Goal: Obtain resource: Obtain resource

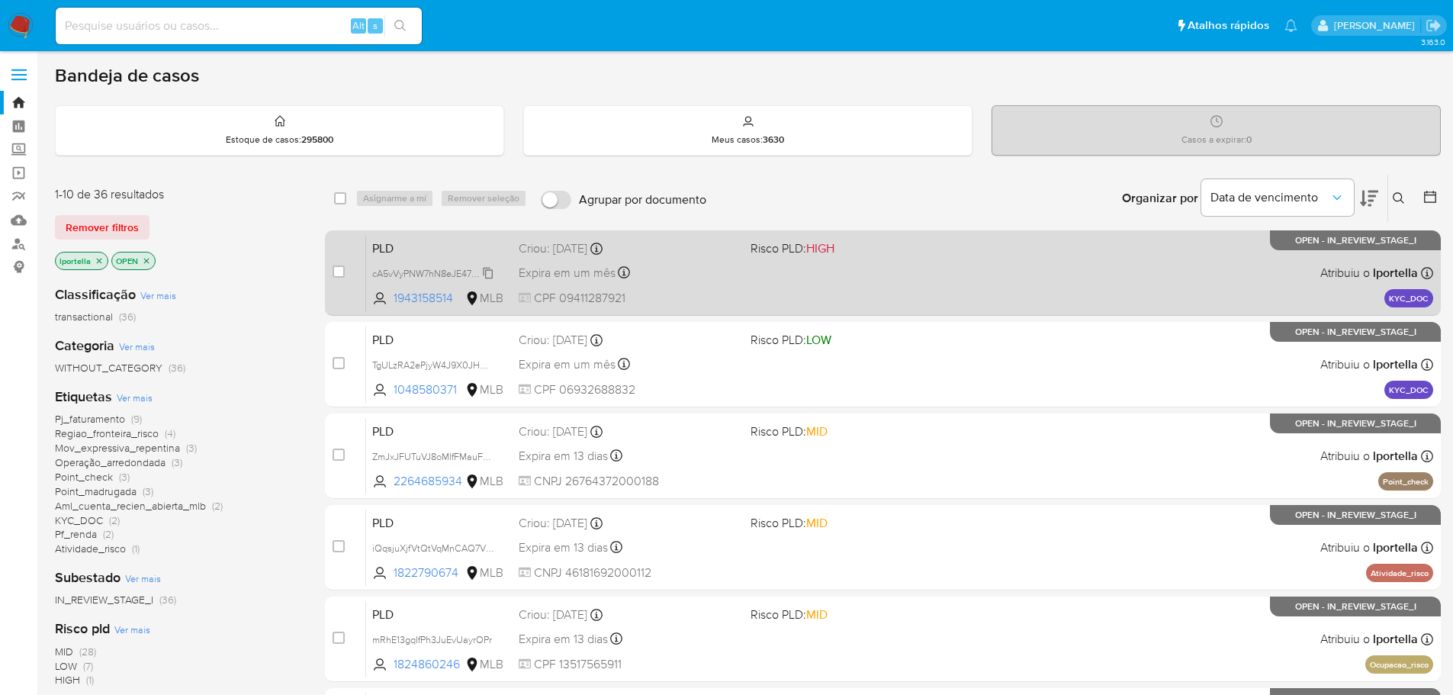
click at [421, 277] on span "cA5vVyPNW7hN8eJE47RIFqzx" at bounding box center [435, 272] width 127 height 17
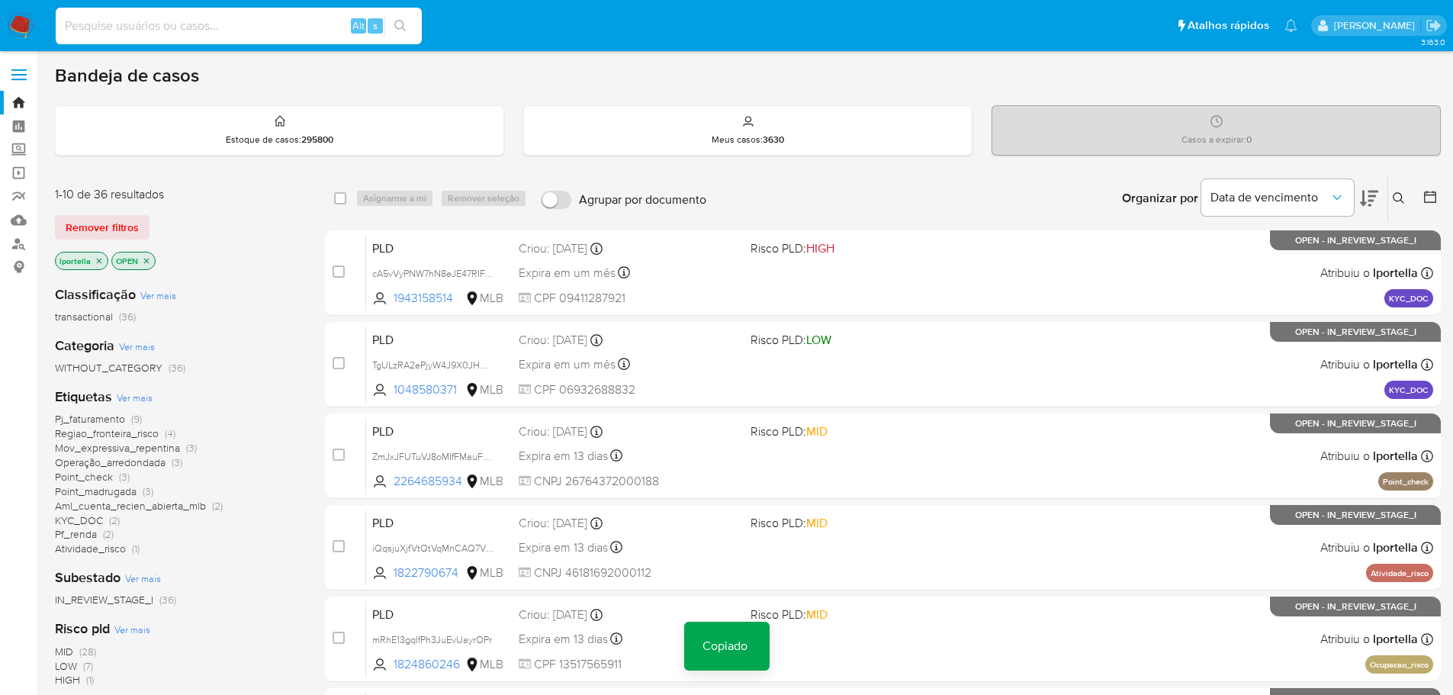
click at [201, 27] on input at bounding box center [239, 26] width 366 height 20
paste input "cA5vVyPNW7hN8eJE47RIFqzx"
type input "cA5vVyPNW7hN8eJE47RIFqzx"
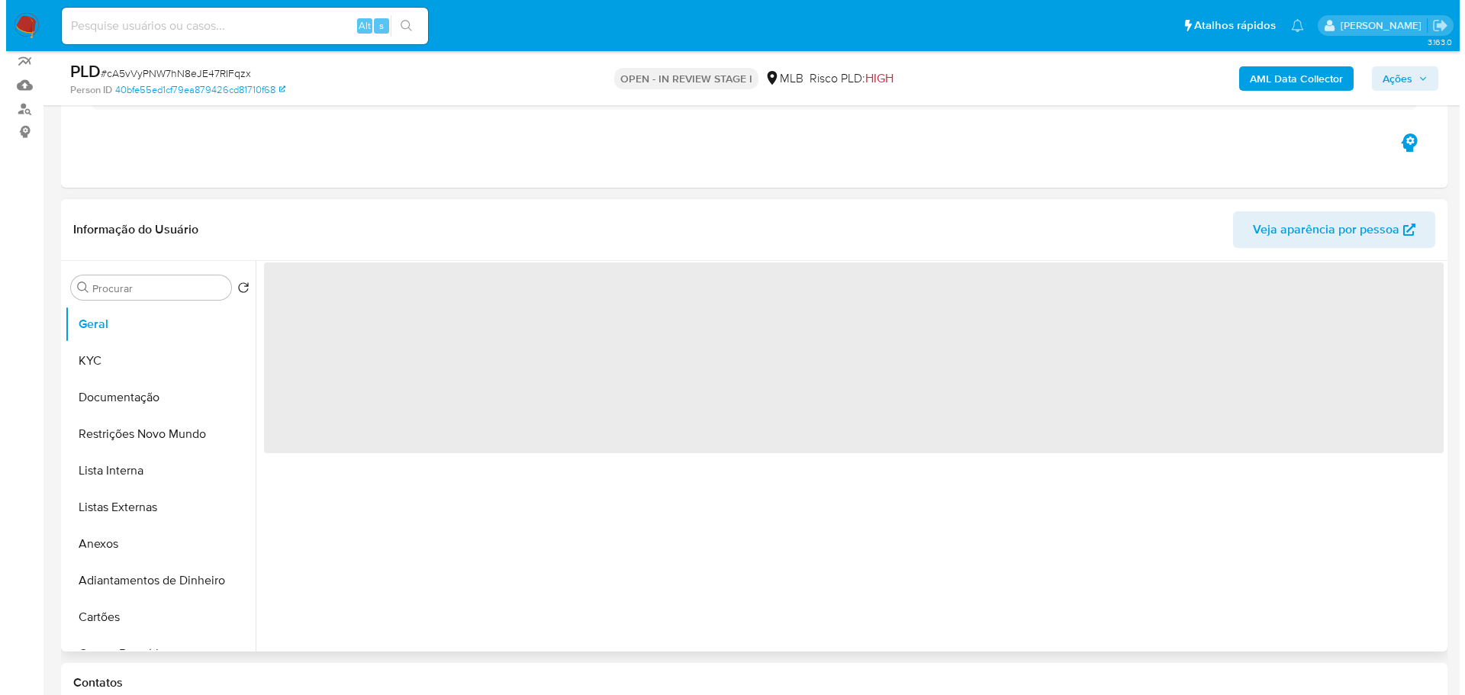
scroll to position [305, 0]
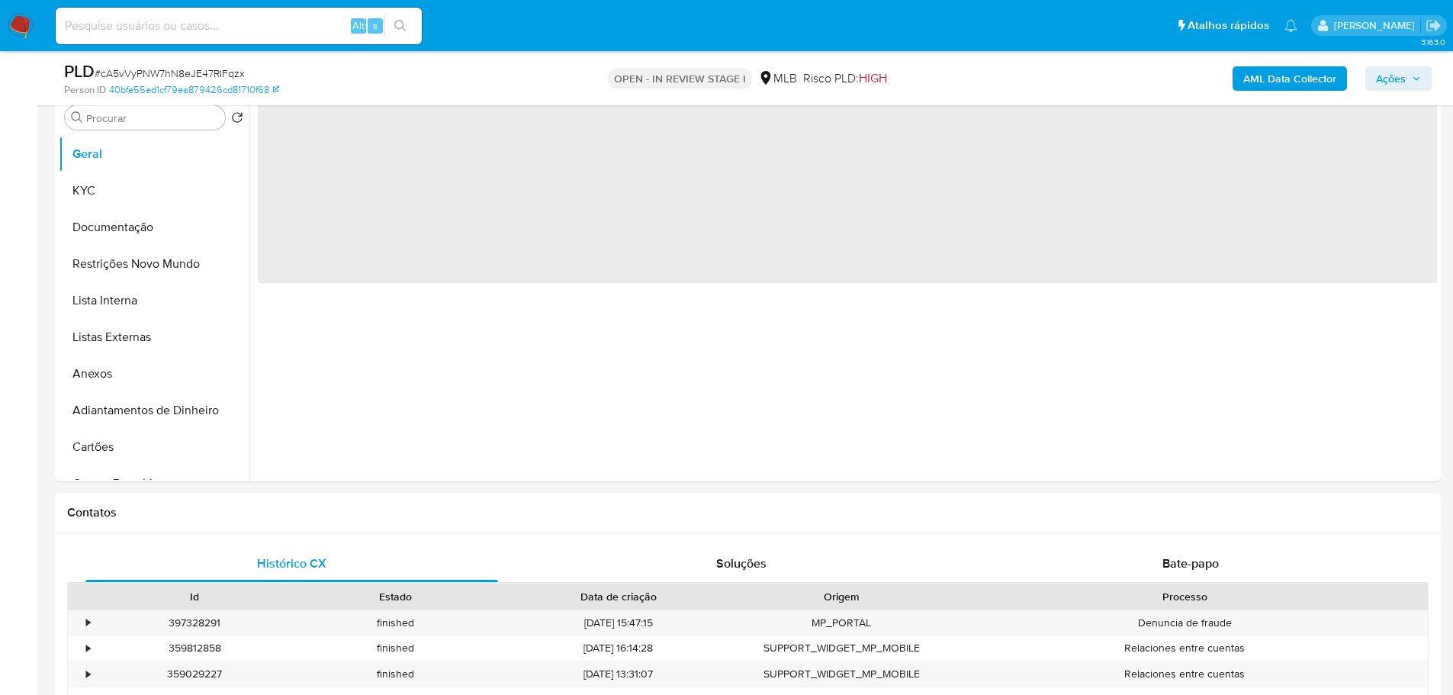
select select "10"
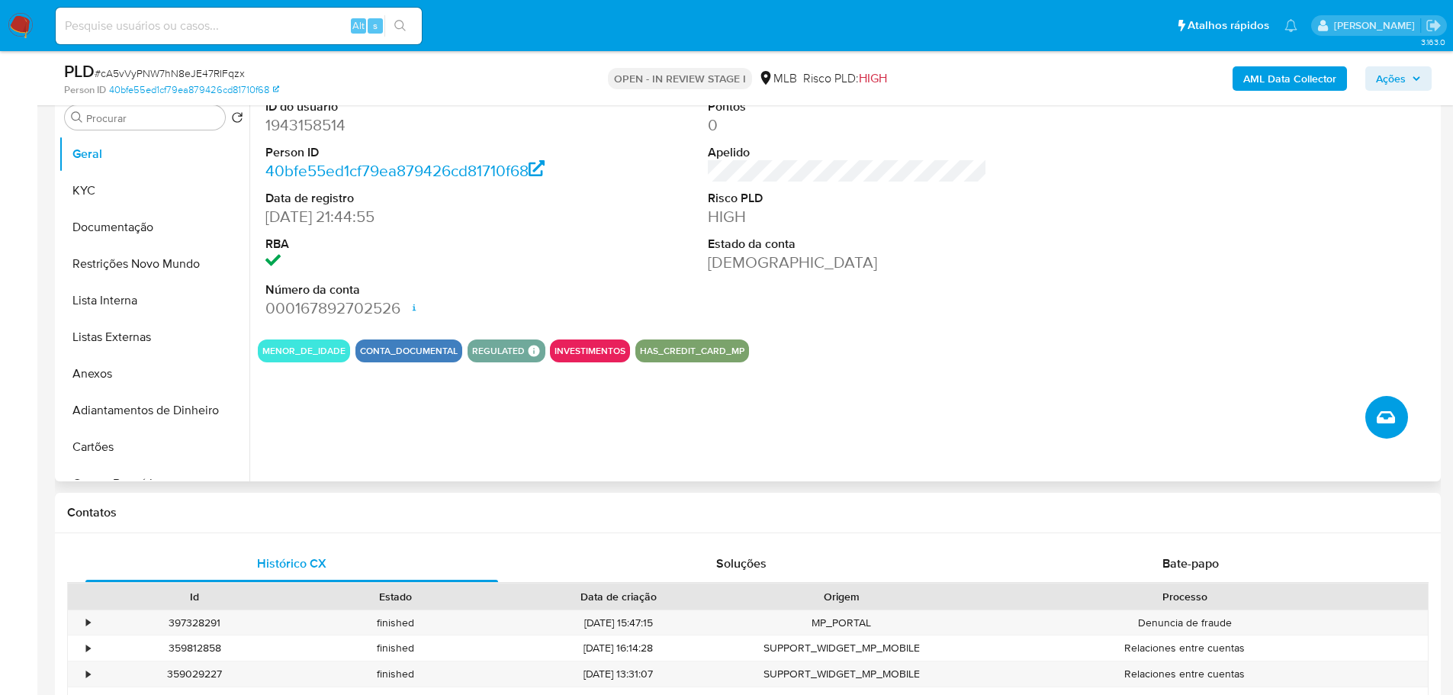
click at [1377, 418] on icon "Criar caso manual" at bounding box center [1386, 417] width 18 height 18
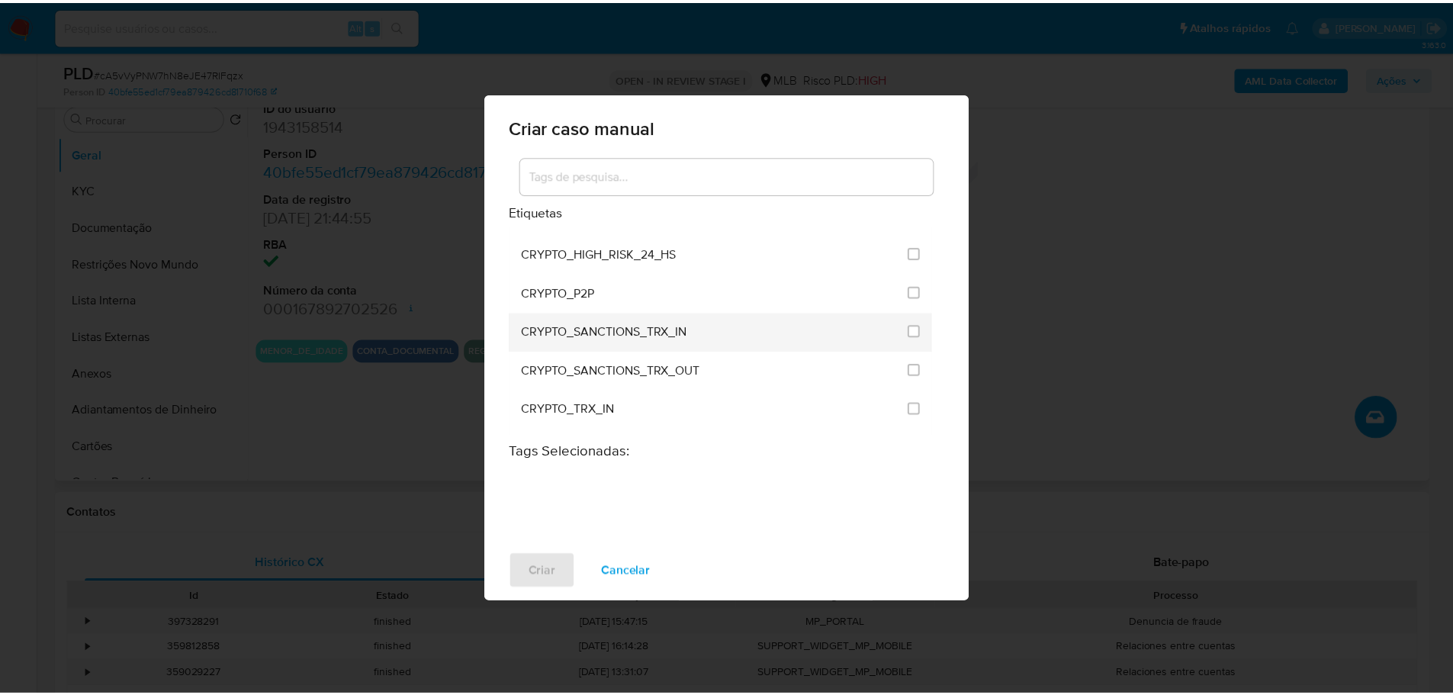
scroll to position [534, 0]
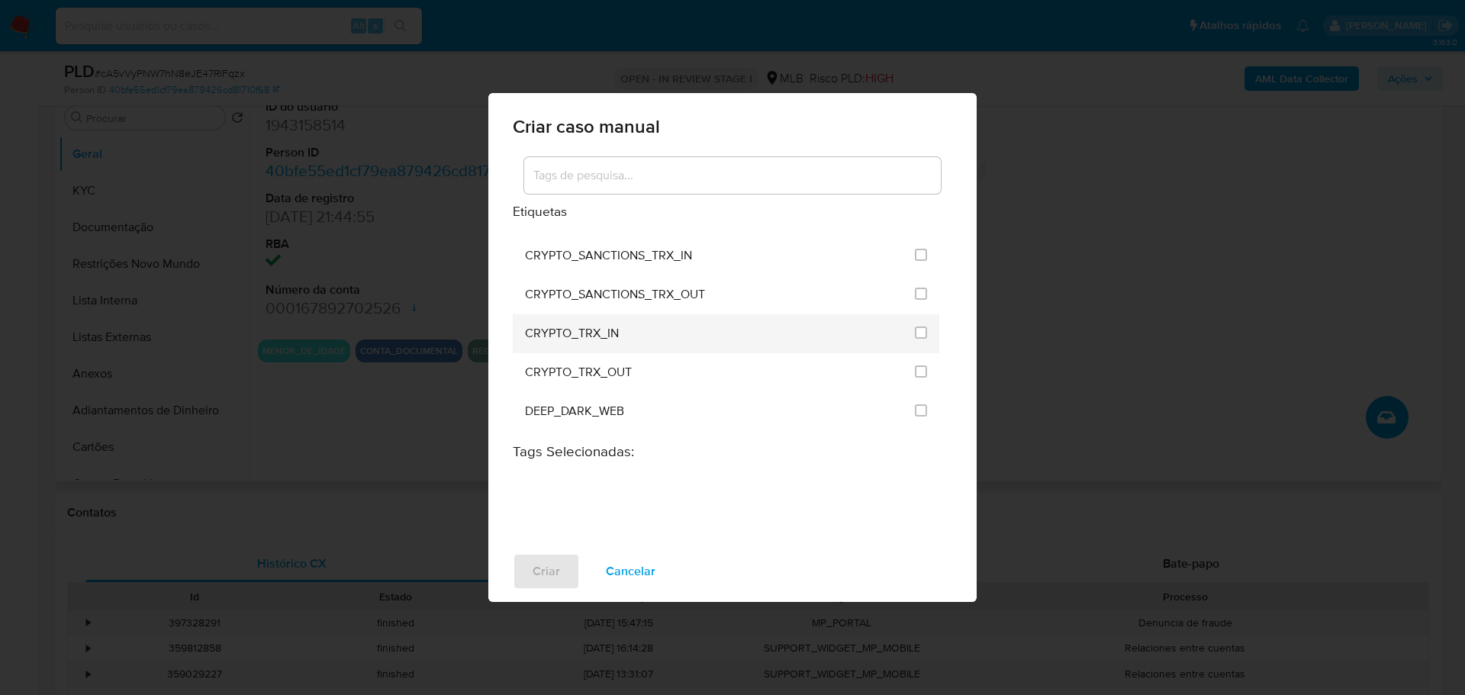
drag, startPoint x: 626, startPoint y: 340, endPoint x: 528, endPoint y: 341, distance: 98.4
click at [528, 341] on div "CRYPTO_TRX_IN" at bounding box center [715, 333] width 381 height 39
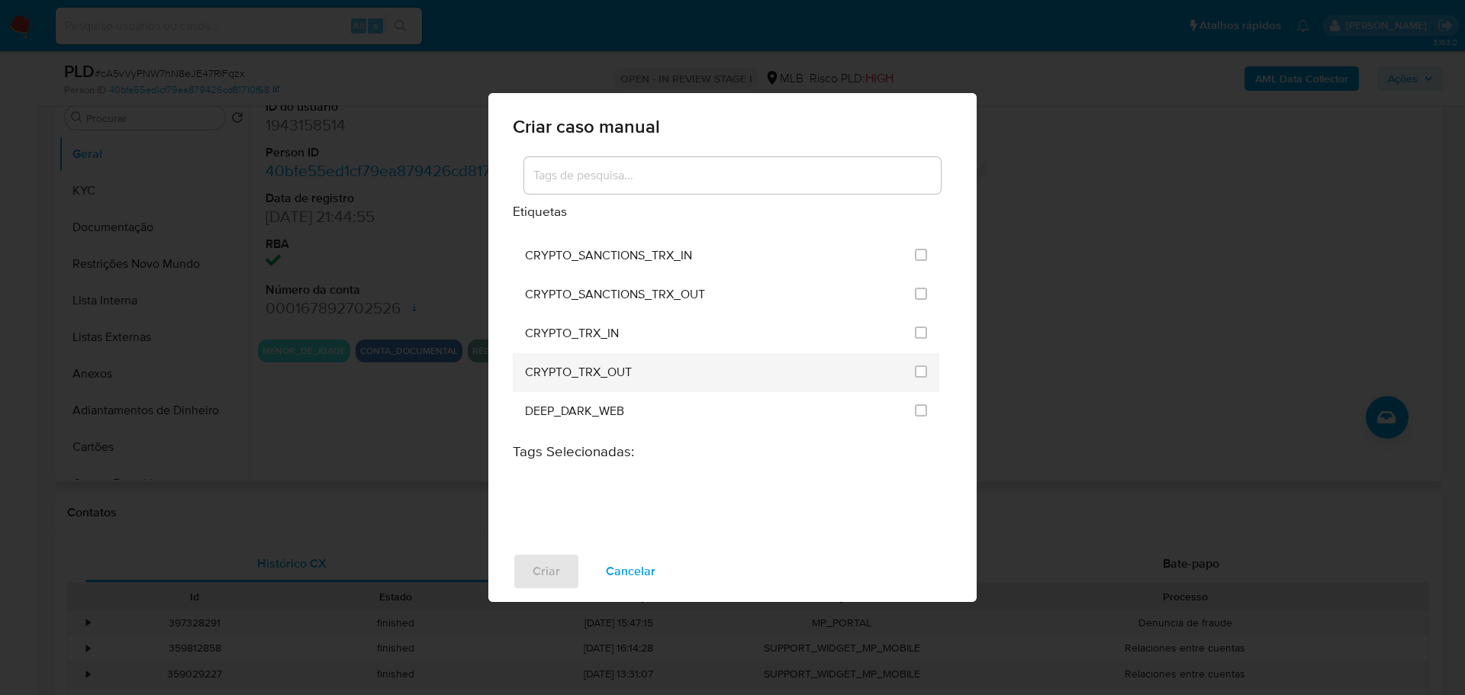
drag, startPoint x: 632, startPoint y: 380, endPoint x: 517, endPoint y: 375, distance: 115.3
click at [517, 375] on li "CRYPTO_TRX_OUT" at bounding box center [726, 372] width 427 height 39
click at [642, 565] on span "Cancelar" at bounding box center [631, 572] width 50 height 34
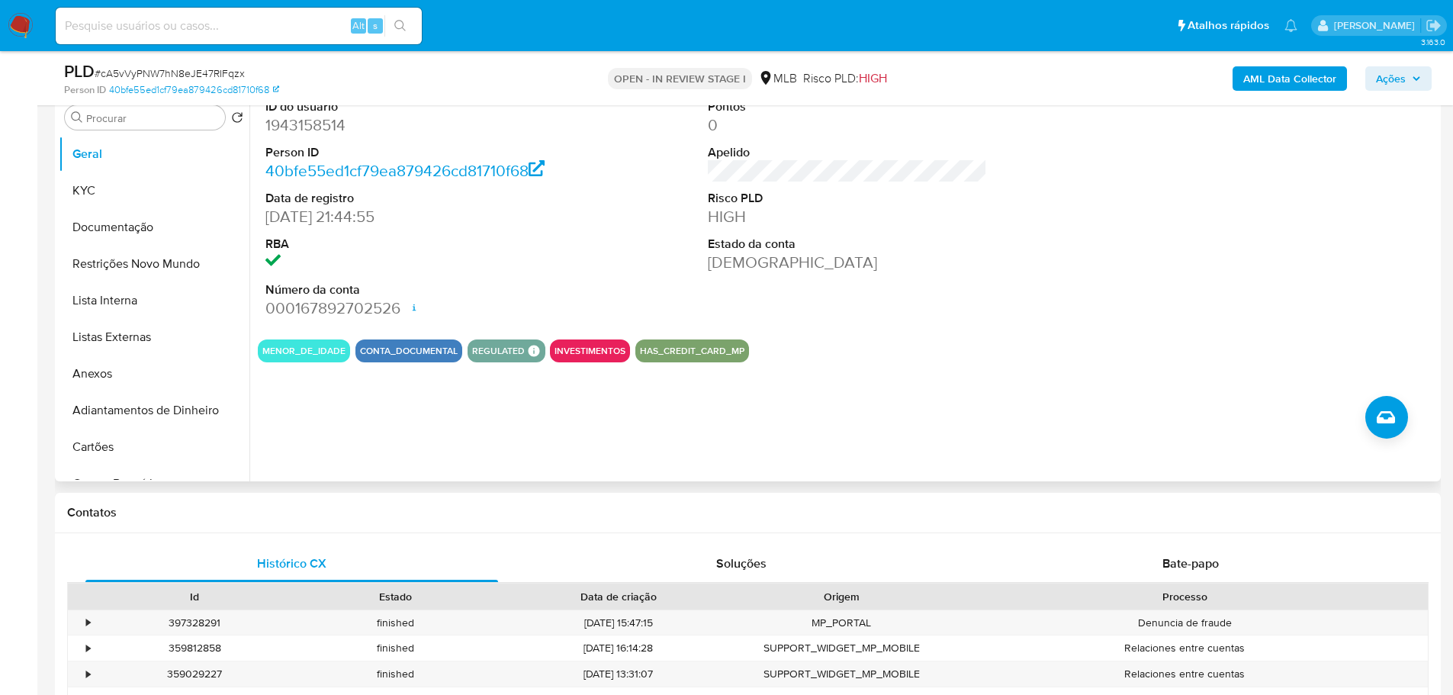
click at [28, 9] on nav "Pausado Ver notificaciones Alt s Atalhos rápidos Presiona las siguientes teclas…" at bounding box center [726, 25] width 1453 height 51
click at [21, 22] on img at bounding box center [21, 26] width 26 height 26
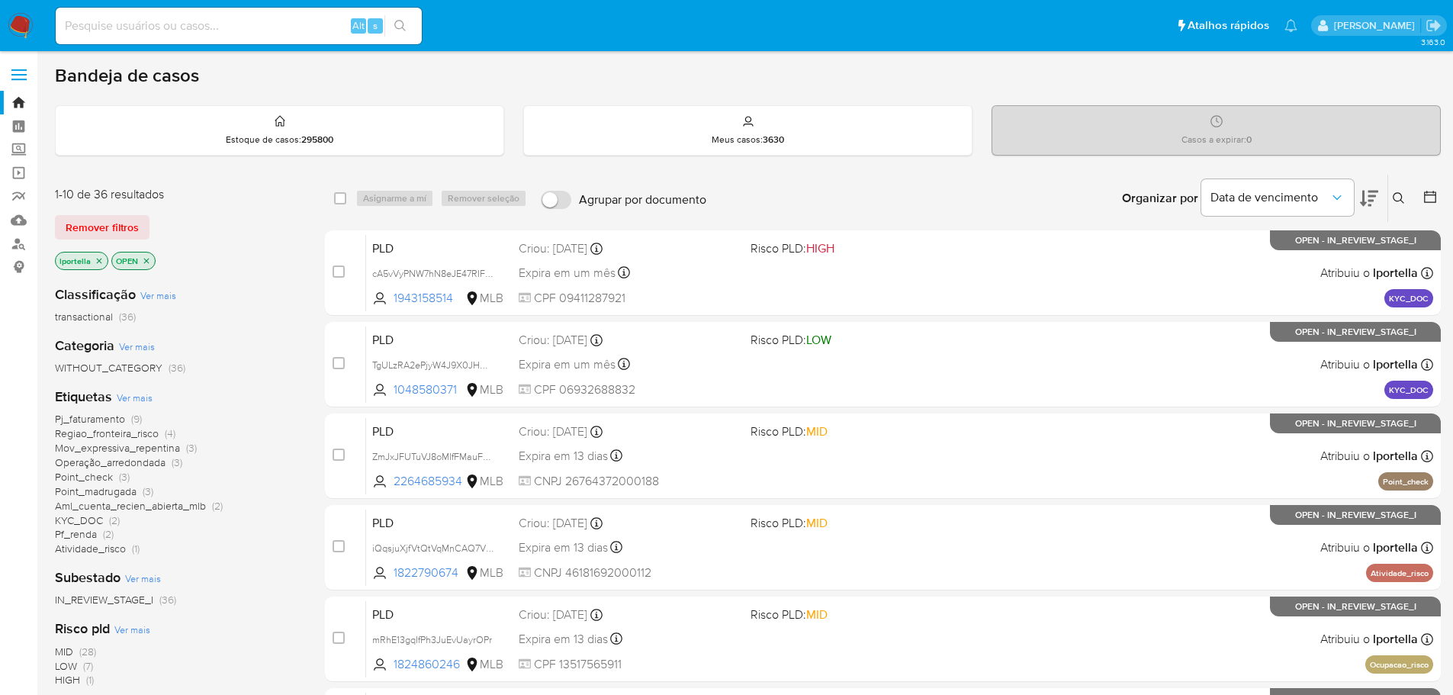
click at [72, 678] on span "HIGH" at bounding box center [67, 679] width 25 height 15
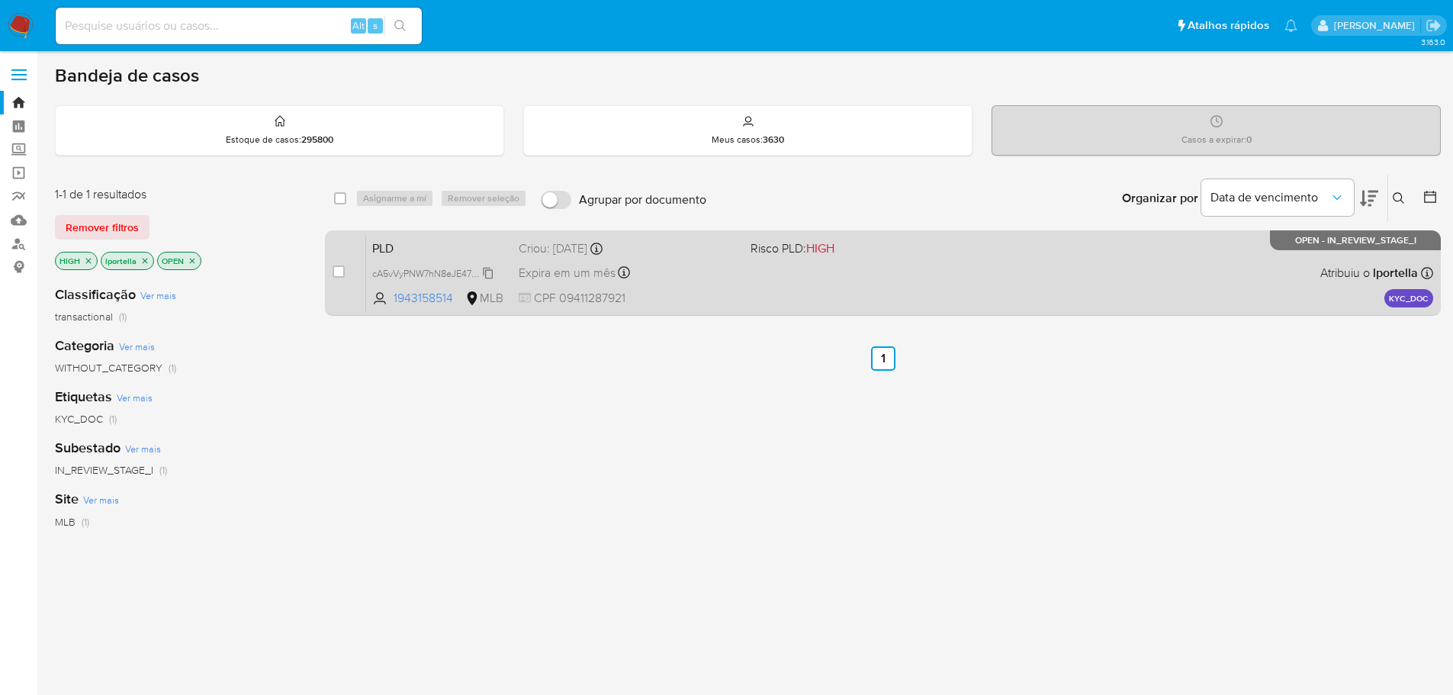
click at [433, 273] on span "cA5vVyPNW7hN8eJE47RIFqzx" at bounding box center [435, 272] width 127 height 17
click at [430, 299] on span "1943158514" at bounding box center [428, 298] width 69 height 17
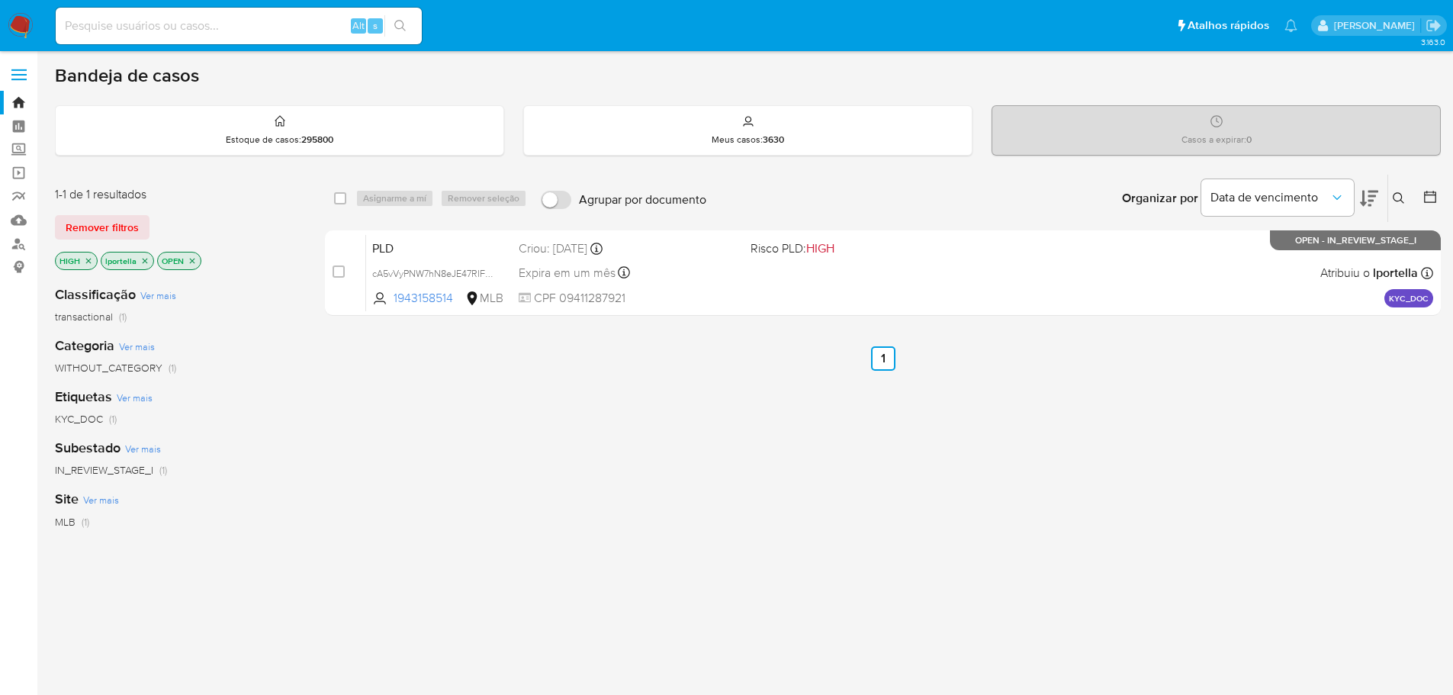
click at [87, 259] on icon "close-filter" at bounding box center [88, 260] width 9 height 9
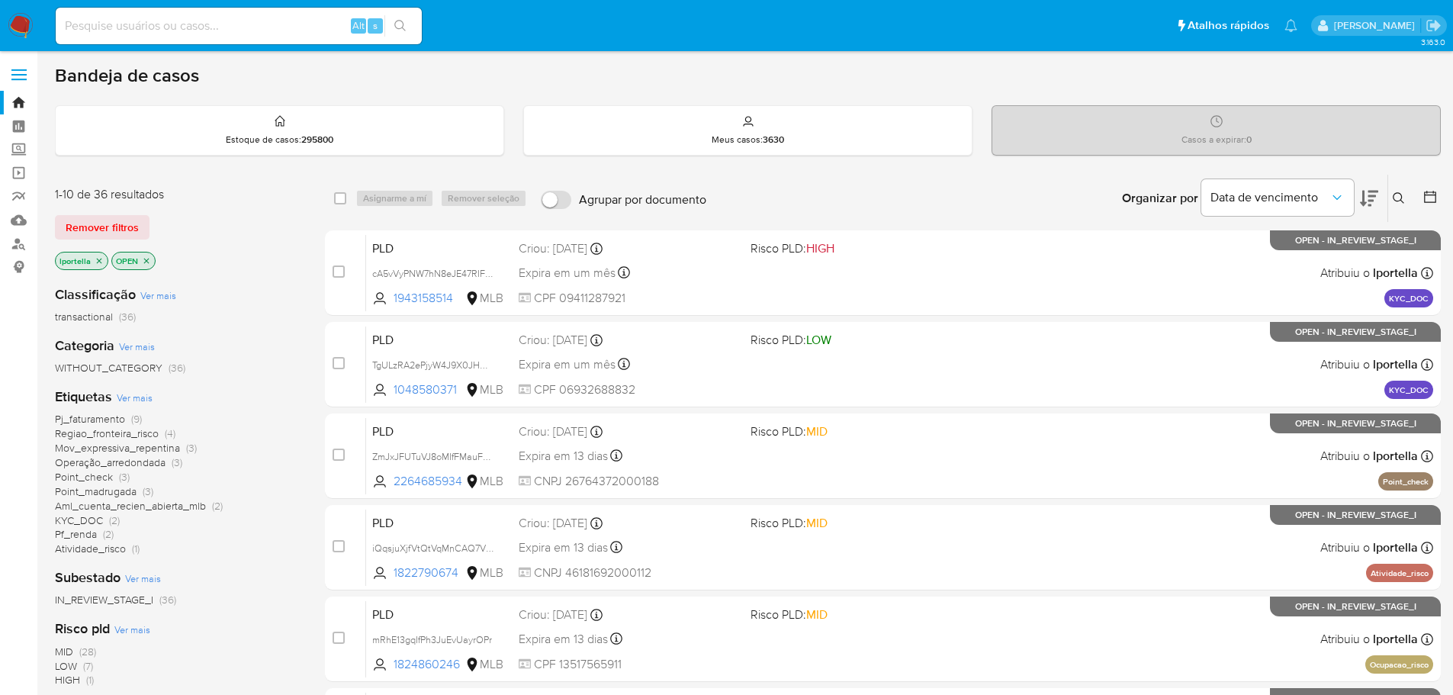
click at [24, 21] on img at bounding box center [21, 26] width 26 height 26
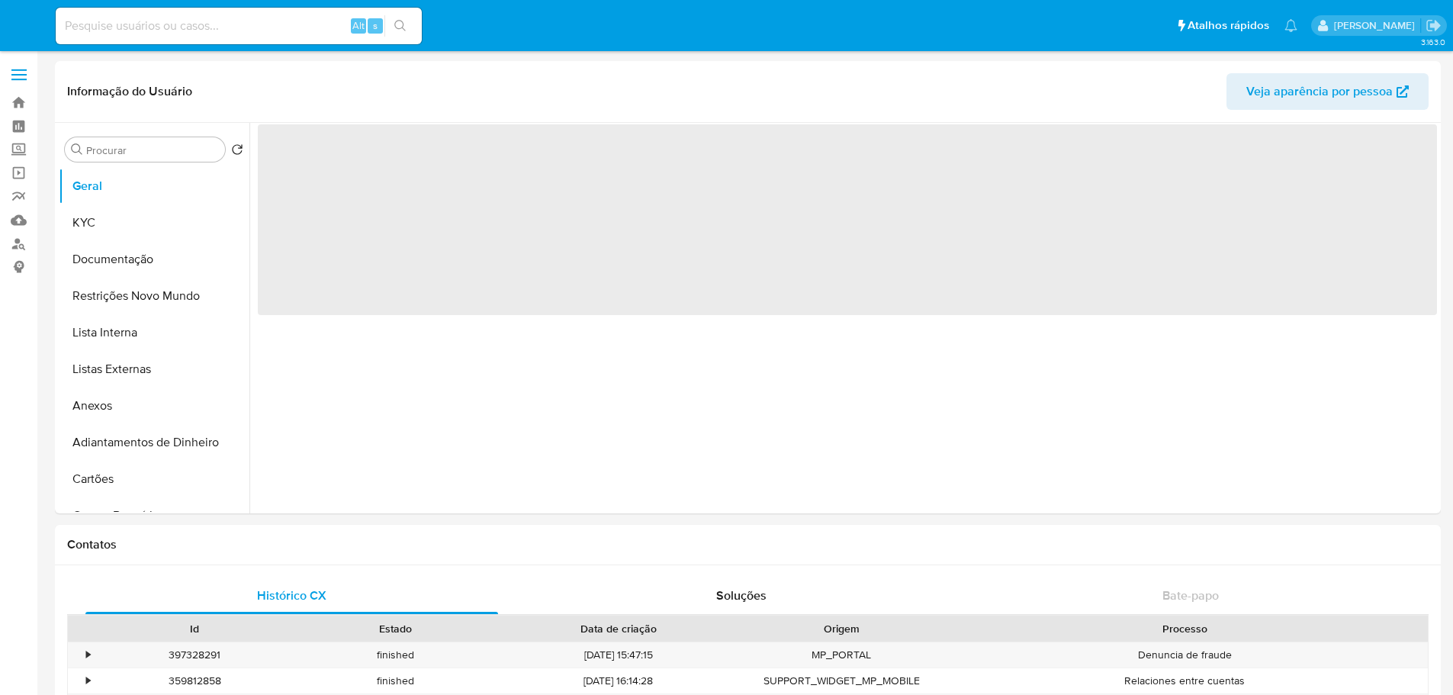
select select "10"
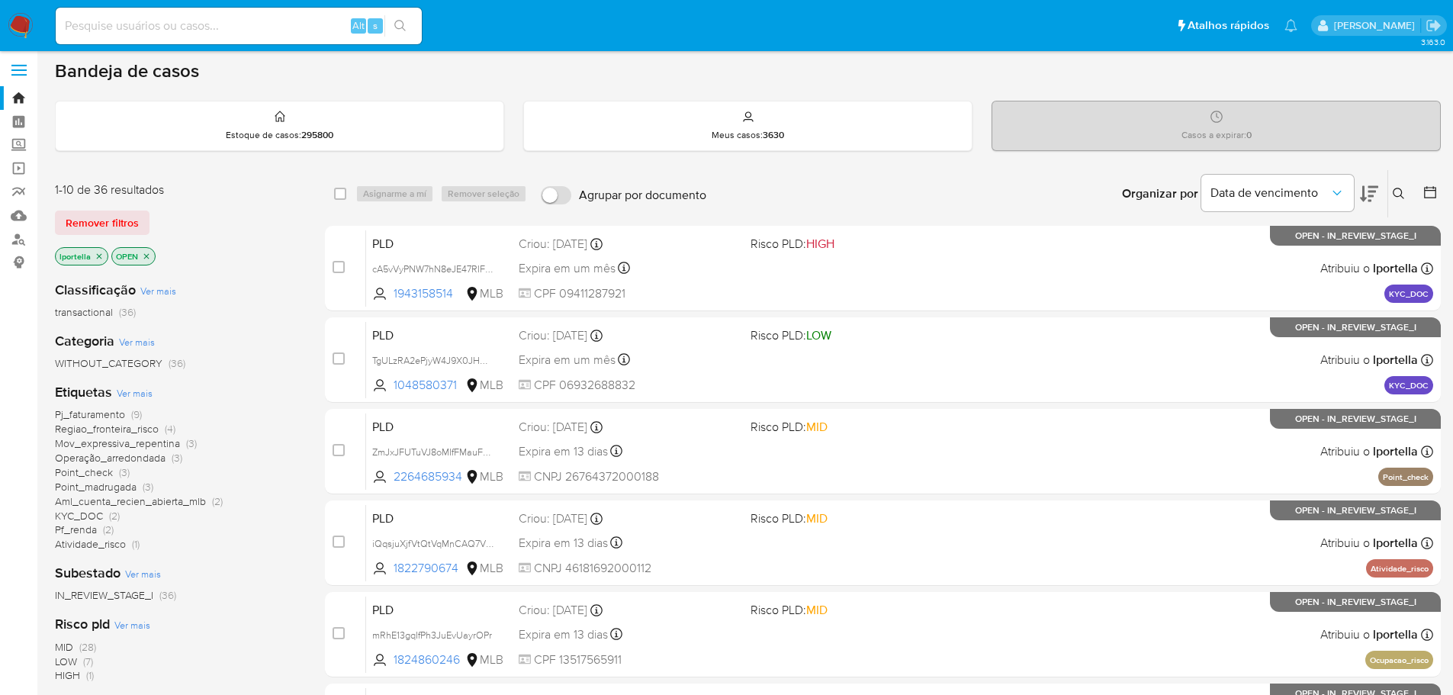
scroll to position [76, 0]
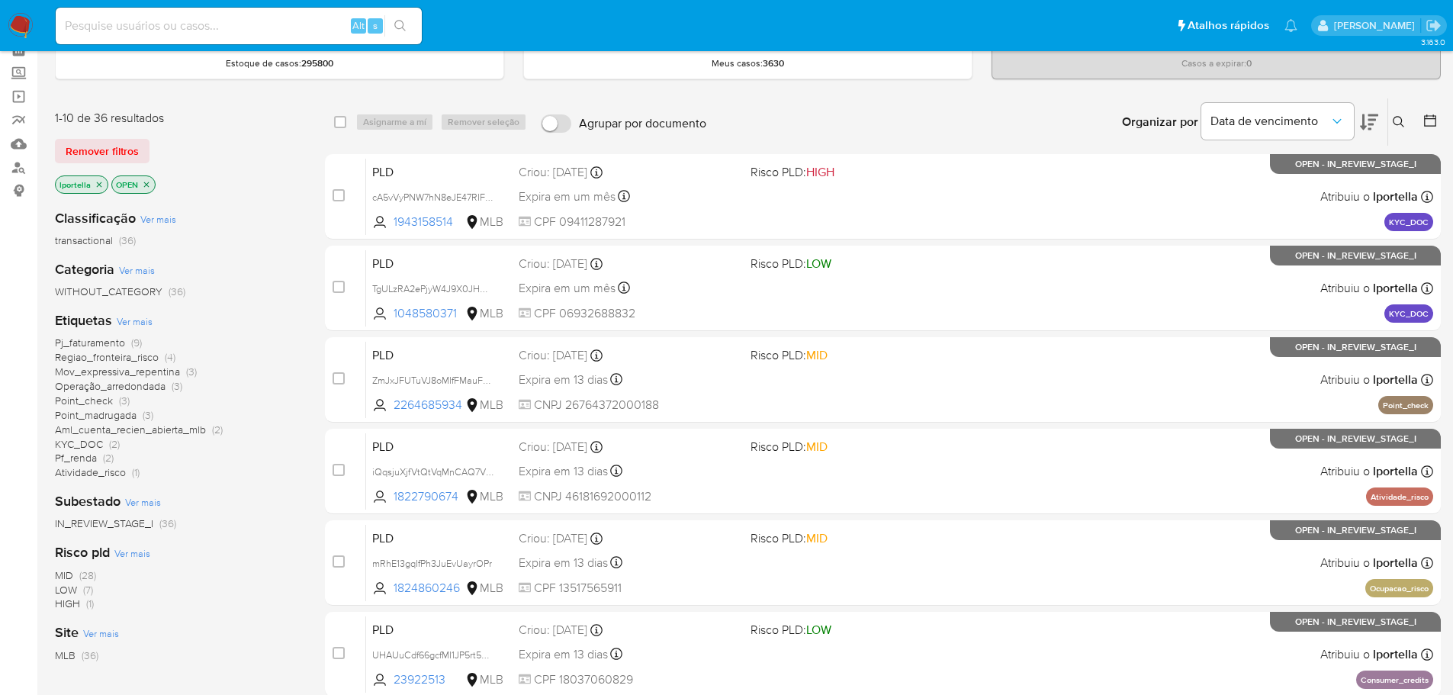
click at [62, 579] on span "MID" at bounding box center [64, 575] width 18 height 15
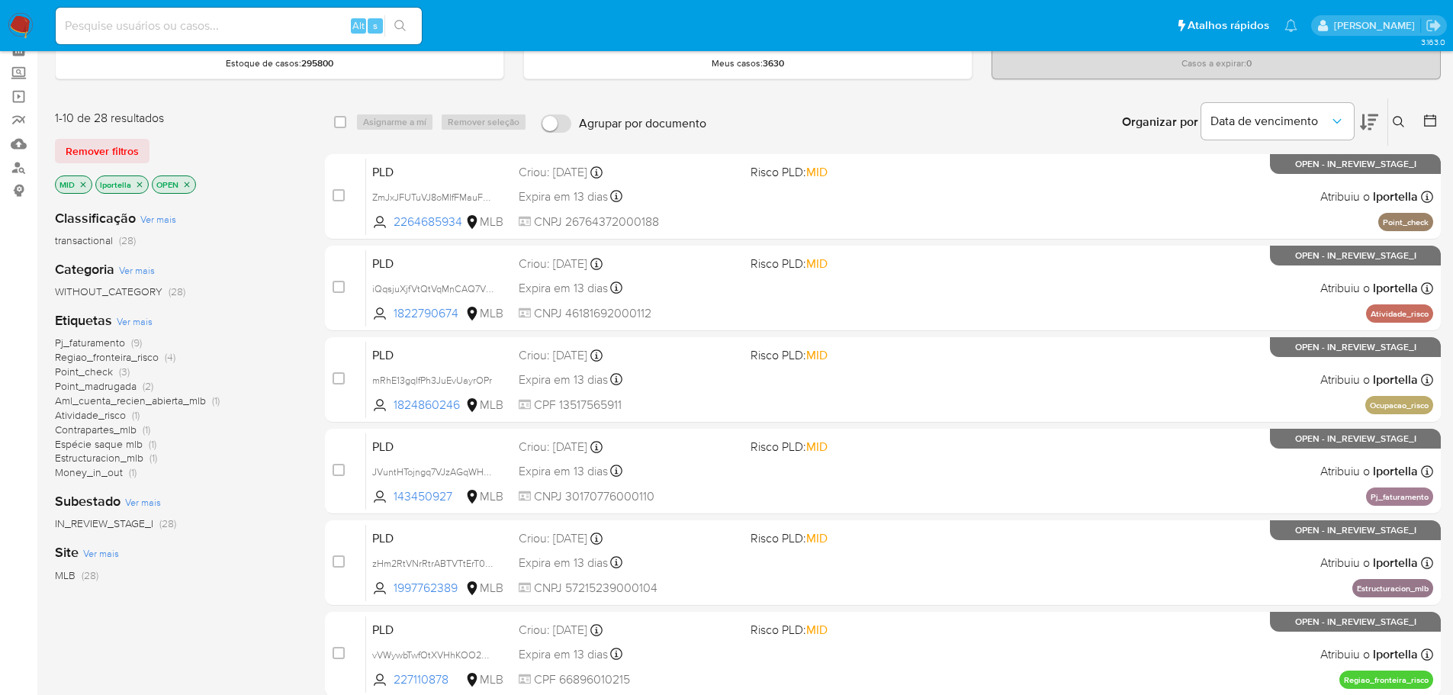
click at [103, 343] on span "Pj_faturamento" at bounding box center [90, 342] width 70 height 15
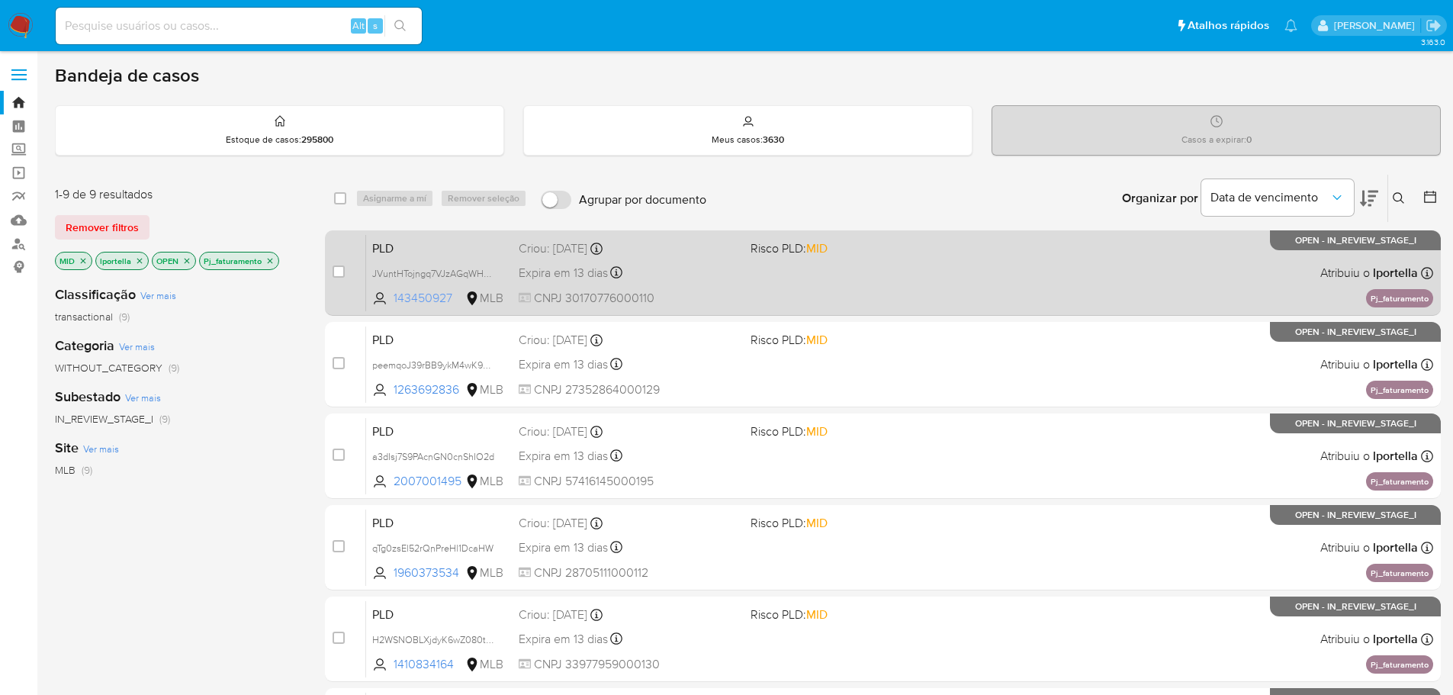
click at [432, 300] on span "143450927" at bounding box center [428, 298] width 69 height 17
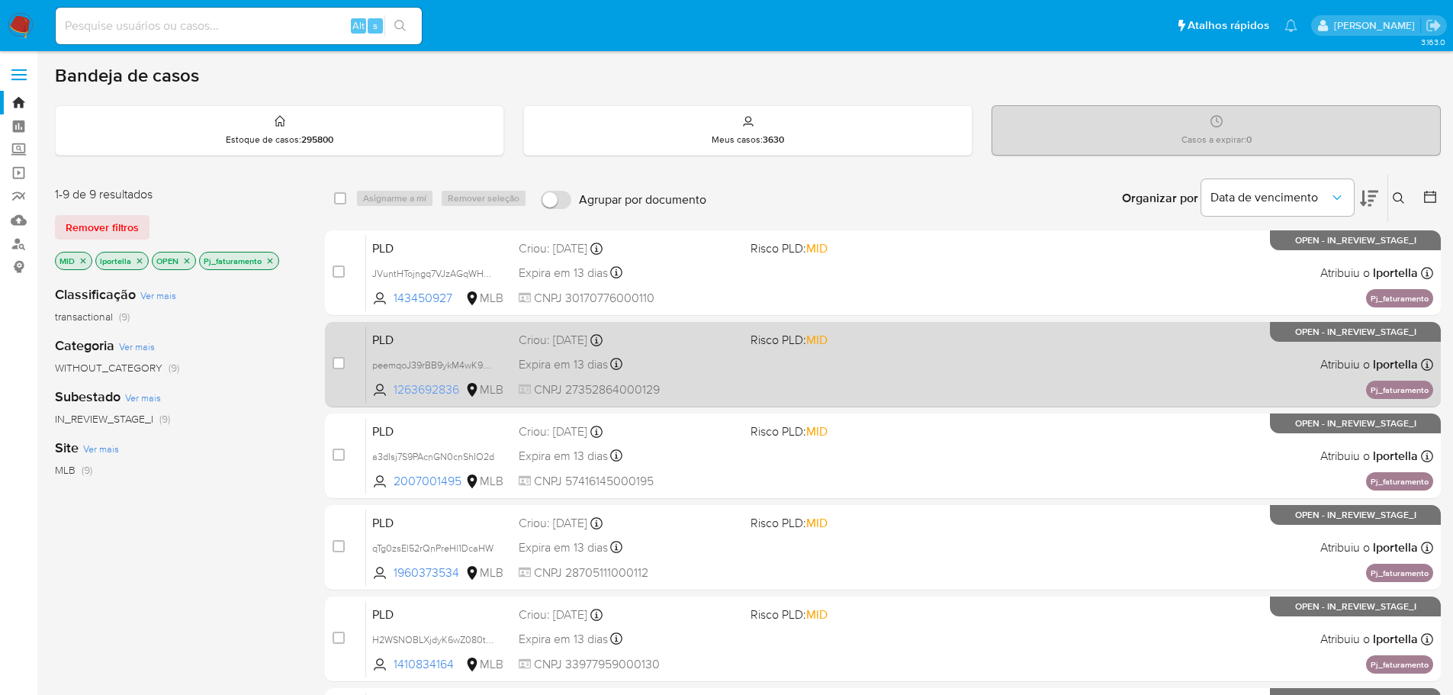
click at [427, 385] on span "1263692836" at bounding box center [428, 389] width 69 height 17
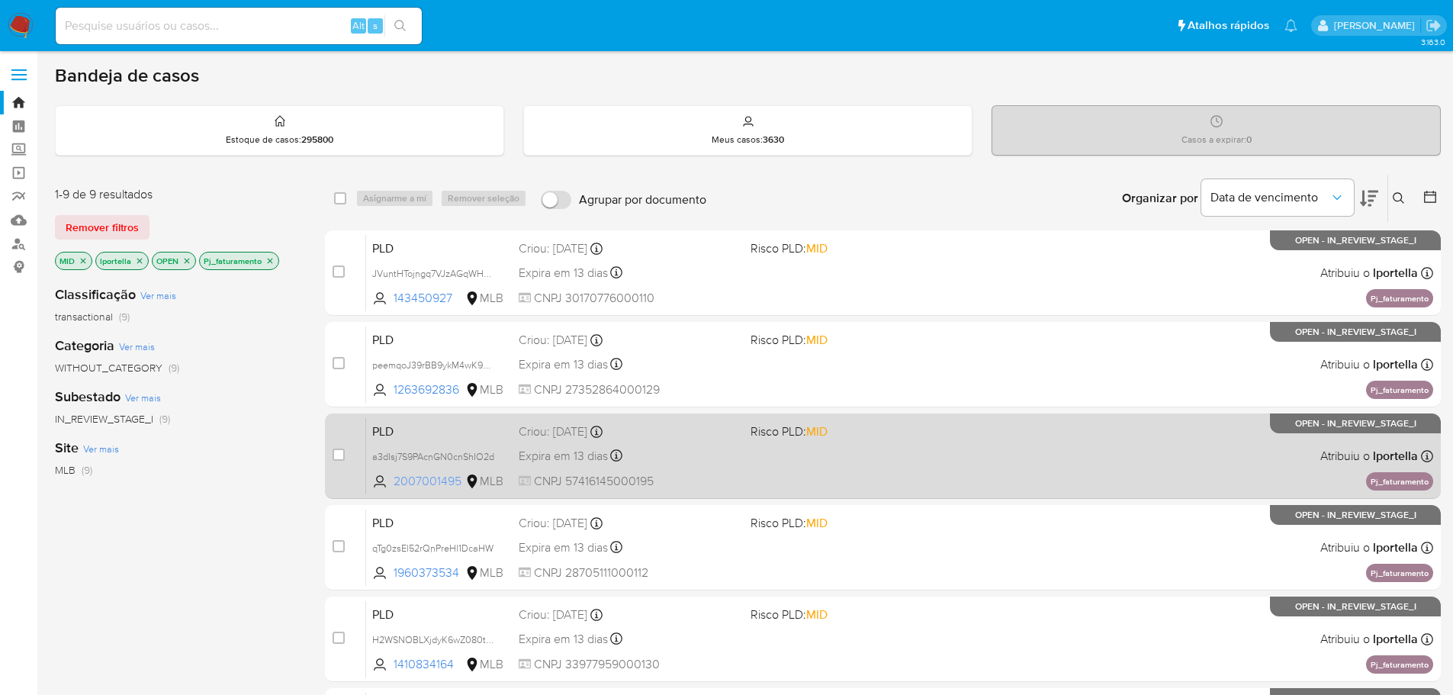
click at [417, 481] on span "2007001495" at bounding box center [428, 481] width 69 height 17
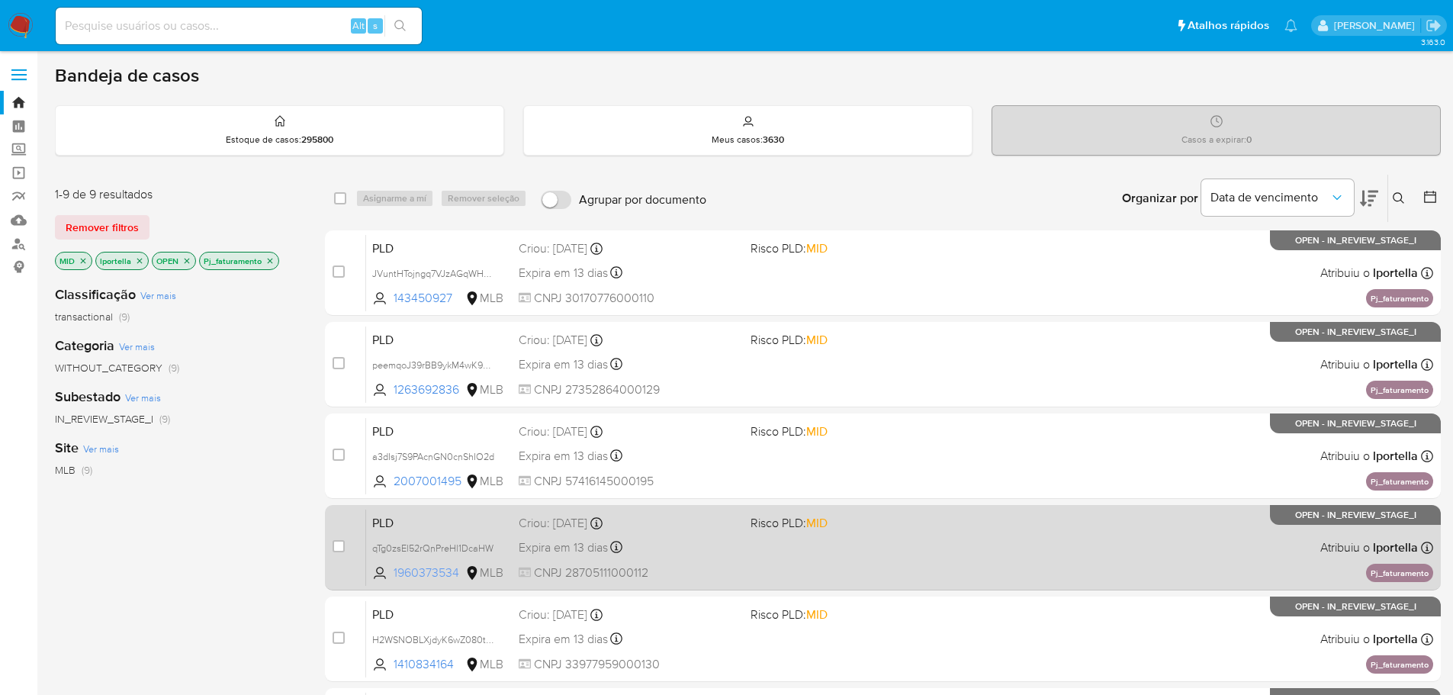
click at [425, 565] on span "1960373534" at bounding box center [428, 573] width 69 height 17
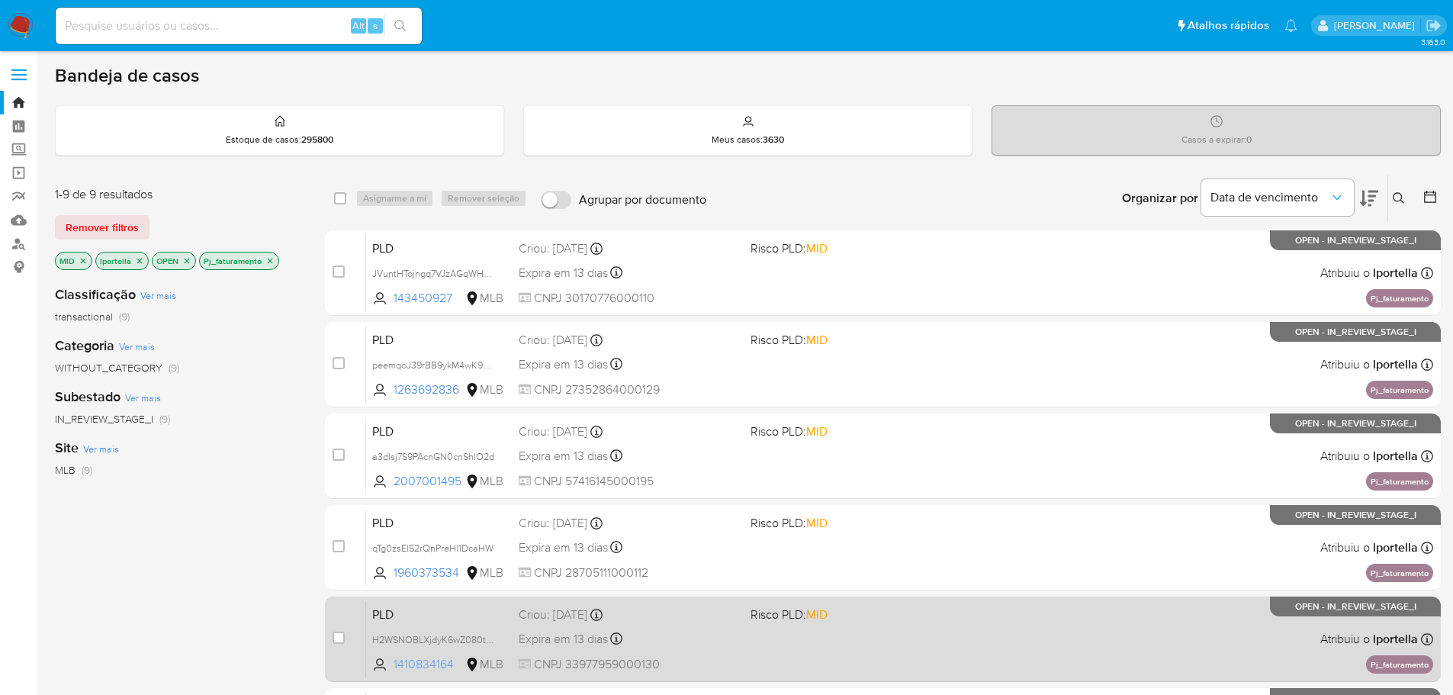
click at [432, 660] on span "1410834164" at bounding box center [428, 664] width 69 height 17
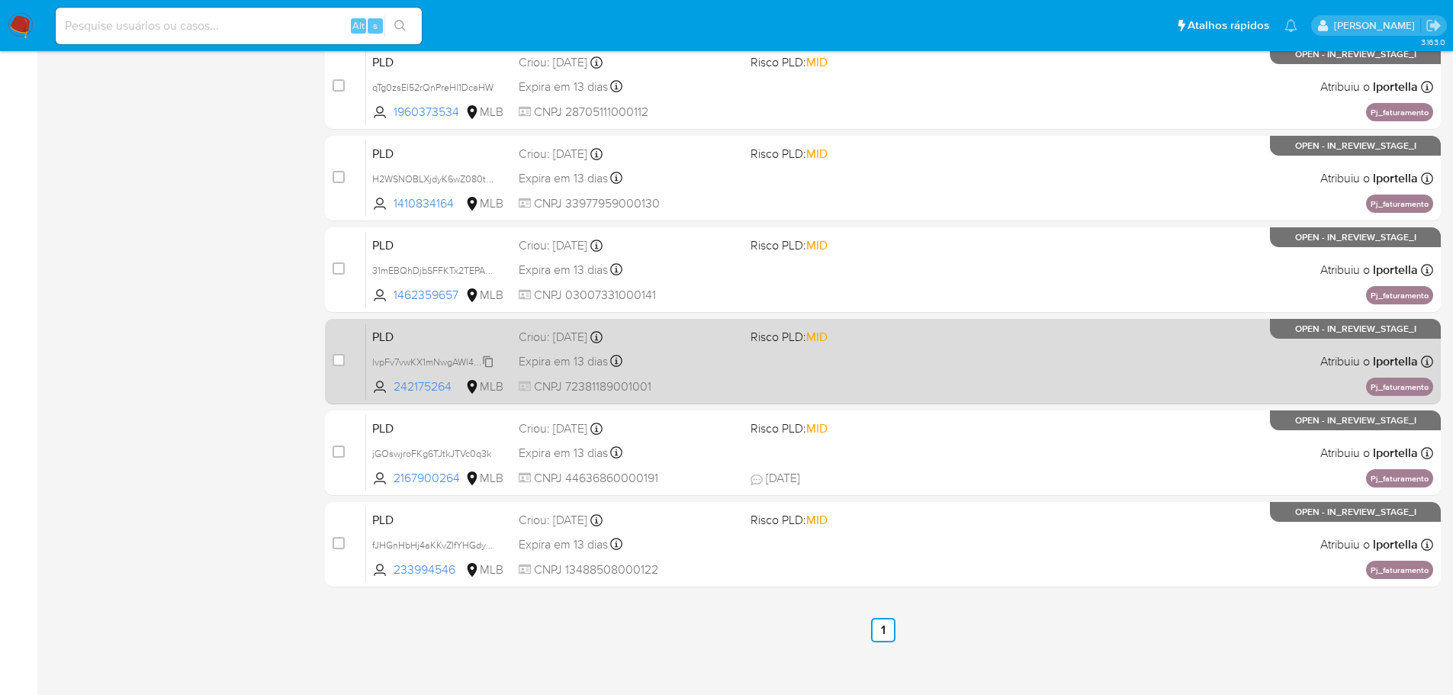
scroll to position [473, 0]
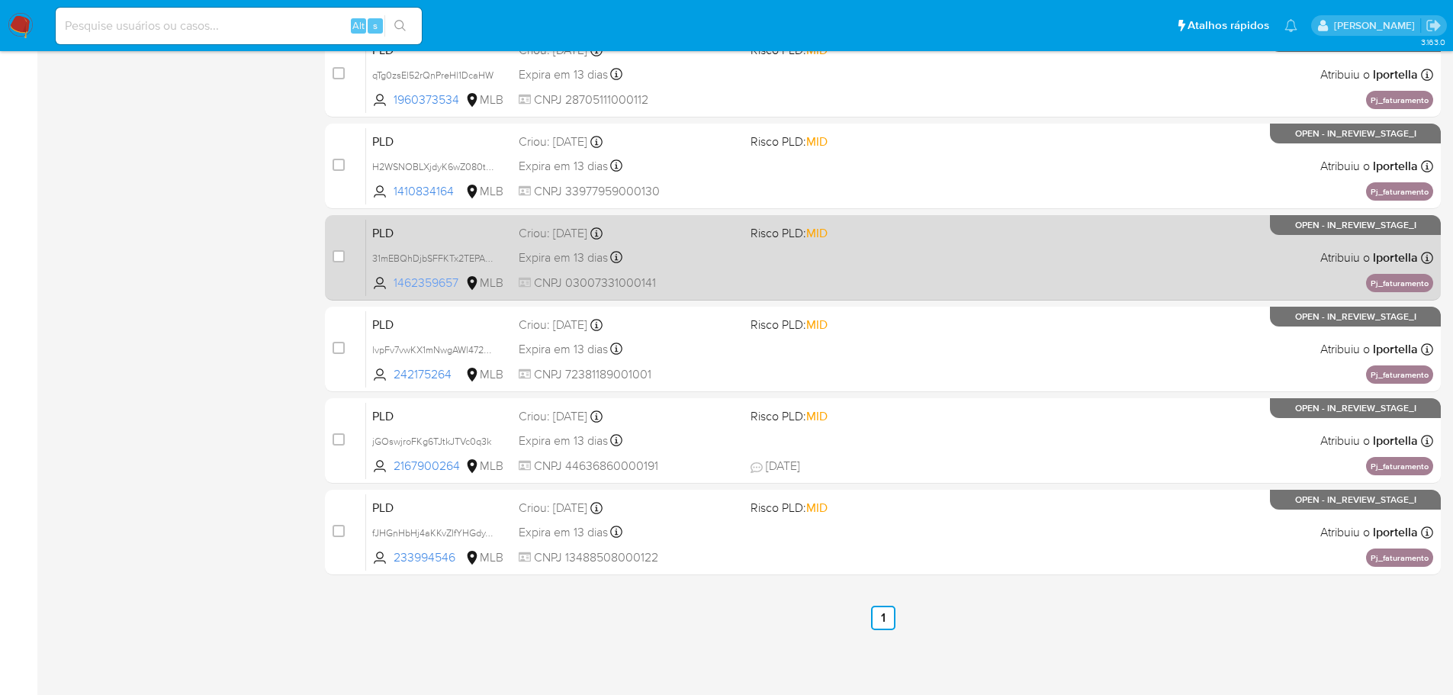
click at [439, 282] on span "1462359657" at bounding box center [428, 283] width 69 height 17
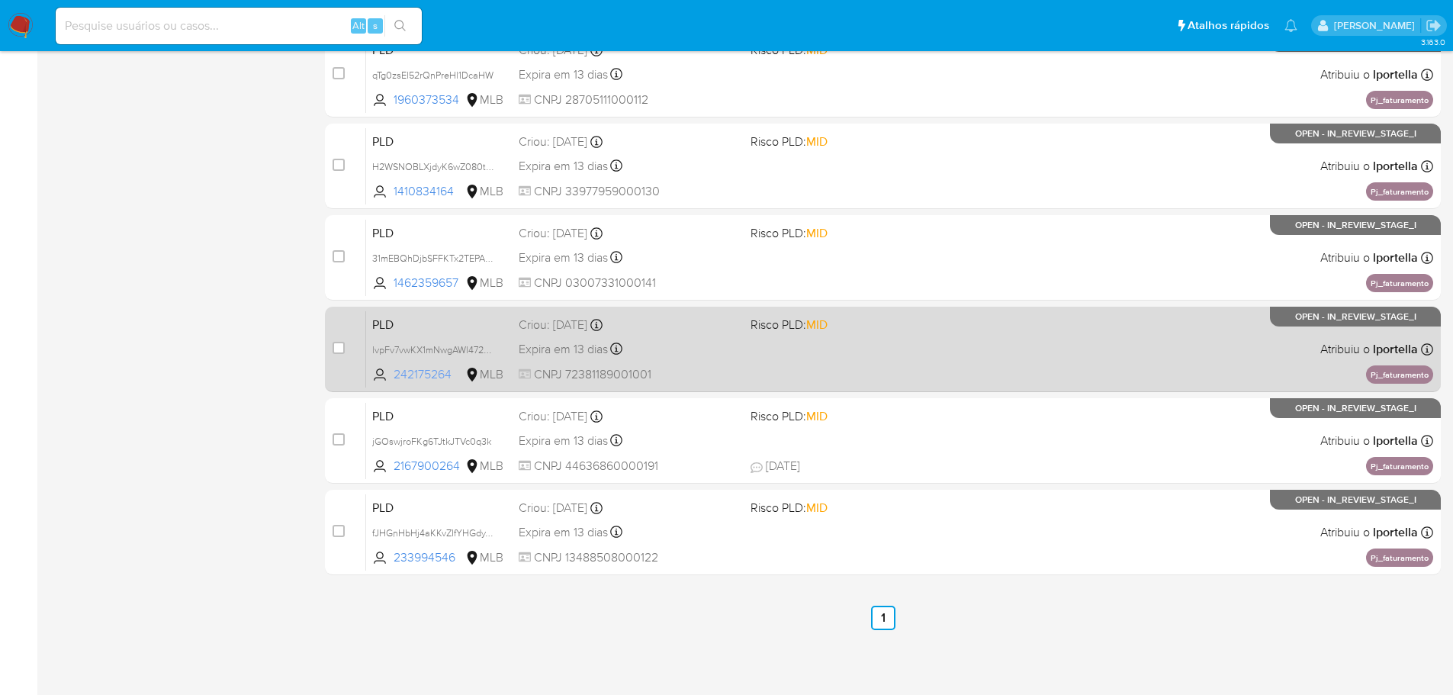
click at [420, 377] on span "242175264" at bounding box center [428, 374] width 69 height 17
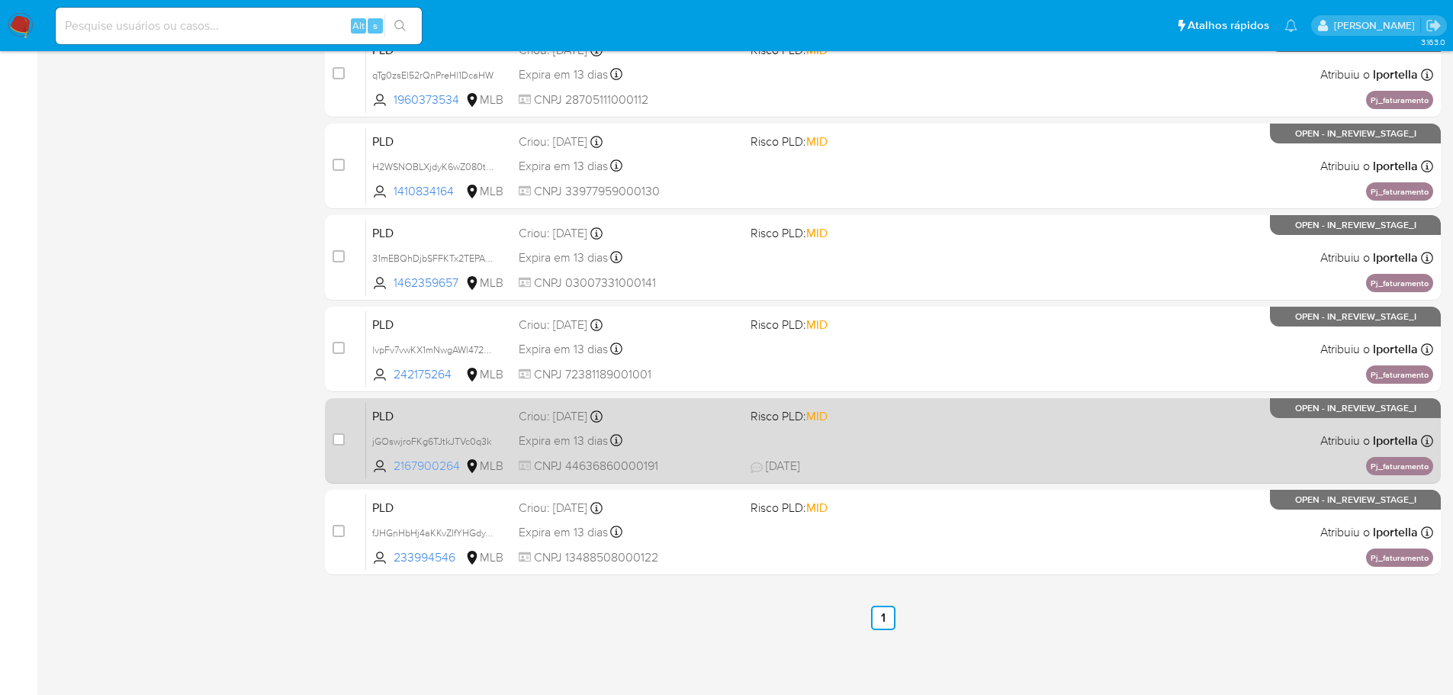
click at [424, 465] on span "2167900264" at bounding box center [428, 466] width 69 height 17
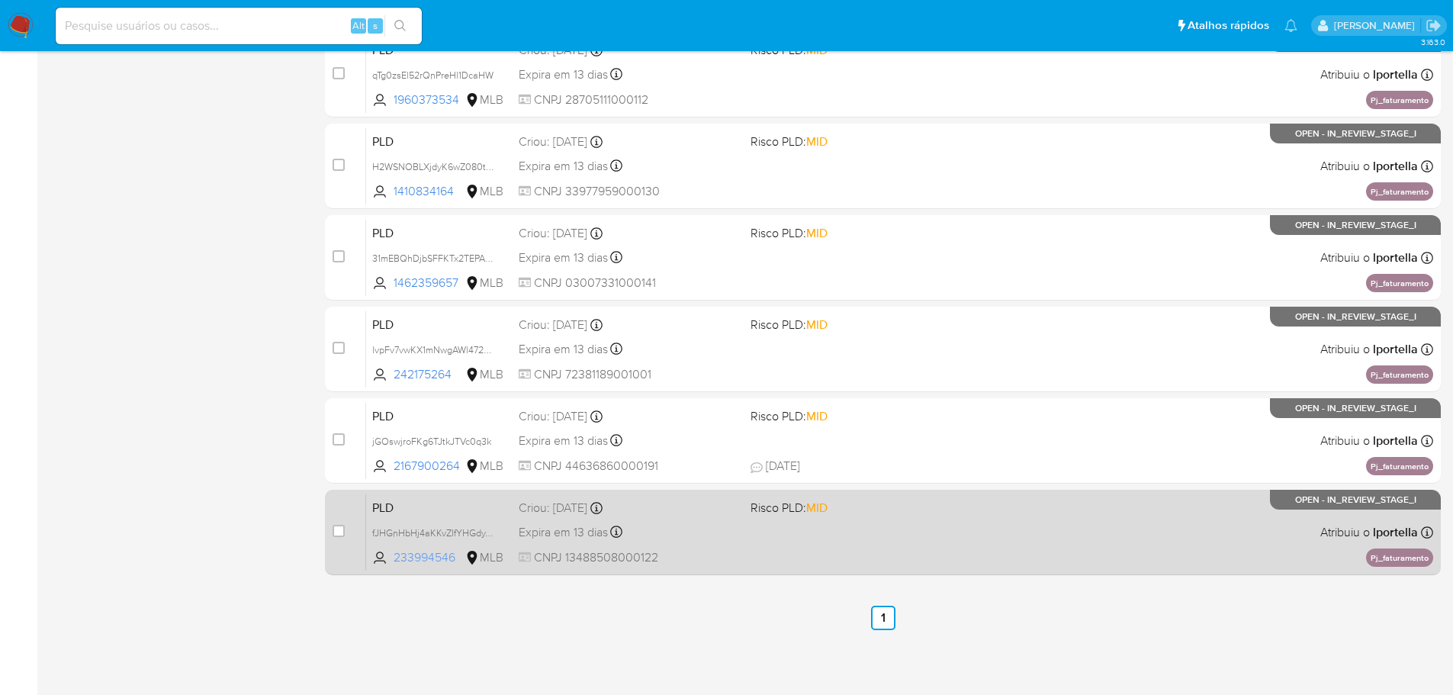
click at [443, 559] on span "233994546" at bounding box center [428, 557] width 69 height 17
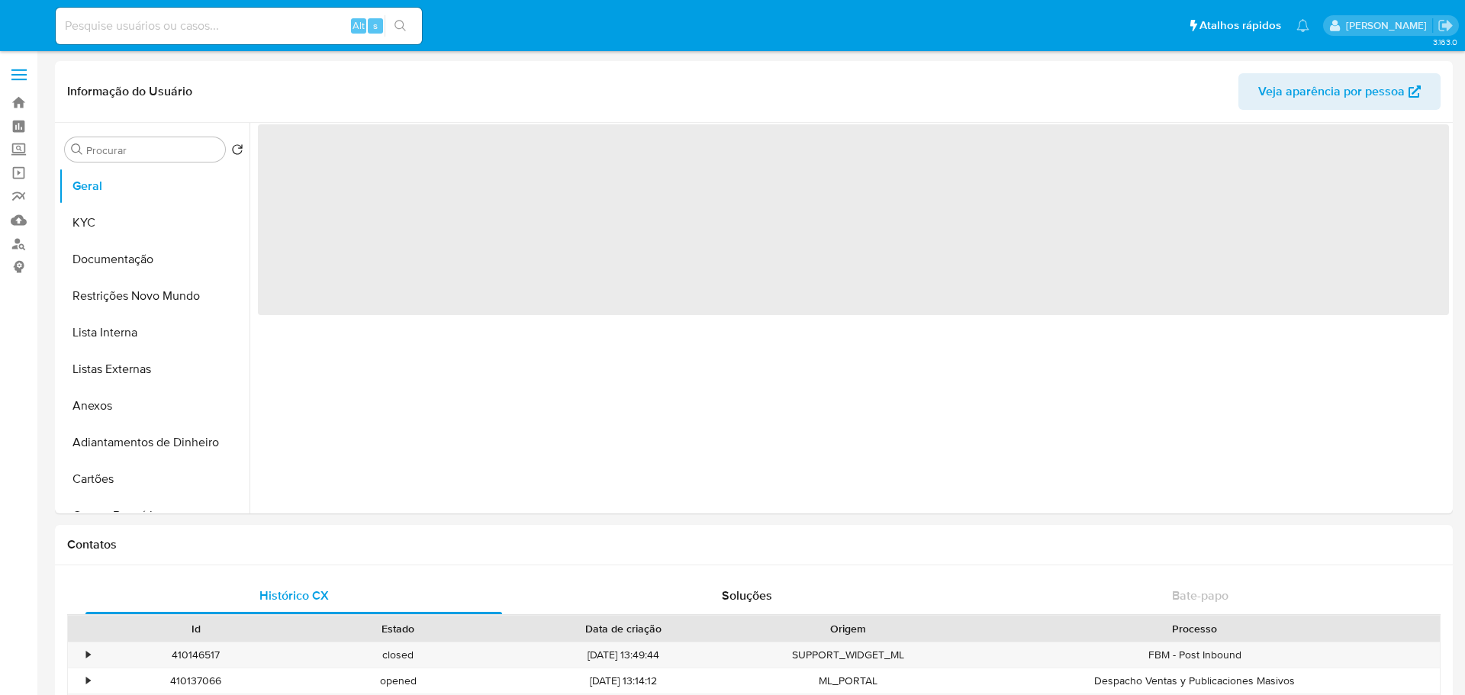
select select "10"
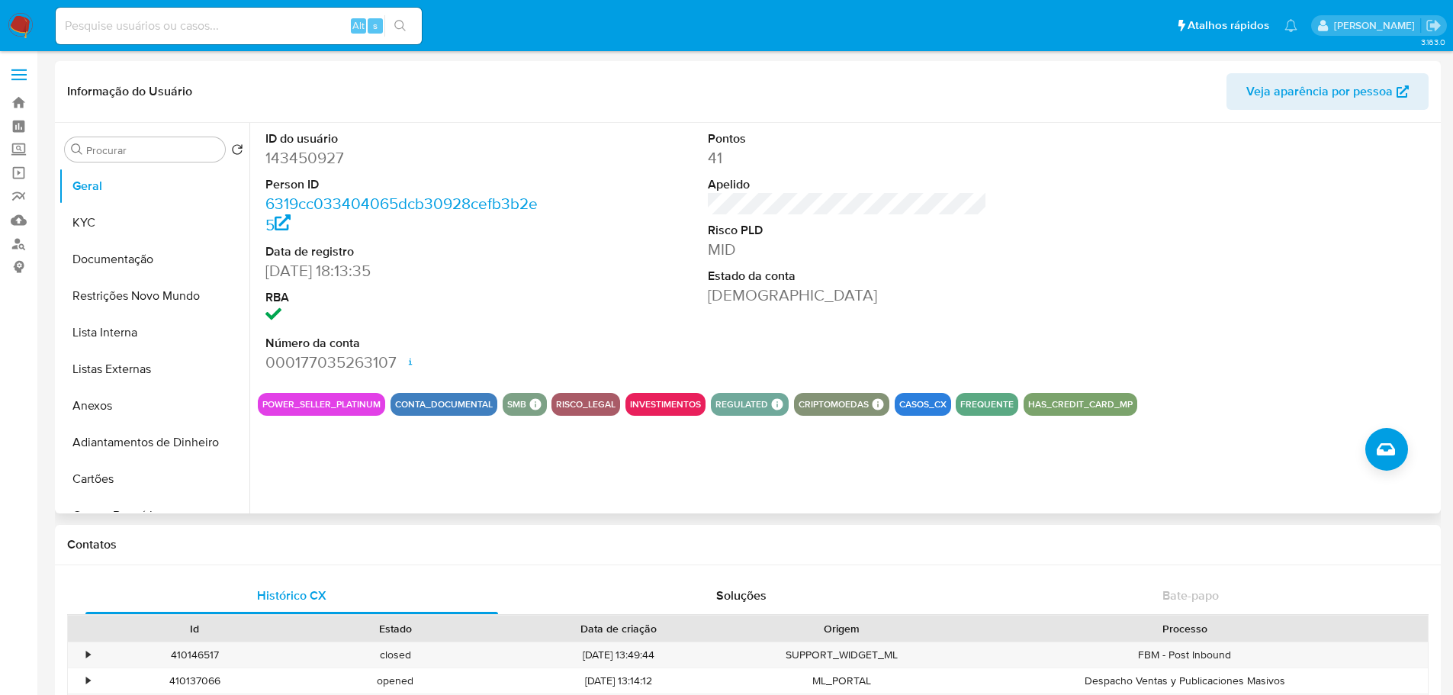
scroll to position [610, 0]
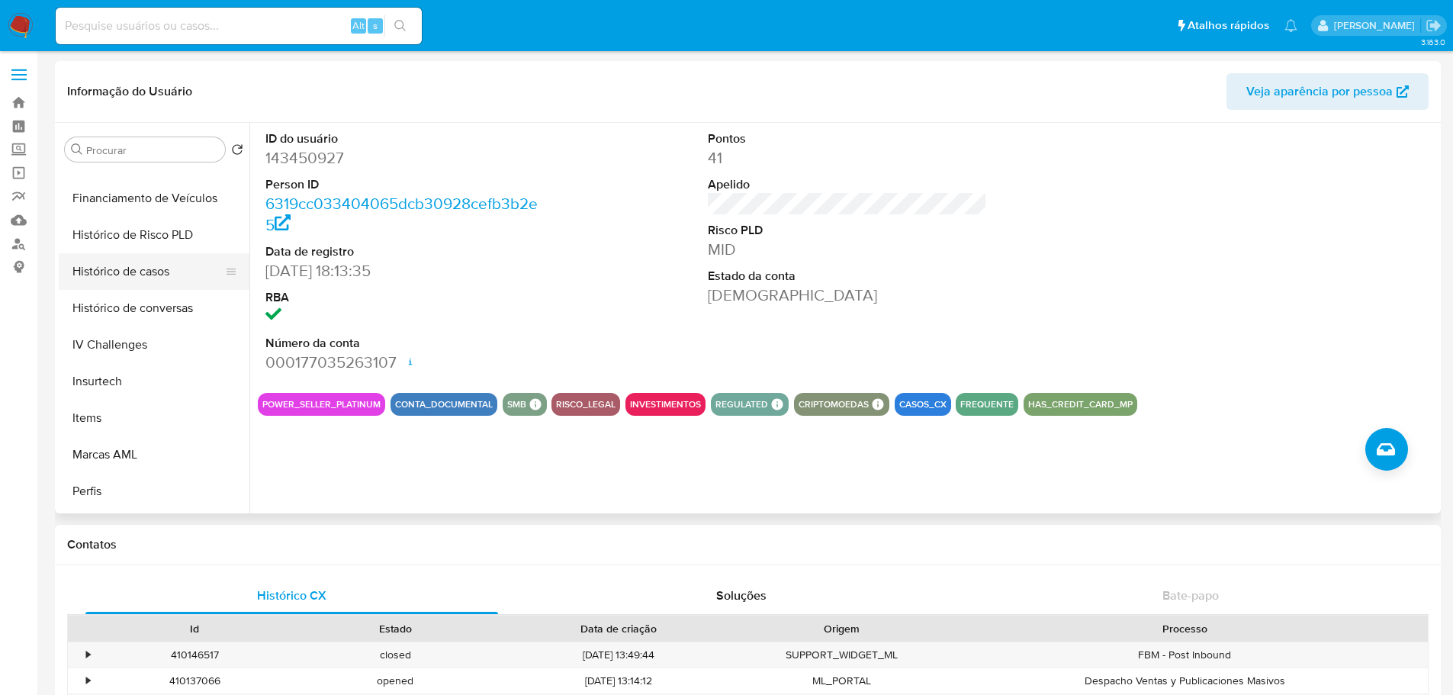
click at [126, 278] on button "Histórico de casos" at bounding box center [148, 271] width 179 height 37
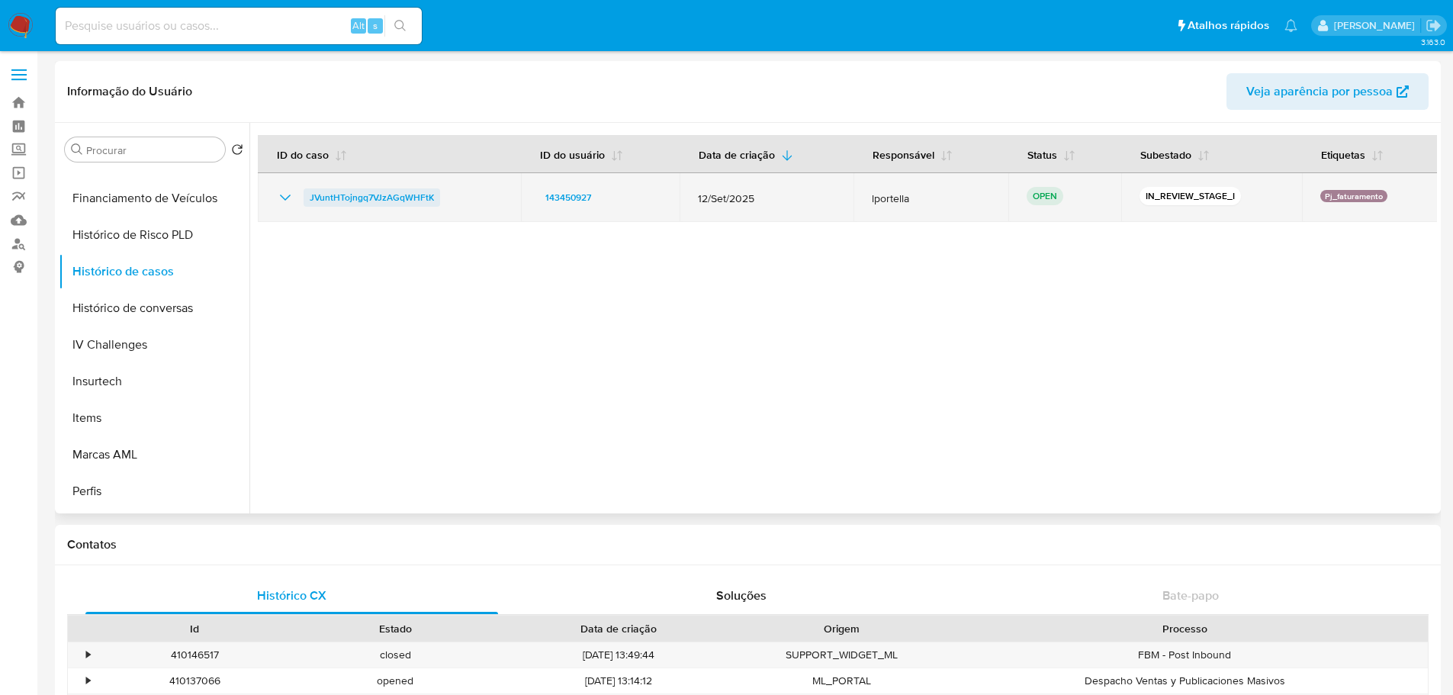
click at [377, 204] on span "JVuntHTojngq7VJzAGqWHFtK" at bounding box center [372, 197] width 124 height 18
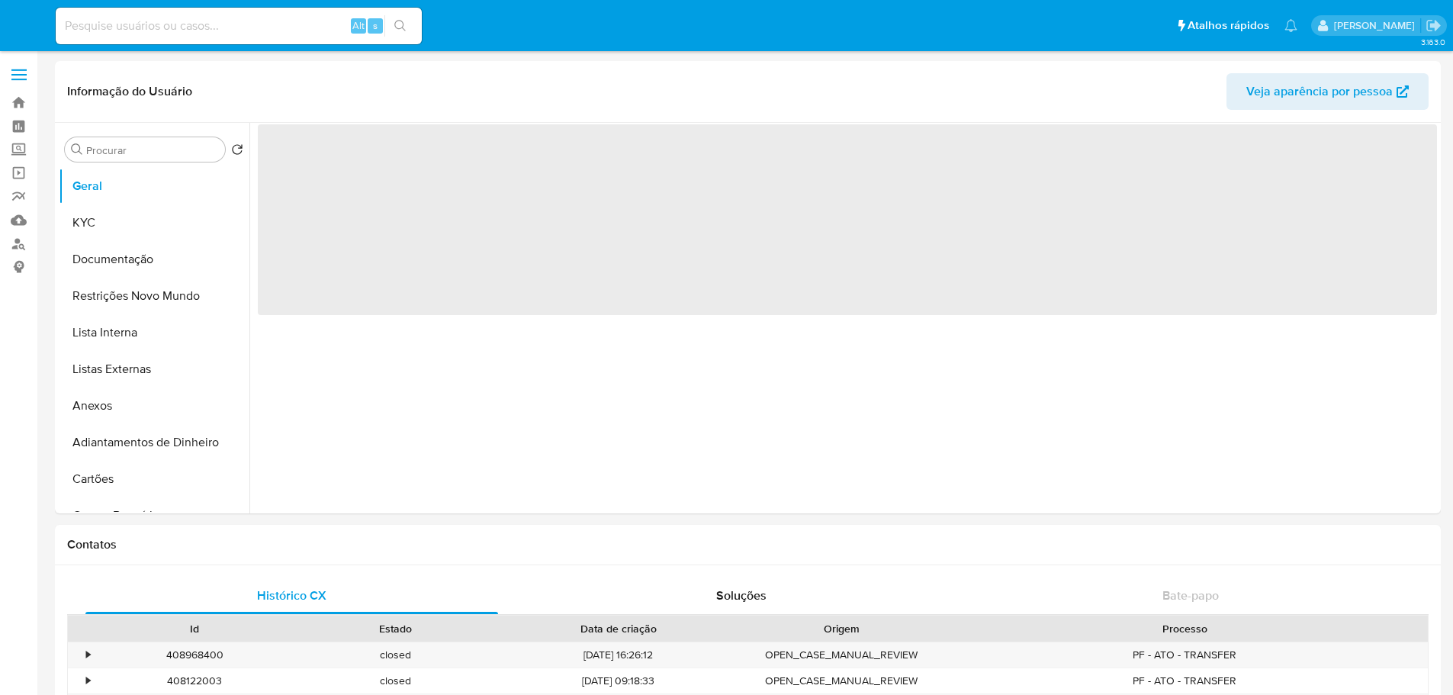
select select "10"
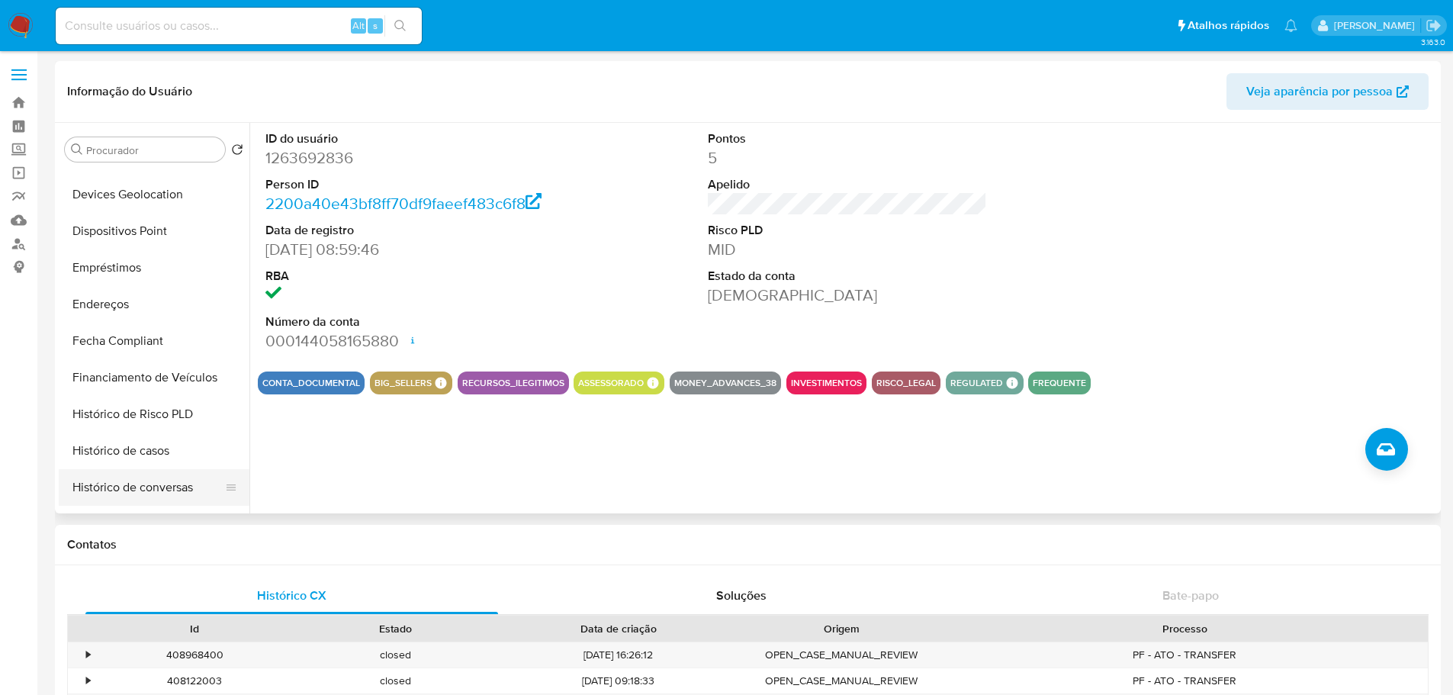
scroll to position [534, 0]
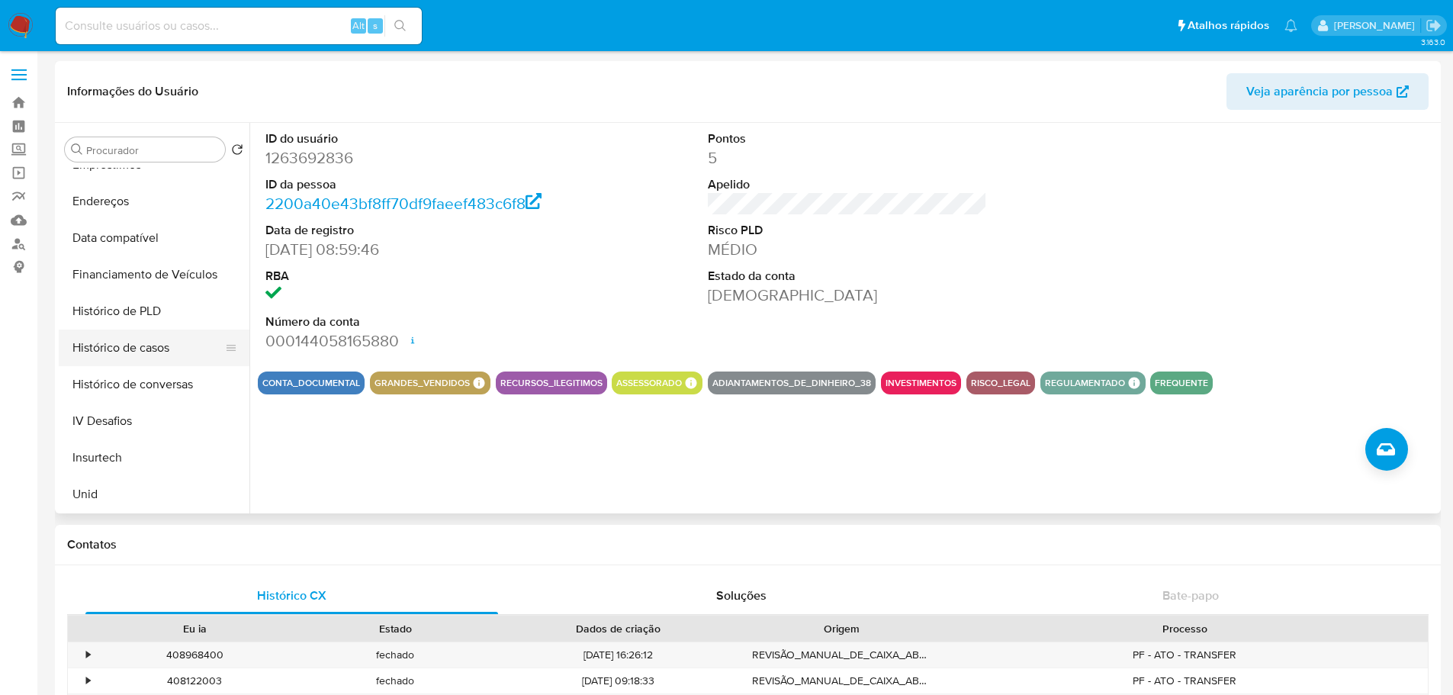
click at [156, 343] on button "Histórico de casos" at bounding box center [148, 348] width 179 height 37
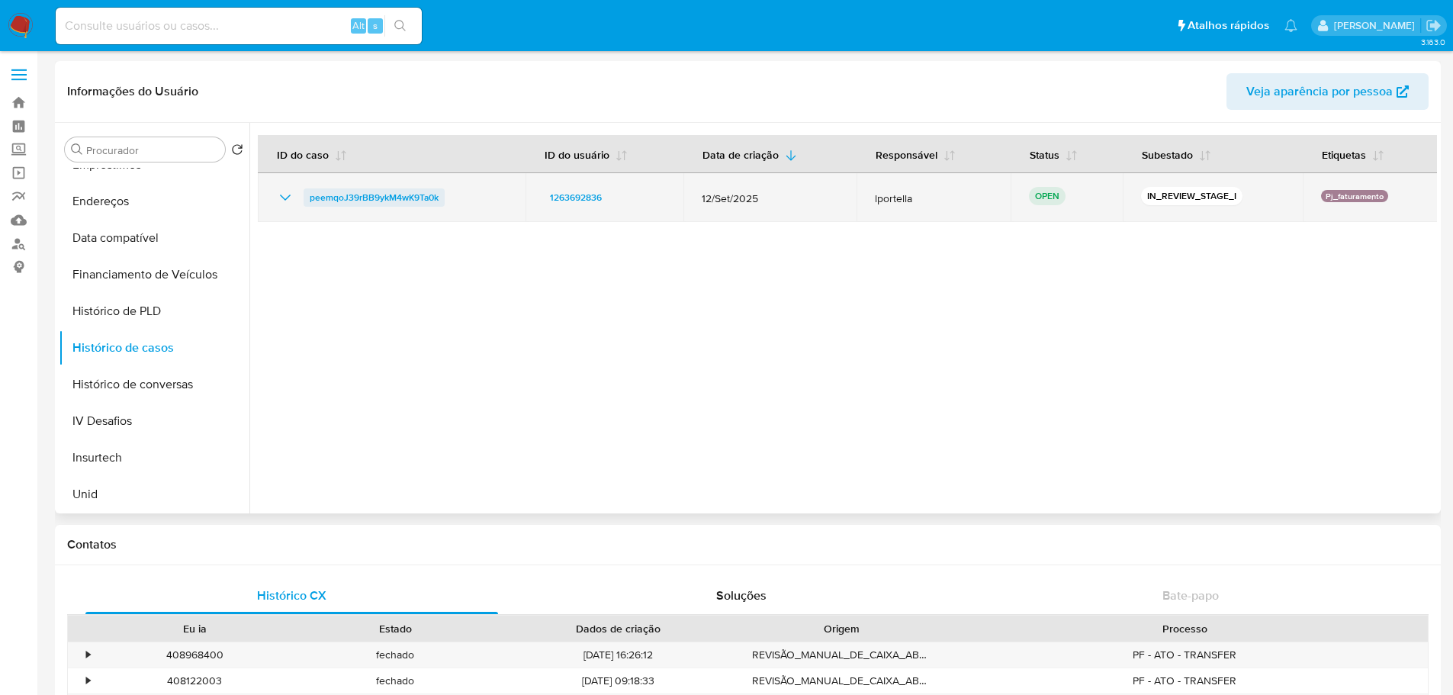
click at [394, 199] on span "peemqoJ39rBB9ykM4wK9Ta0k" at bounding box center [374, 197] width 129 height 18
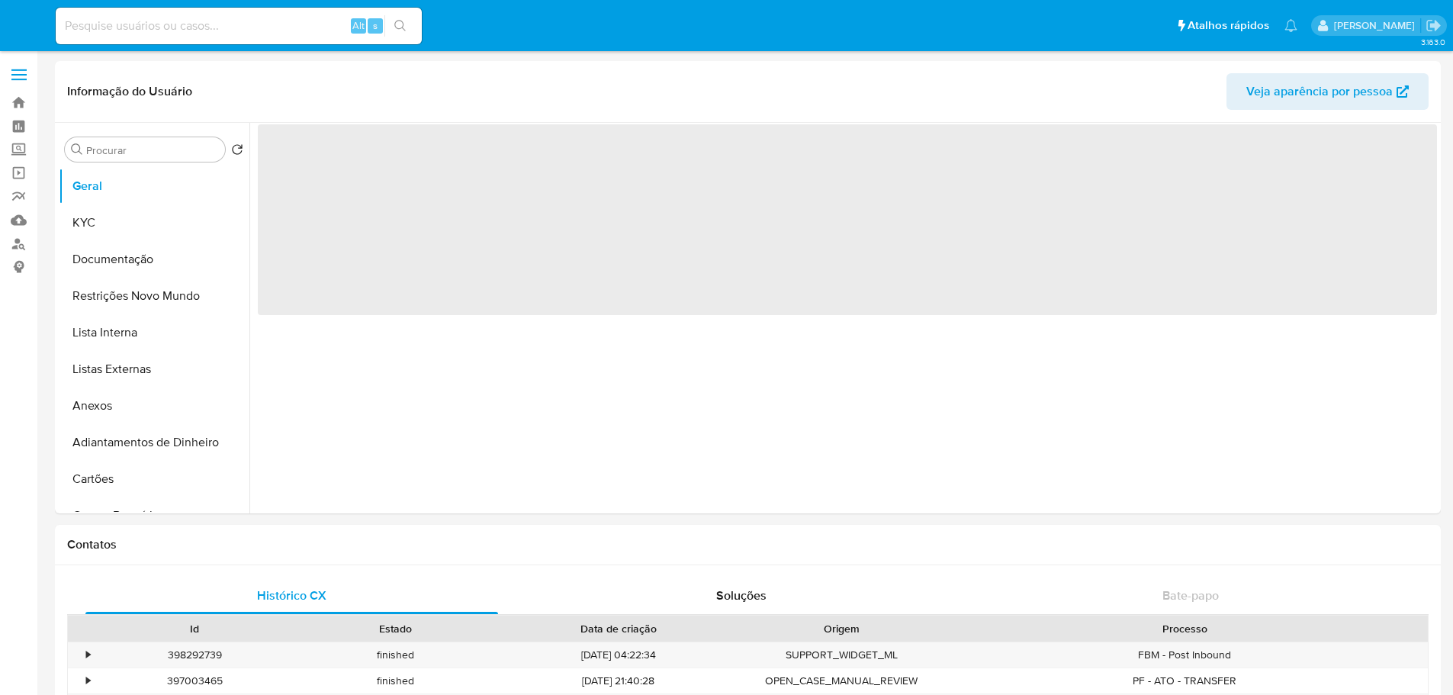
select select "10"
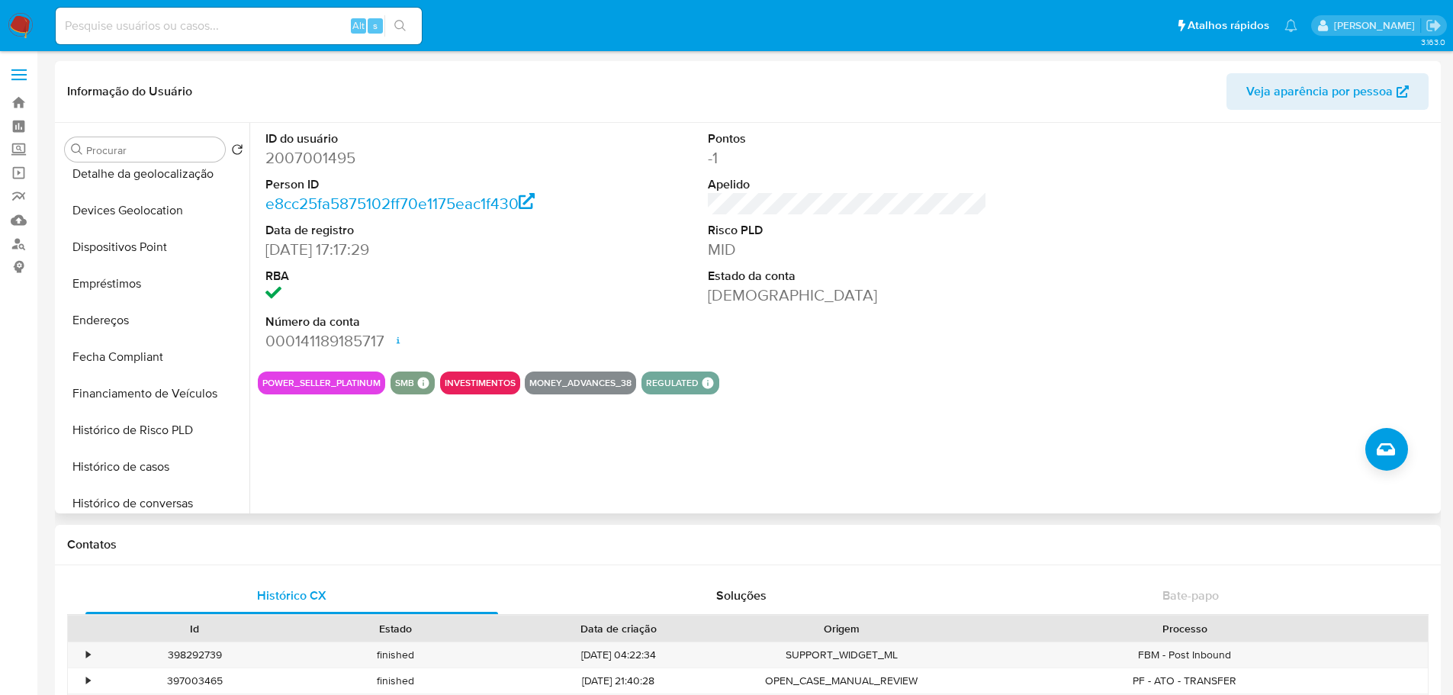
scroll to position [610, 0]
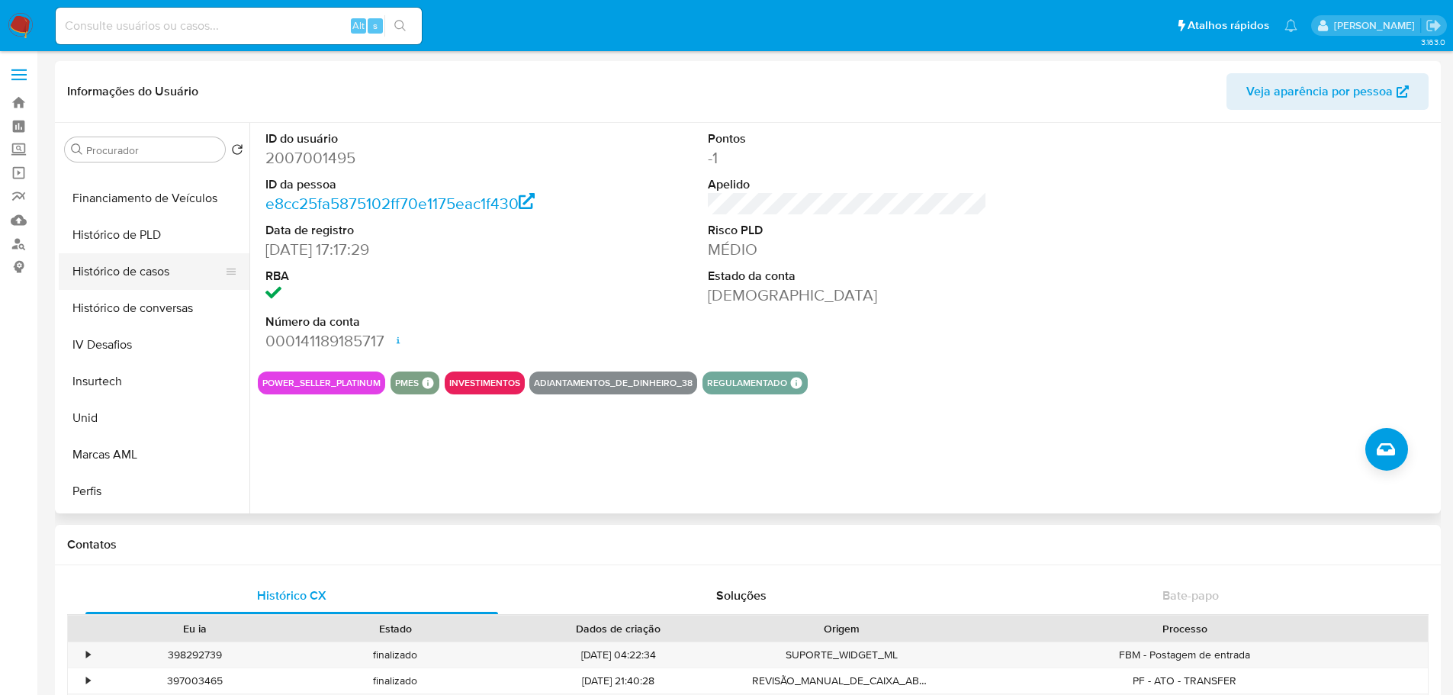
click at [140, 267] on button "Histórico de casos" at bounding box center [148, 271] width 179 height 37
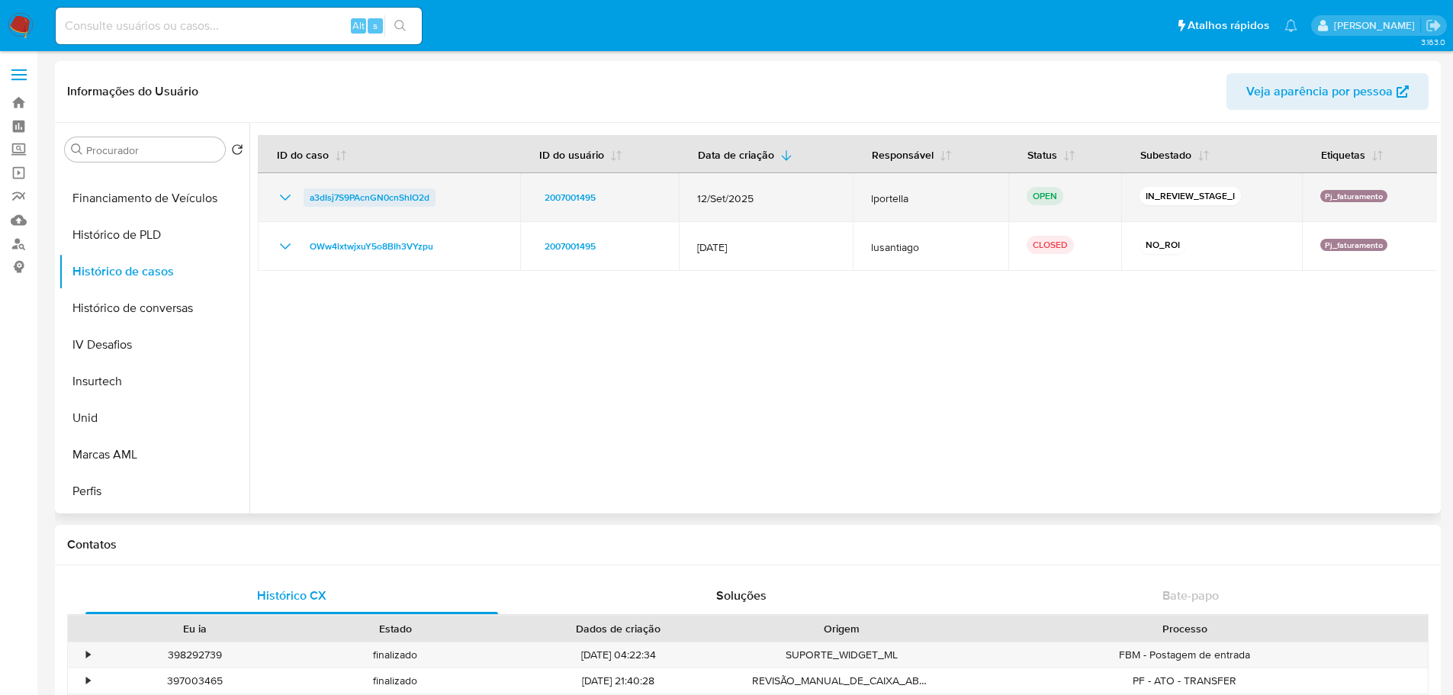
click at [414, 198] on span "a3dIsj7S9PAcnGN0cnShIO2d" at bounding box center [370, 197] width 120 height 18
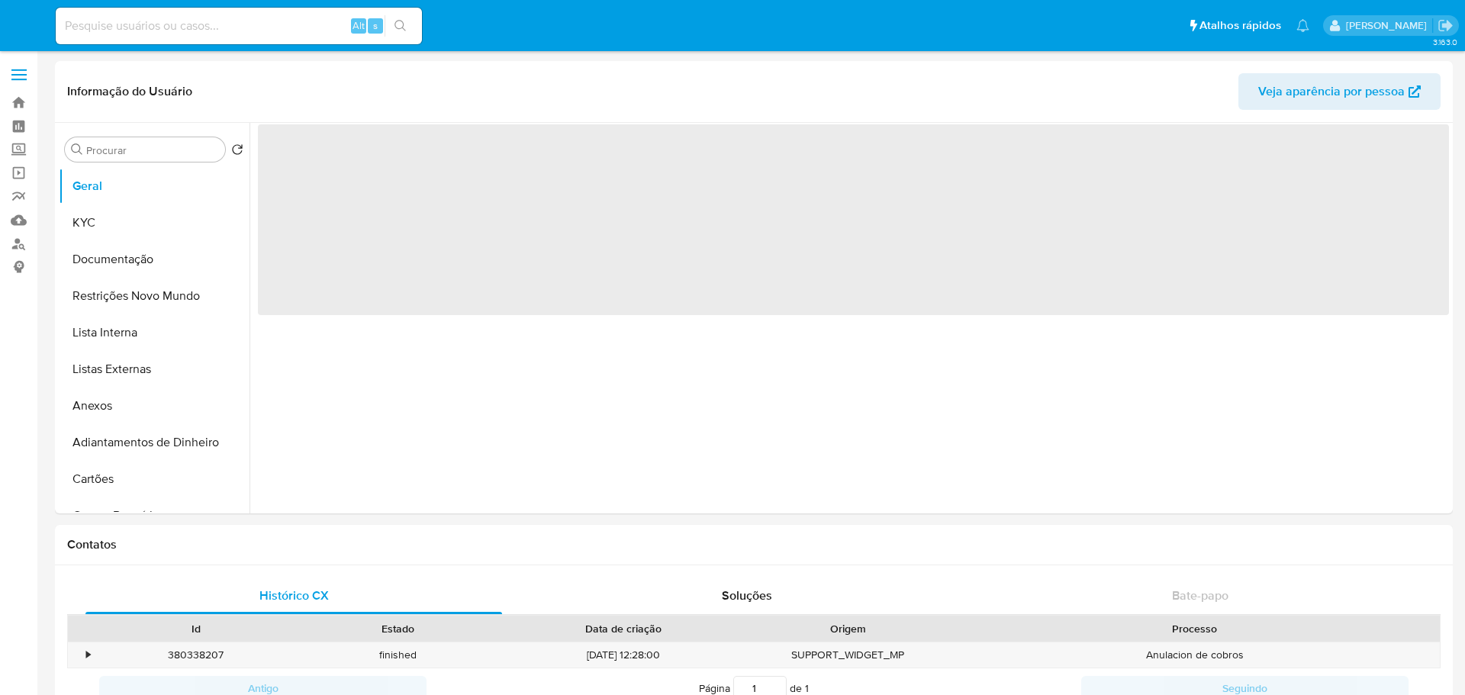
select select "10"
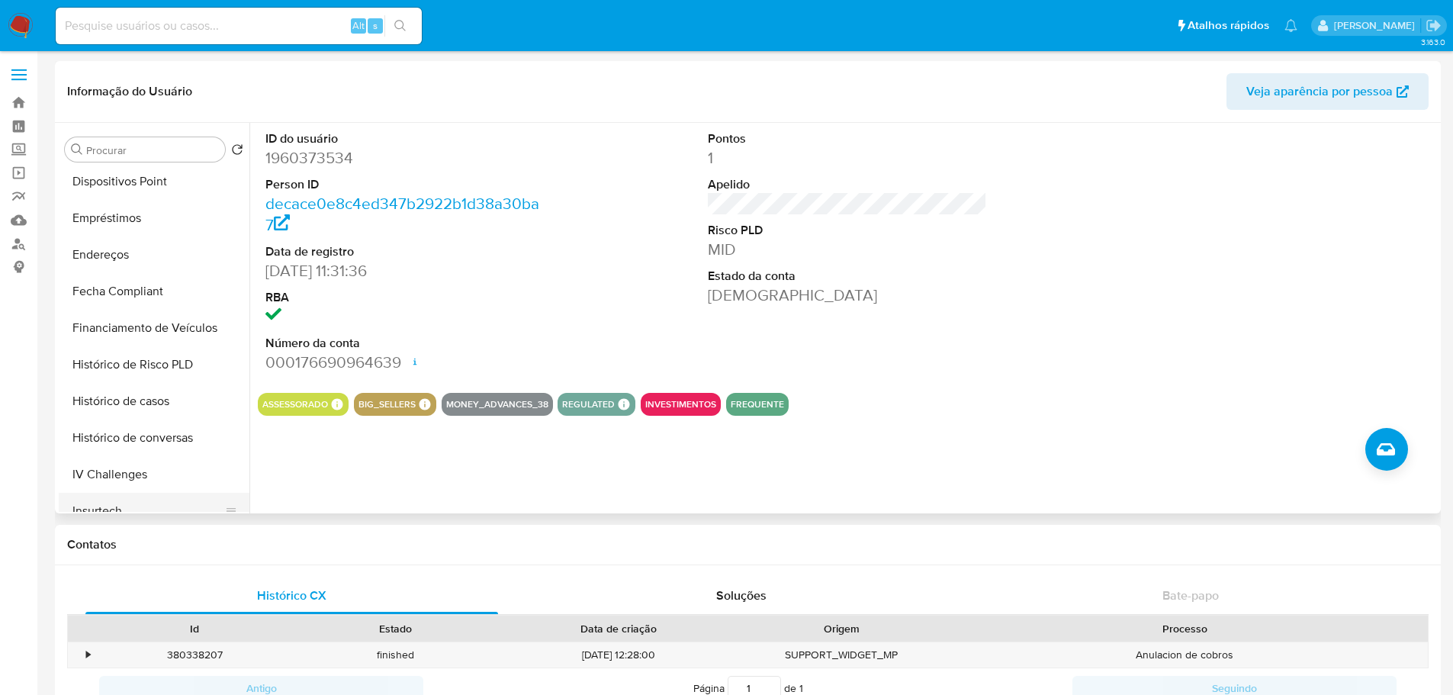
scroll to position [610, 0]
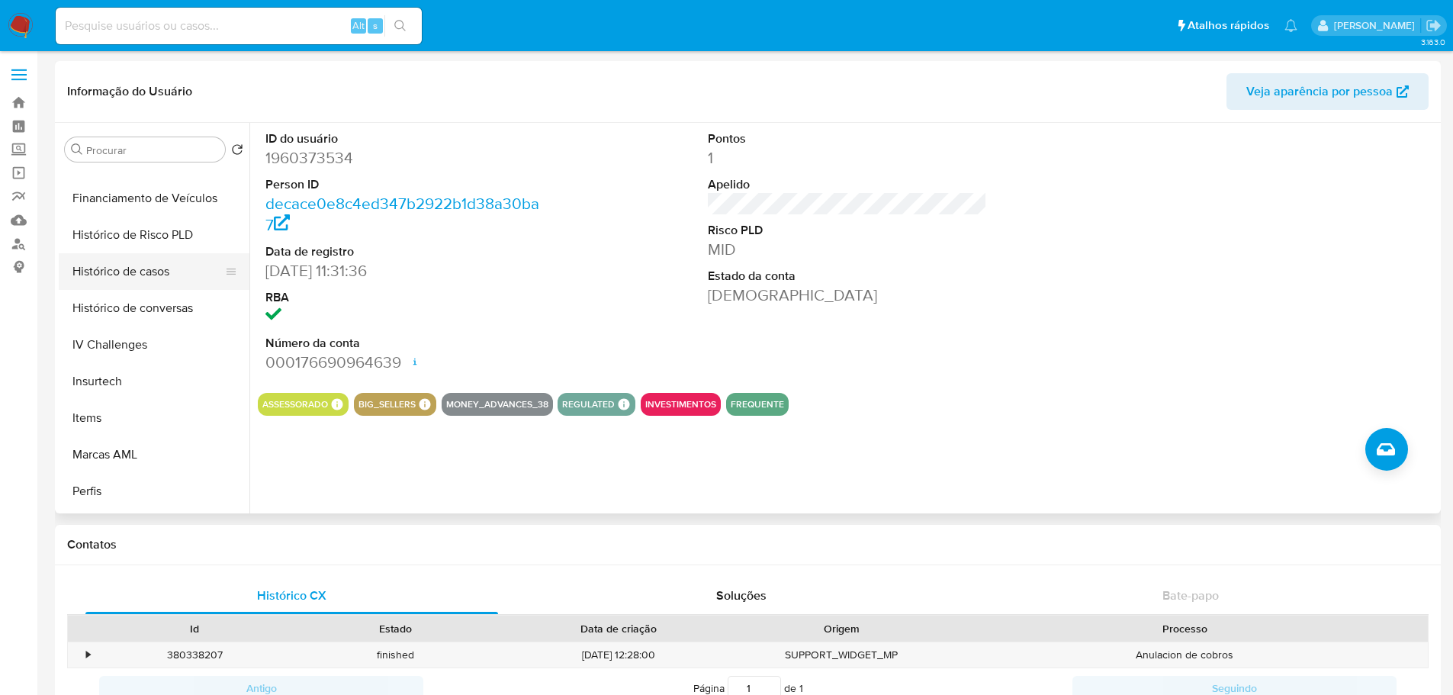
click at [143, 269] on button "Histórico de casos" at bounding box center [148, 271] width 179 height 37
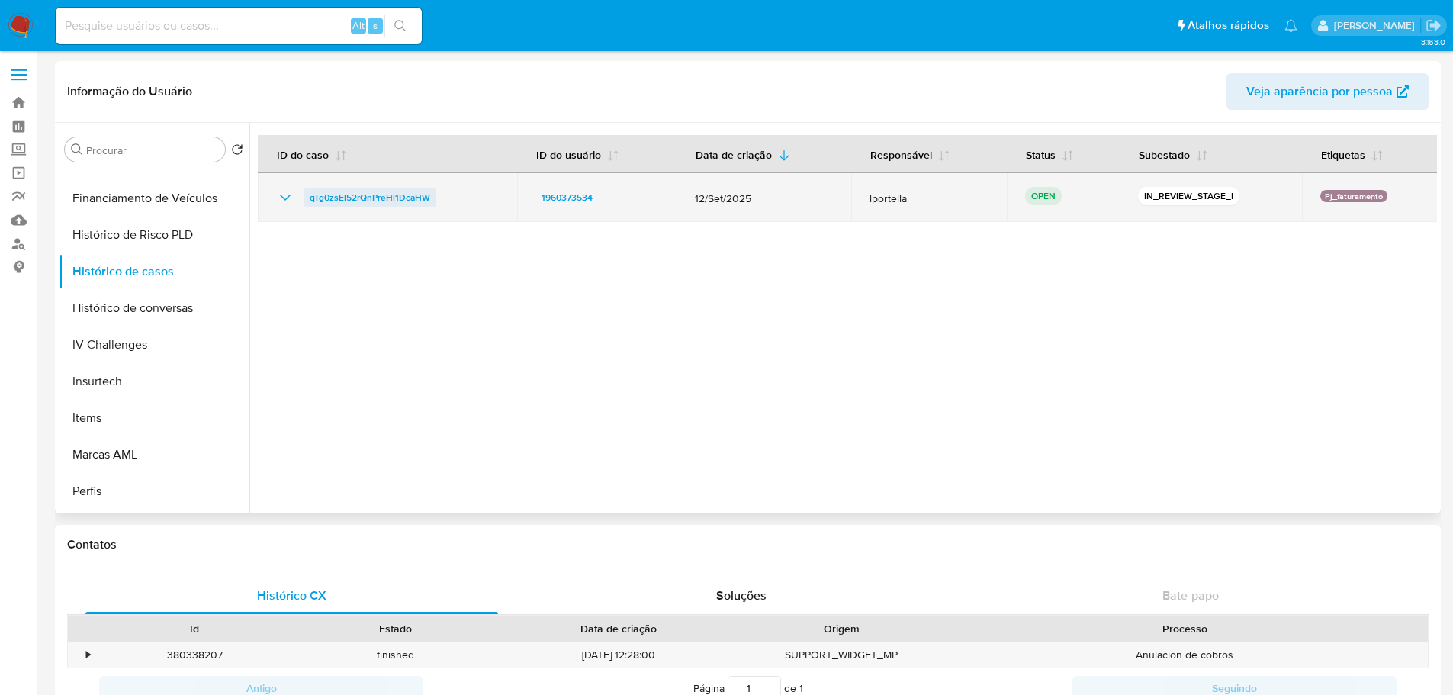
click at [408, 191] on span "qTg0zsEl52rQnPreHl1DcaHW" at bounding box center [370, 197] width 121 height 18
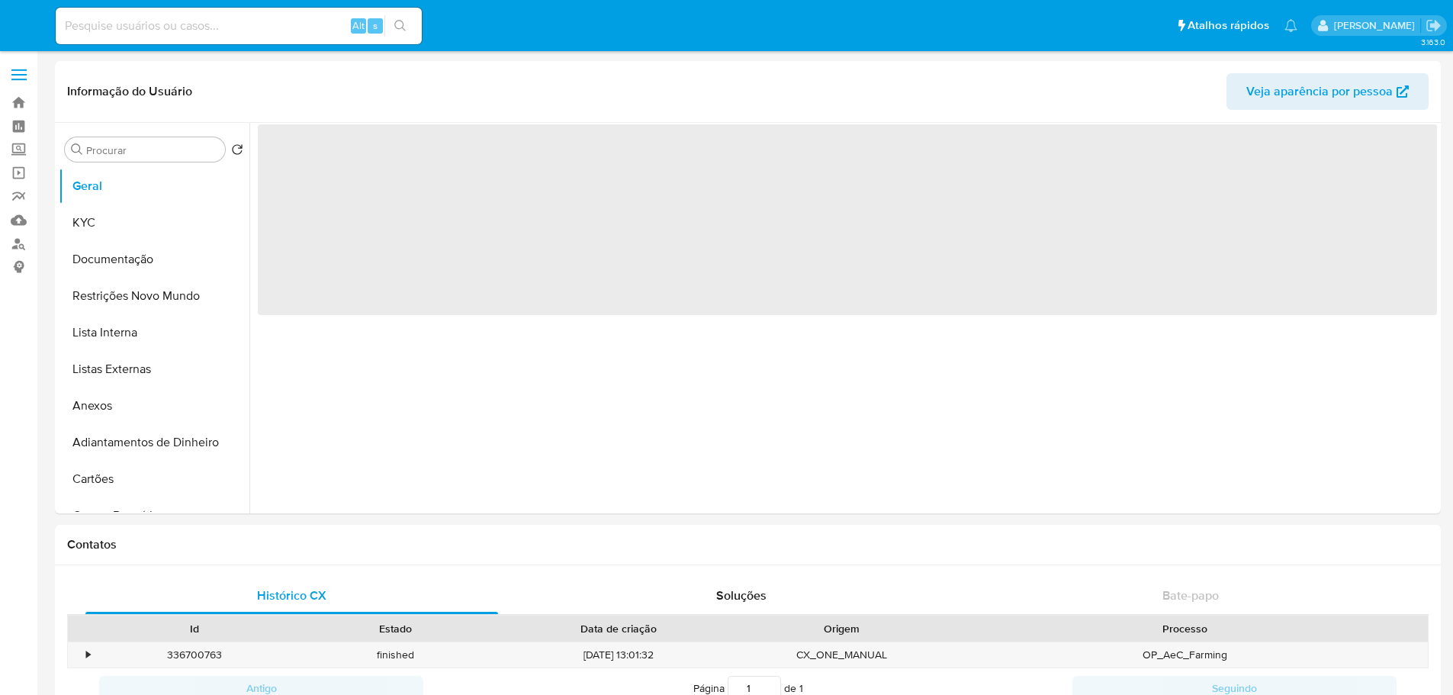
select select "10"
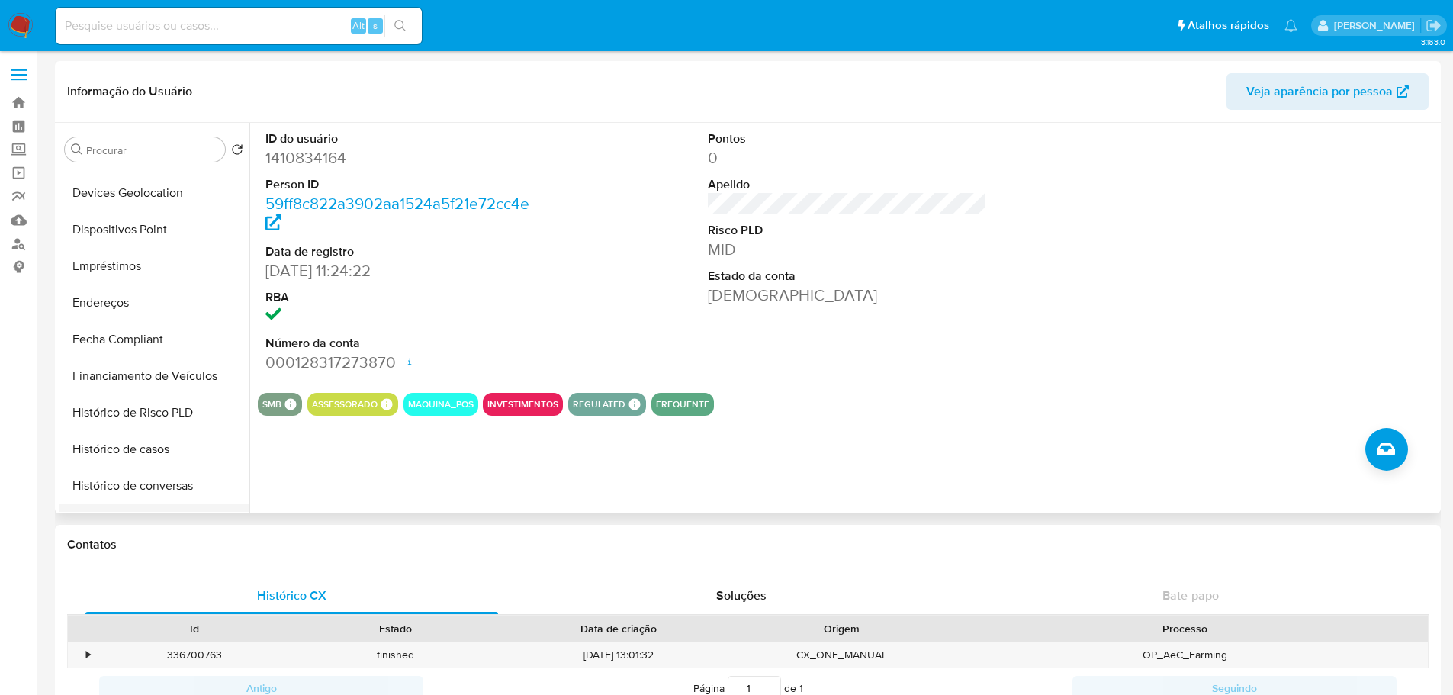
scroll to position [610, 0]
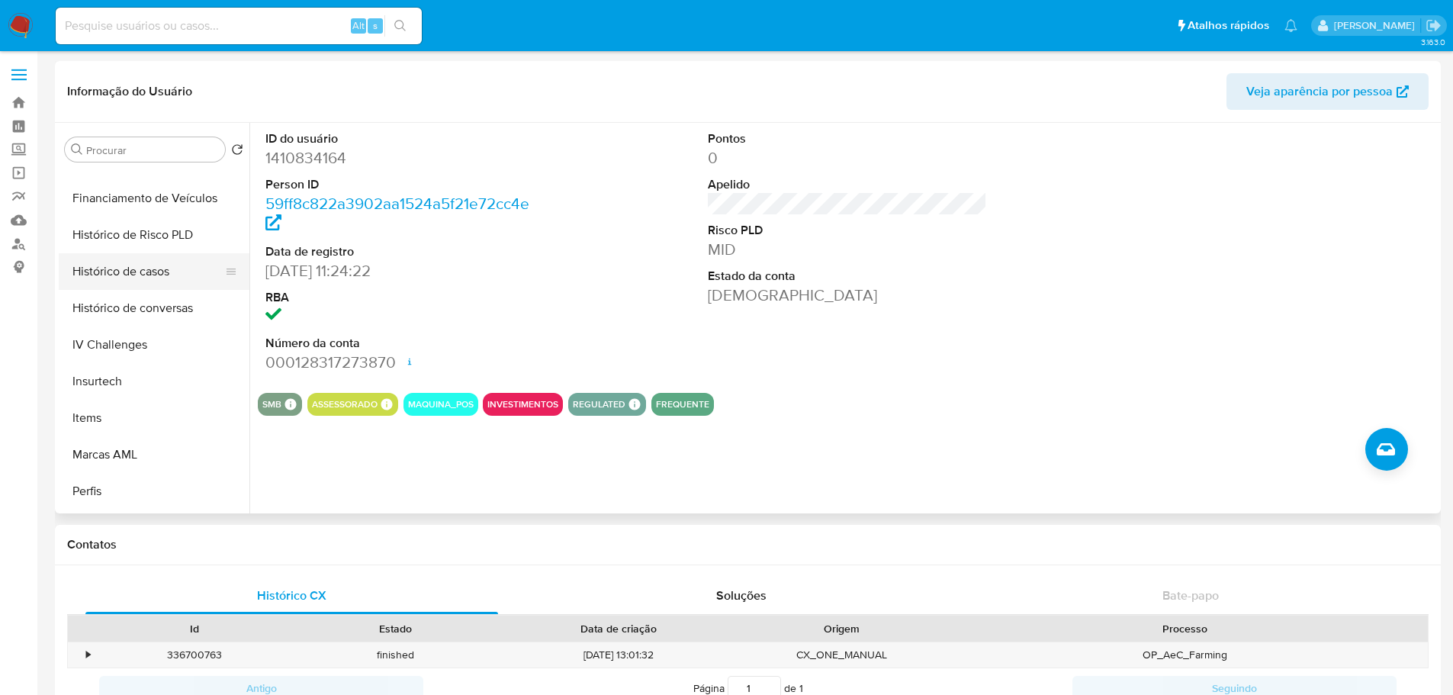
click at [130, 272] on button "Histórico de casos" at bounding box center [148, 271] width 179 height 37
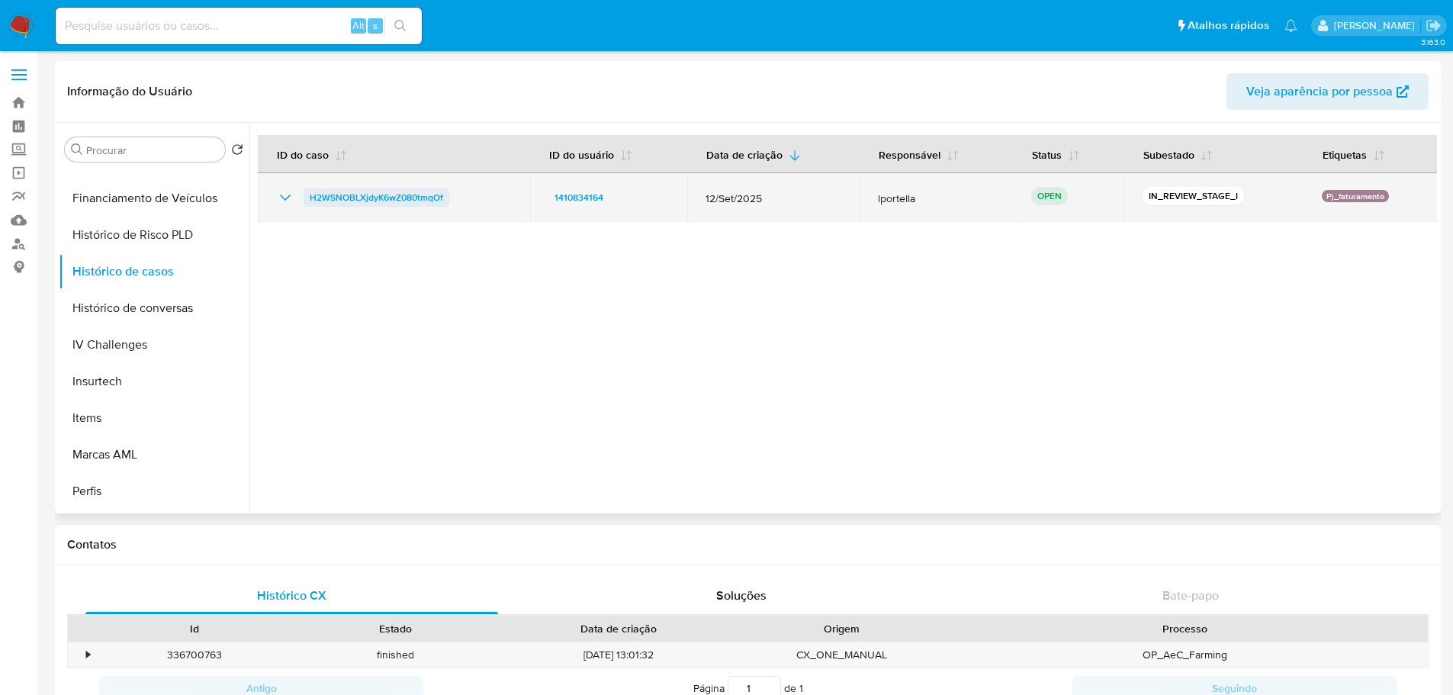
click at [397, 201] on span "H2WSNOBLXjdyK6wZ080tmqOf" at bounding box center [377, 197] width 134 height 18
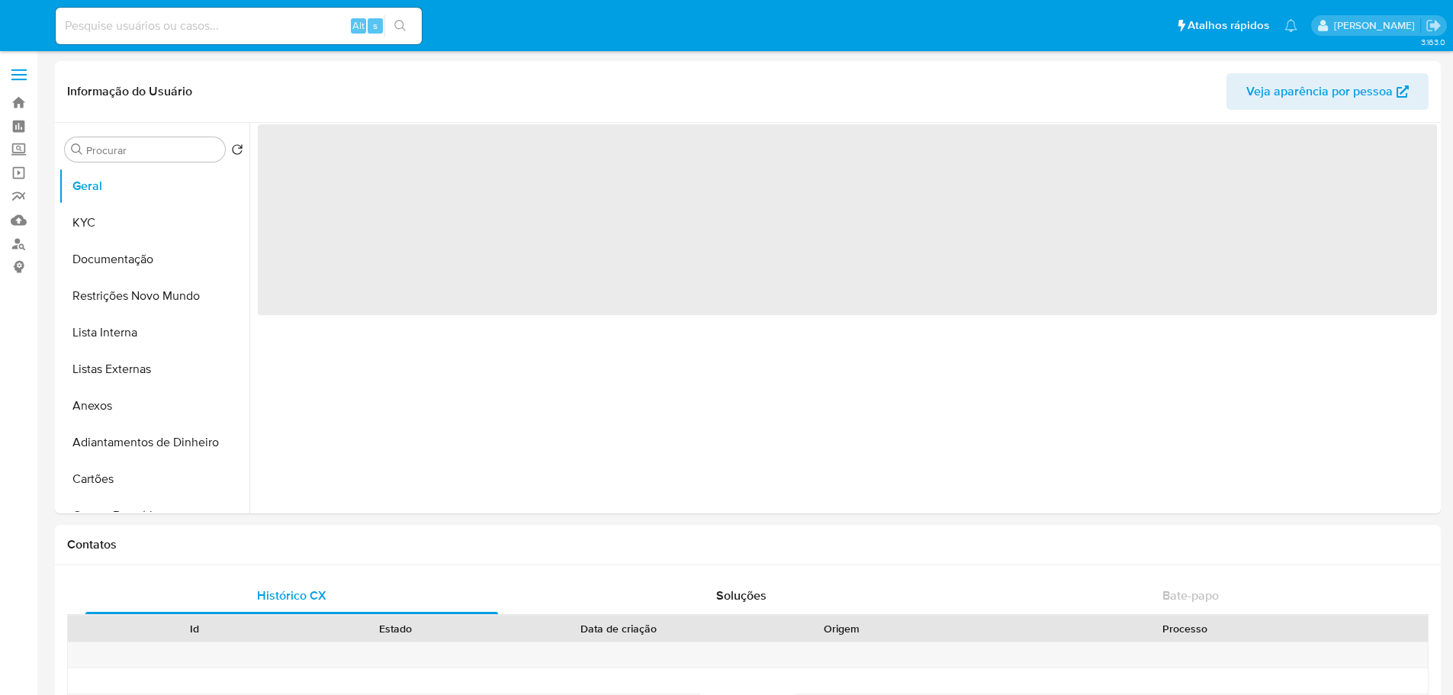
select select "10"
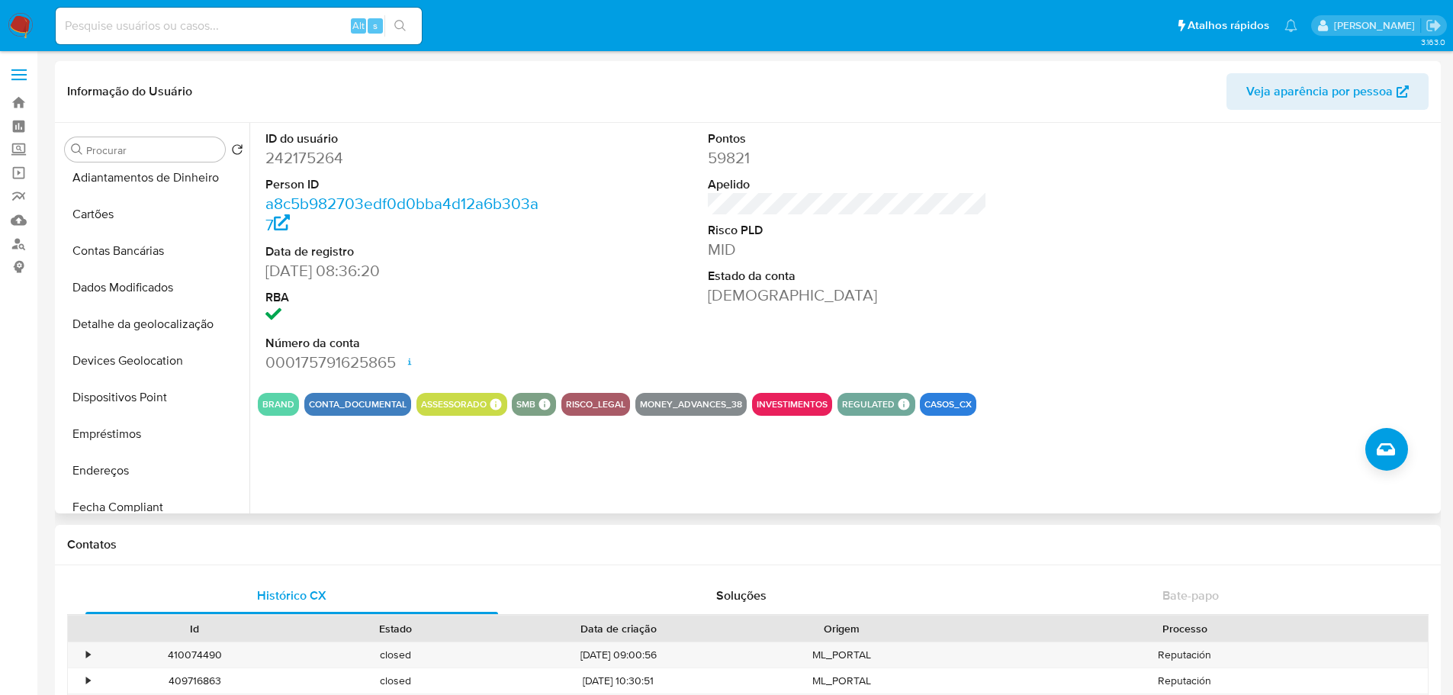
scroll to position [534, 0]
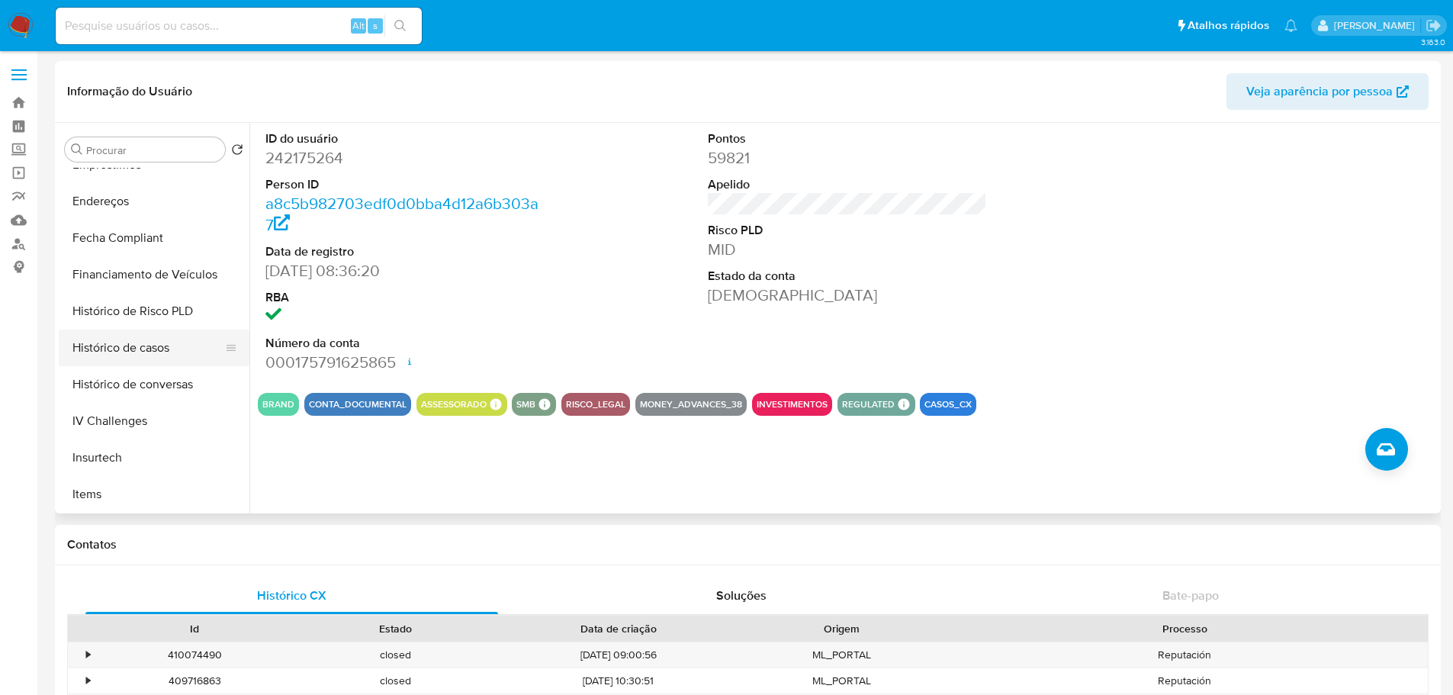
click at [145, 343] on button "Histórico de casos" at bounding box center [148, 348] width 179 height 37
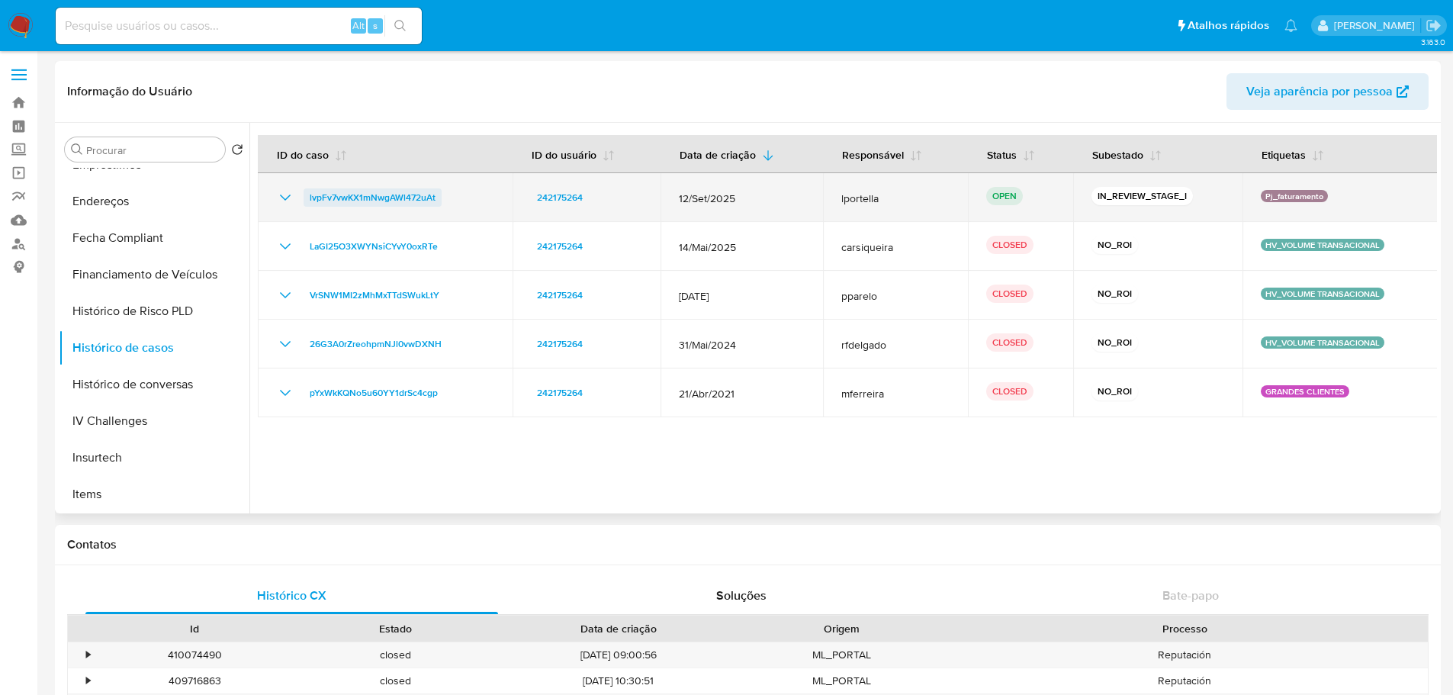
click at [385, 195] on span "lvpFv7vwKX1mNwgAWl472uAt" at bounding box center [373, 197] width 126 height 18
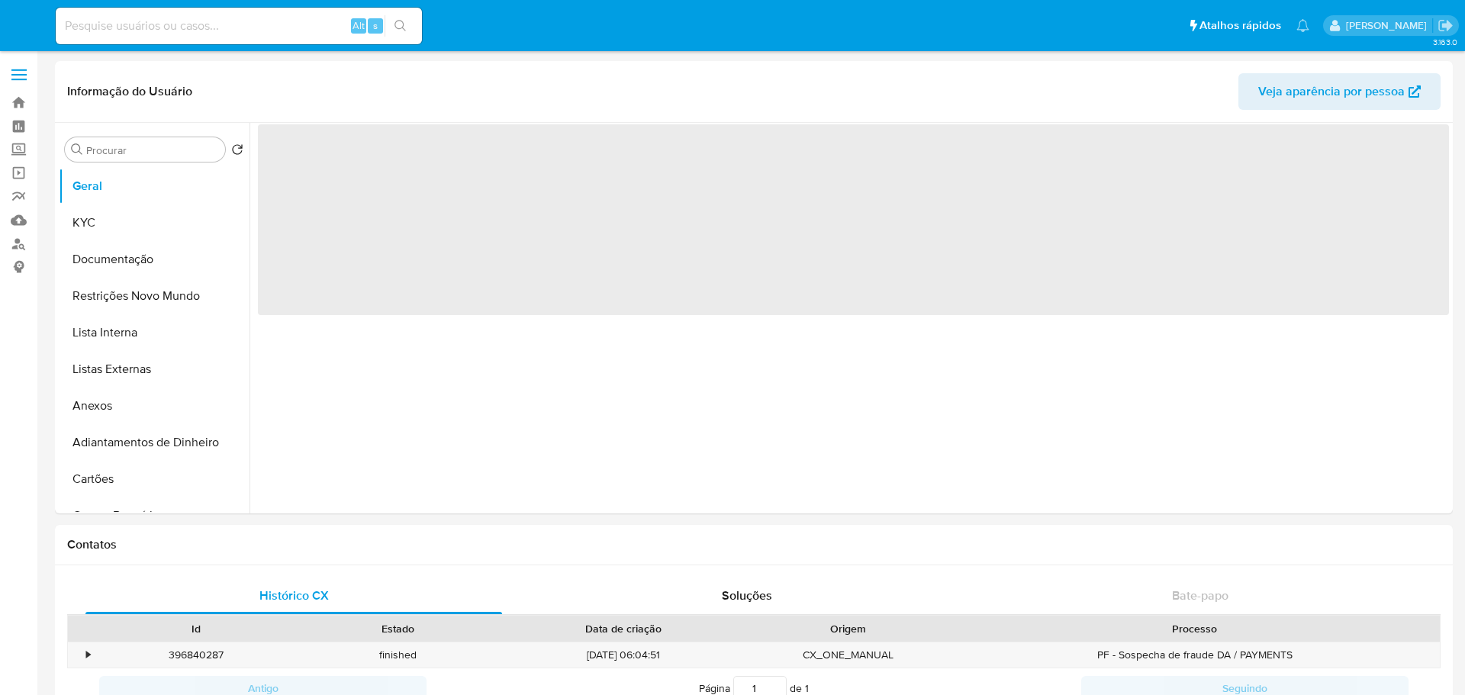
select select "10"
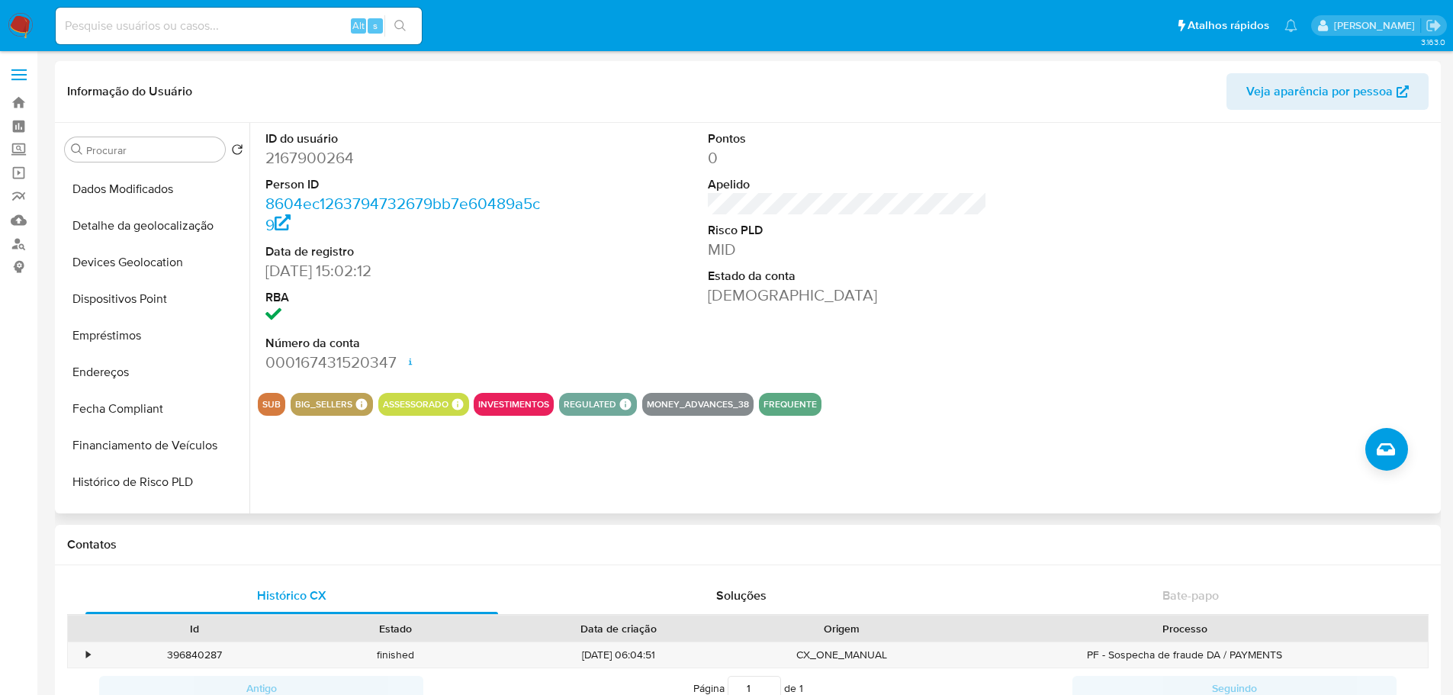
scroll to position [610, 0]
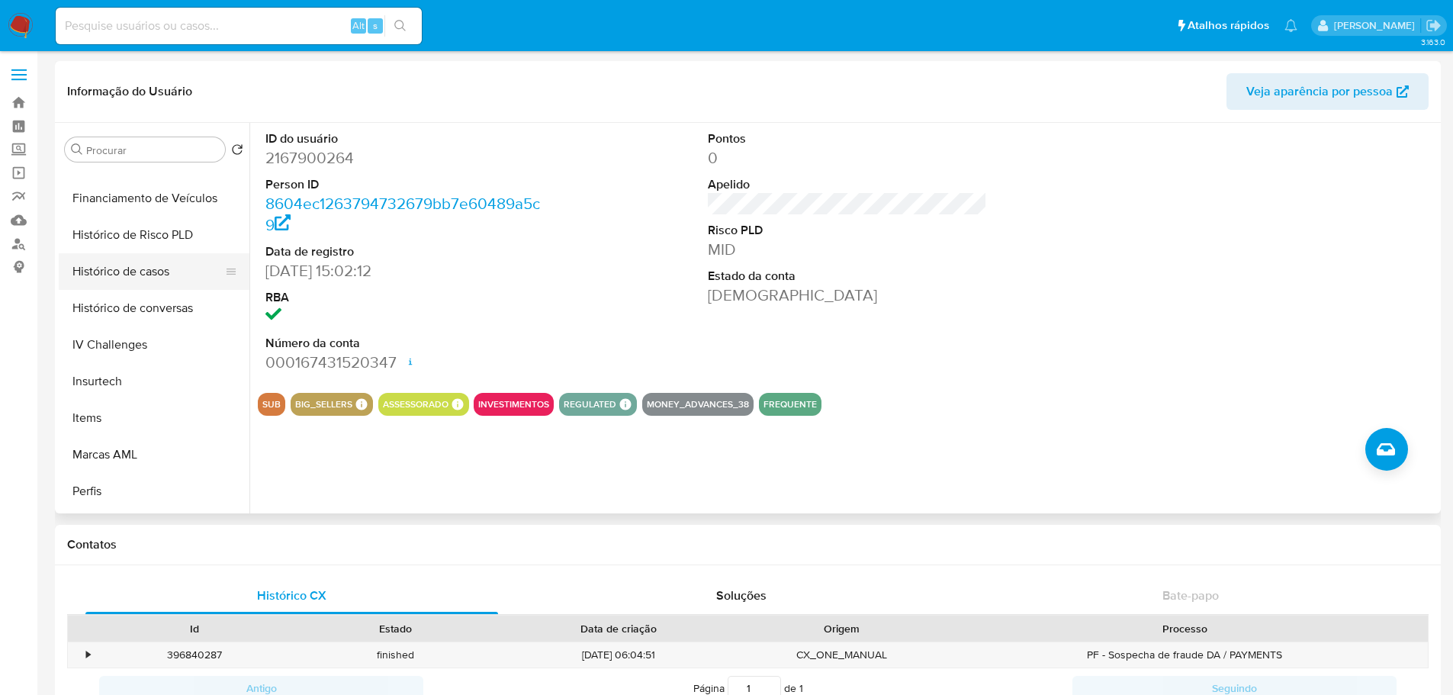
click at [134, 268] on button "Histórico de casos" at bounding box center [148, 271] width 179 height 37
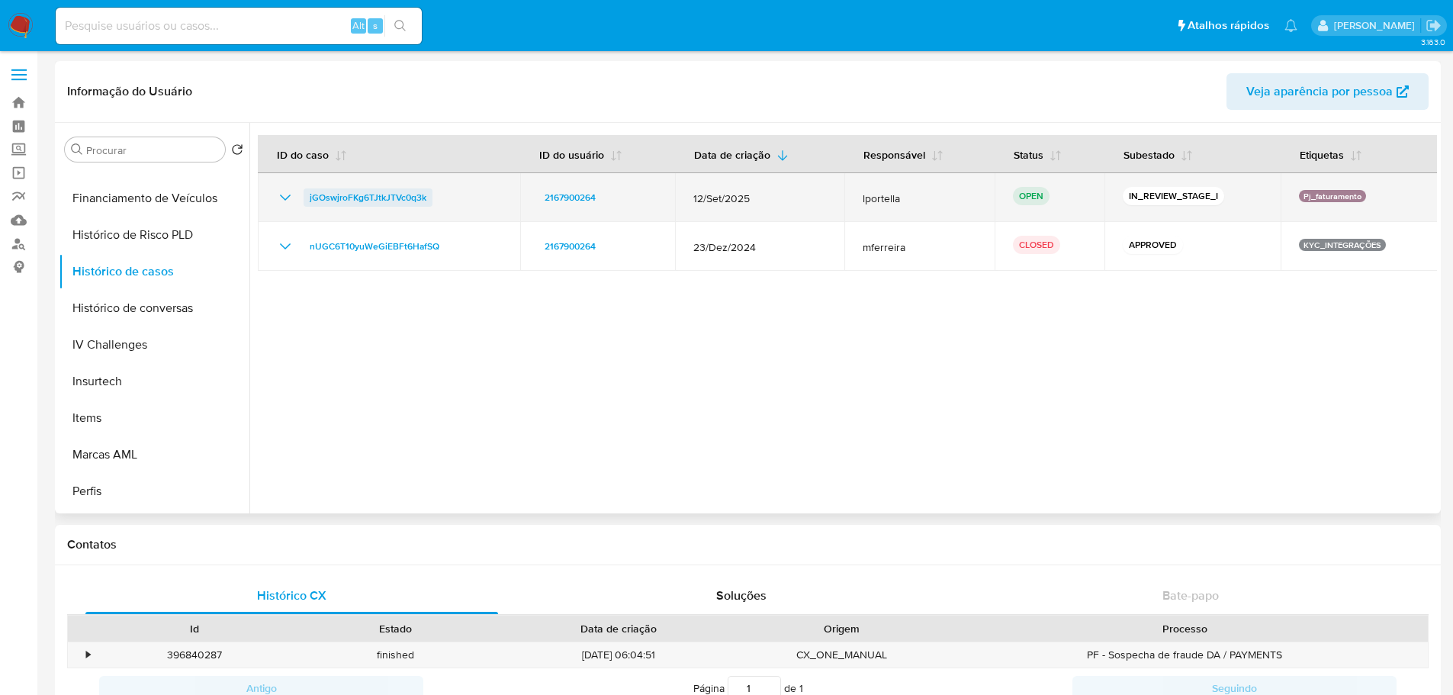
click at [389, 196] on span "jGOswjroFKg6TJtkJTVc0q3k" at bounding box center [368, 197] width 117 height 18
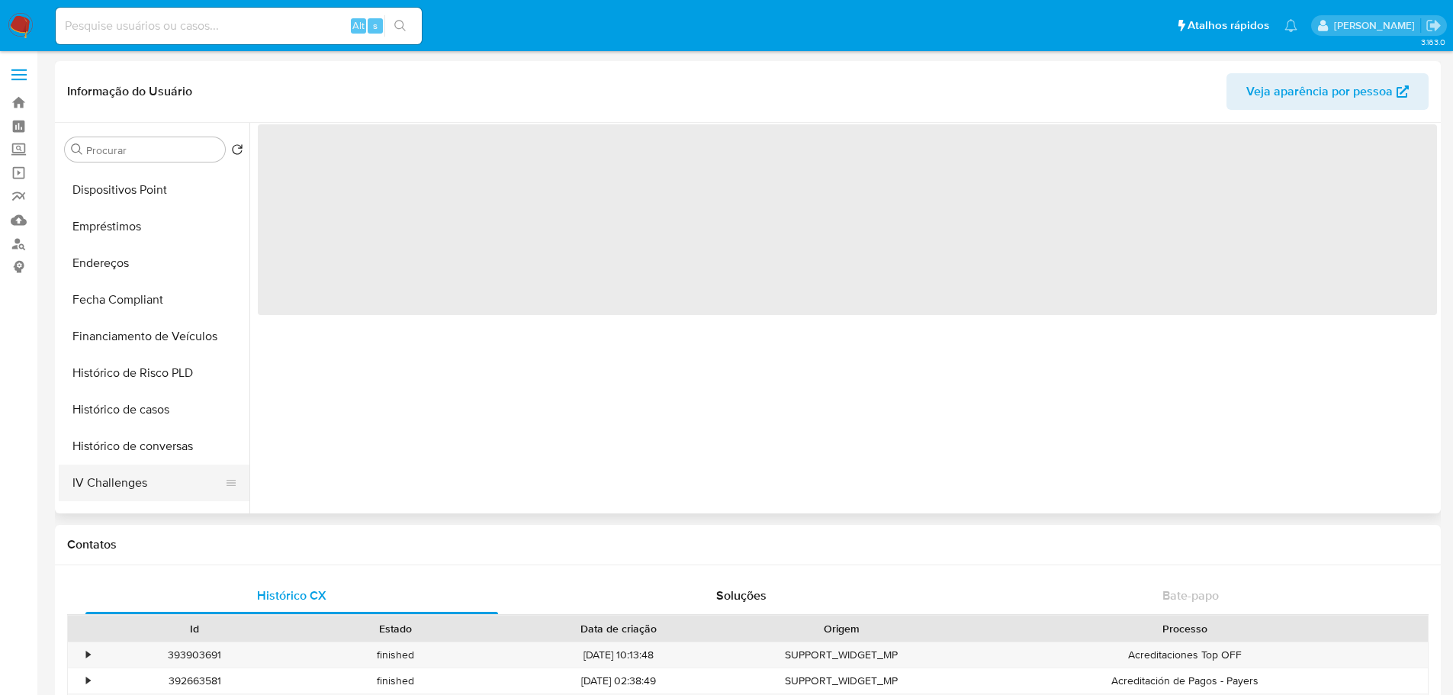
scroll to position [610, 0]
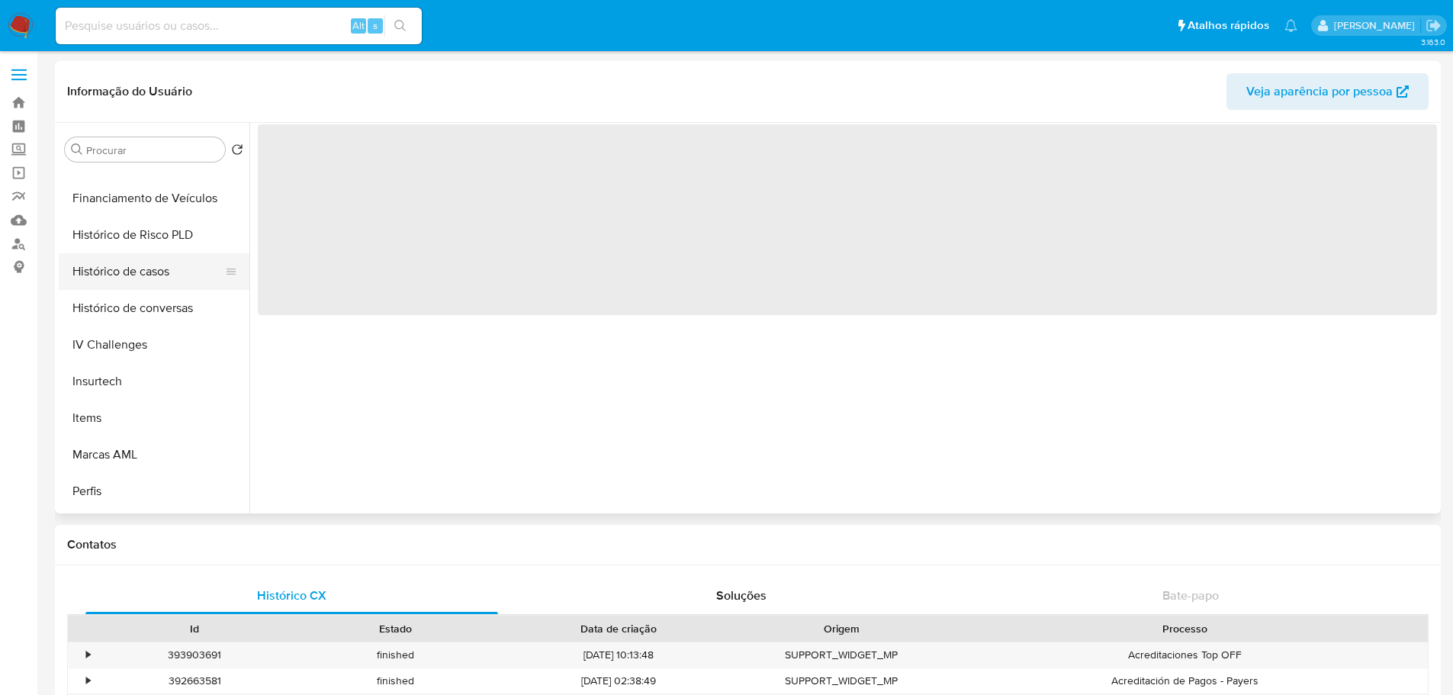
select select "10"
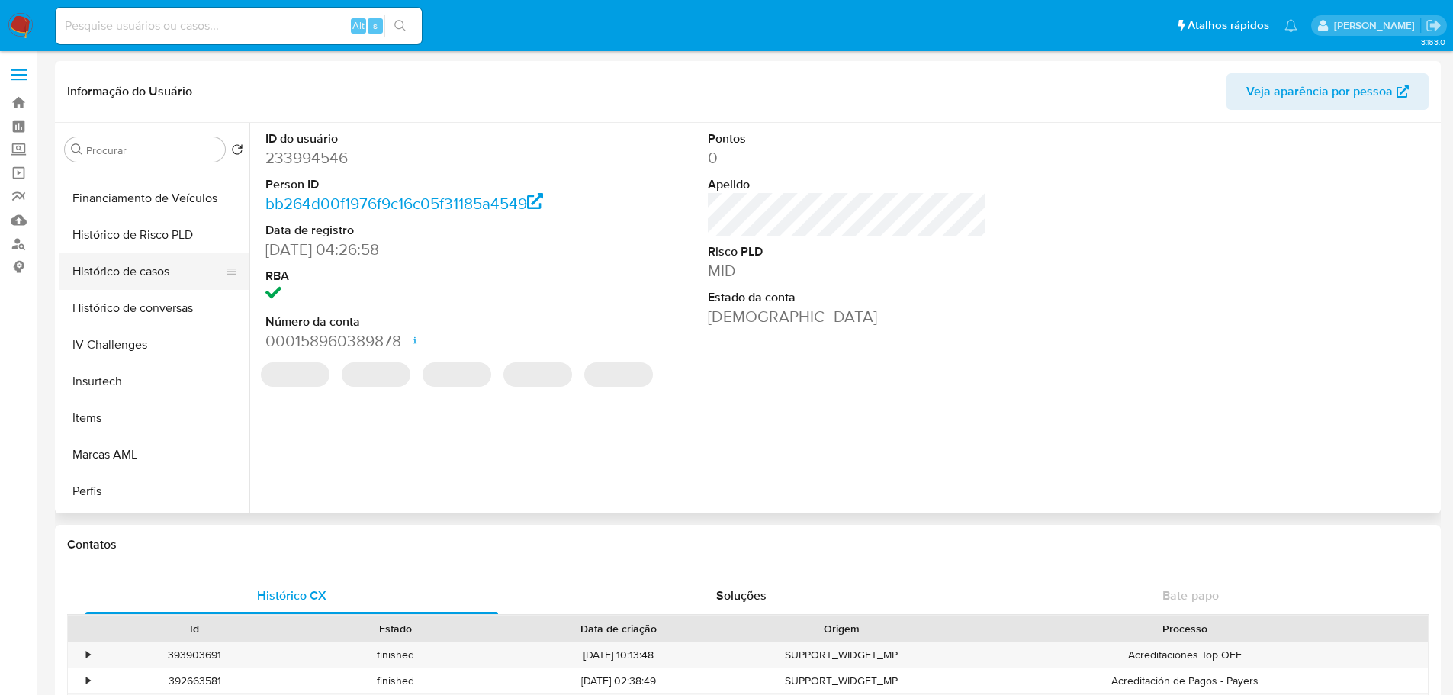
click at [145, 266] on button "Histórico de casos" at bounding box center [148, 271] width 179 height 37
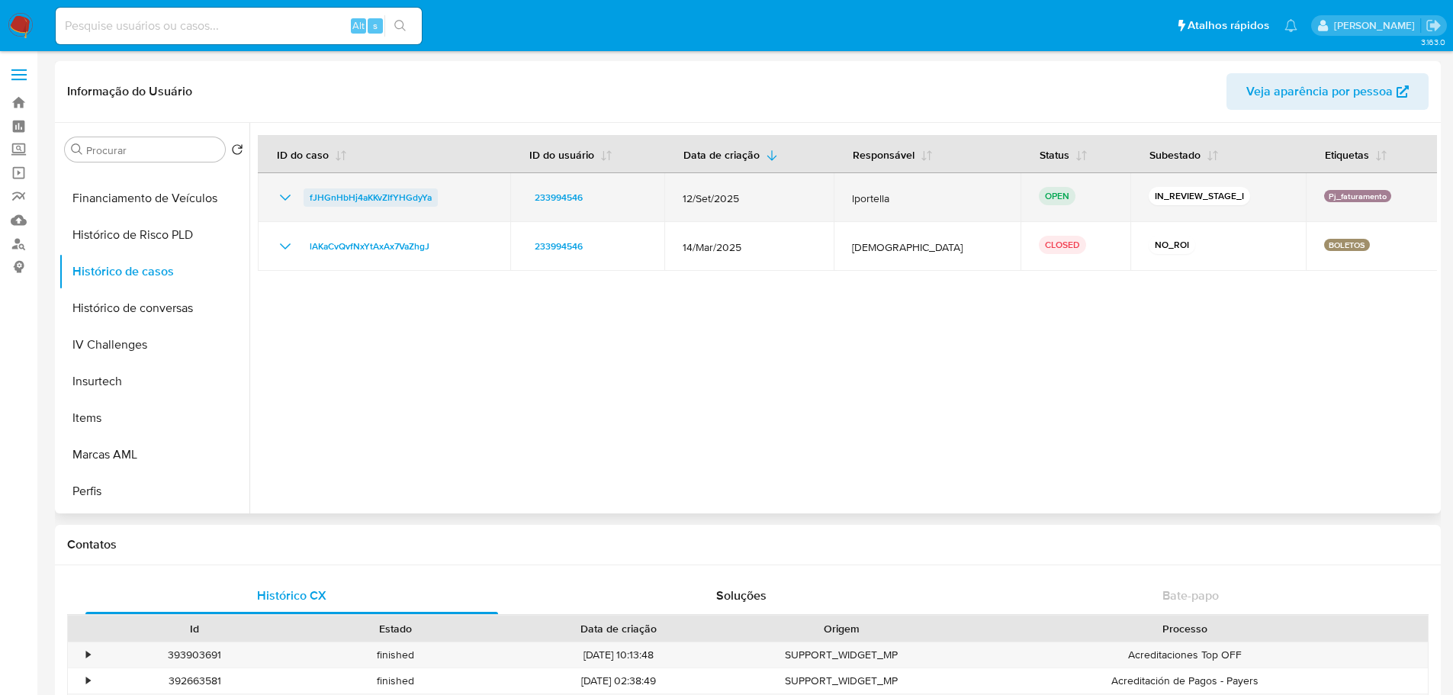
click at [404, 201] on span "fJHGnHbHj4aKKvZIfYHGdyYa" at bounding box center [371, 197] width 122 height 18
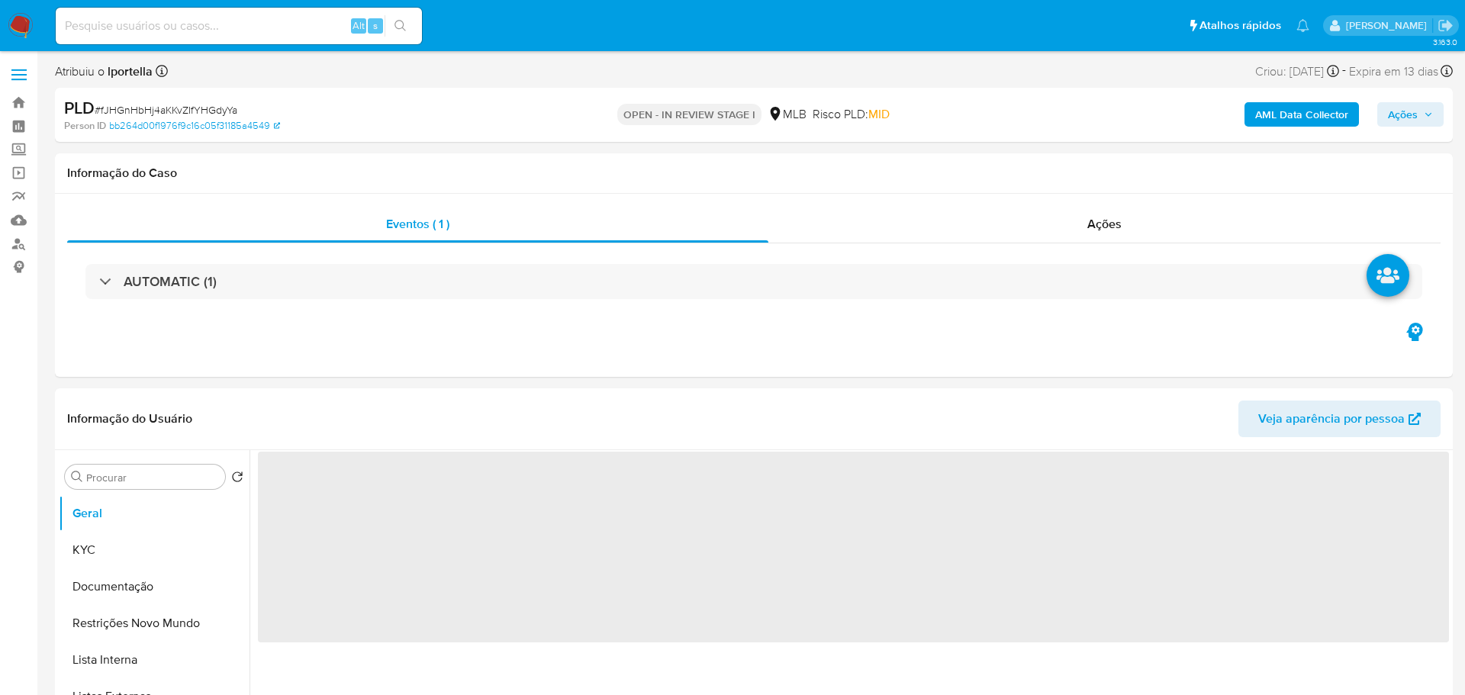
select select "10"
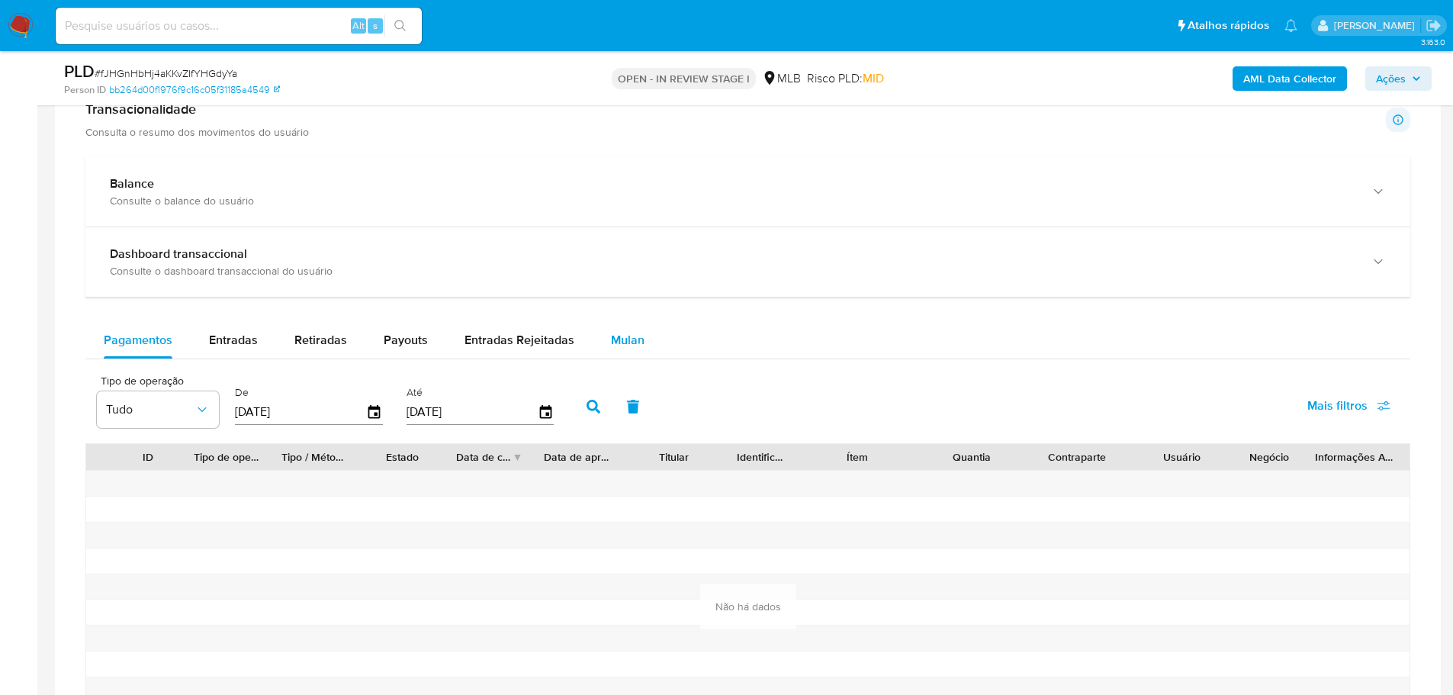
click at [631, 340] on span "Mulan" at bounding box center [628, 340] width 34 height 18
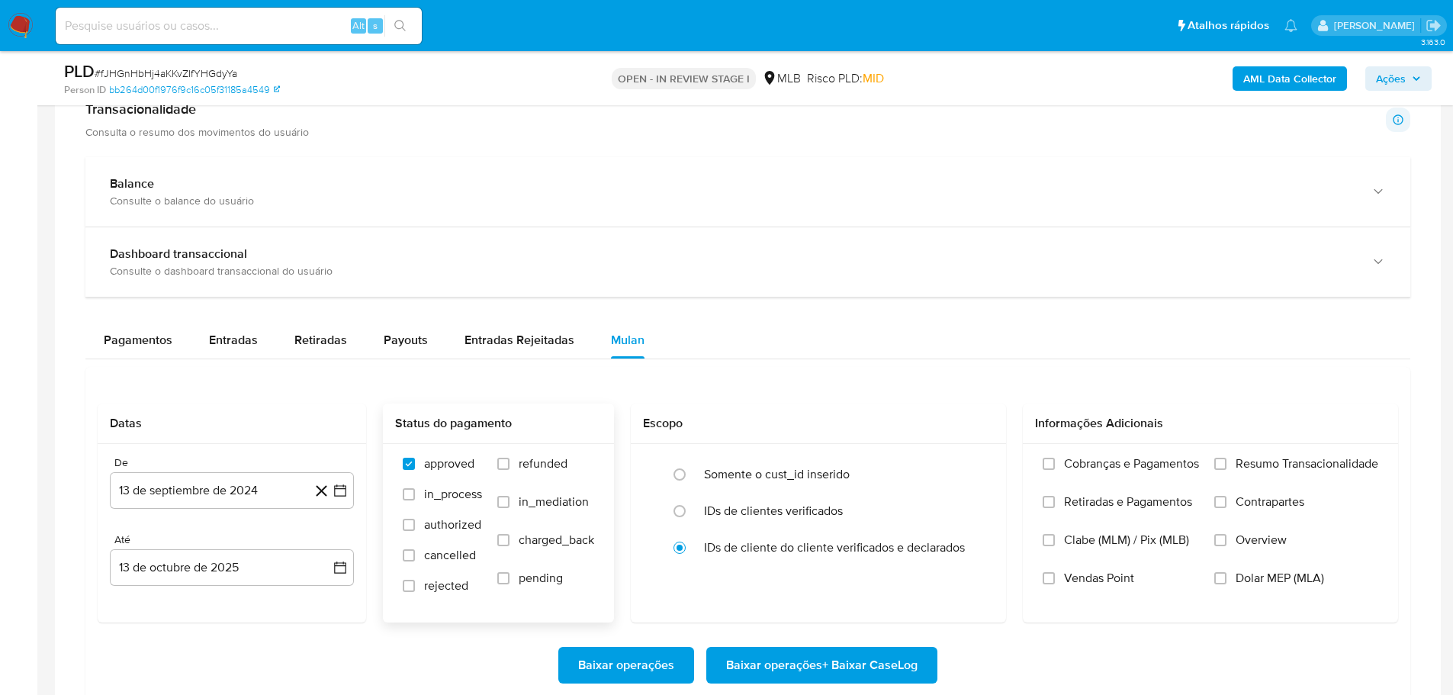
scroll to position [1373, 0]
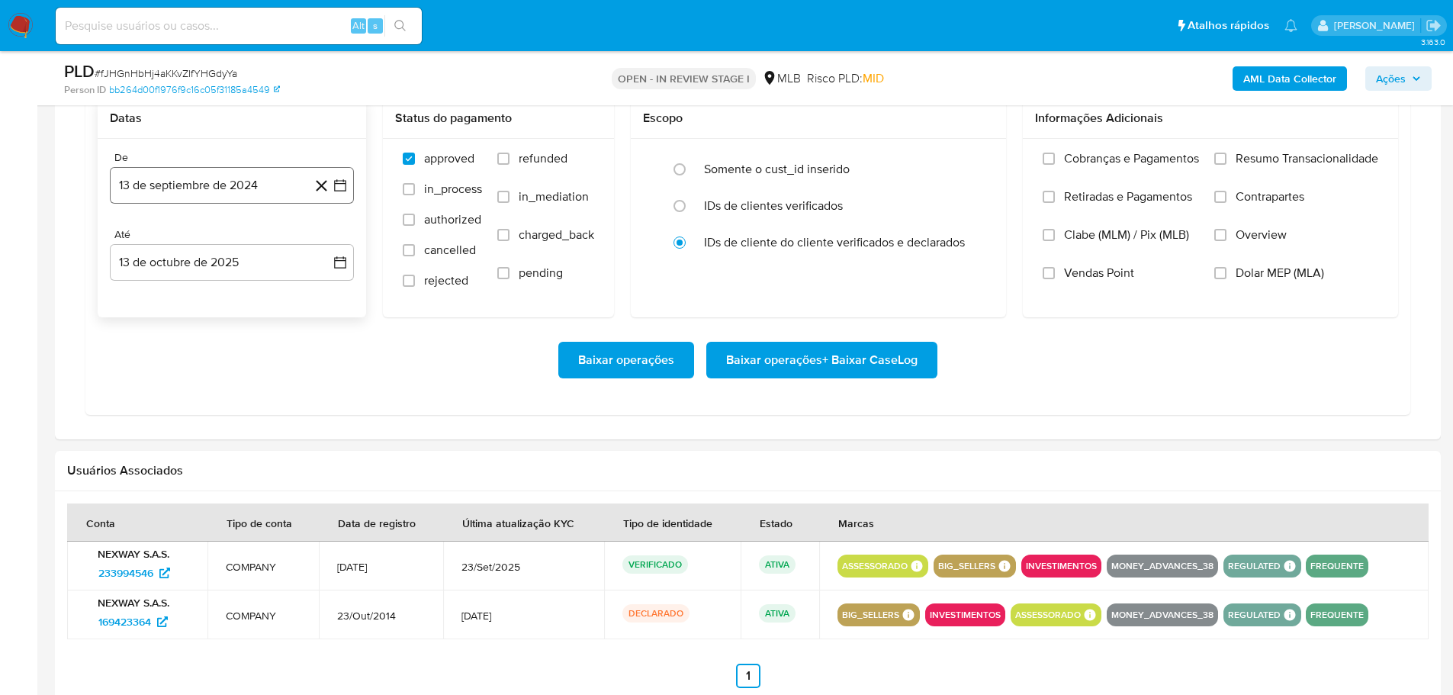
click at [240, 195] on button "13 de septiembre de 2024" at bounding box center [232, 185] width 244 height 37
click at [324, 239] on icon "Mes siguiente" at bounding box center [326, 240] width 18 height 18
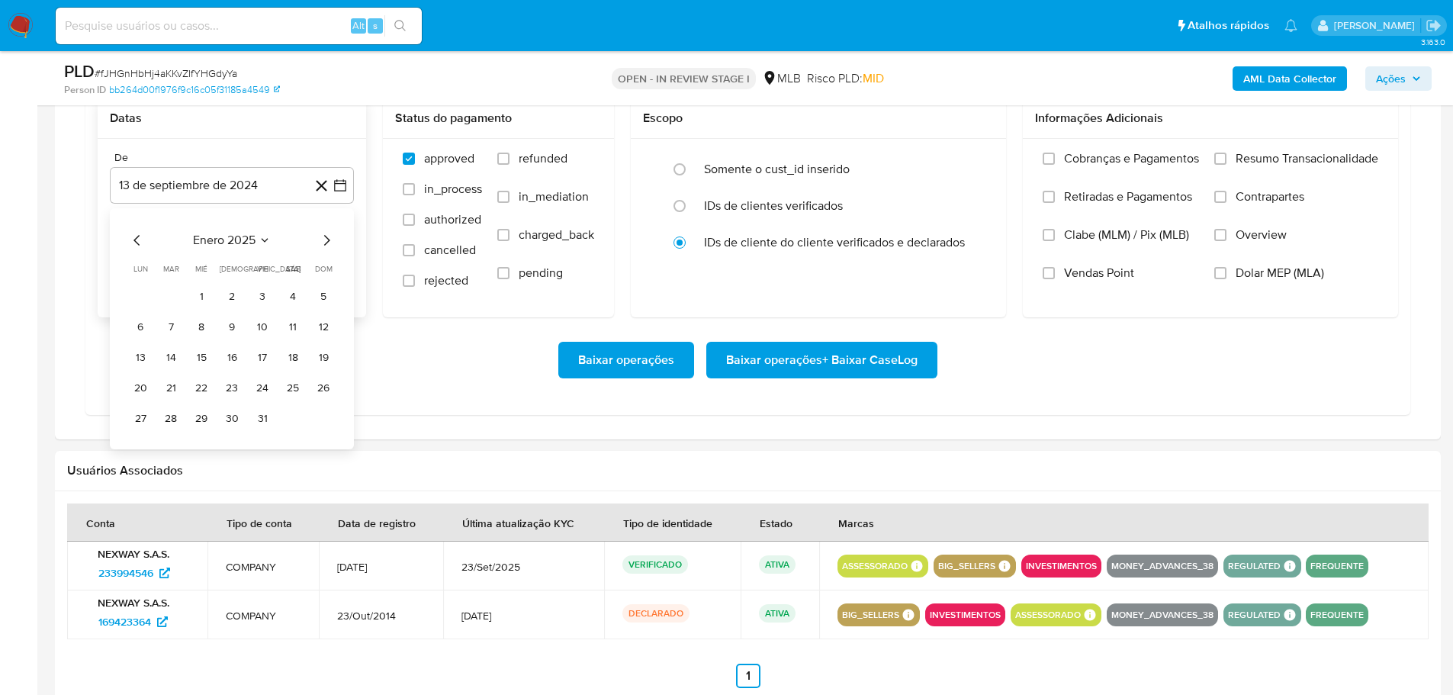
click at [324, 239] on icon "Mes siguiente" at bounding box center [326, 240] width 18 height 18
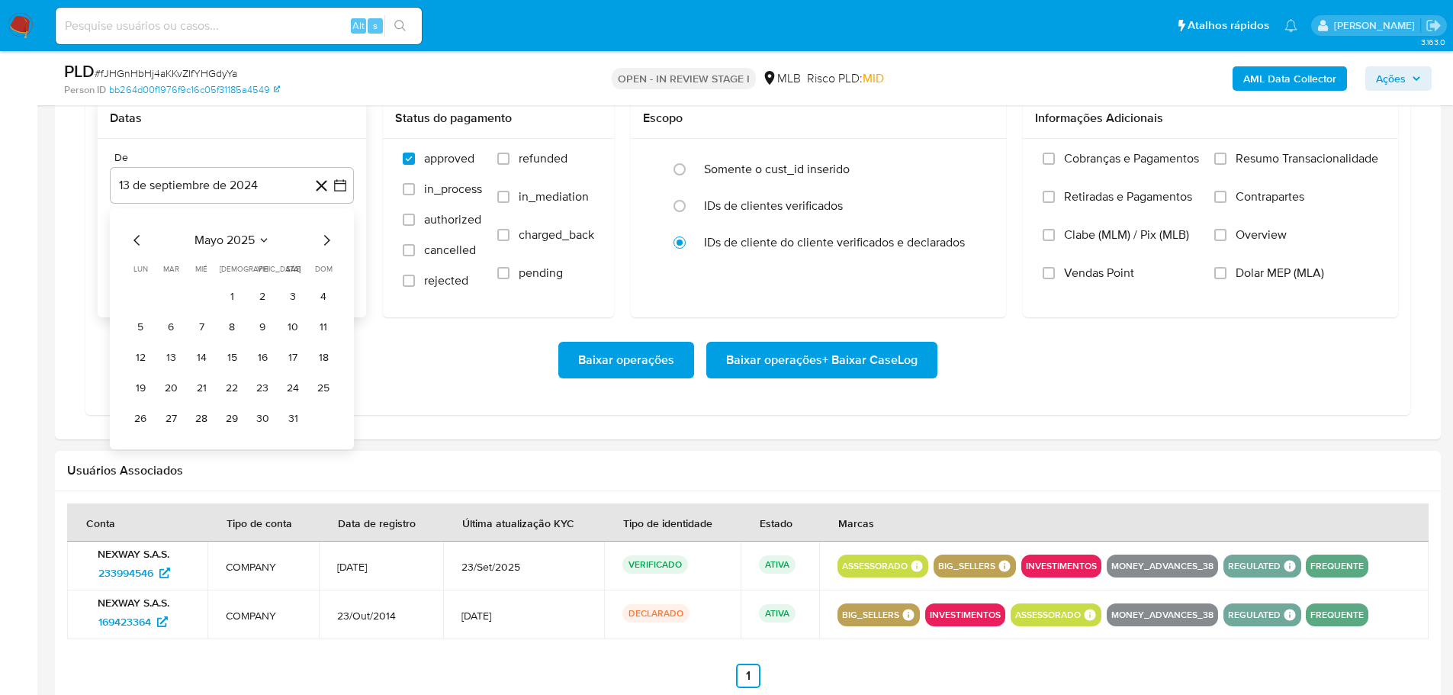
click at [324, 239] on icon "Mes siguiente" at bounding box center [326, 240] width 18 height 18
click at [327, 239] on icon "Mes siguiente" at bounding box center [326, 240] width 18 height 18
click at [327, 239] on icon "Mes siguiente" at bounding box center [327, 240] width 6 height 11
drag, startPoint x: 145, startPoint y: 237, endPoint x: 137, endPoint y: 236, distance: 7.7
click at [142, 237] on icon "Mes anterior" at bounding box center [137, 240] width 18 height 18
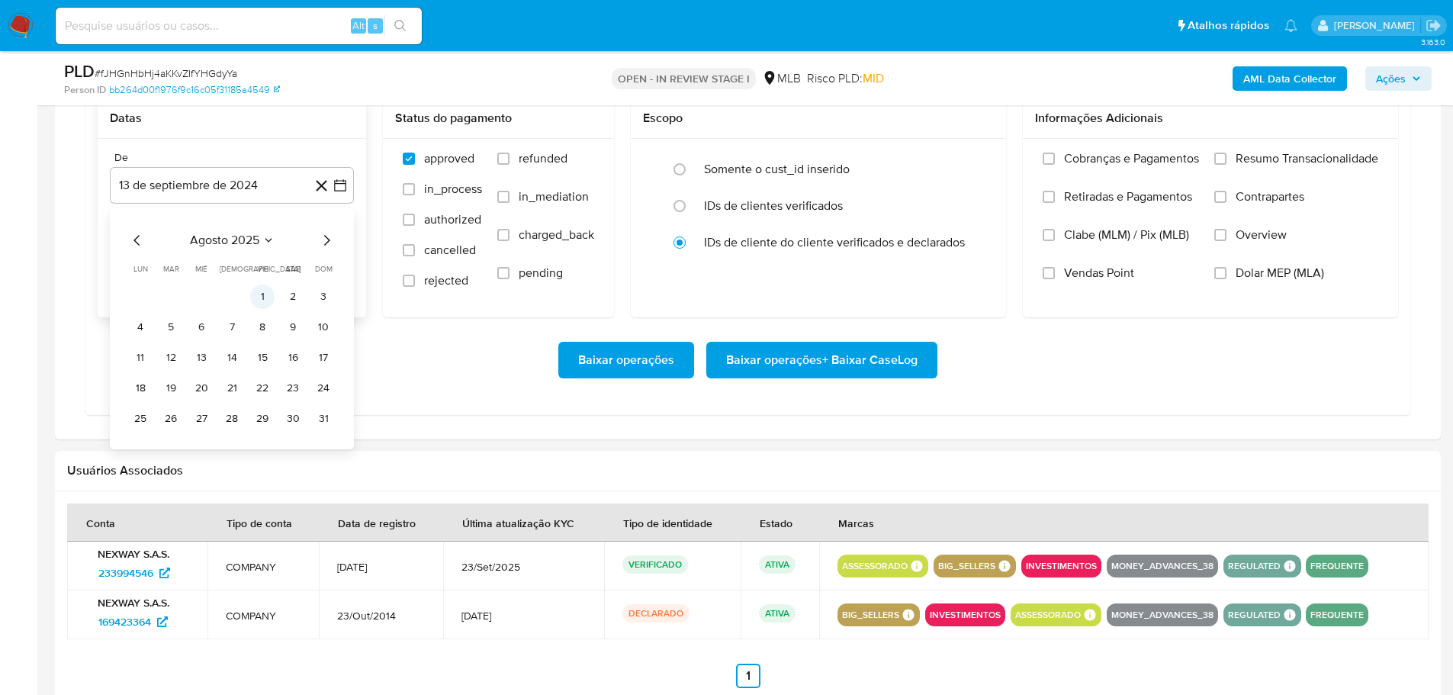
click at [258, 291] on button "1" at bounding box center [262, 297] width 24 height 24
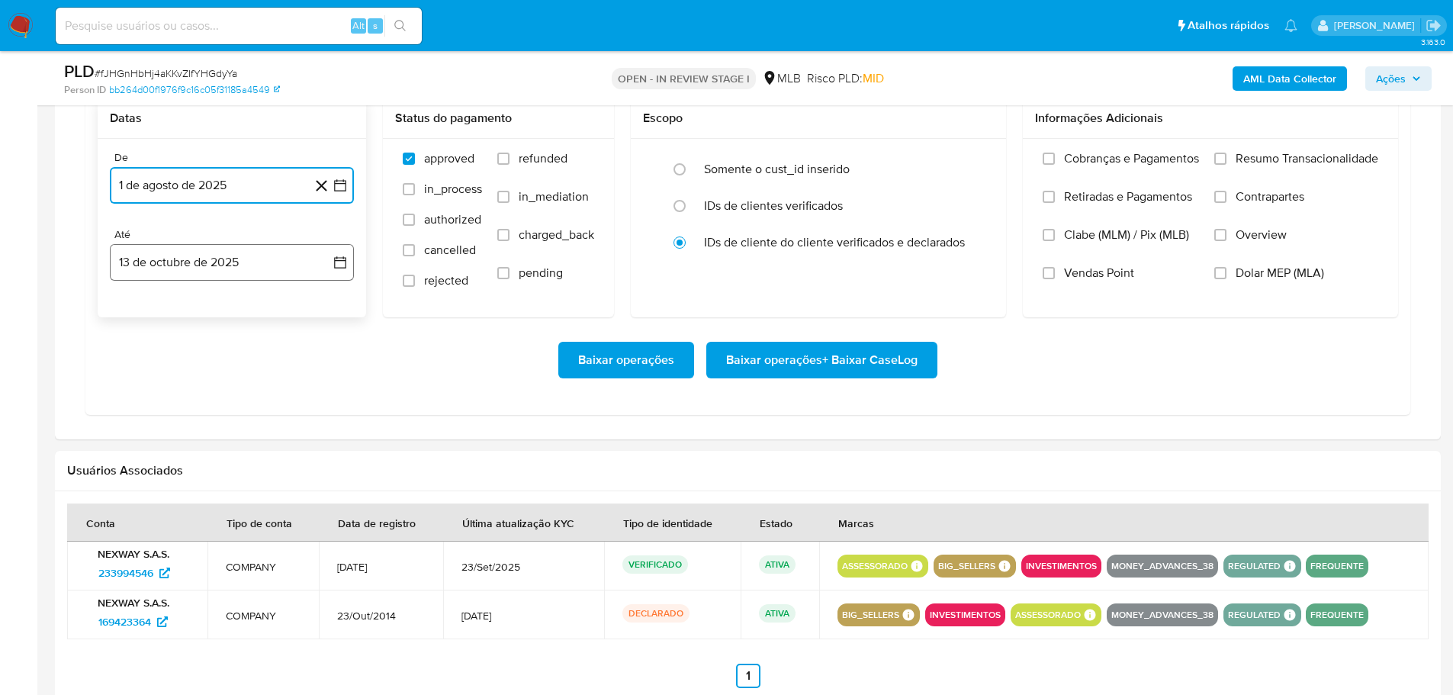
click at [266, 261] on button "13 de octubre de 2025" at bounding box center [232, 262] width 244 height 37
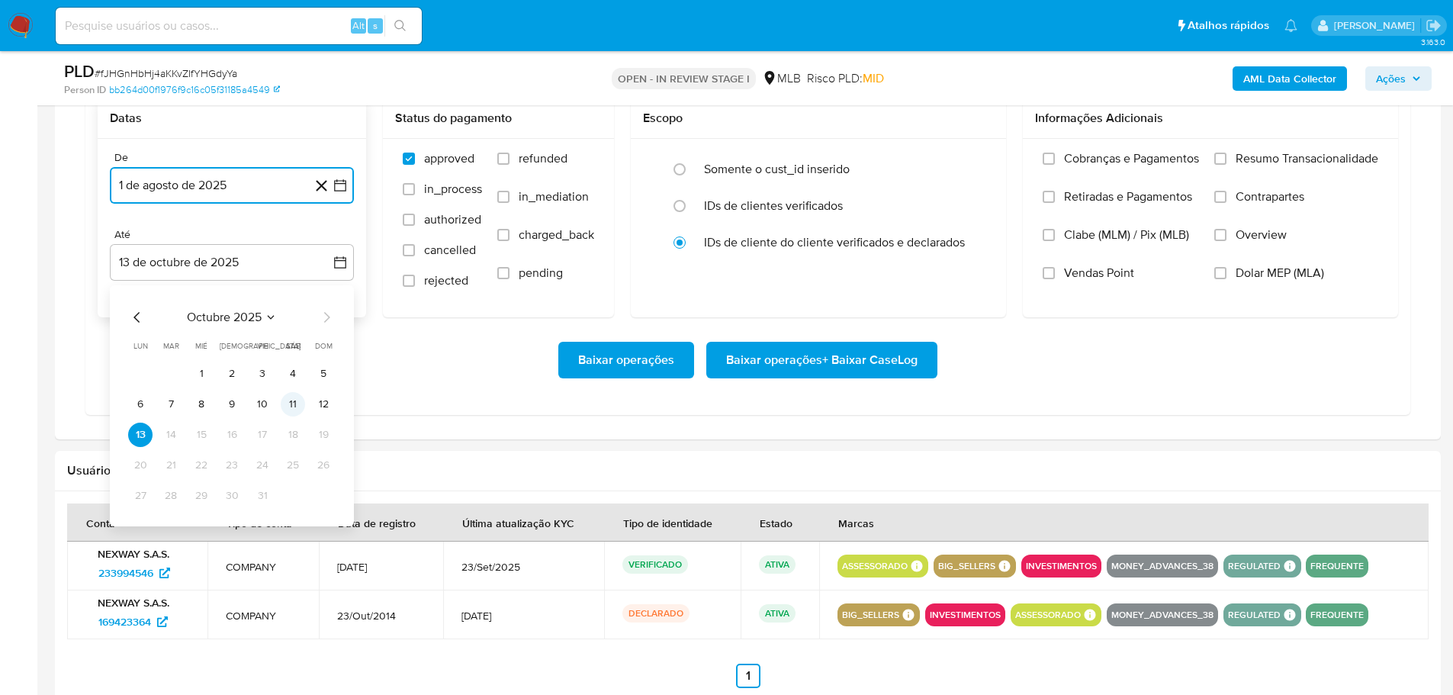
click at [289, 409] on button "11" at bounding box center [293, 404] width 24 height 24
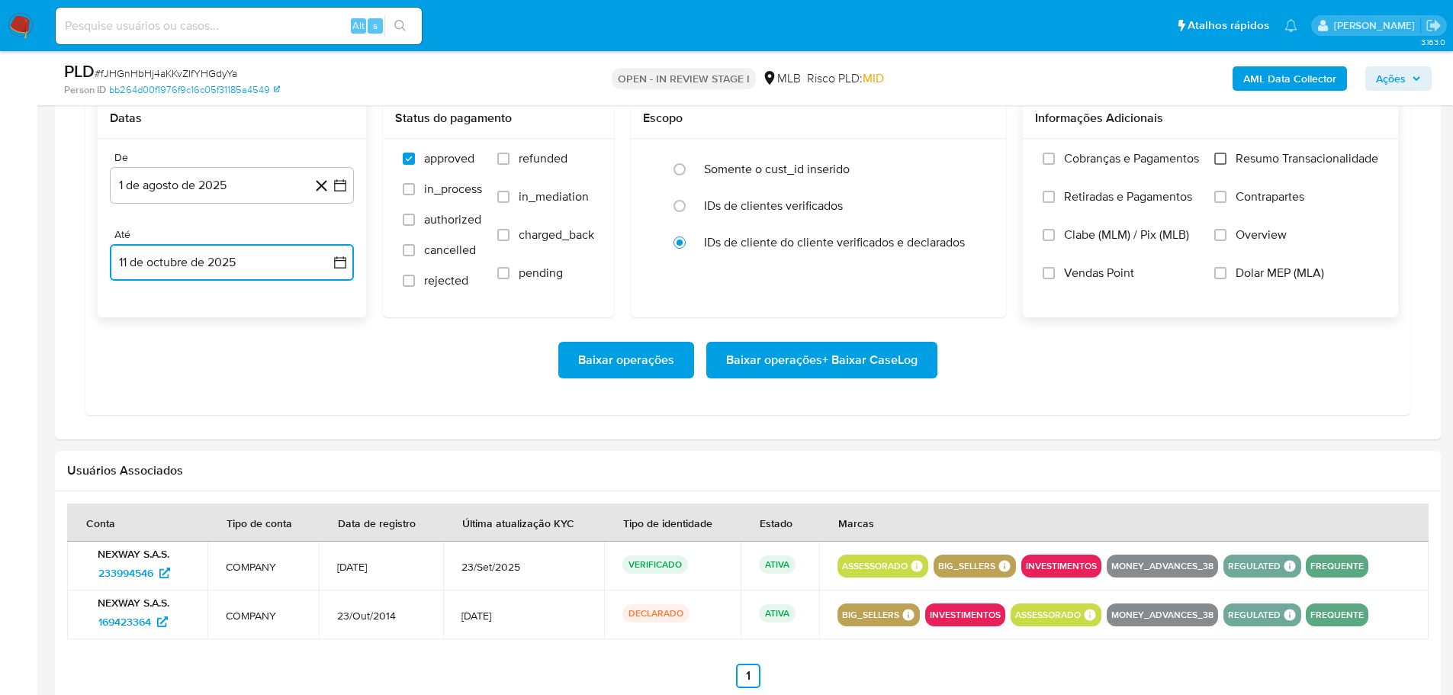
click at [1224, 157] on input "Resumo Transacionalidade" at bounding box center [1221, 159] width 12 height 12
click at [900, 352] on span "Baixar operações + Baixar CaseLog" at bounding box center [822, 360] width 192 height 34
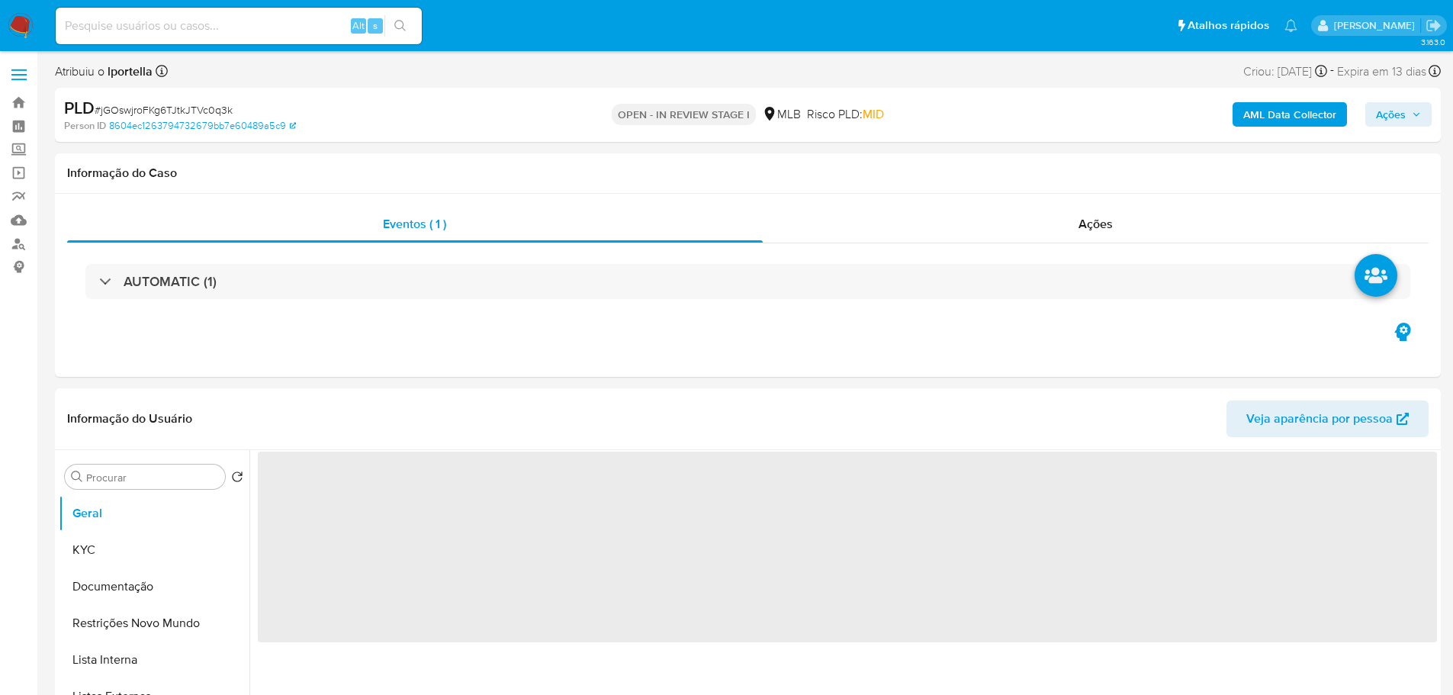
select select "10"
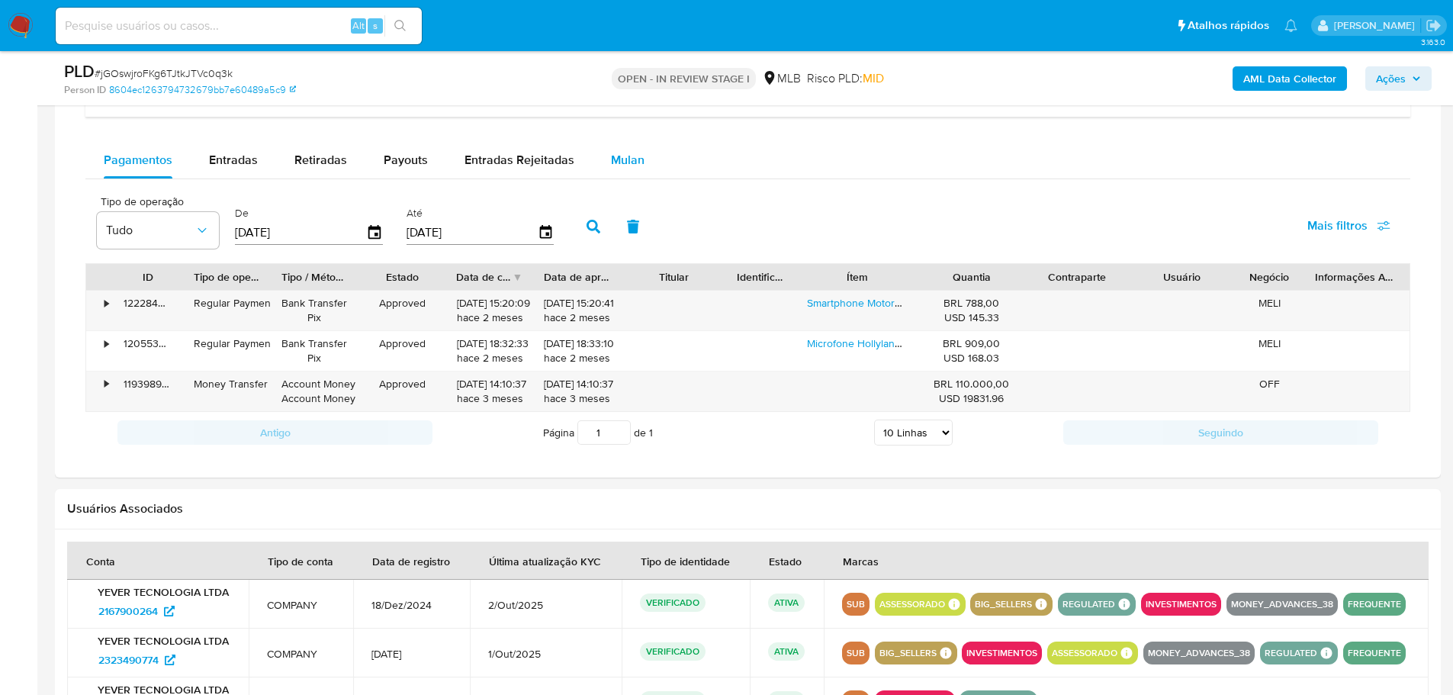
click at [615, 152] on div "Mulan" at bounding box center [628, 160] width 34 height 37
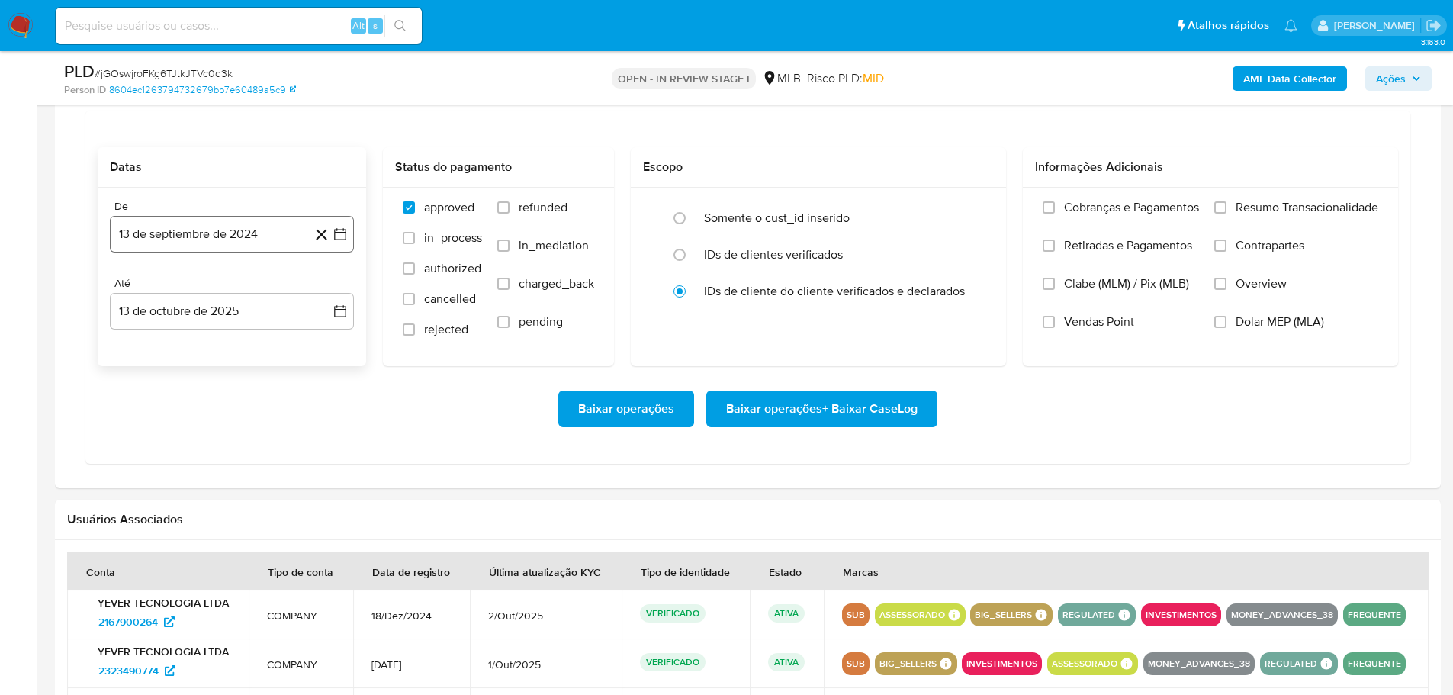
click at [224, 243] on button "13 de septiembre de 2024" at bounding box center [232, 234] width 244 height 37
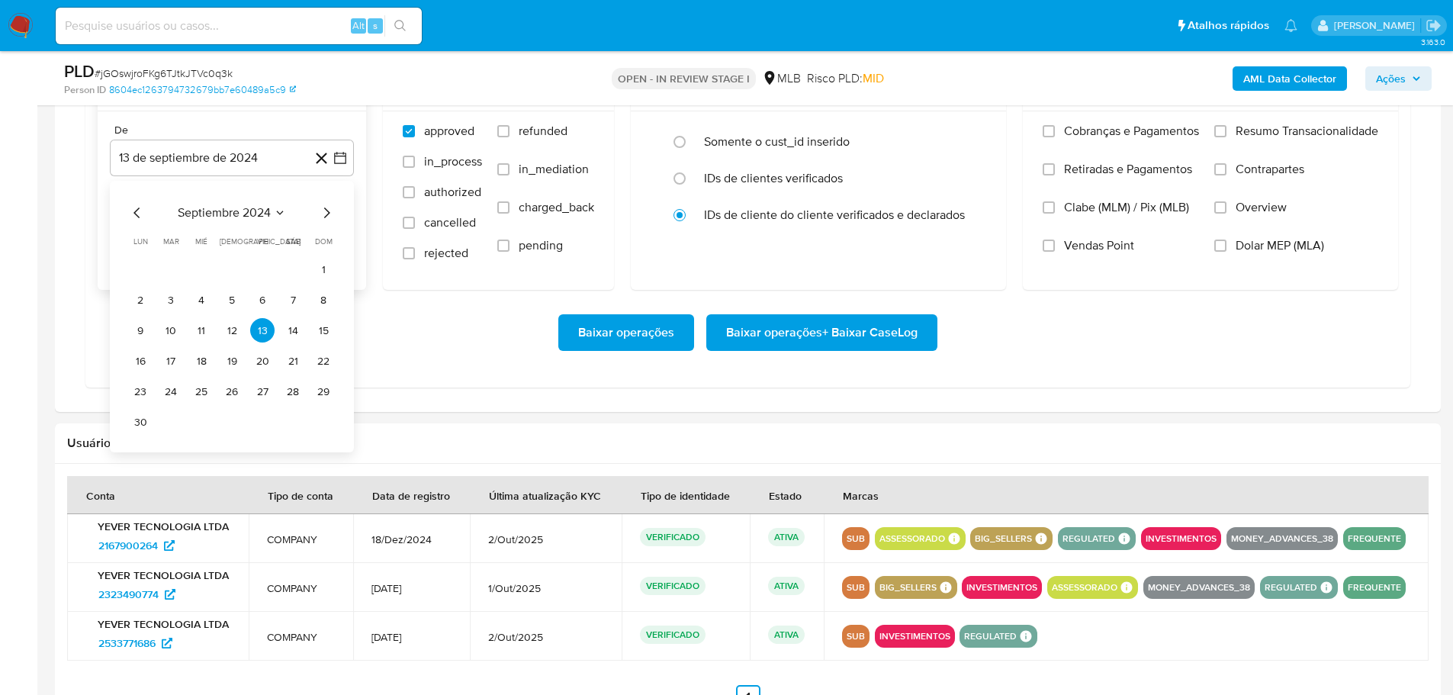
click at [326, 213] on icon "Mes siguiente" at bounding box center [326, 213] width 18 height 18
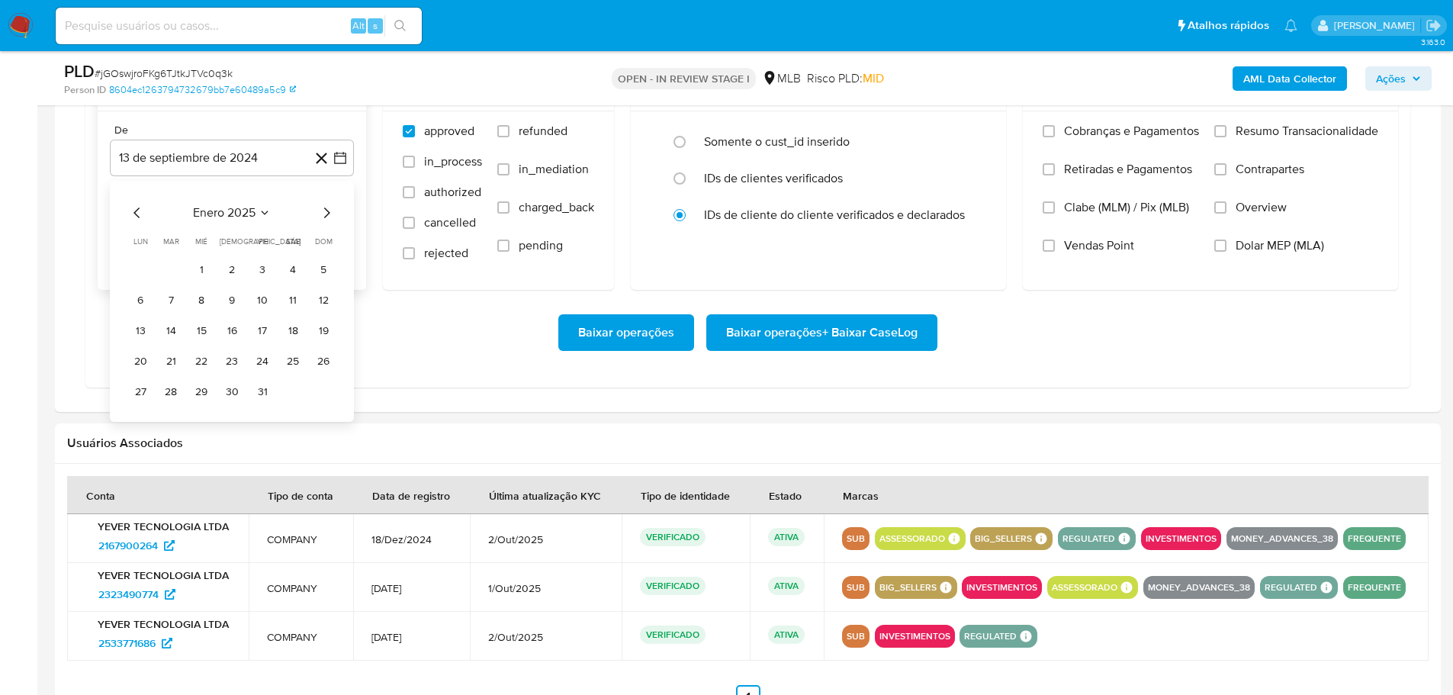
click at [326, 213] on icon "Mes siguiente" at bounding box center [326, 213] width 18 height 18
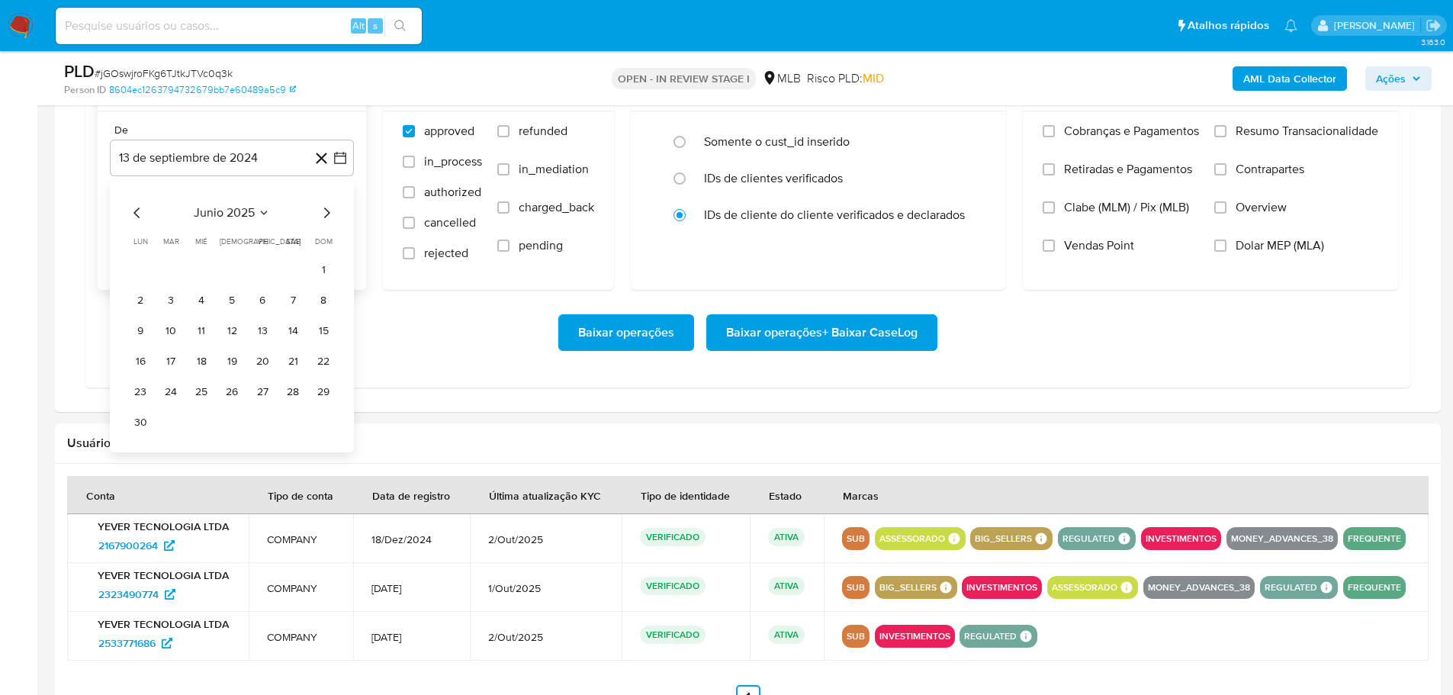
click at [326, 213] on icon "Mes siguiente" at bounding box center [326, 213] width 18 height 18
click at [263, 272] on button "1" at bounding box center [262, 269] width 24 height 24
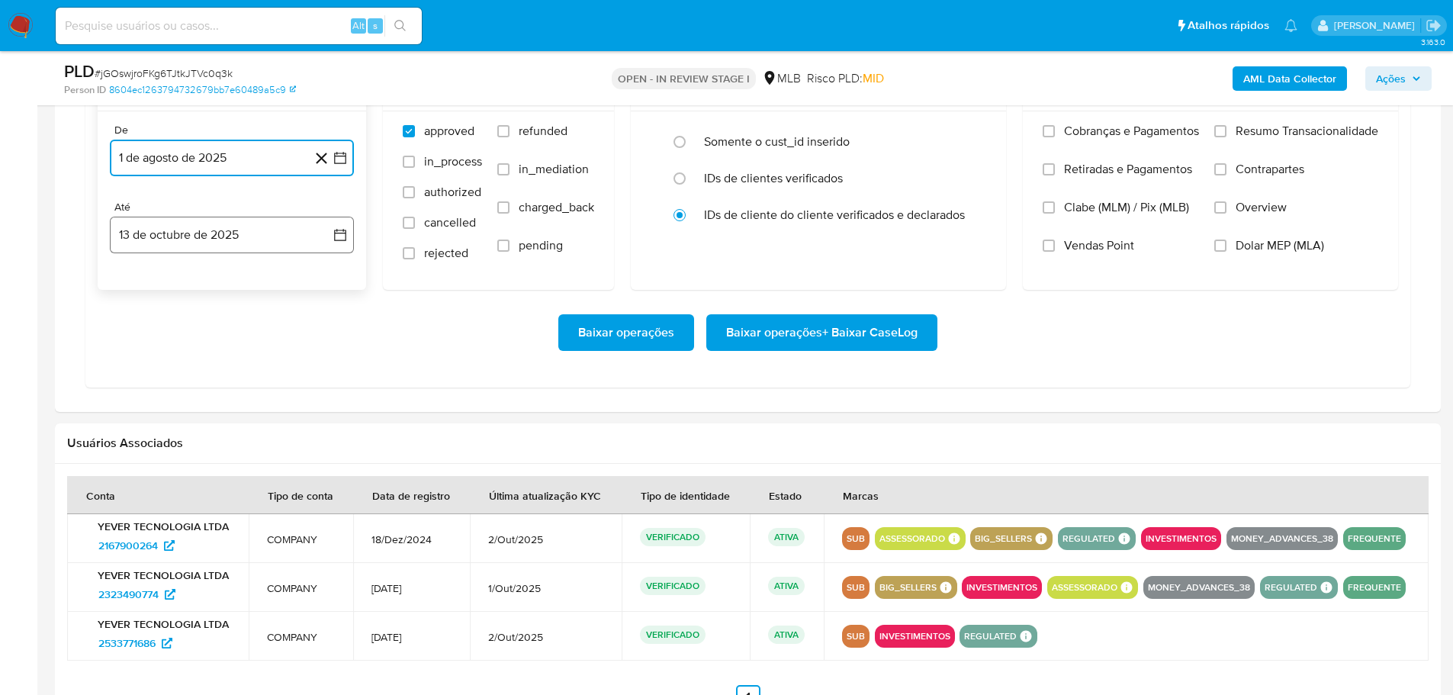
click at [264, 233] on button "13 de octubre de 2025" at bounding box center [232, 235] width 244 height 37
click at [299, 383] on button "11" at bounding box center [293, 377] width 24 height 24
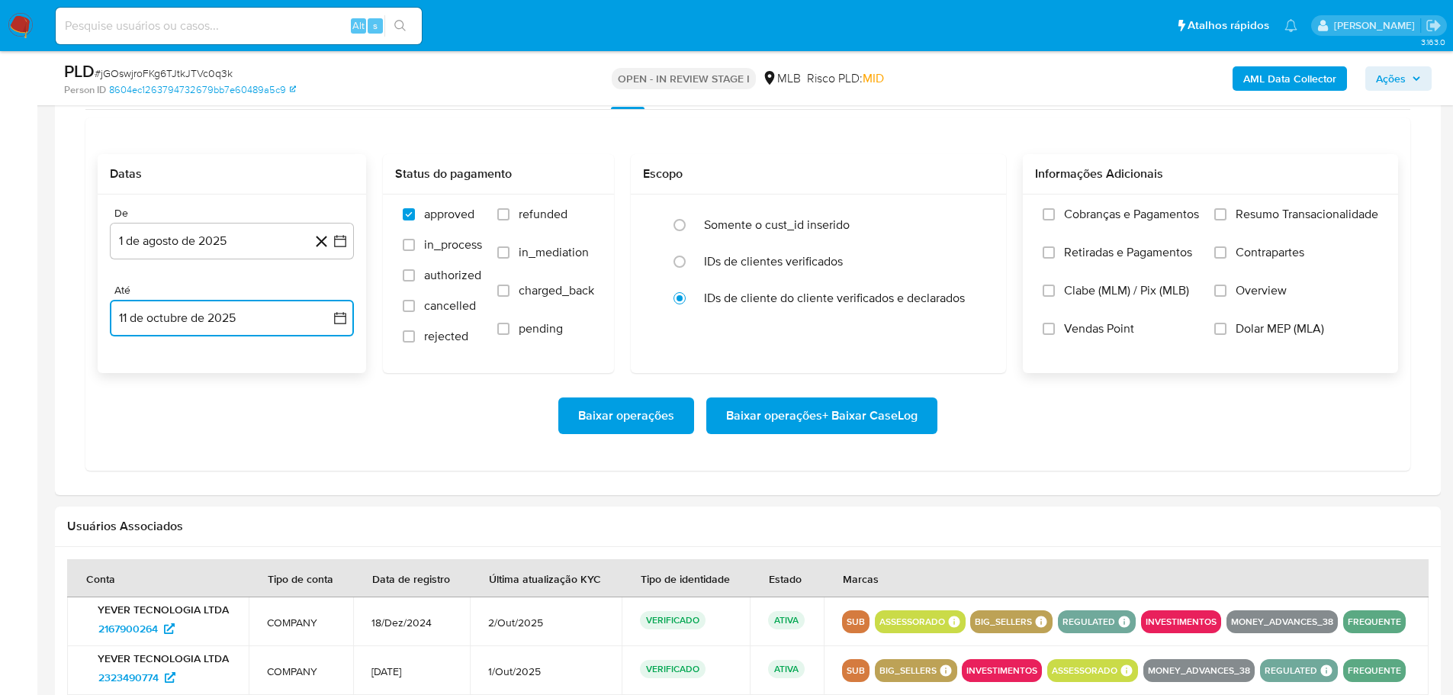
scroll to position [1144, 0]
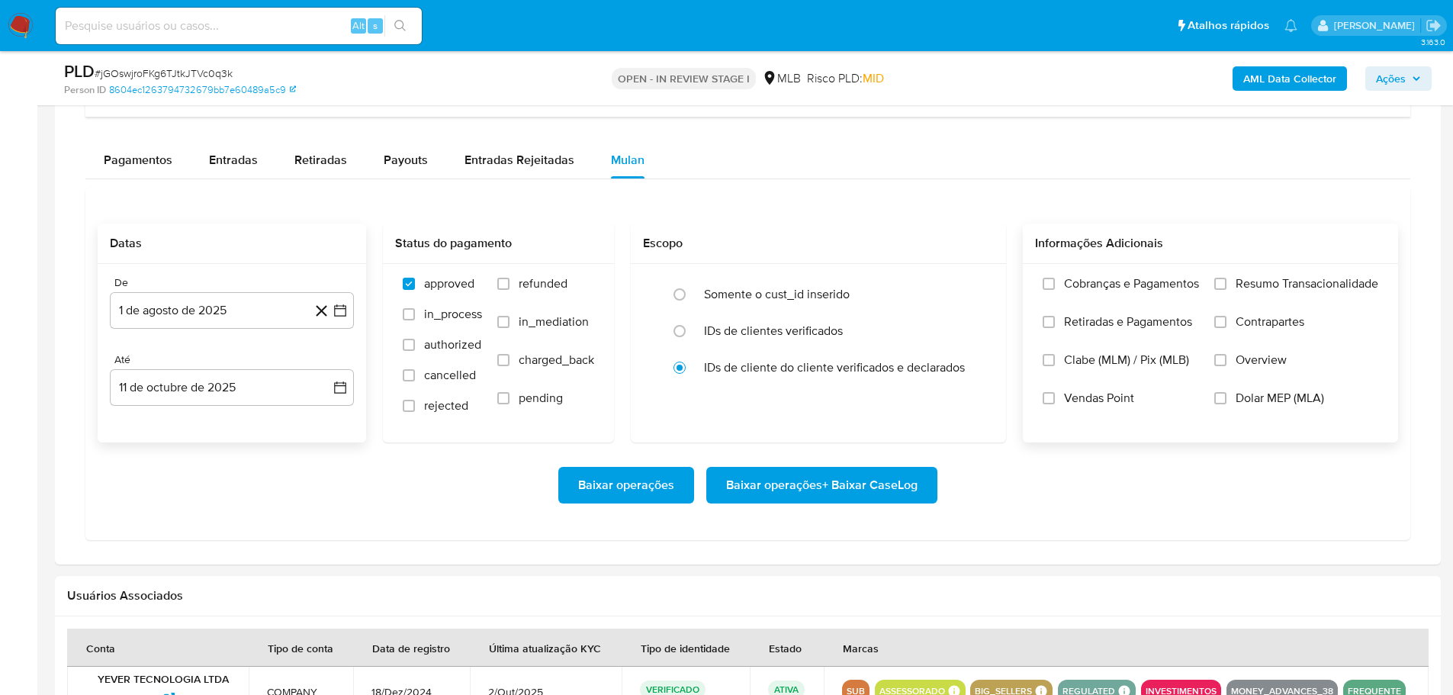
click at [1238, 292] on label "Resumo Transacionalidade" at bounding box center [1297, 295] width 164 height 38
click at [1227, 290] on input "Resumo Transacionalidade" at bounding box center [1221, 284] width 12 height 12
click at [903, 480] on span "Baixar operações + Baixar CaseLog" at bounding box center [822, 485] width 192 height 34
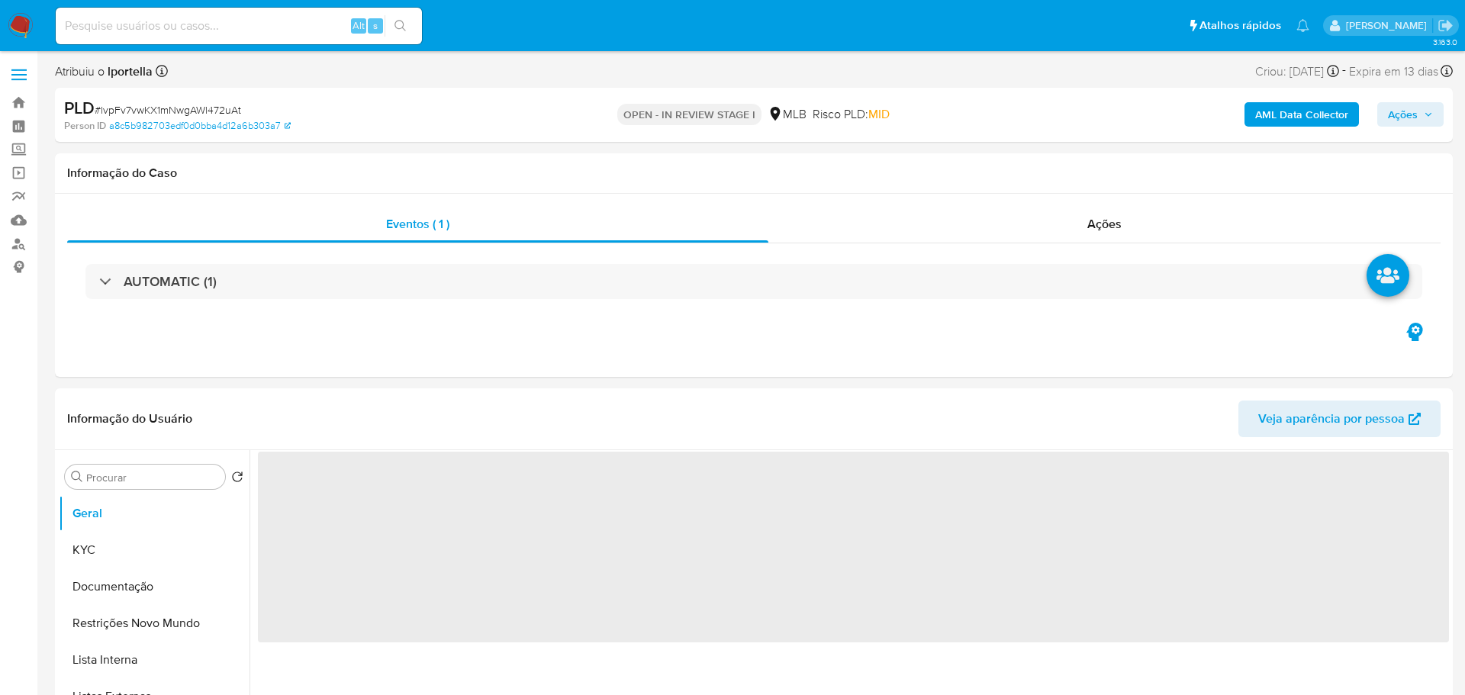
select select "10"
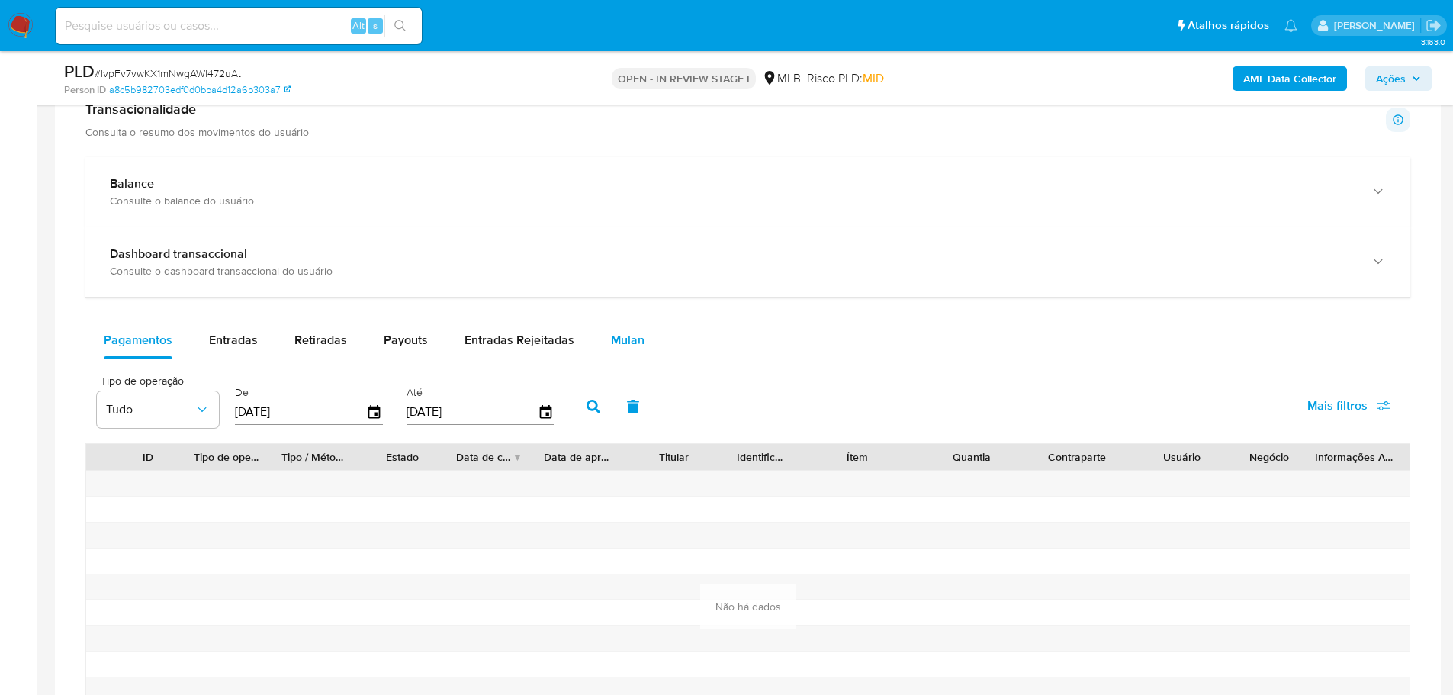
click at [636, 328] on div "Mulan" at bounding box center [628, 340] width 34 height 37
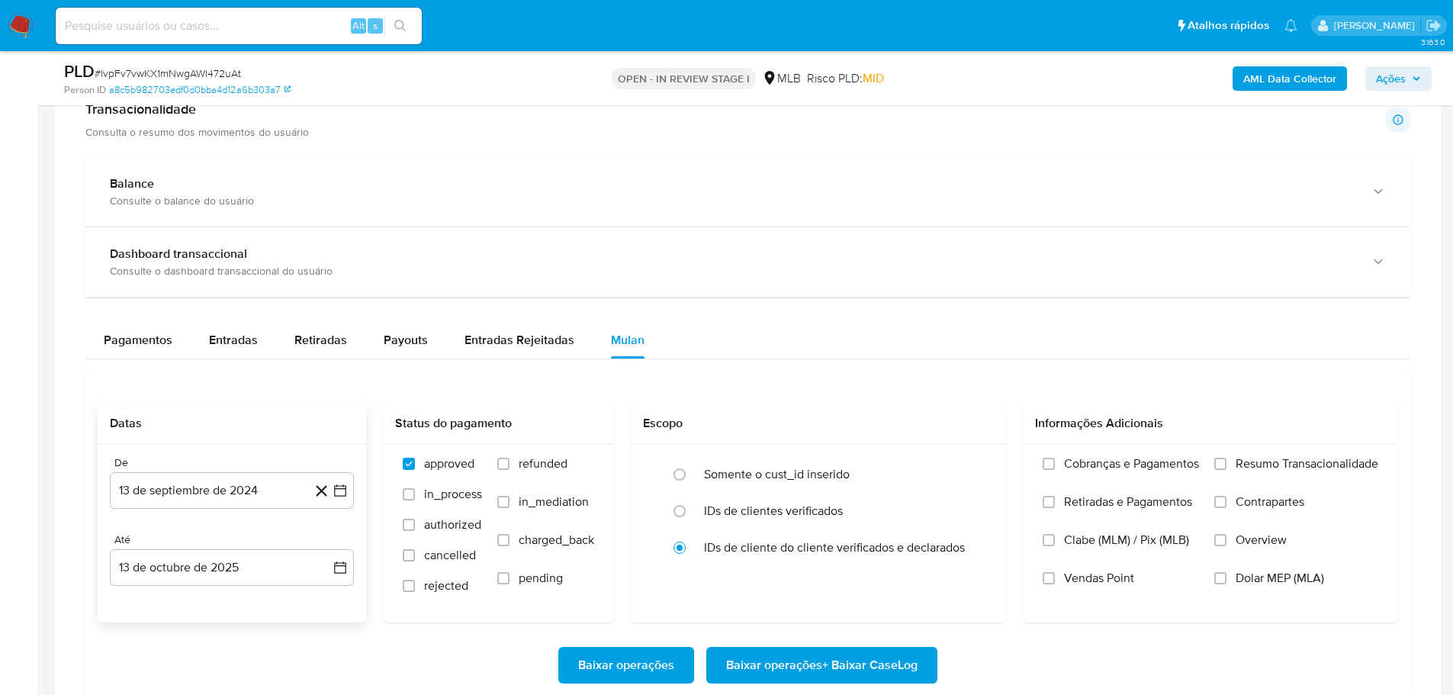
scroll to position [1373, 0]
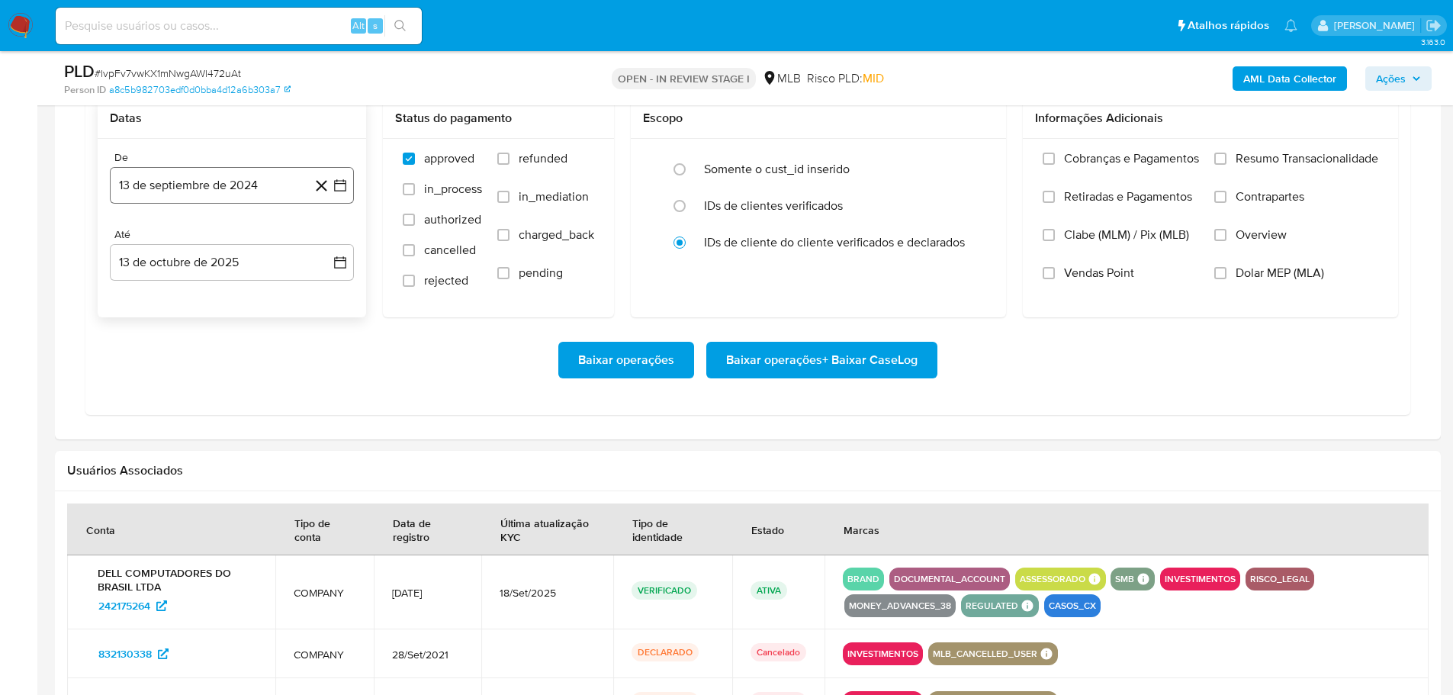
click at [182, 188] on button "13 de septiembre de 2024" at bounding box center [232, 185] width 244 height 37
click at [328, 235] on icon "Mes siguiente" at bounding box center [326, 240] width 18 height 18
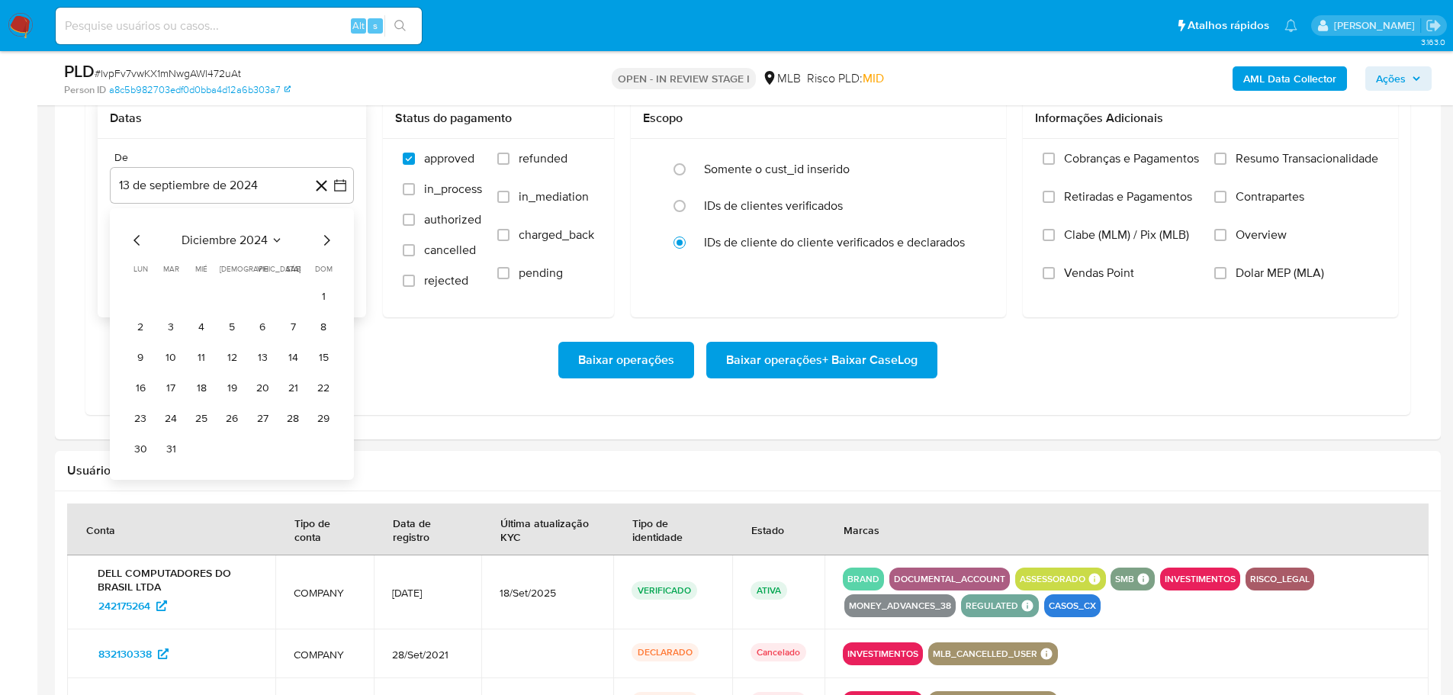
click at [328, 235] on icon "Mes siguiente" at bounding box center [326, 240] width 18 height 18
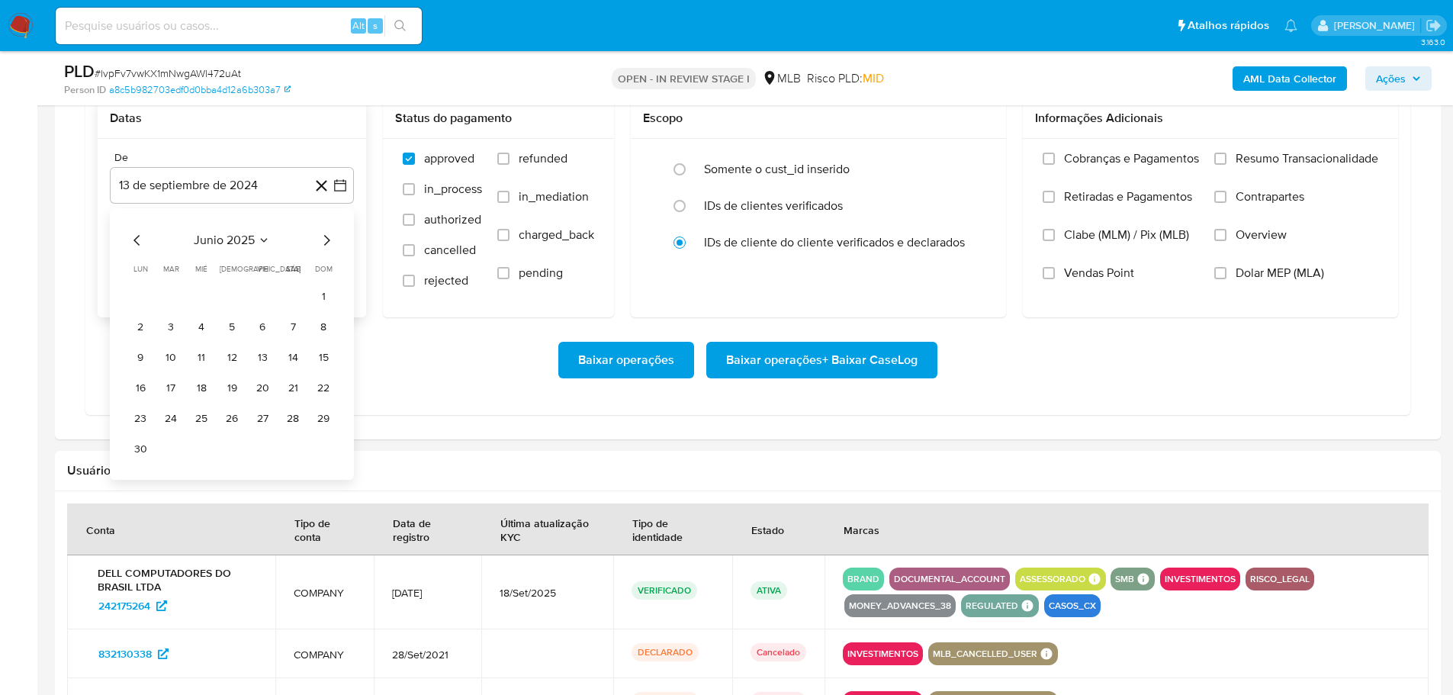
click at [328, 235] on icon "Mes siguiente" at bounding box center [326, 240] width 18 height 18
click at [262, 291] on button "1" at bounding box center [262, 297] width 24 height 24
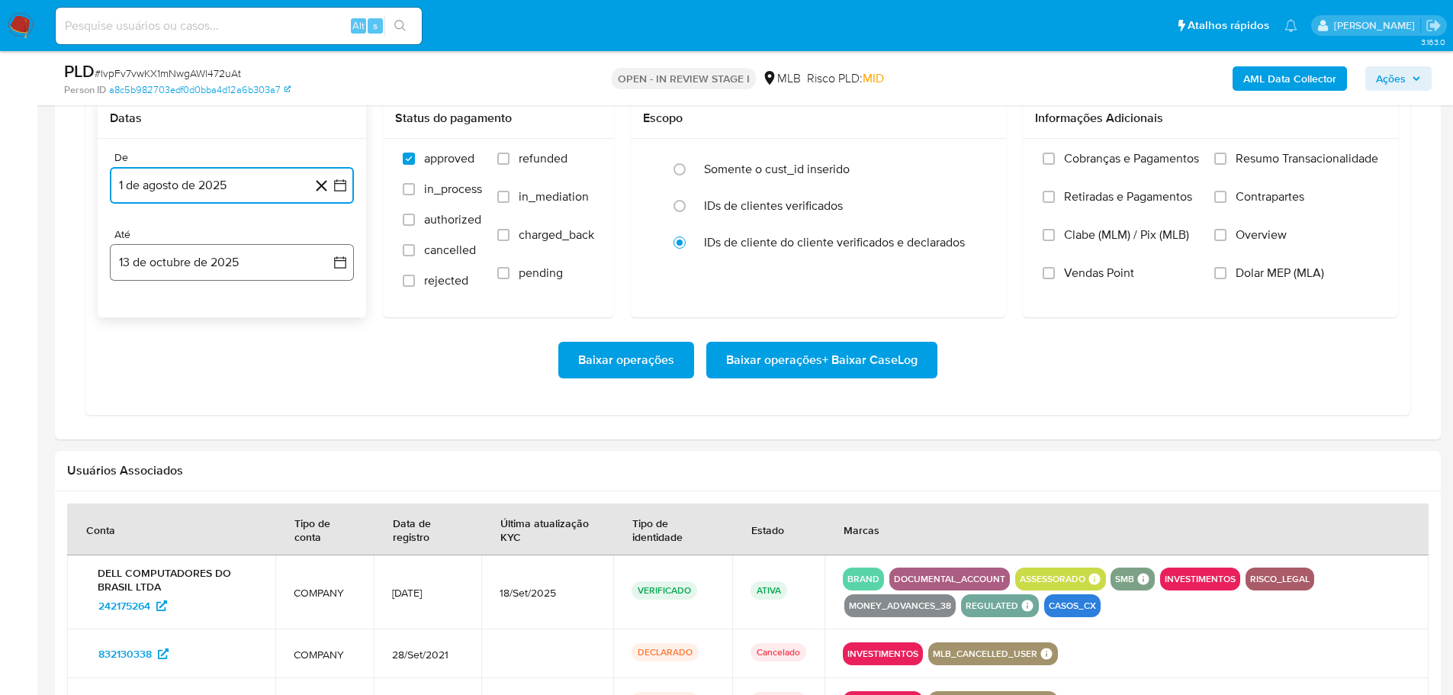
click at [270, 267] on button "13 de octubre de 2025" at bounding box center [232, 262] width 244 height 37
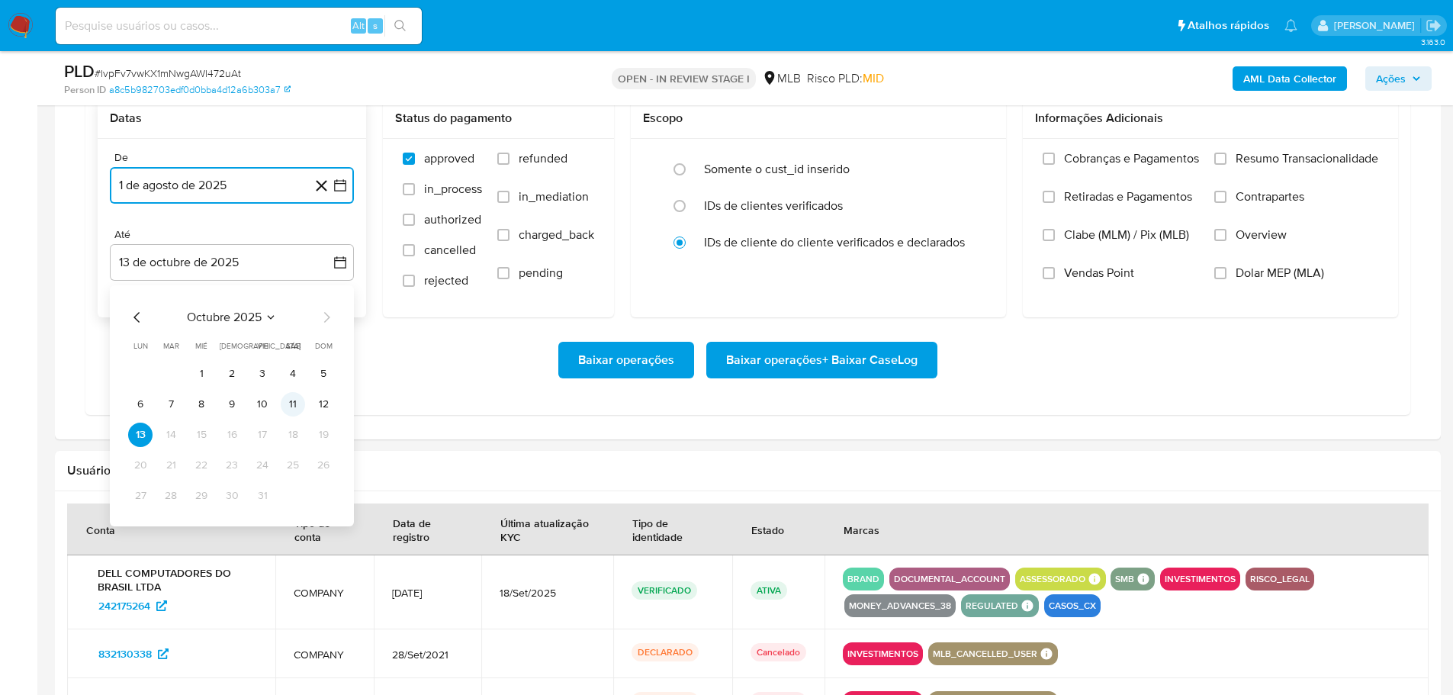
click at [293, 401] on button "11" at bounding box center [293, 404] width 24 height 24
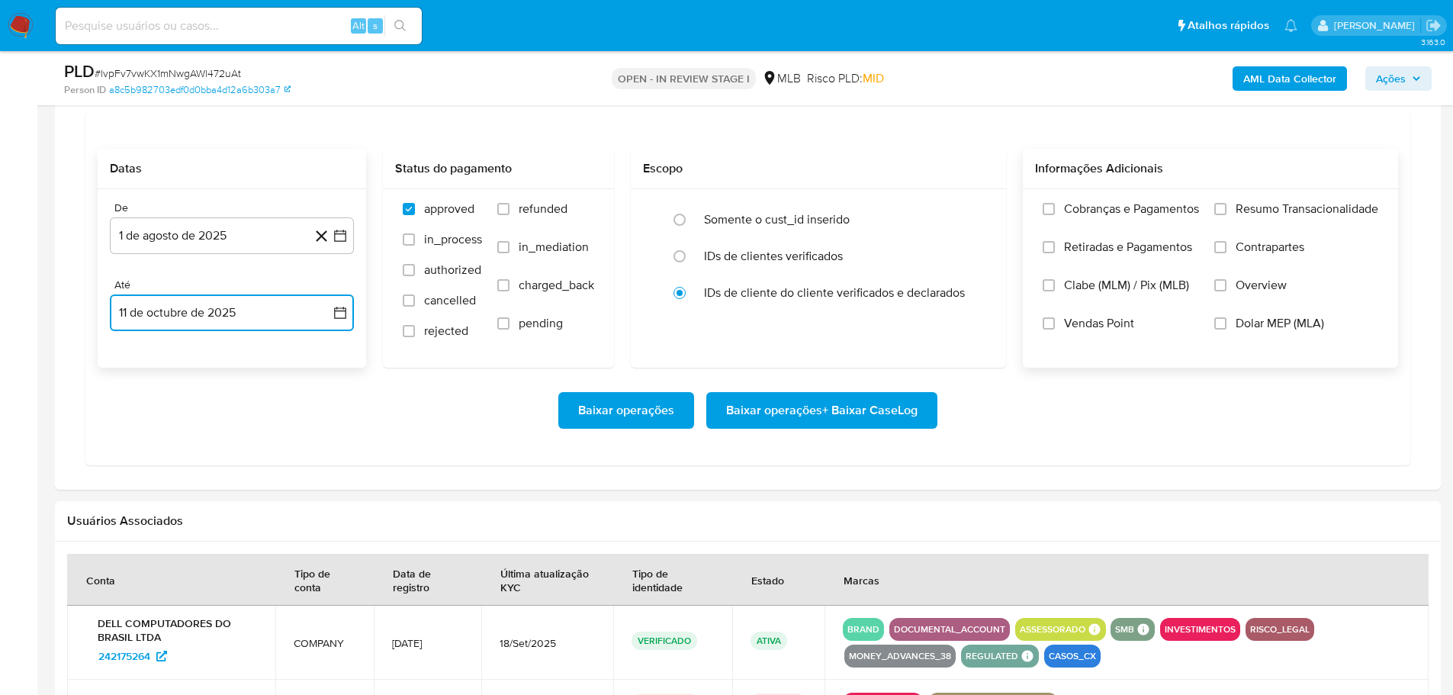
scroll to position [1297, 0]
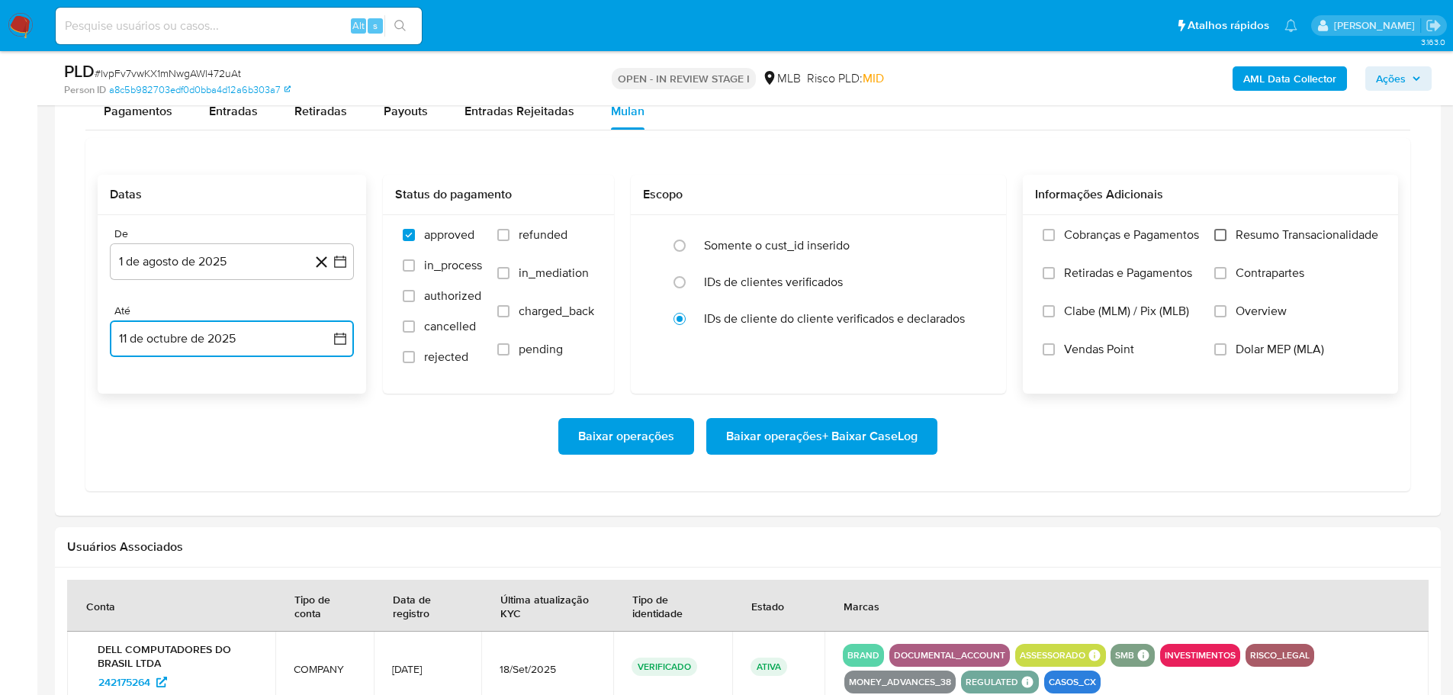
click at [1224, 232] on input "Resumo Transacionalidade" at bounding box center [1221, 235] width 12 height 12
click at [889, 448] on span "Baixar operações + Baixar CaseLog" at bounding box center [822, 437] width 192 height 34
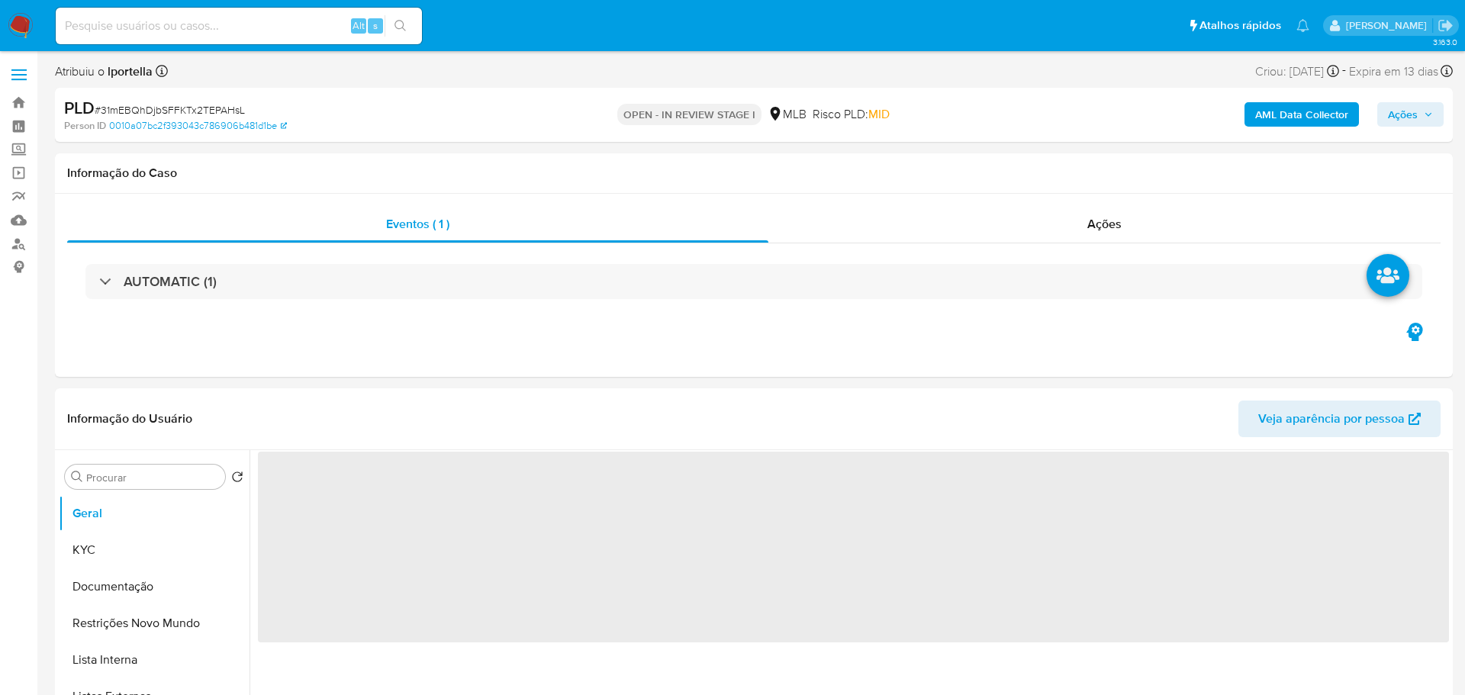
select select "10"
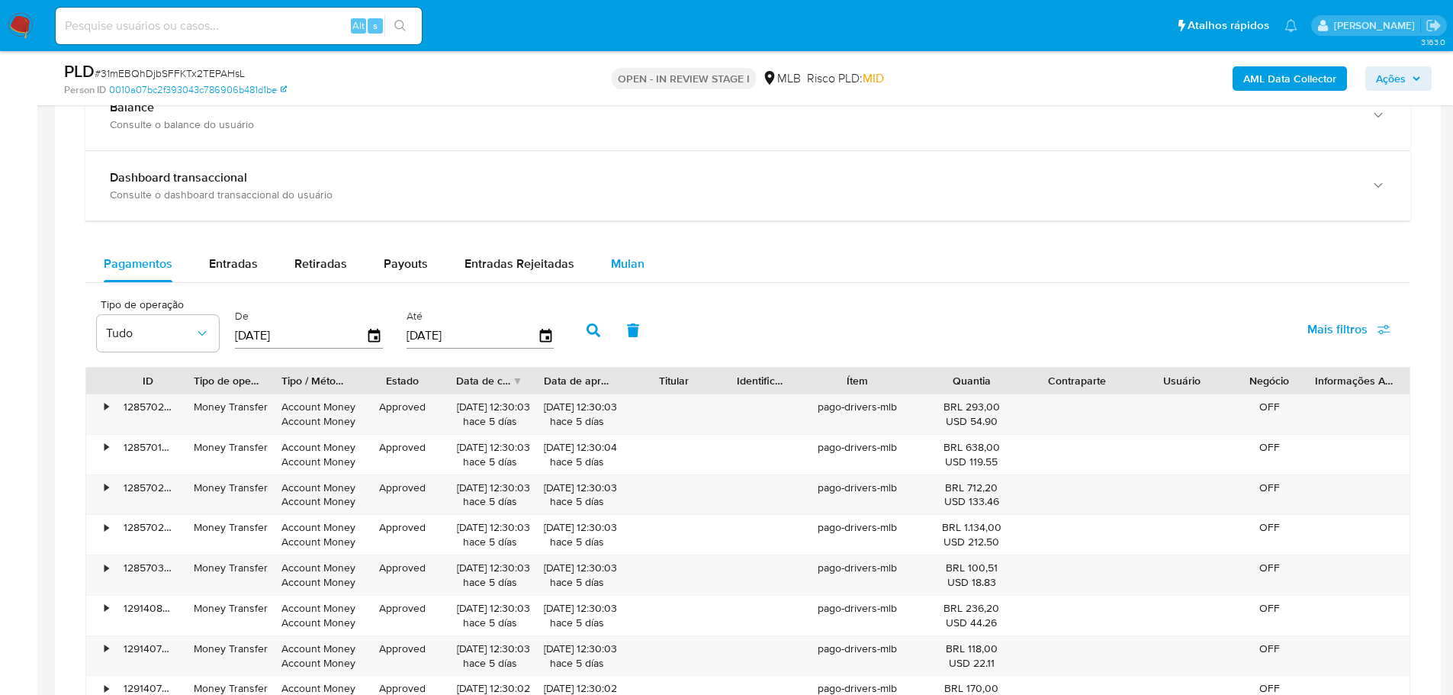
click at [635, 256] on span "Mulan" at bounding box center [628, 264] width 34 height 18
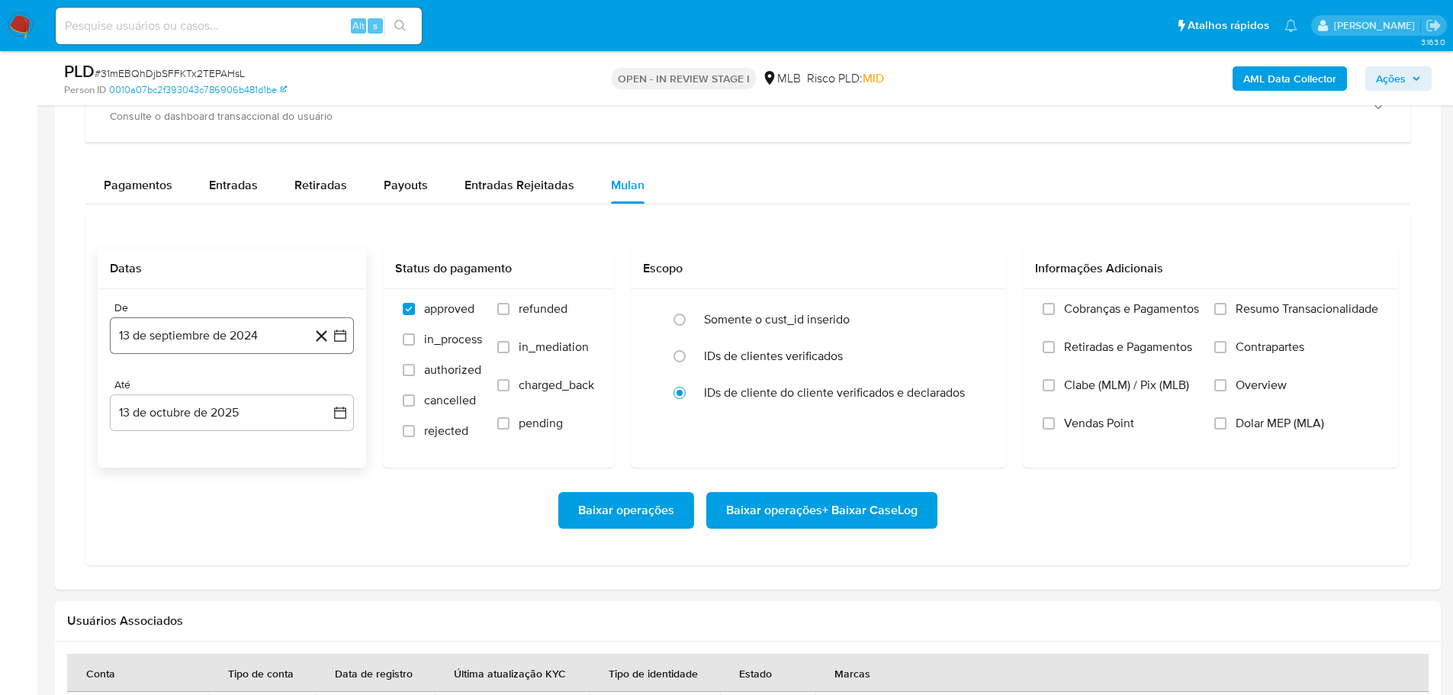
scroll to position [1297, 0]
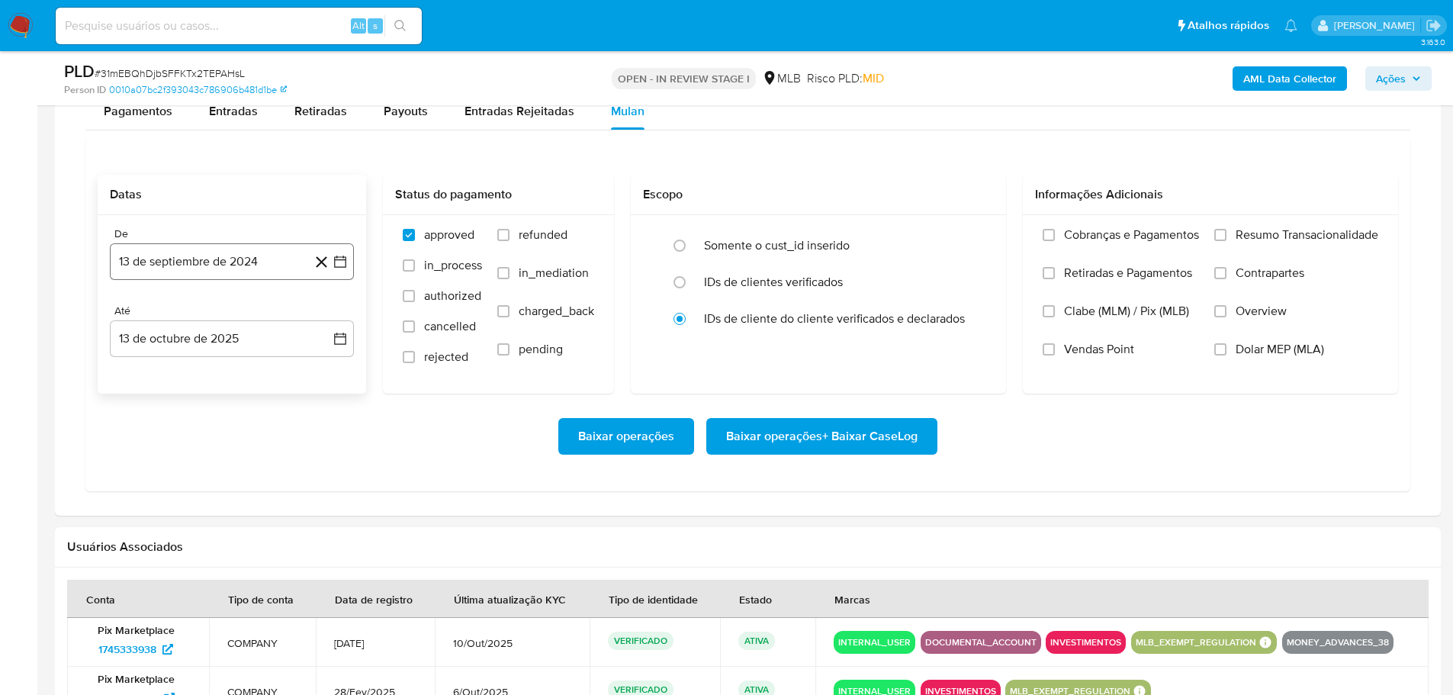
click at [159, 253] on button "13 de septiembre de 2024" at bounding box center [232, 261] width 244 height 37
click at [327, 318] on icon "Mes siguiente" at bounding box center [326, 316] width 18 height 18
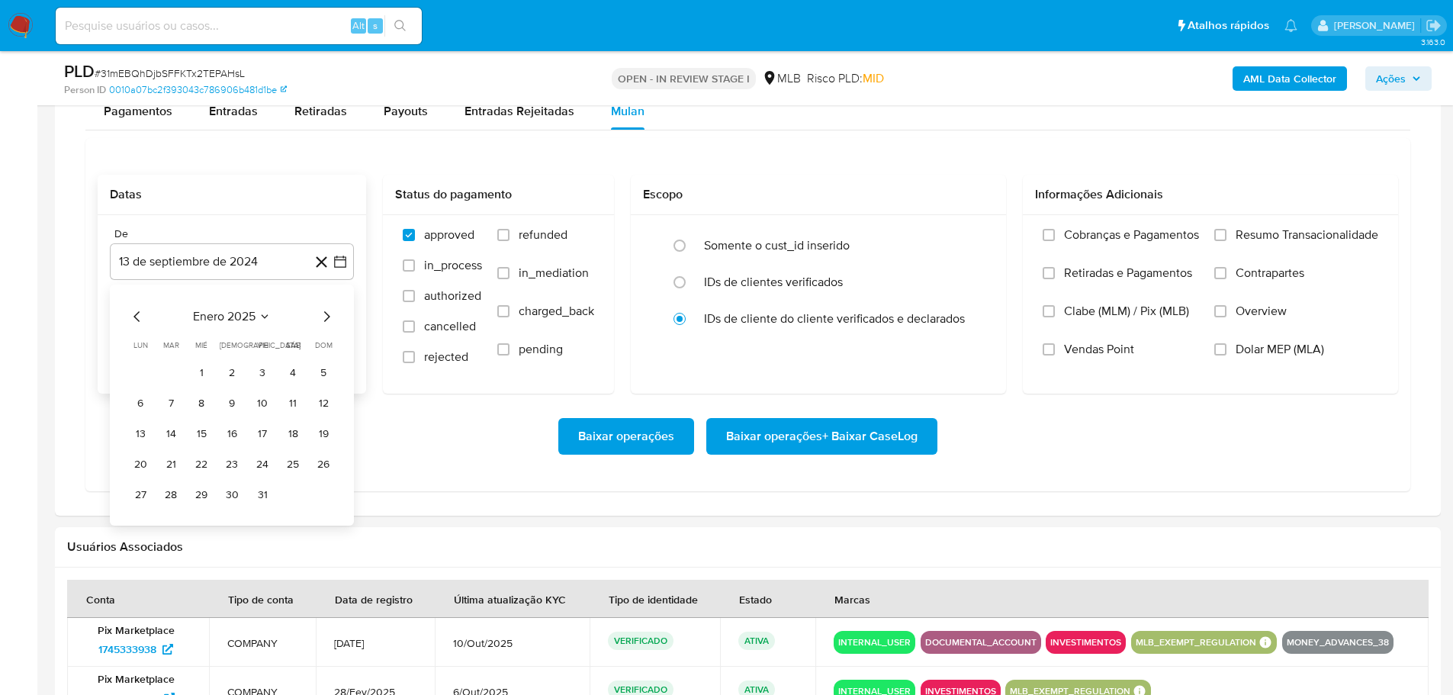
click at [327, 318] on icon "Mes siguiente" at bounding box center [326, 316] width 18 height 18
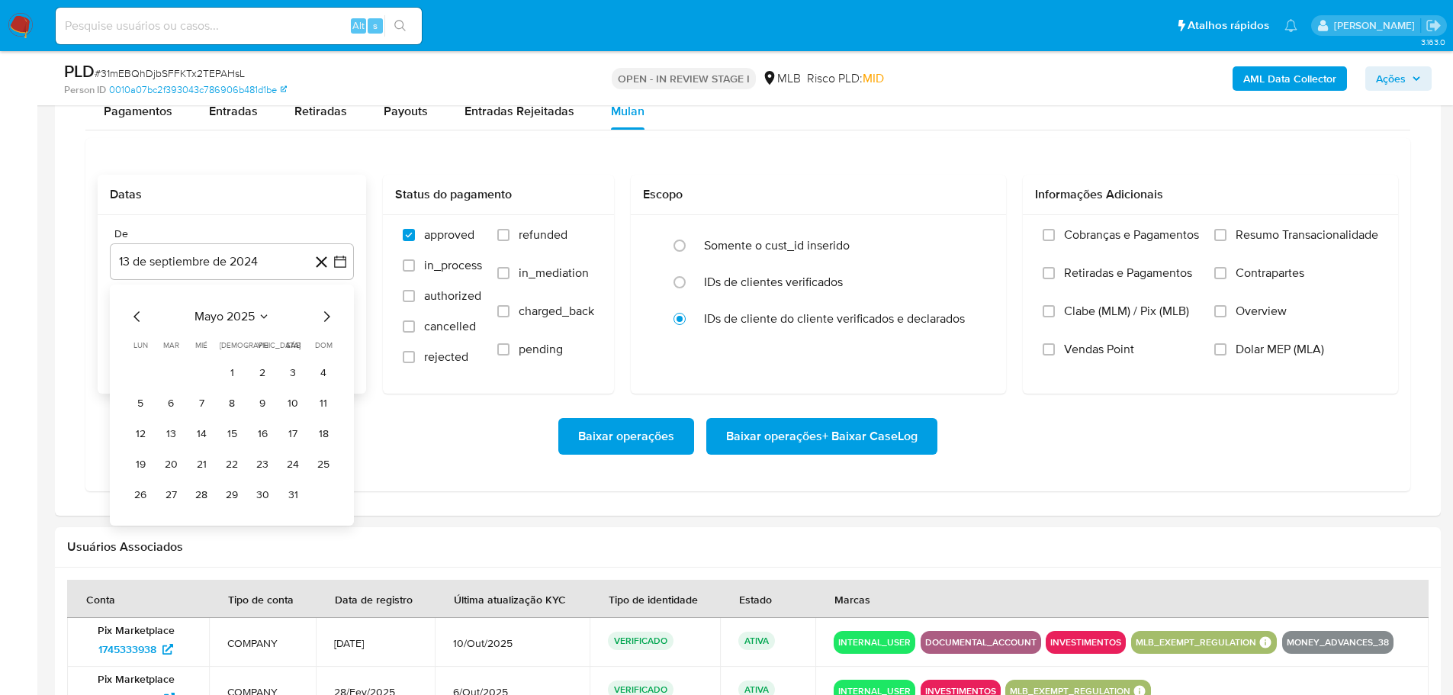
click at [327, 318] on icon "Mes siguiente" at bounding box center [326, 316] width 18 height 18
click at [137, 315] on icon "Mes anterior" at bounding box center [137, 316] width 6 height 11
click at [260, 370] on button "1" at bounding box center [262, 373] width 24 height 24
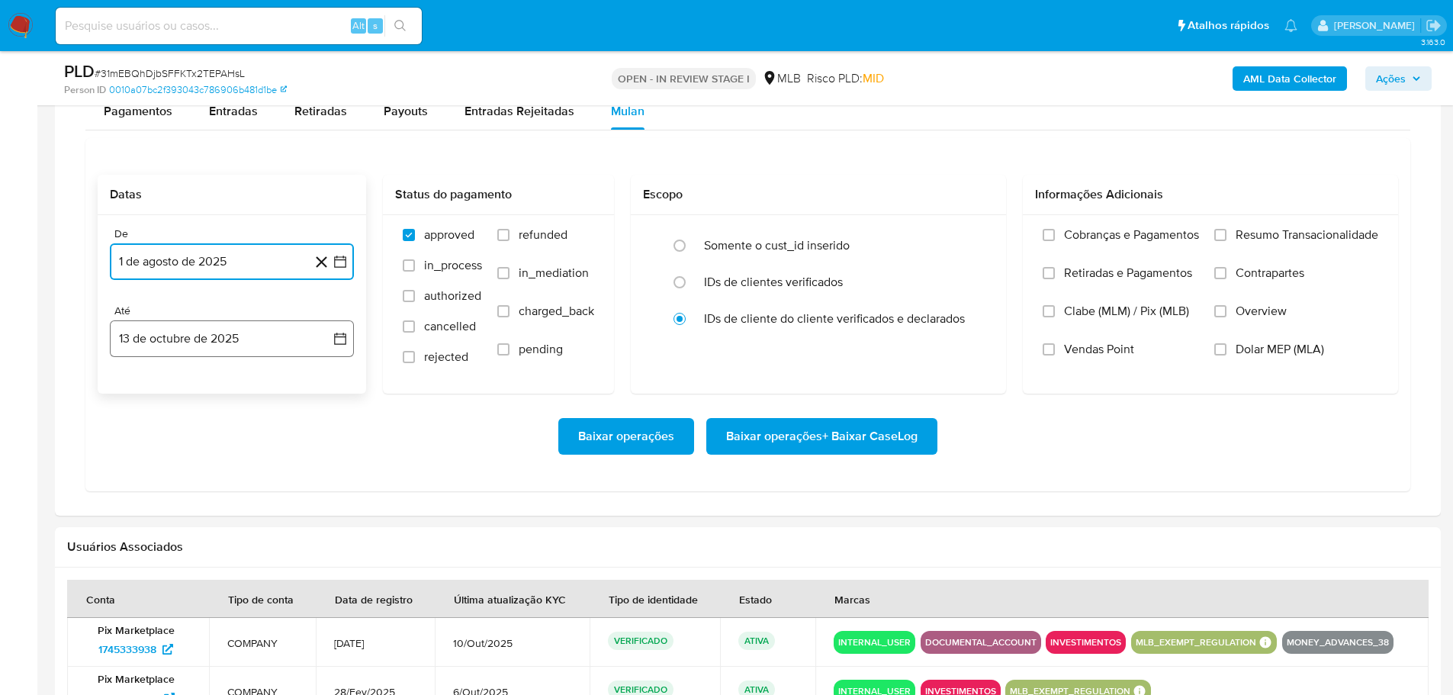
click at [265, 326] on button "13 de octubre de 2025" at bounding box center [232, 338] width 244 height 37
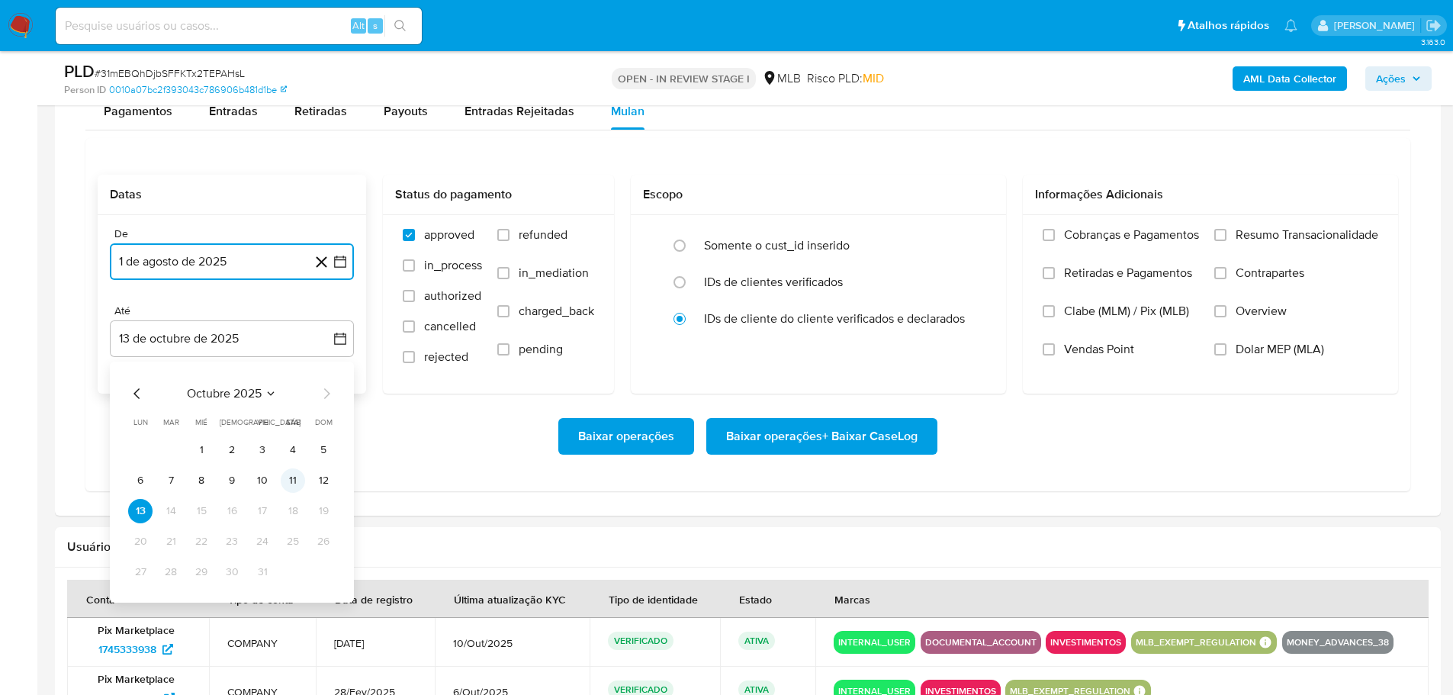
click at [287, 475] on button "11" at bounding box center [293, 480] width 24 height 24
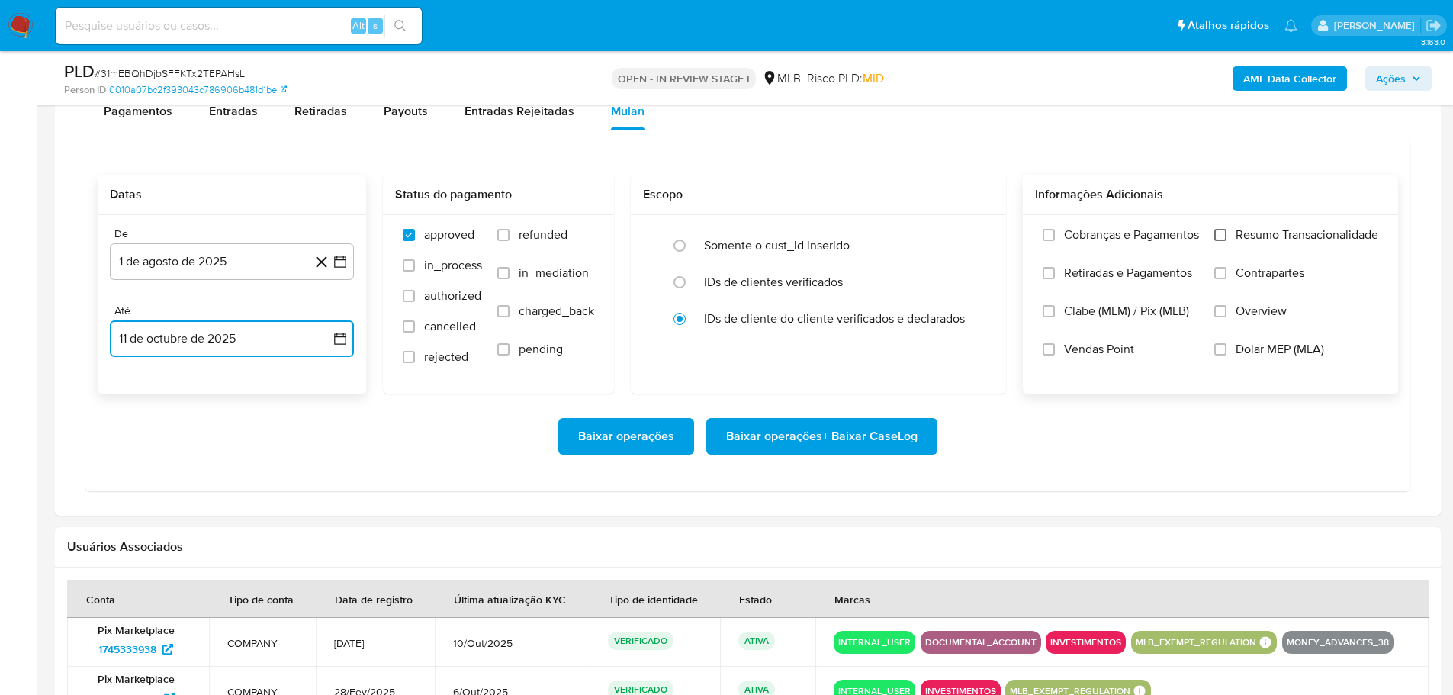
click at [1219, 231] on input "Resumo Transacionalidade" at bounding box center [1221, 235] width 12 height 12
click at [876, 436] on span "Baixar operações + Baixar CaseLog" at bounding box center [822, 437] width 192 height 34
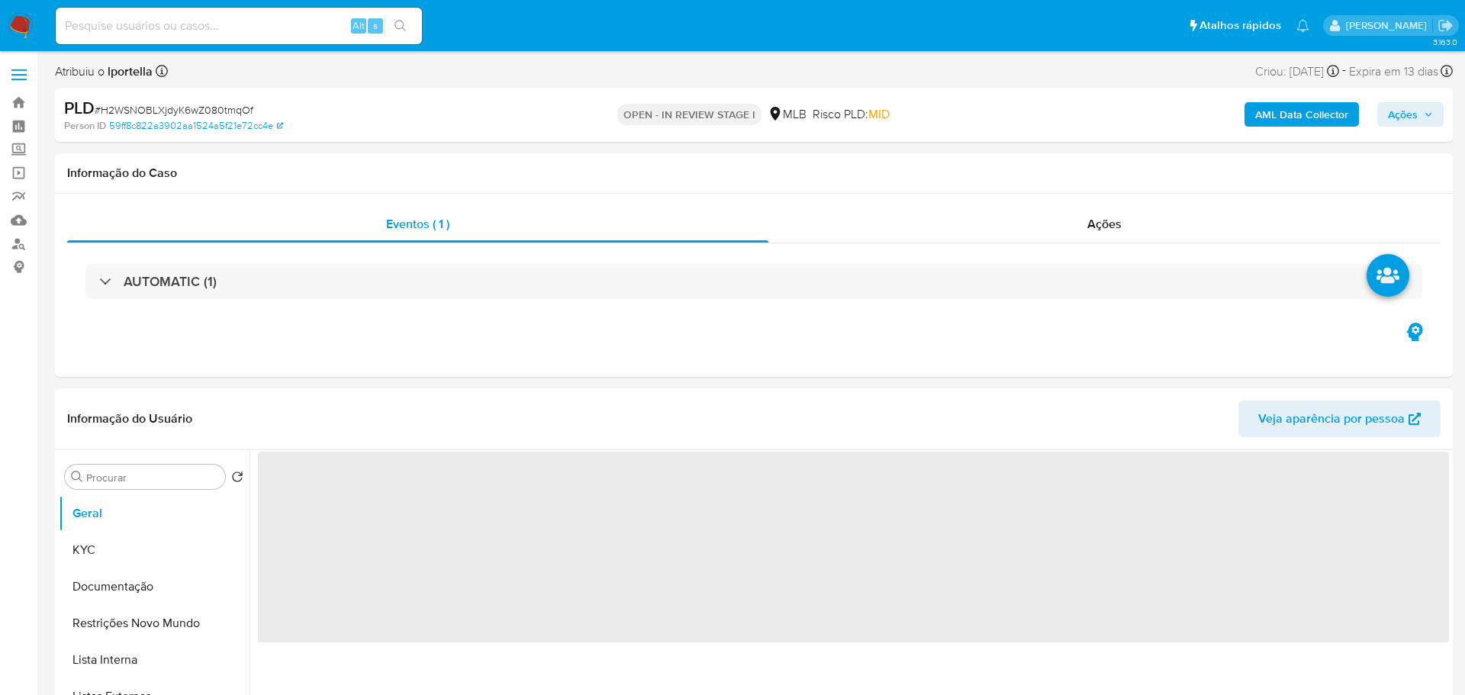
select select "10"
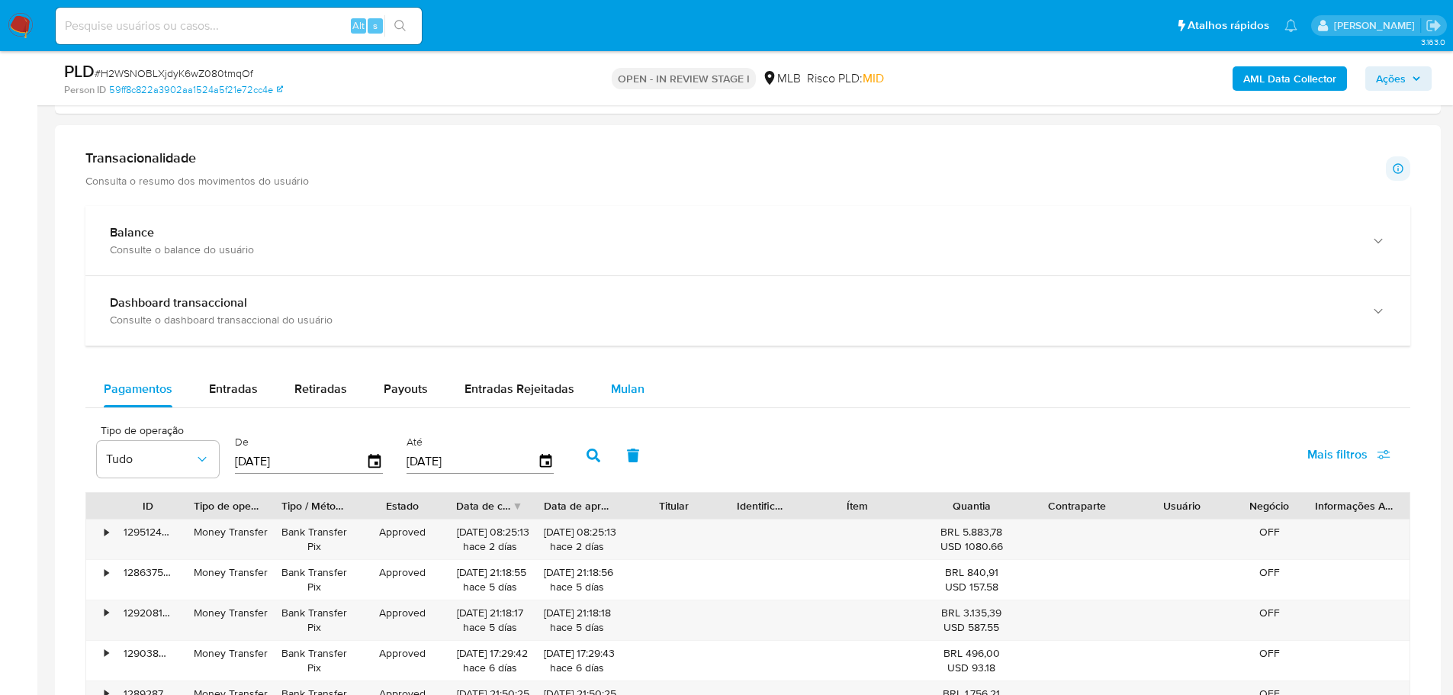
click at [631, 391] on span "Mulan" at bounding box center [628, 389] width 34 height 18
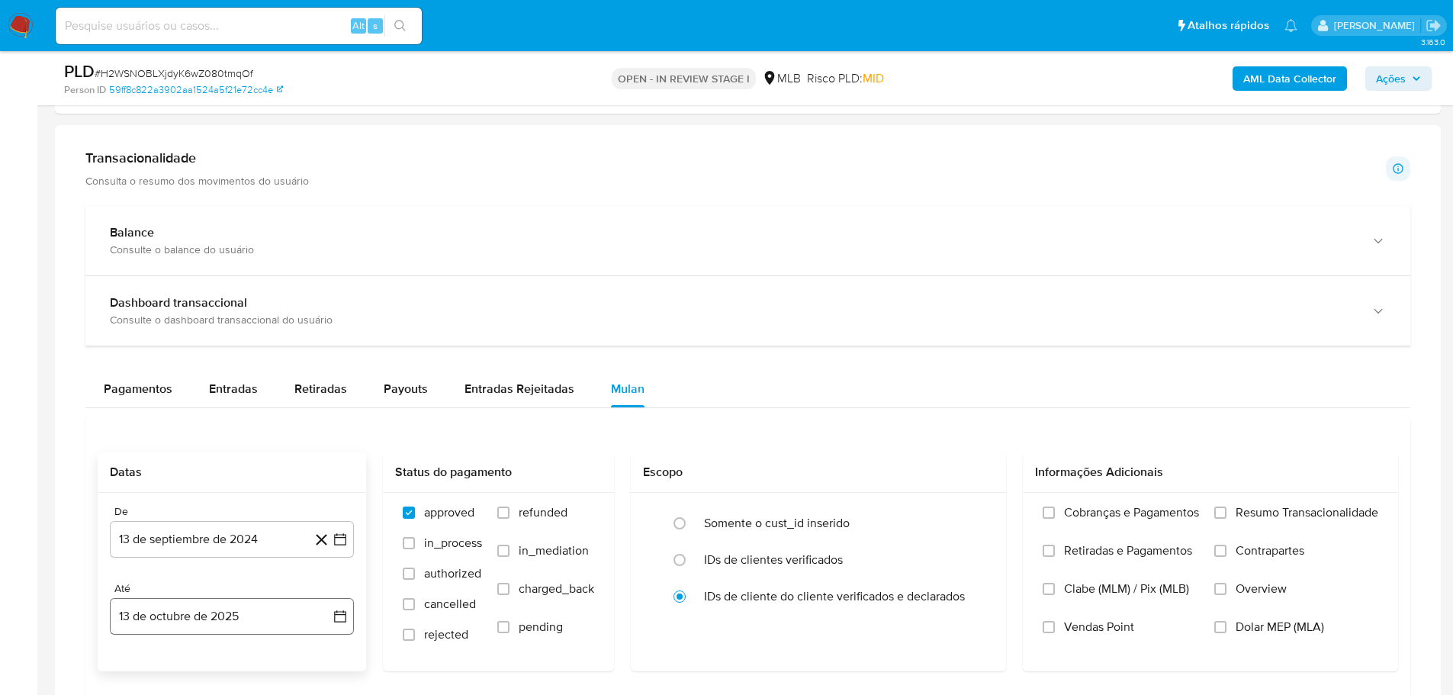
scroll to position [1221, 0]
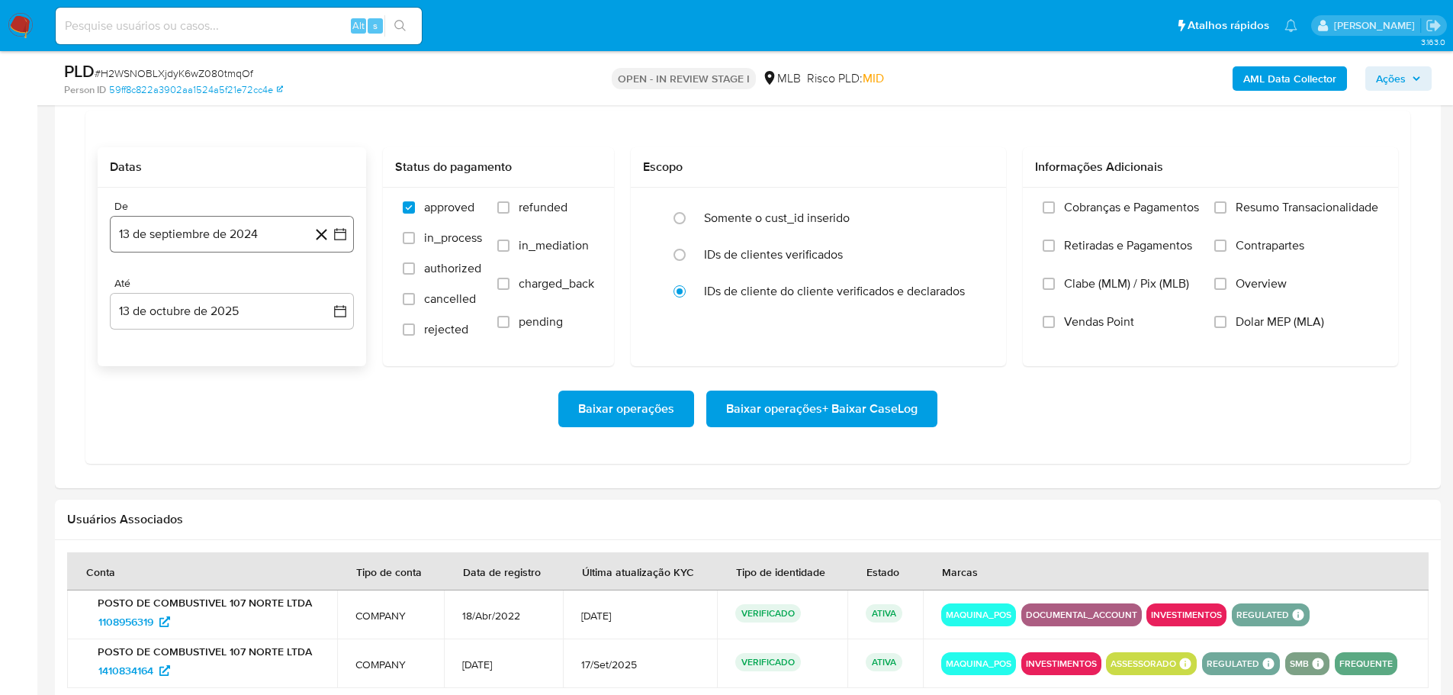
click at [158, 237] on button "13 de septiembre de 2024" at bounding box center [232, 234] width 244 height 37
click at [331, 286] on icon "Mes siguiente" at bounding box center [326, 289] width 18 height 18
click at [330, 287] on icon "Mes siguiente" at bounding box center [326, 289] width 18 height 18
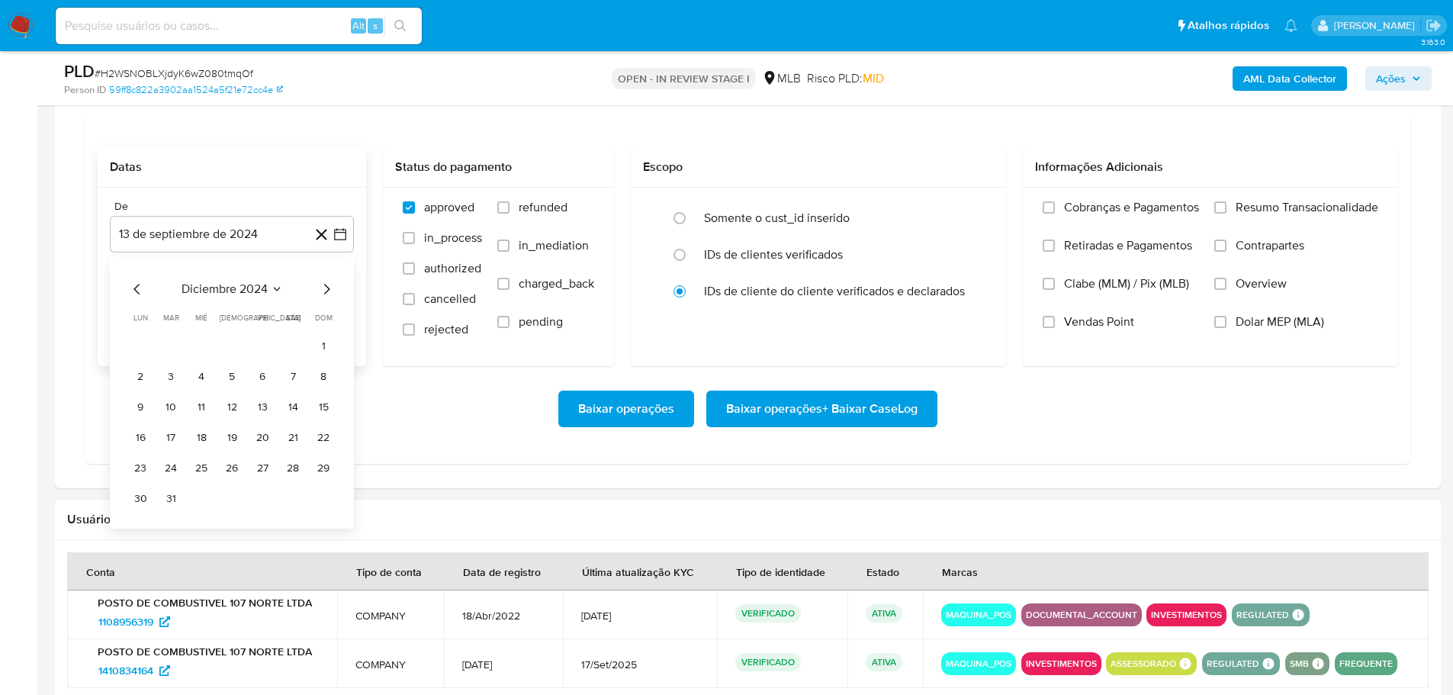
click at [330, 287] on icon "Mes siguiente" at bounding box center [326, 289] width 18 height 18
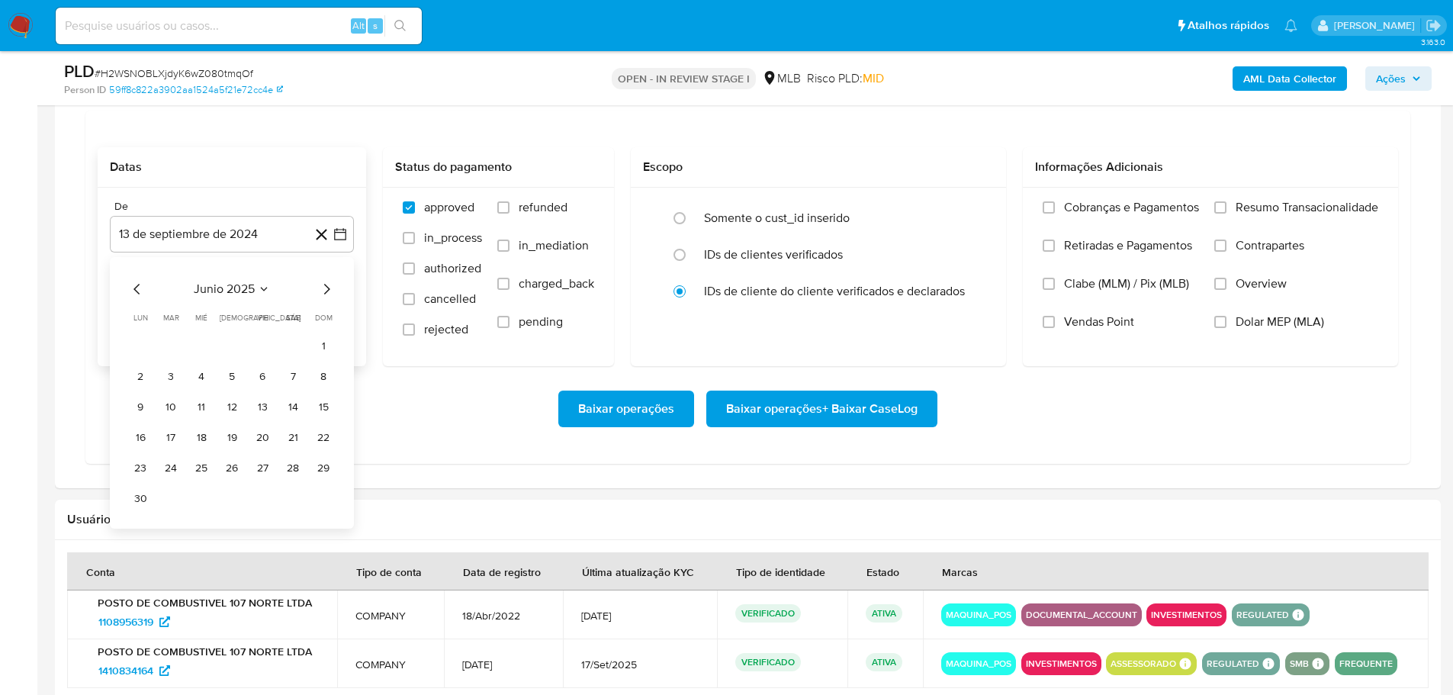
click at [330, 287] on icon "Mes siguiente" at bounding box center [326, 289] width 18 height 18
click at [266, 344] on button "1" at bounding box center [262, 345] width 24 height 24
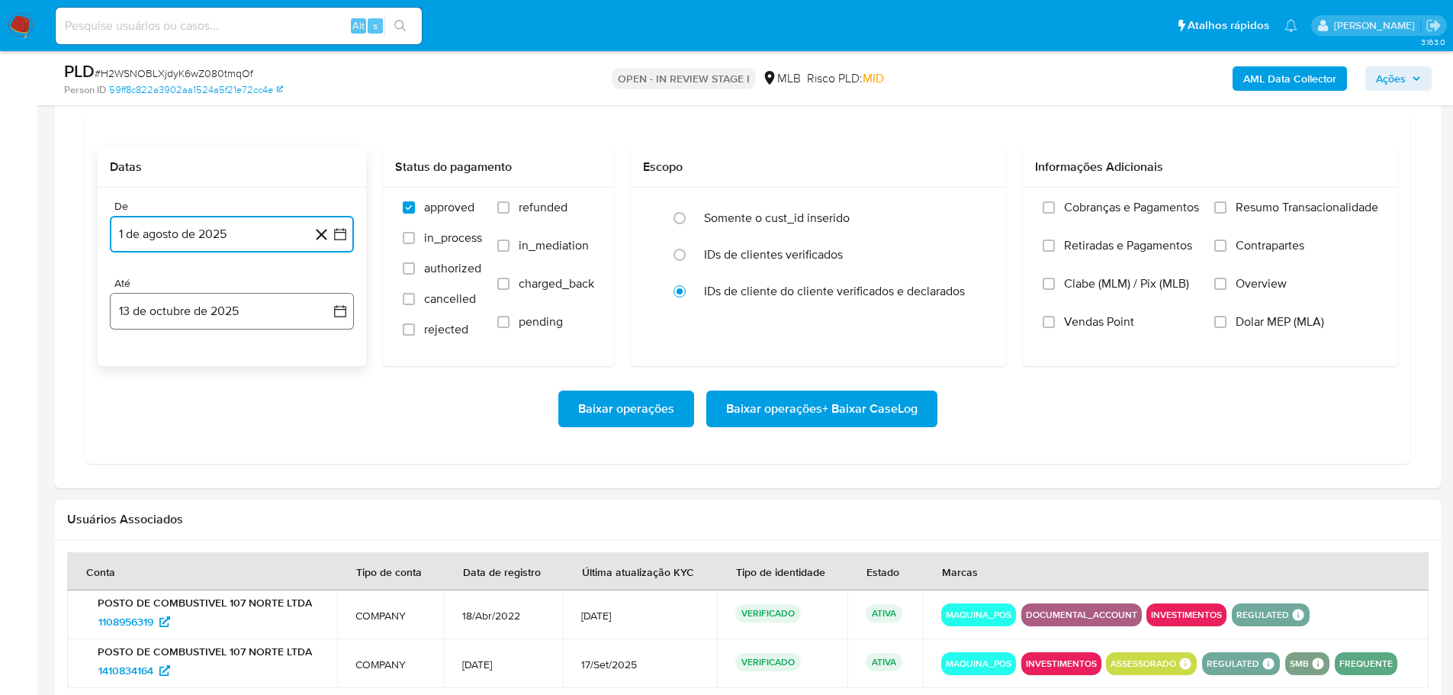
click at [253, 315] on button "13 de octubre de 2025" at bounding box center [232, 311] width 244 height 37
click at [298, 452] on button "11" at bounding box center [293, 453] width 24 height 24
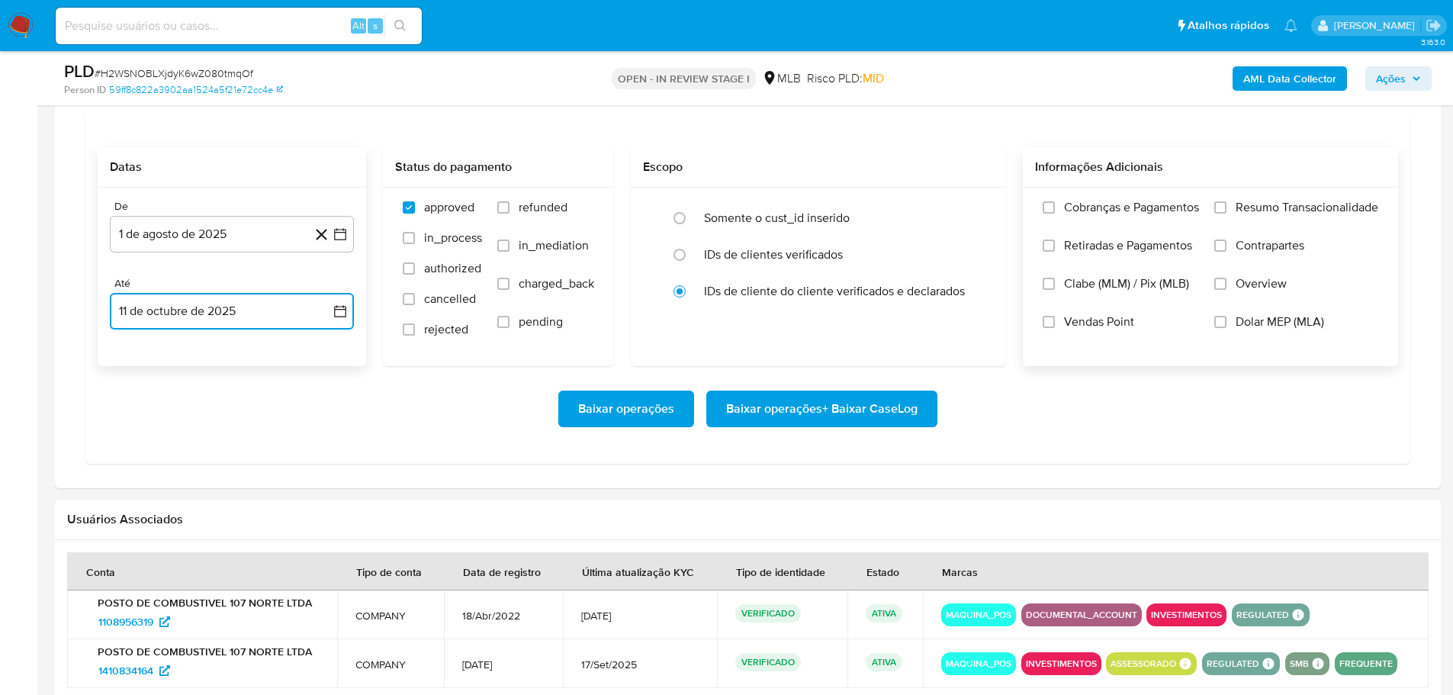
click at [1213, 208] on div "Cobranças e Pagamentos Retiradas e Pagamentos Clabe (MLM) / Pix (MLB) Vendas Po…" at bounding box center [1210, 276] width 351 height 153
click at [1232, 210] on label "Resumo Transacionalidade" at bounding box center [1297, 219] width 164 height 38
click at [1227, 210] on input "Resumo Transacionalidade" at bounding box center [1221, 207] width 12 height 12
click at [875, 406] on span "Baixar operações + Baixar CaseLog" at bounding box center [822, 409] width 192 height 34
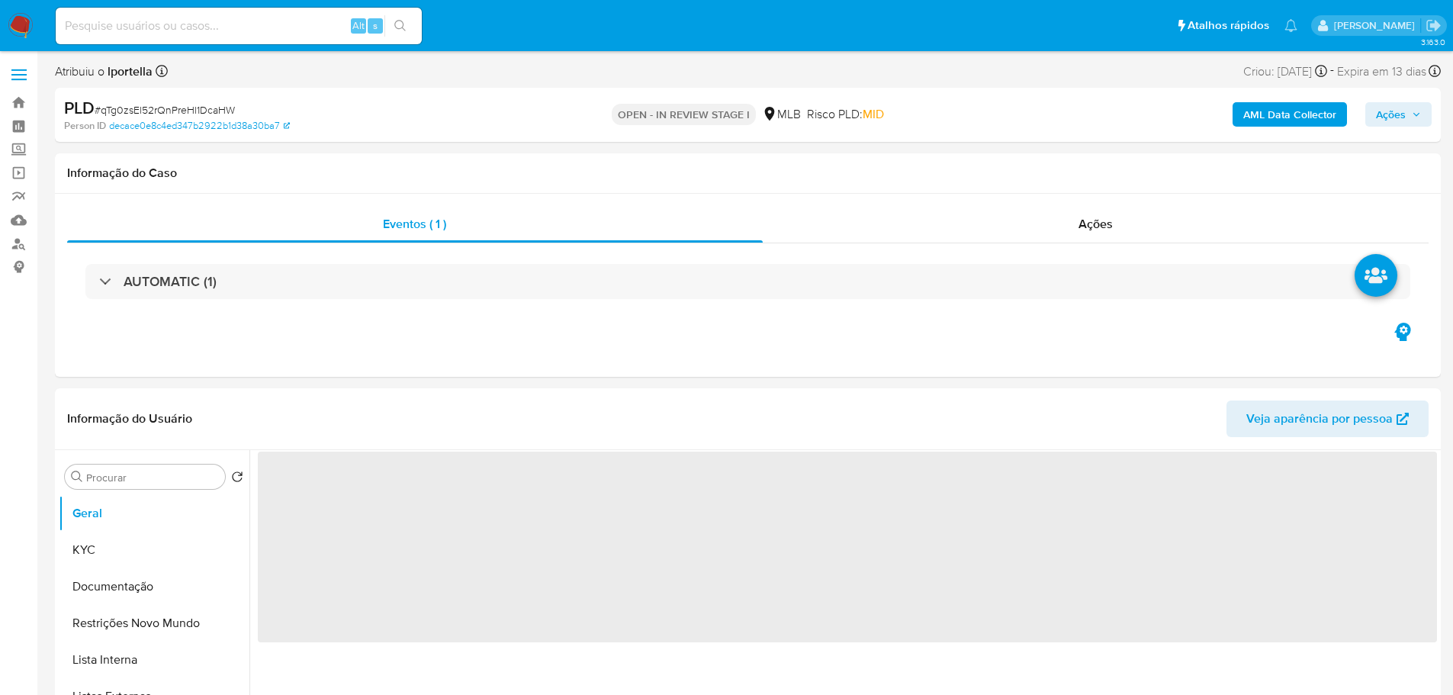
select select "10"
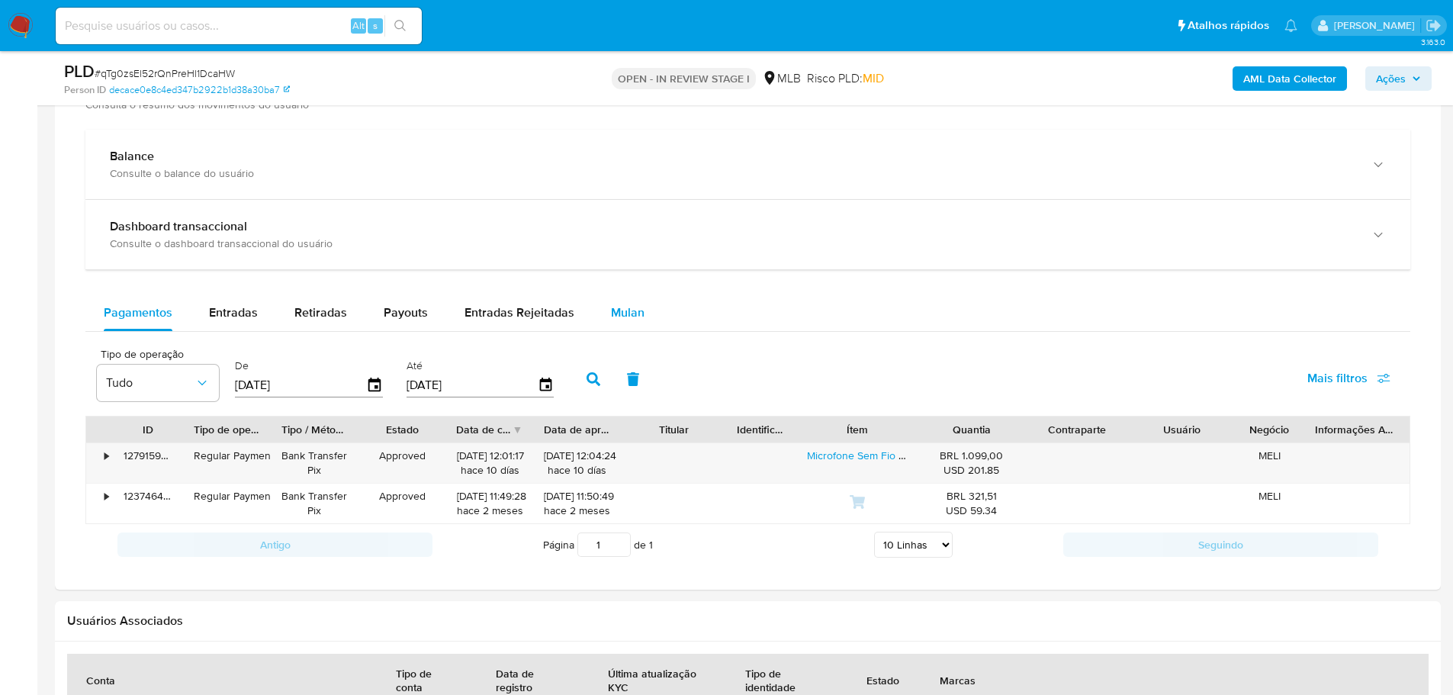
click at [628, 314] on span "Mulan" at bounding box center [628, 313] width 34 height 18
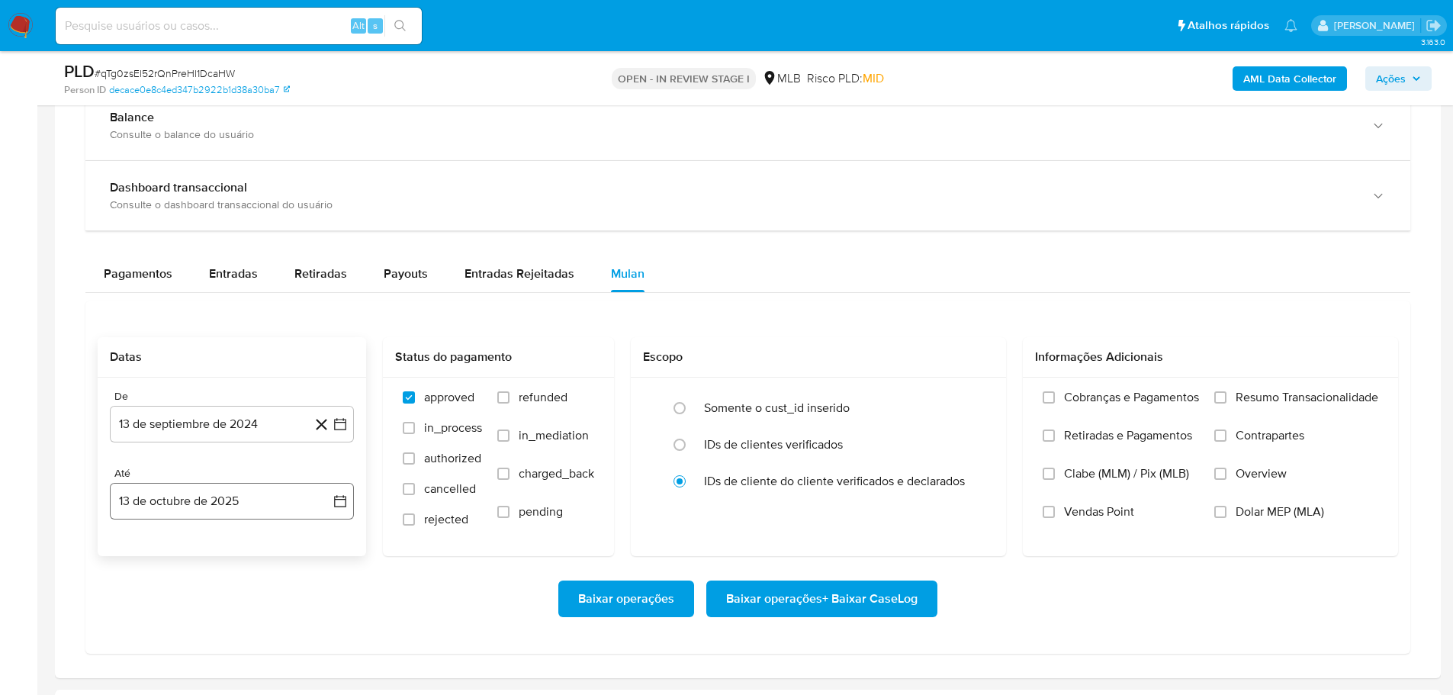
scroll to position [1221, 0]
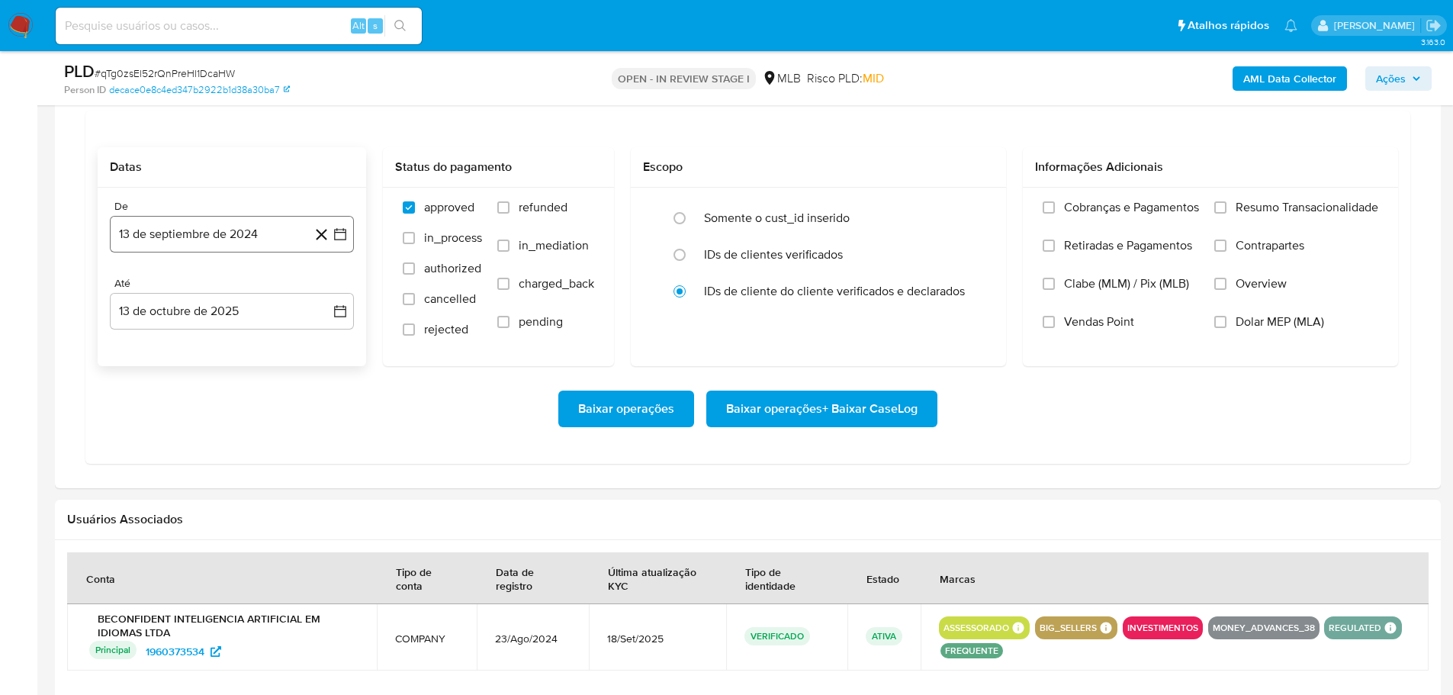
click at [165, 224] on button "13 de septiembre de 2024" at bounding box center [232, 234] width 244 height 37
click at [323, 285] on icon "Mes siguiente" at bounding box center [326, 289] width 18 height 18
click at [324, 285] on icon "Mes siguiente" at bounding box center [326, 289] width 18 height 18
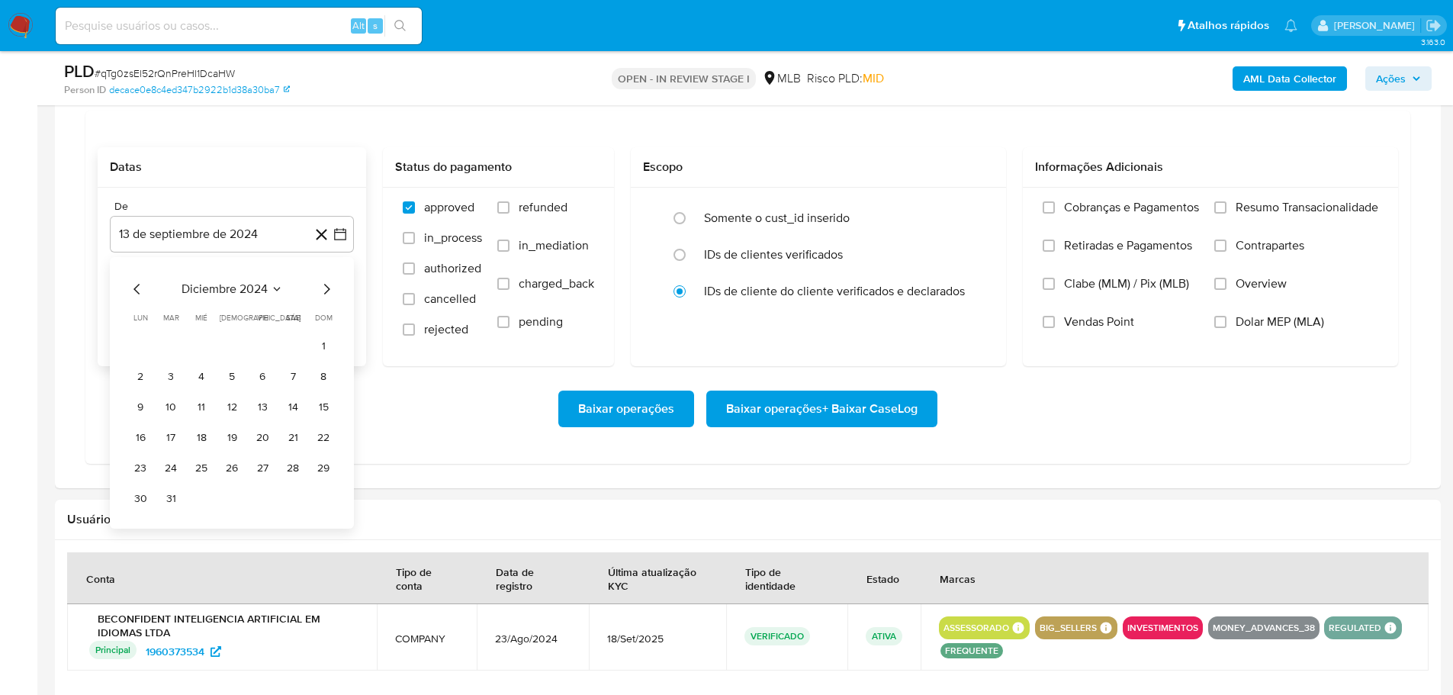
click at [324, 285] on icon "Mes siguiente" at bounding box center [326, 289] width 18 height 18
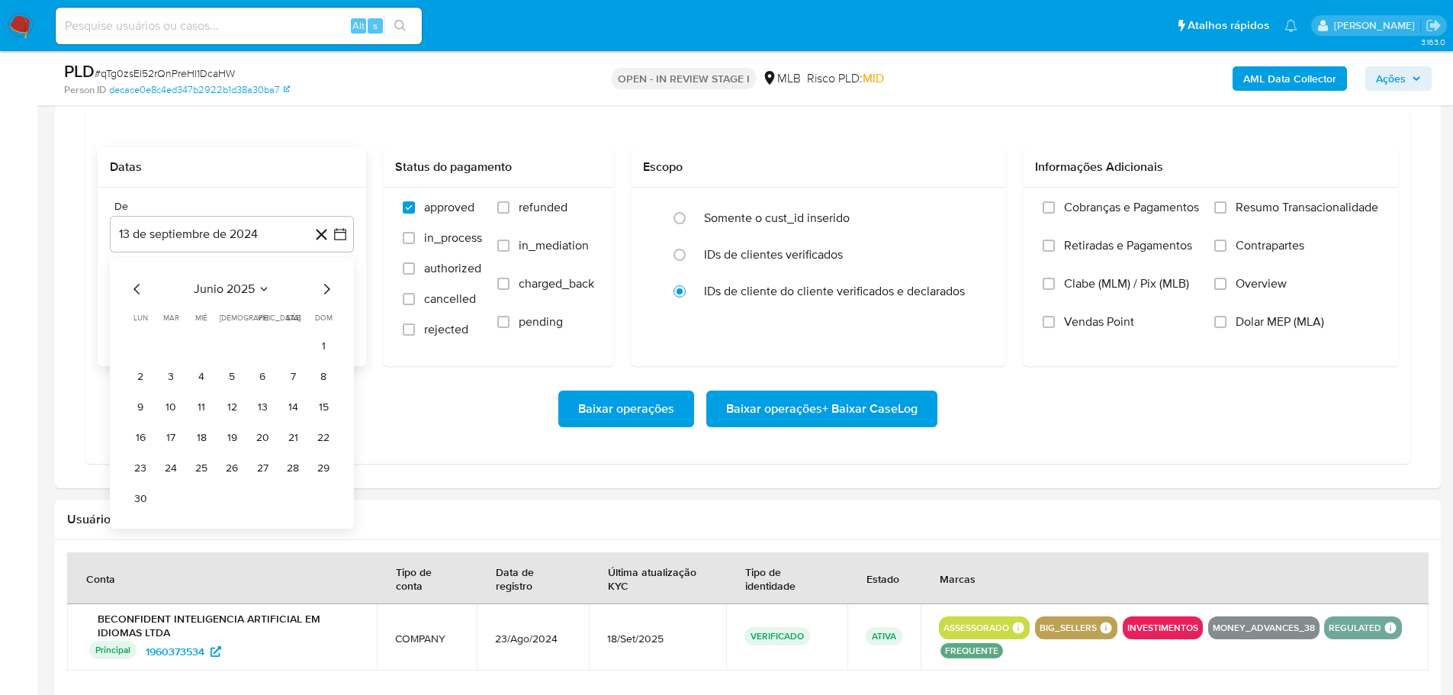
click at [324, 285] on icon "Mes siguiente" at bounding box center [326, 289] width 18 height 18
click at [267, 343] on button "1" at bounding box center [262, 345] width 24 height 24
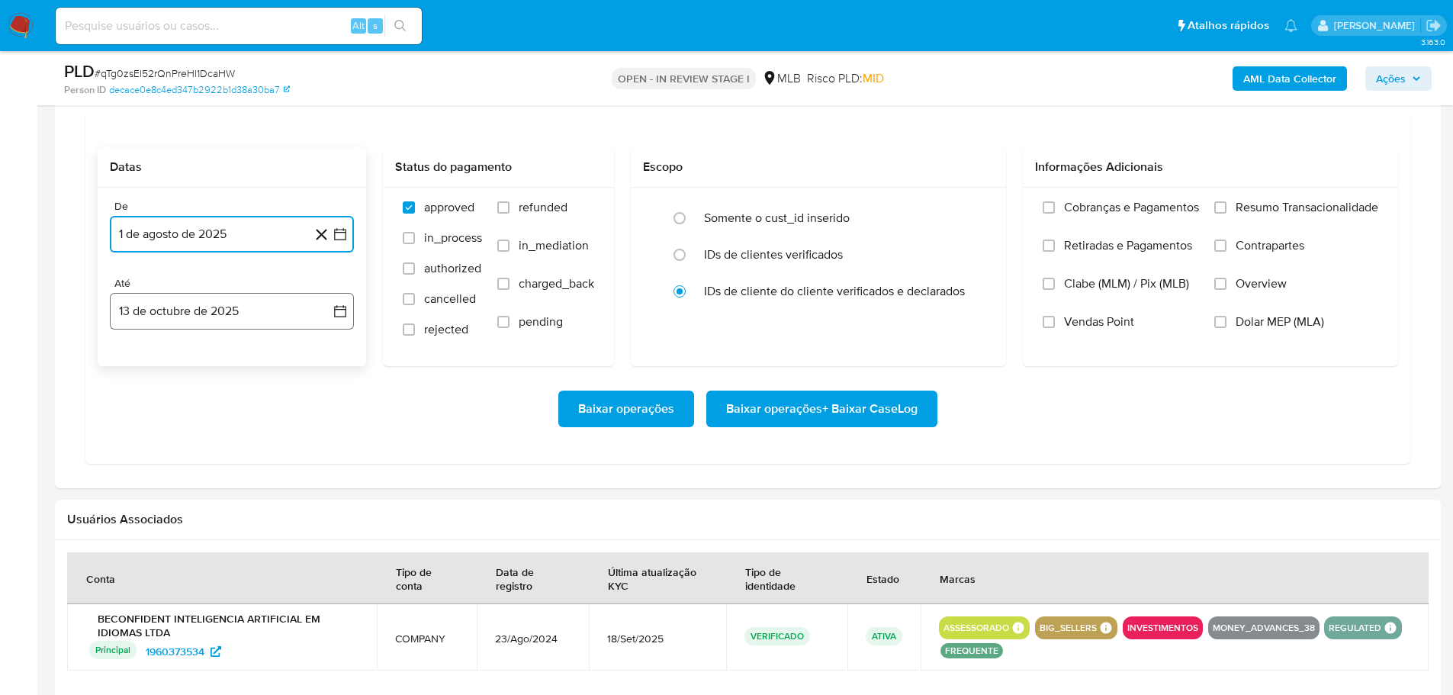
click at [267, 312] on button "13 de octubre de 2025" at bounding box center [232, 311] width 244 height 37
click at [292, 447] on button "11" at bounding box center [293, 453] width 24 height 24
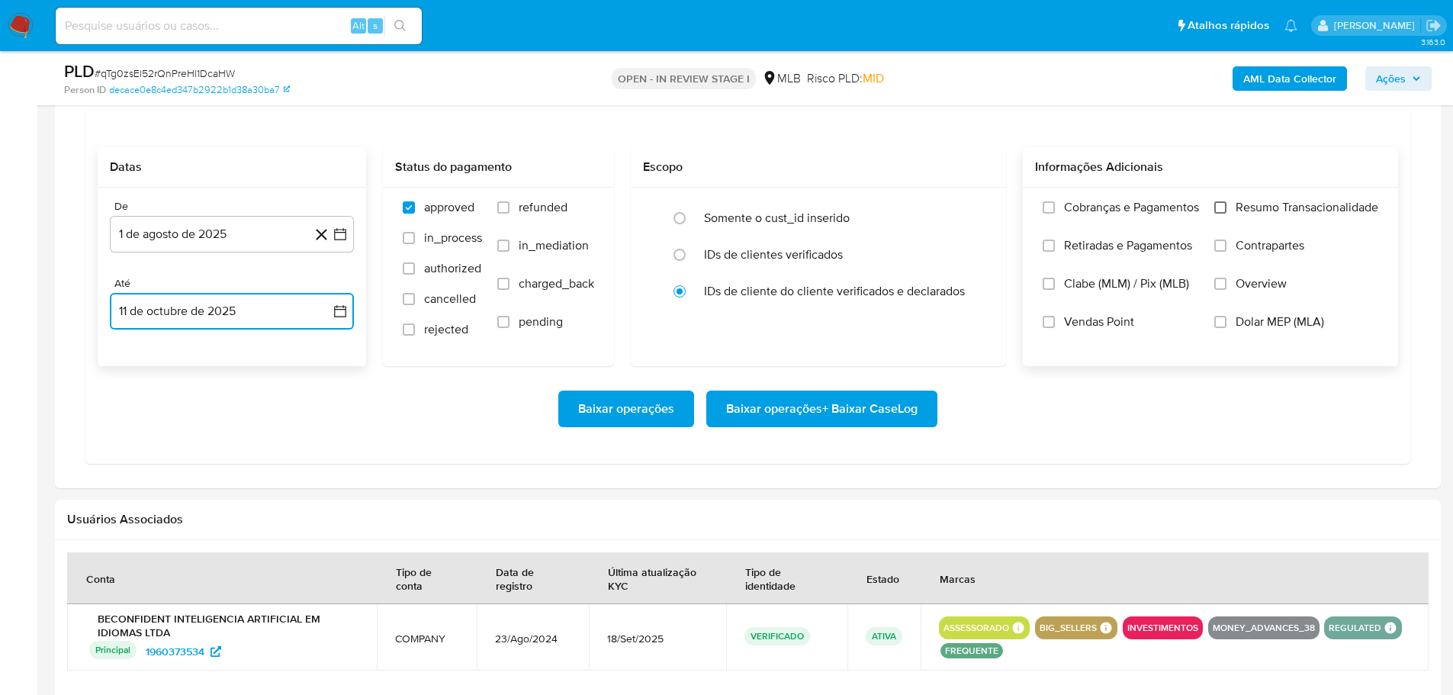
click at [1217, 202] on input "Resumo Transacionalidade" at bounding box center [1221, 207] width 12 height 12
click at [873, 418] on span "Baixar operações + Baixar CaseLog" at bounding box center [822, 409] width 192 height 34
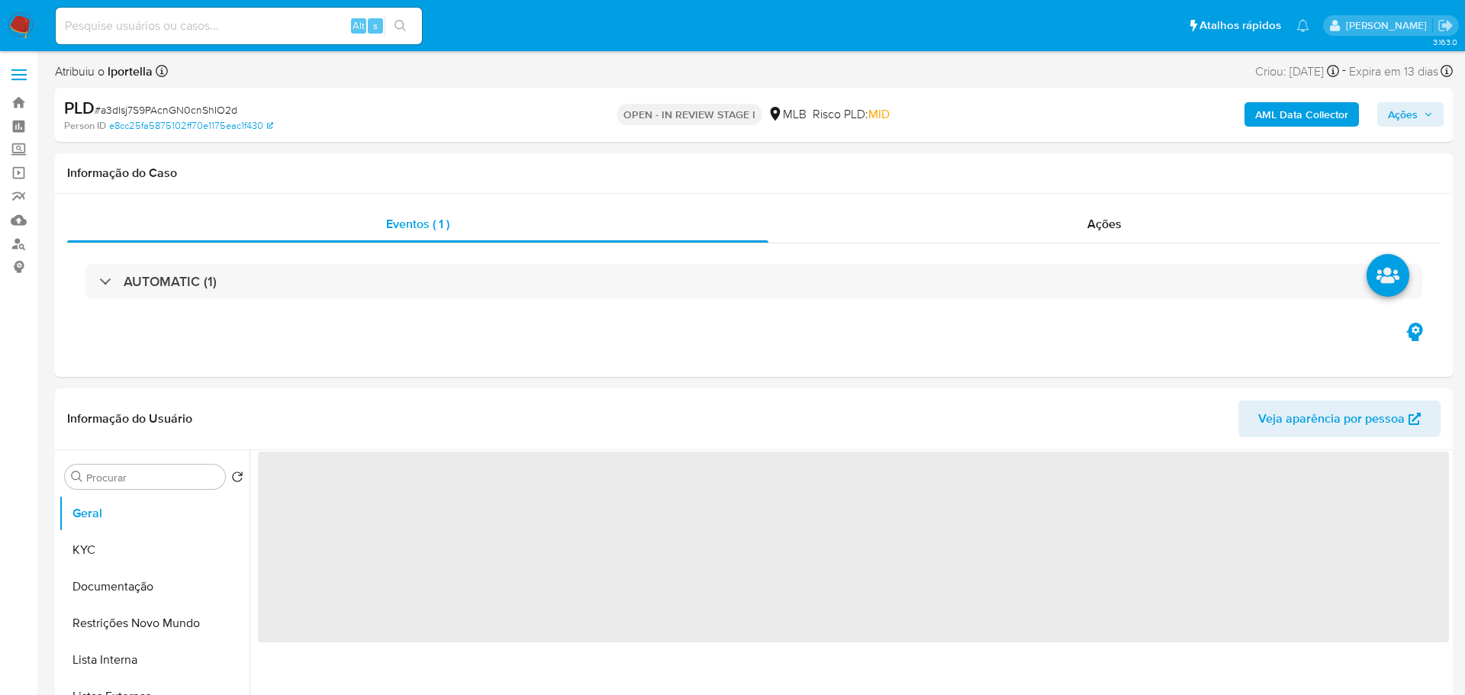
select select "10"
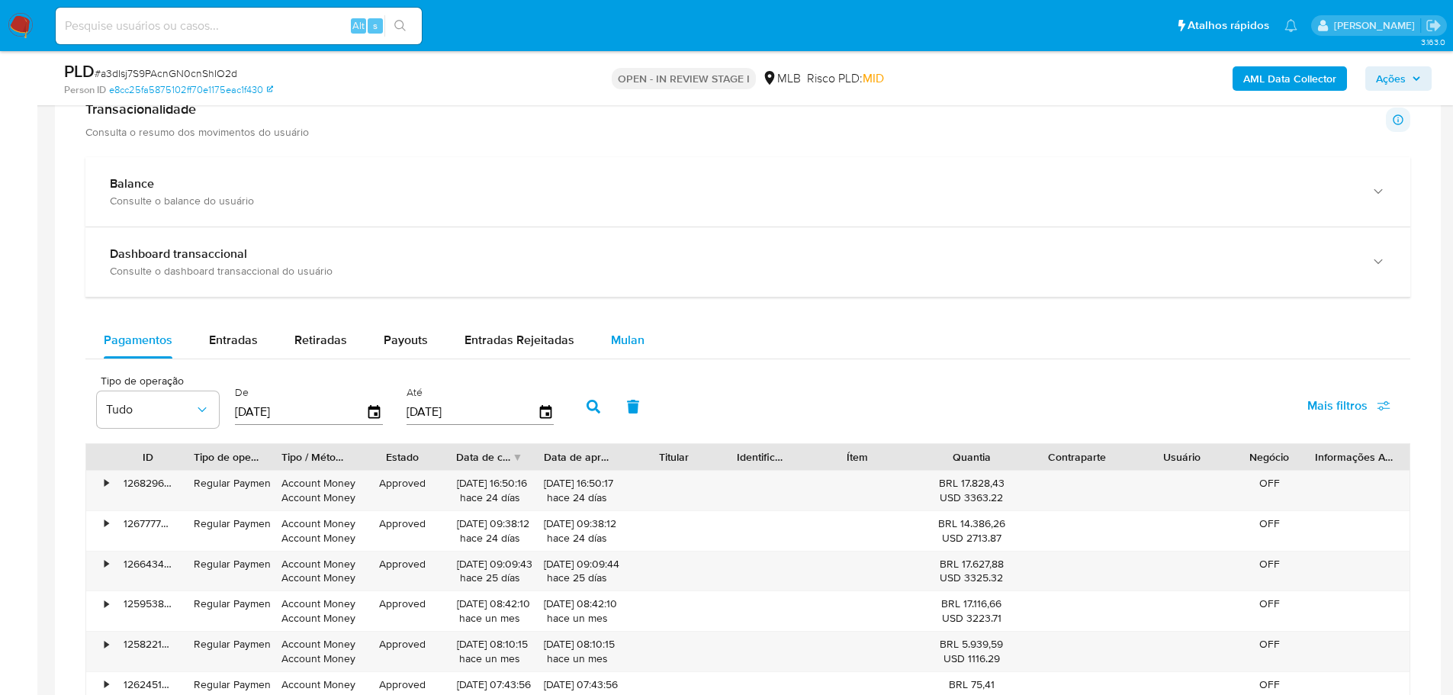
click at [621, 356] on div "Mulan" at bounding box center [628, 340] width 34 height 37
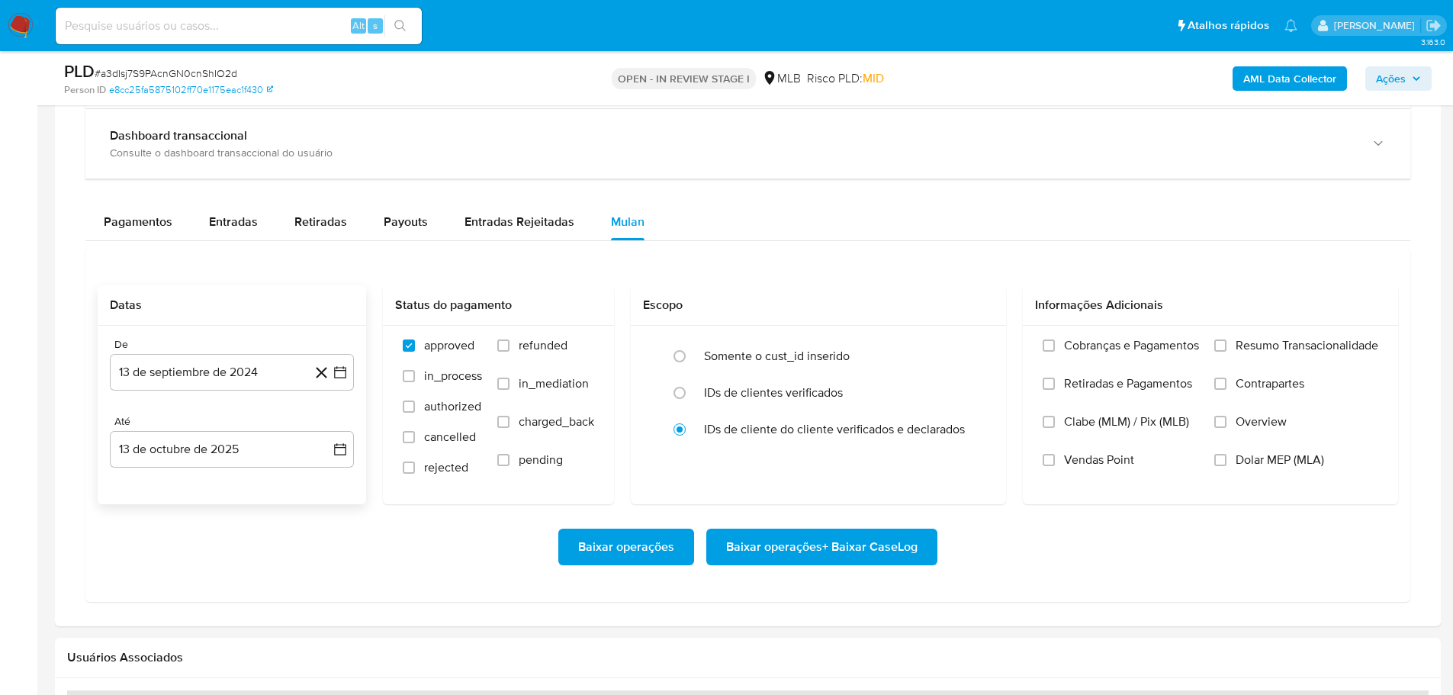
scroll to position [1297, 0]
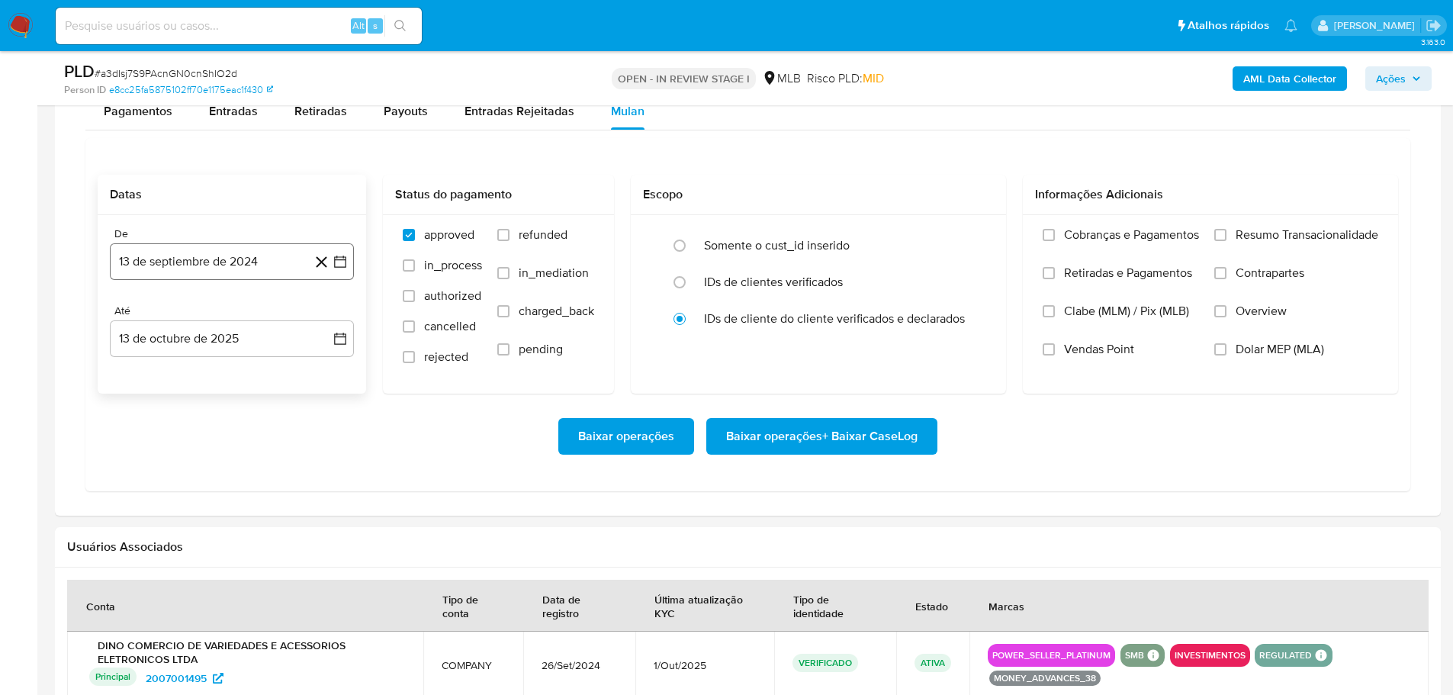
click at [212, 278] on button "13 de septiembre de 2024" at bounding box center [232, 261] width 244 height 37
click at [329, 311] on icon "Mes siguiente" at bounding box center [326, 316] width 18 height 18
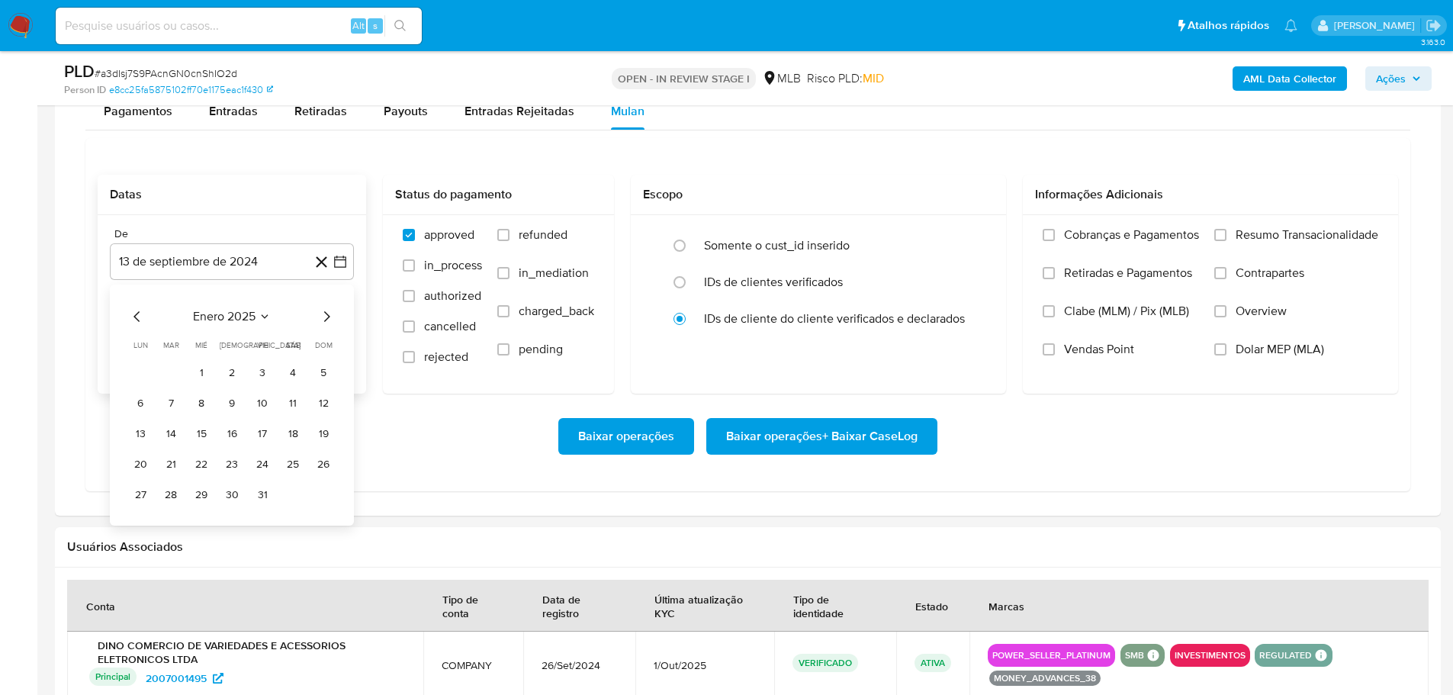
click at [329, 311] on icon "Mes siguiente" at bounding box center [326, 316] width 18 height 18
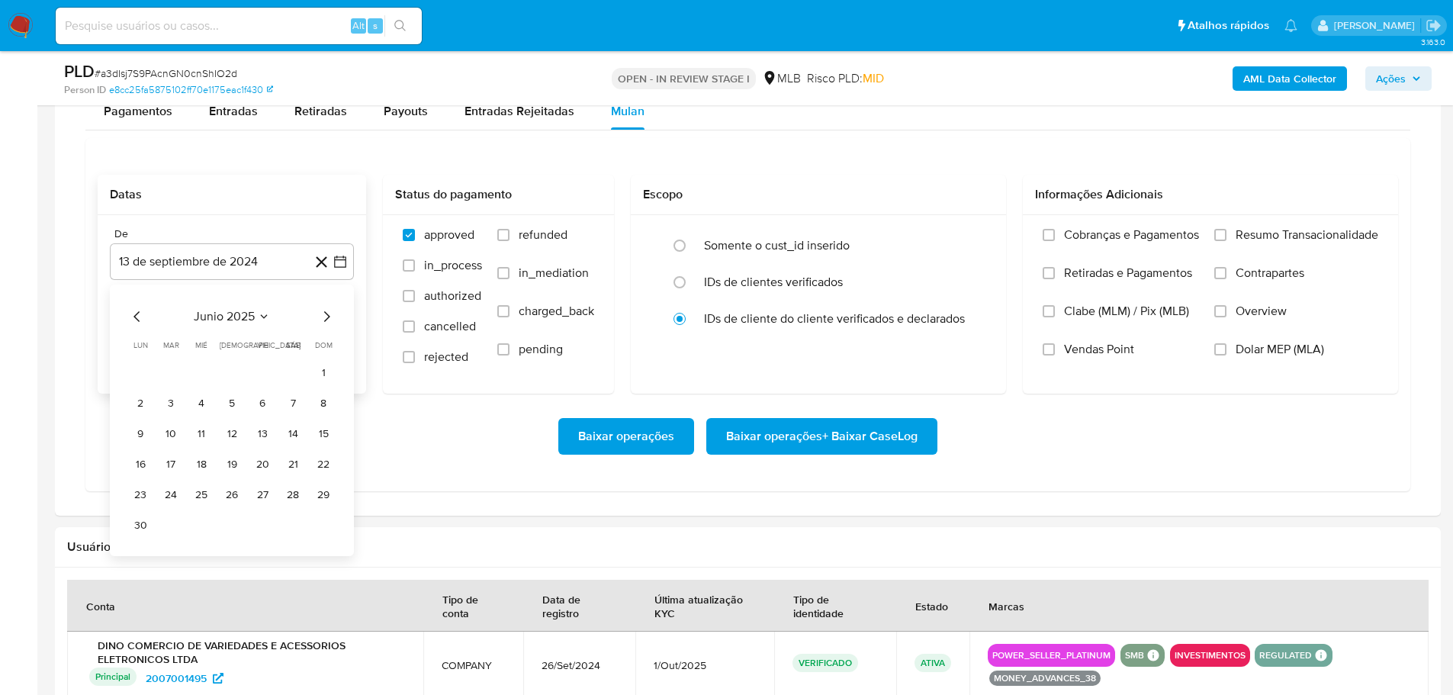
click at [329, 311] on icon "Mes siguiente" at bounding box center [326, 316] width 18 height 18
click at [266, 370] on button "1" at bounding box center [262, 373] width 24 height 24
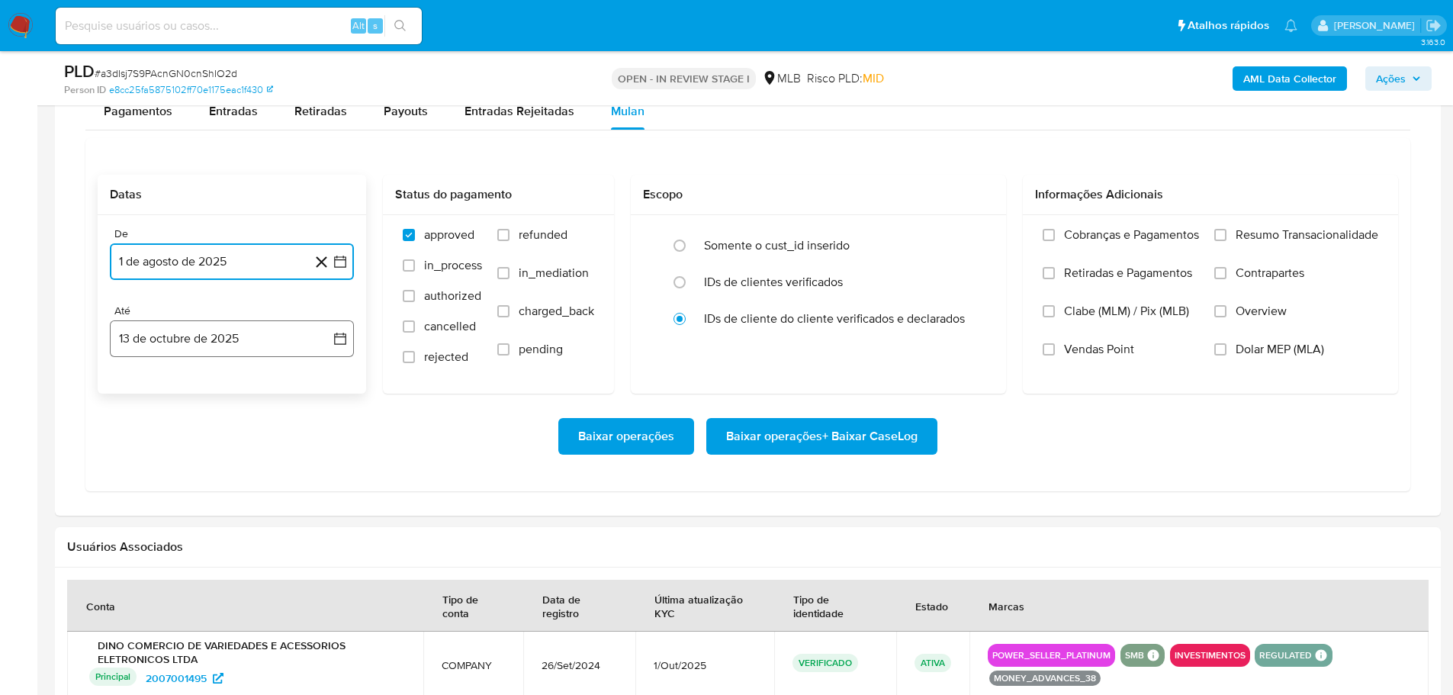
click at [253, 340] on button "13 de octubre de 2025" at bounding box center [232, 338] width 244 height 37
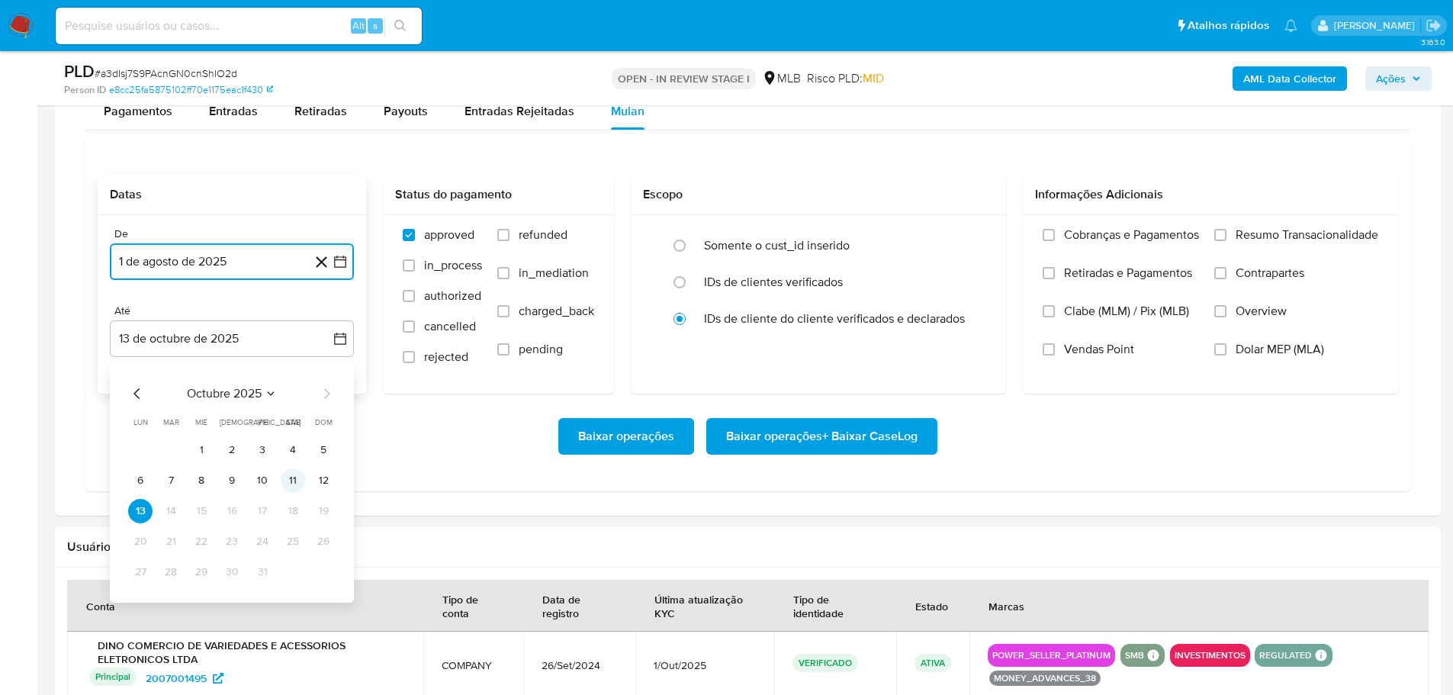
click at [287, 481] on button "11" at bounding box center [293, 480] width 24 height 24
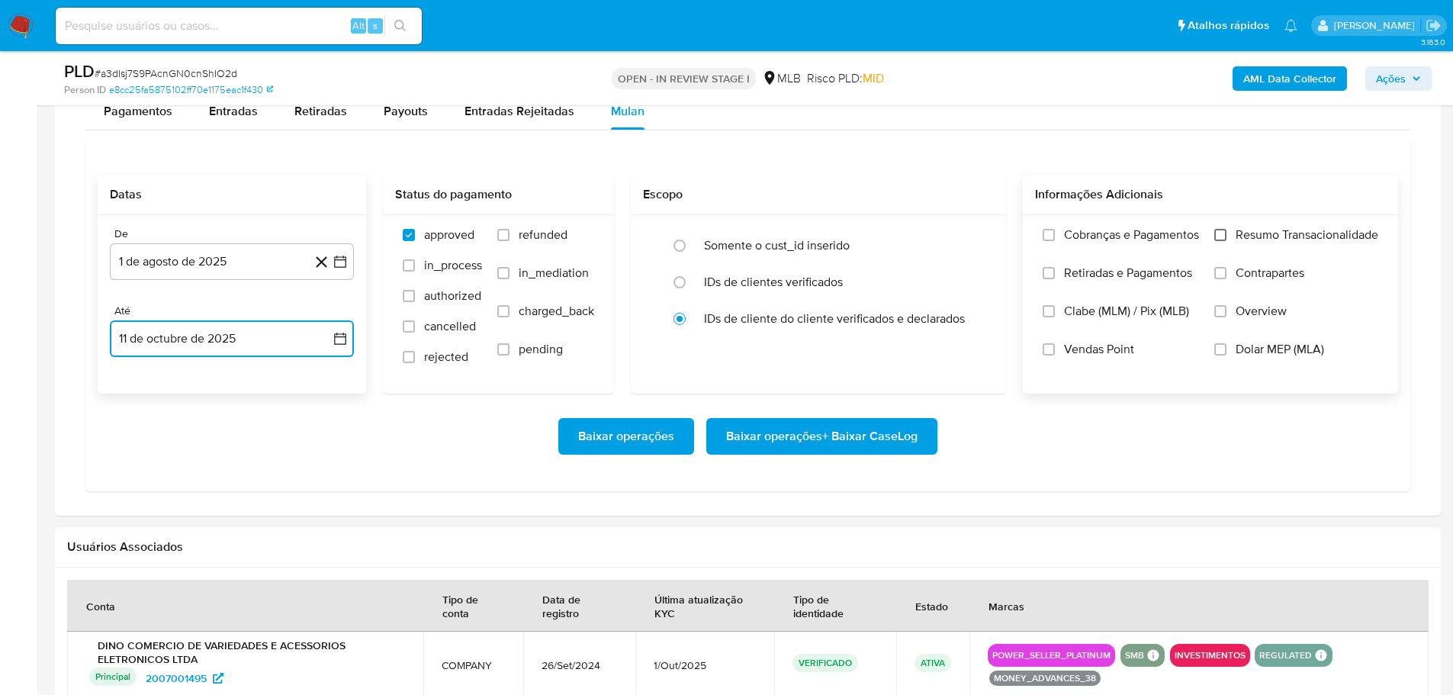
click at [1221, 232] on input "Resumo Transacionalidade" at bounding box center [1221, 235] width 12 height 12
click at [903, 427] on span "Baixar operações + Baixar CaseLog" at bounding box center [822, 437] width 192 height 34
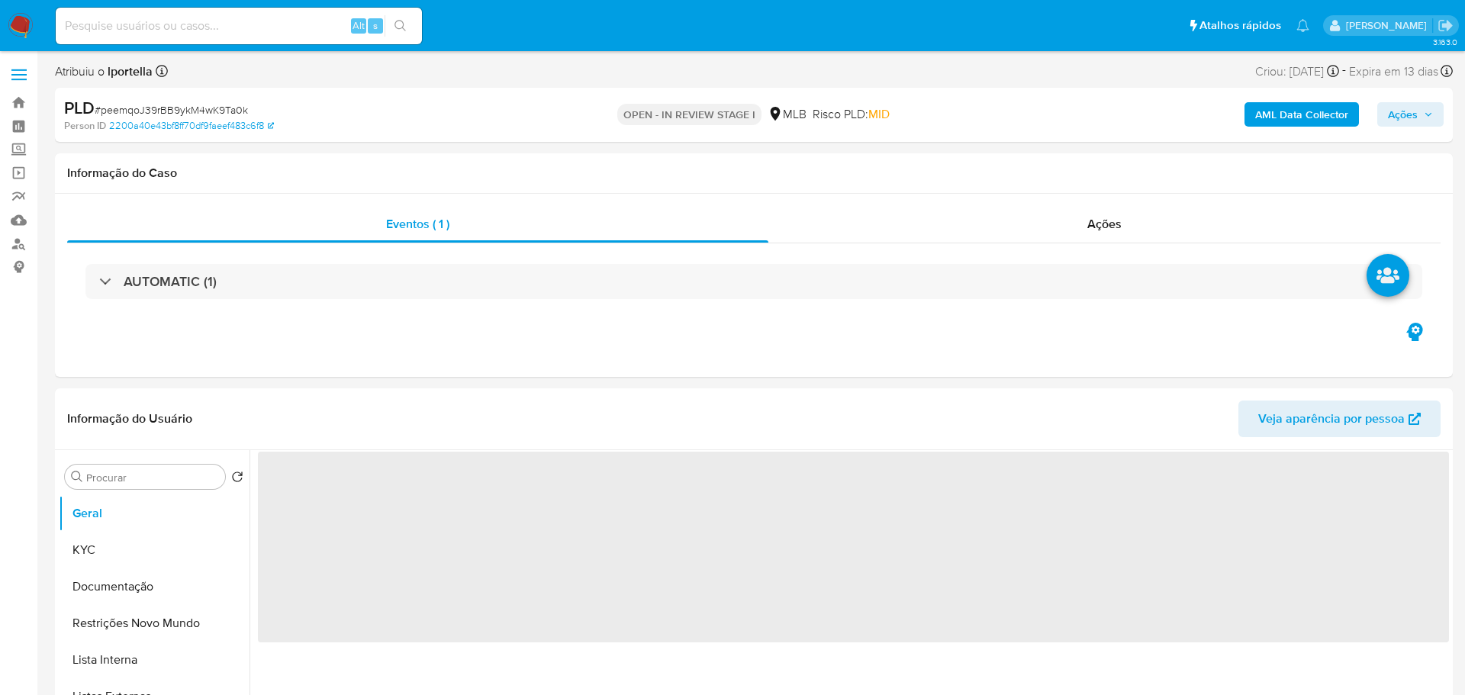
select select "10"
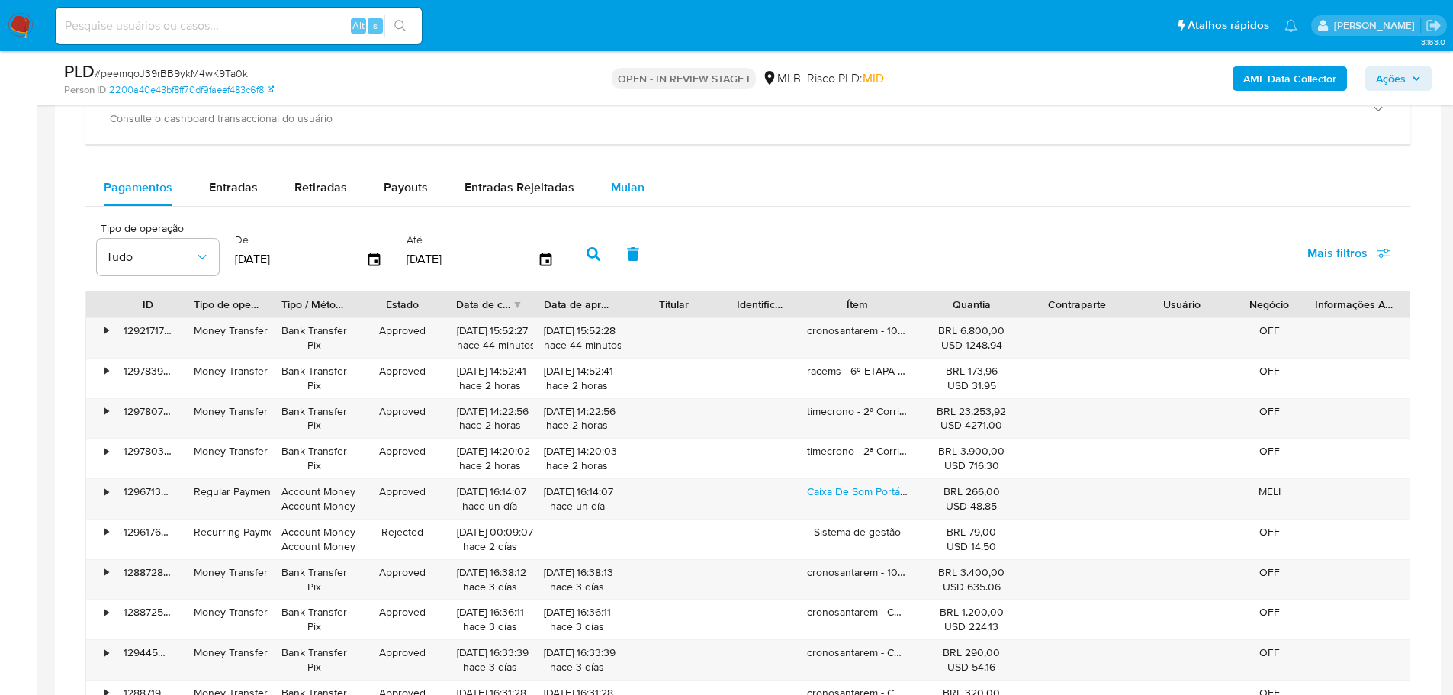
click at [619, 204] on div "Mulan" at bounding box center [628, 187] width 34 height 37
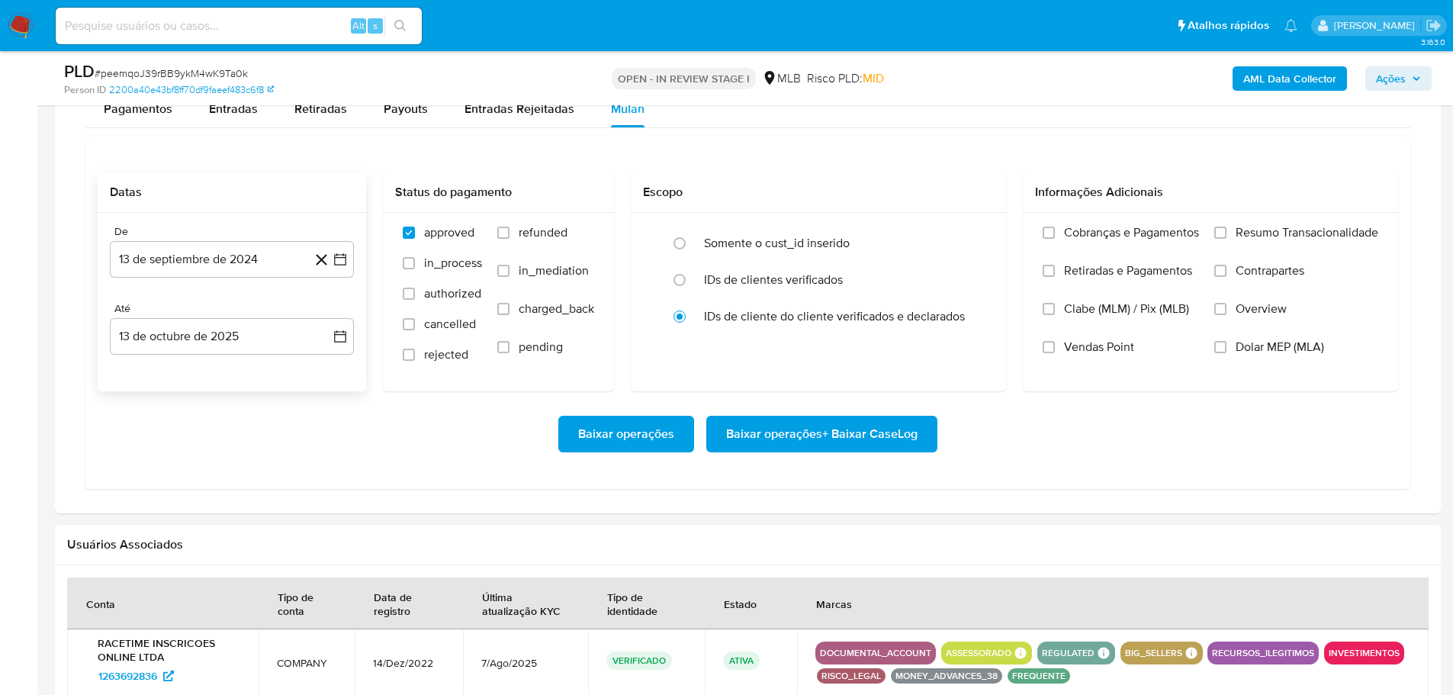
scroll to position [1373, 0]
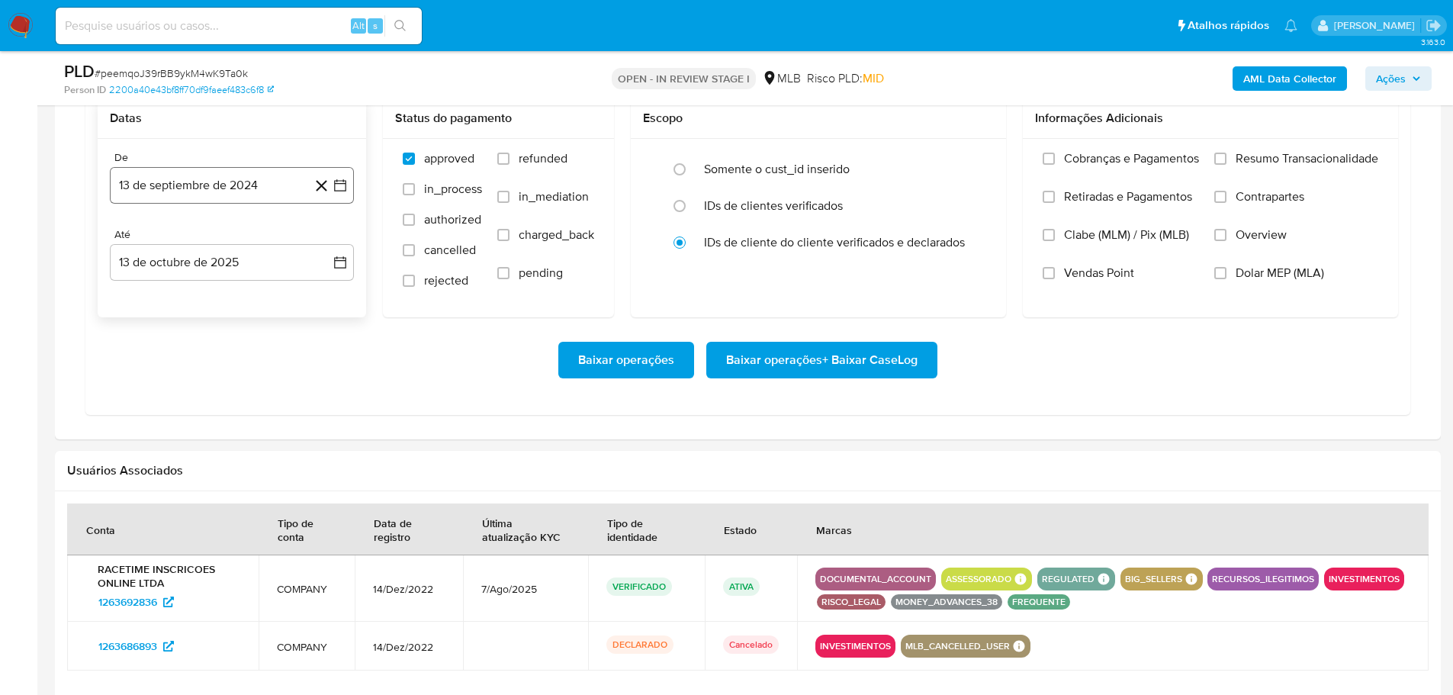
click at [194, 189] on button "13 de septiembre de 2024" at bounding box center [232, 185] width 244 height 37
click at [321, 237] on icon "Mes siguiente" at bounding box center [326, 240] width 18 height 18
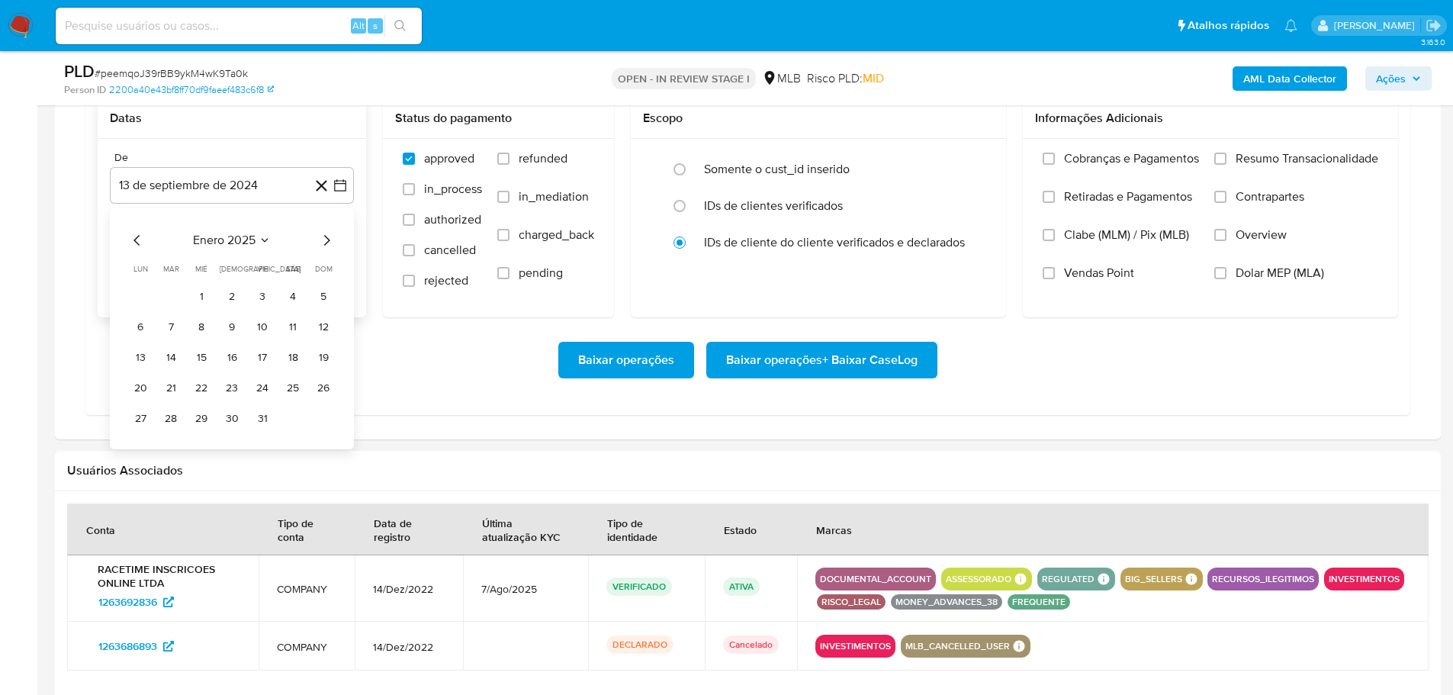
click at [321, 237] on icon "Mes siguiente" at bounding box center [326, 240] width 18 height 18
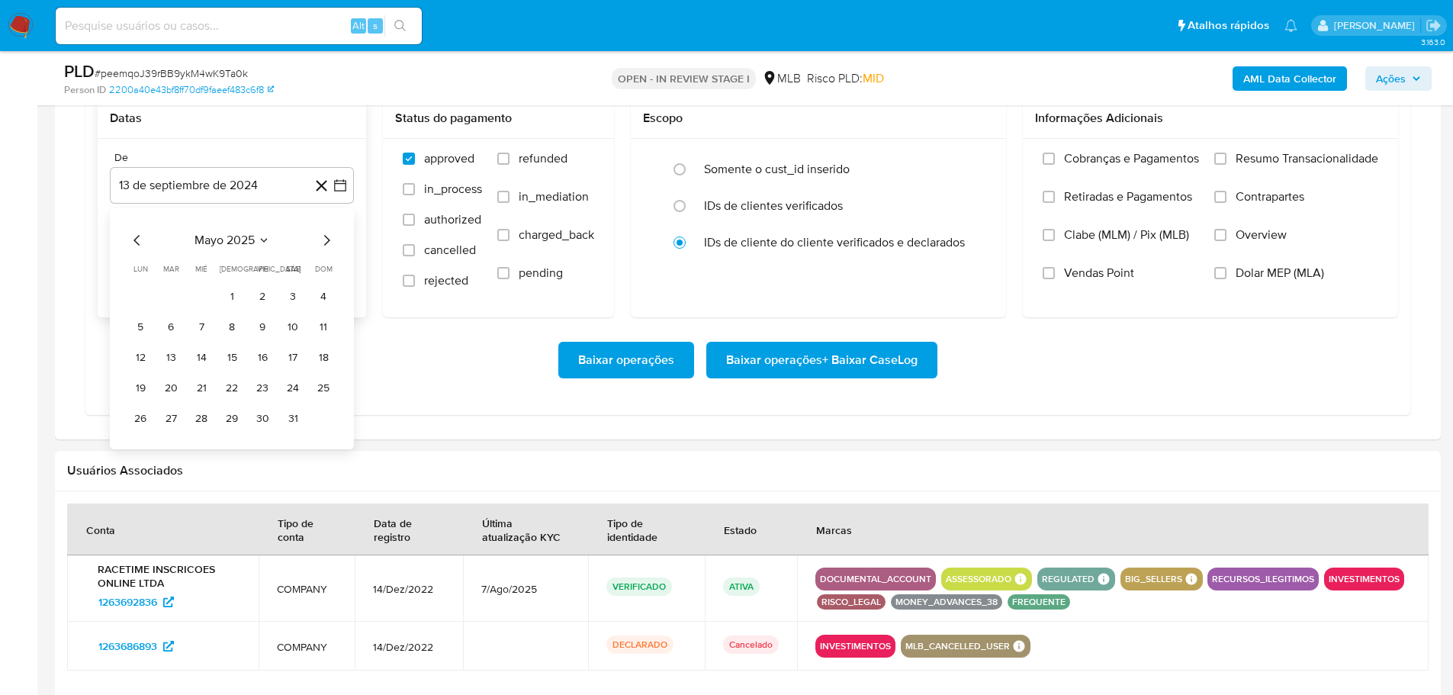
click at [321, 237] on icon "Mes siguiente" at bounding box center [326, 240] width 18 height 18
click at [259, 295] on button "1" at bounding box center [262, 297] width 24 height 24
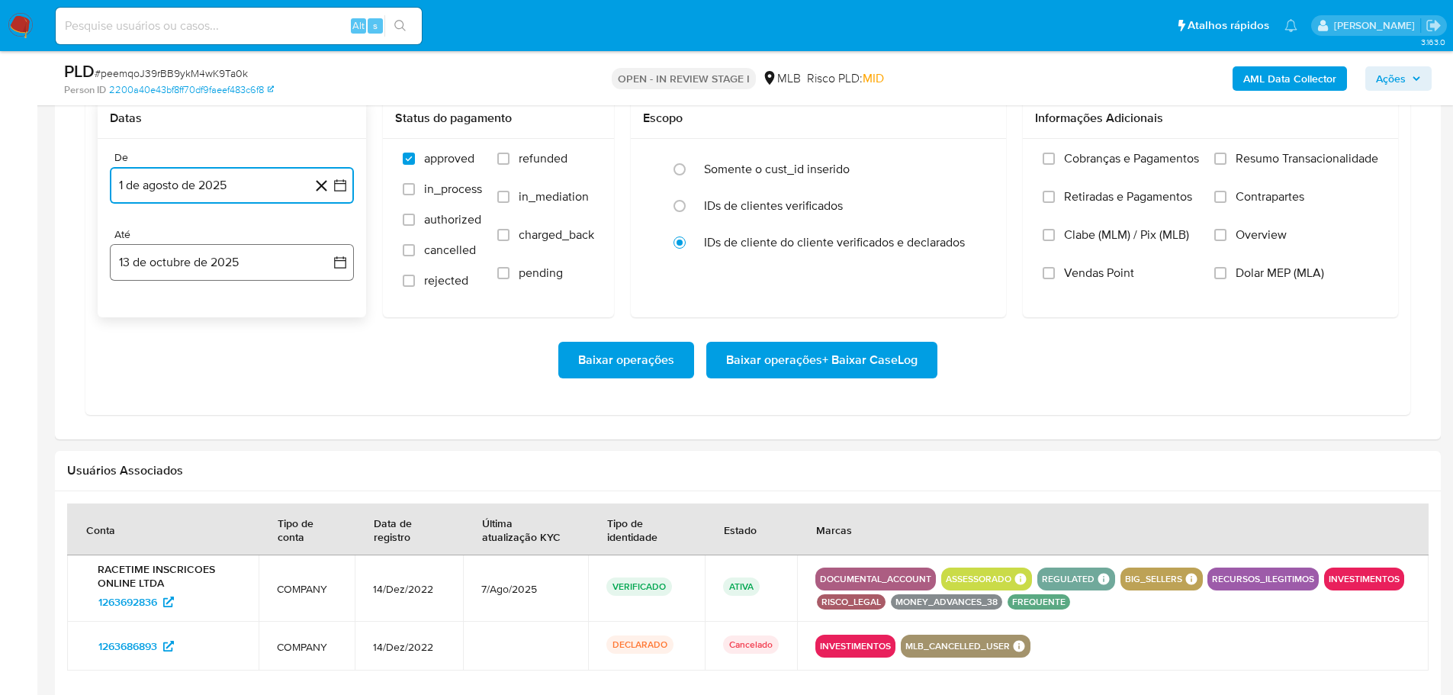
click at [254, 266] on button "13 de octubre de 2025" at bounding box center [232, 262] width 244 height 37
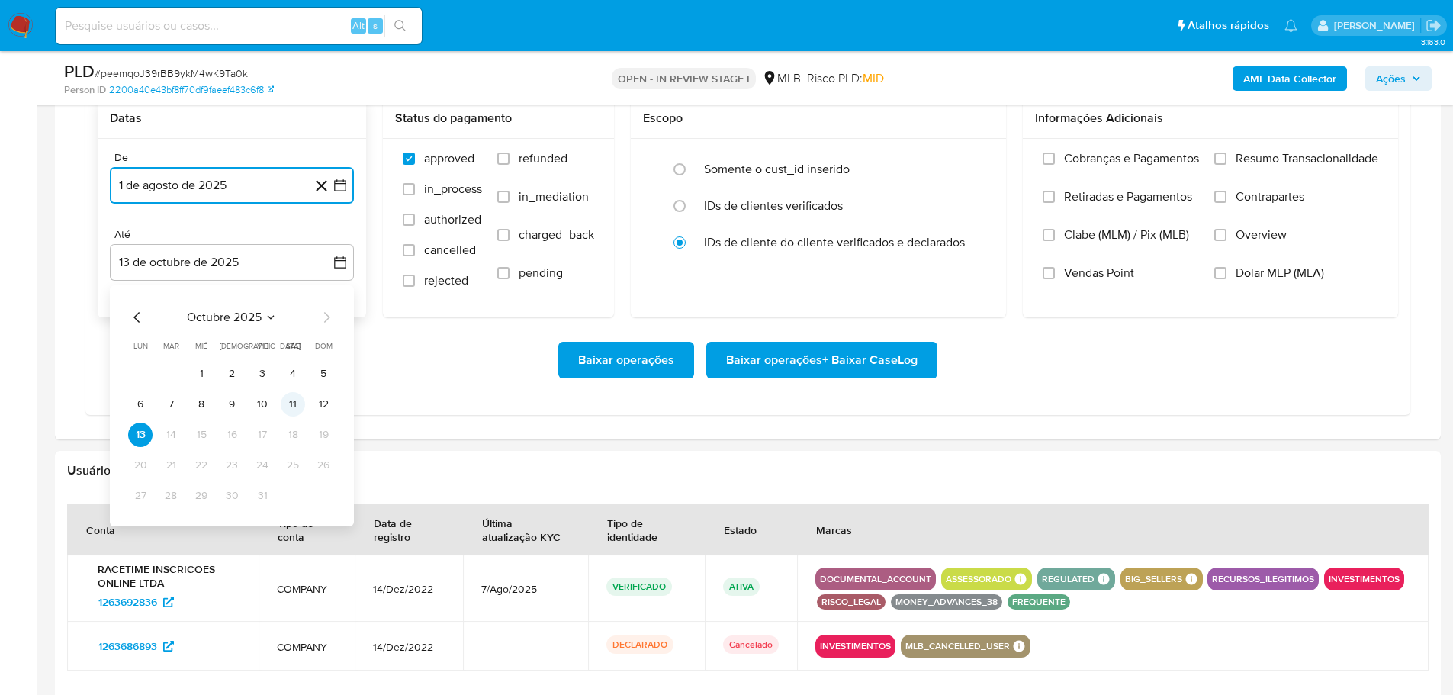
click at [292, 403] on button "11" at bounding box center [293, 404] width 24 height 24
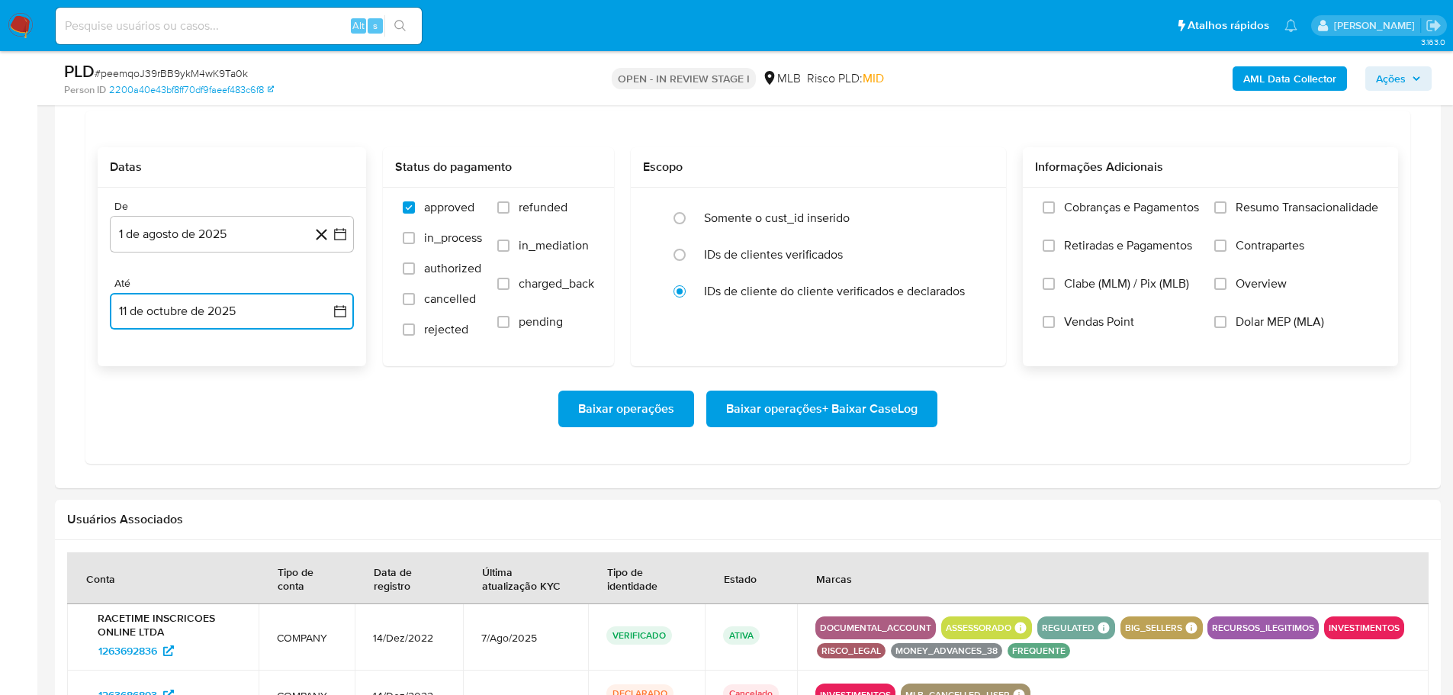
scroll to position [1297, 0]
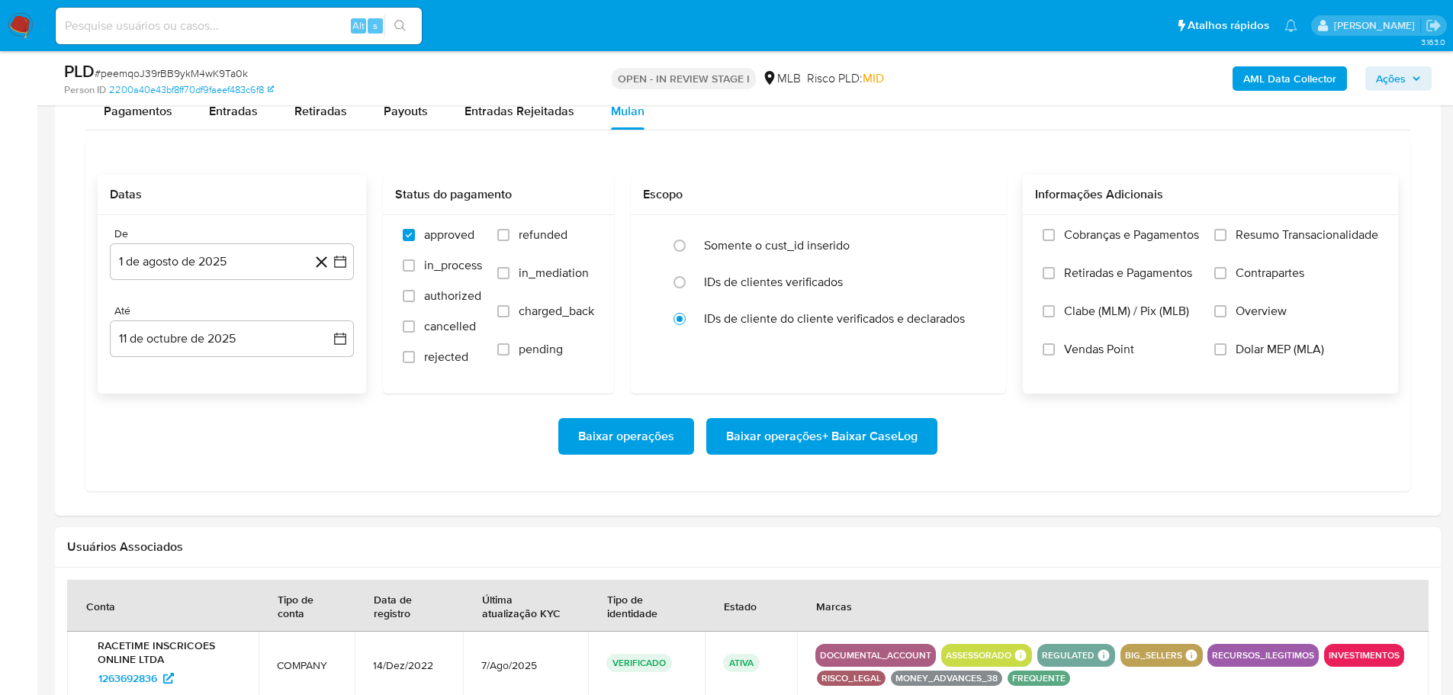
click at [1220, 226] on div "Cobranças e Pagamentos Retiradas e Pagamentos Clabe (MLM) / Pix (MLB) Vendas Po…" at bounding box center [1210, 303] width 375 height 177
click at [1220, 233] on input "Resumo Transacionalidade" at bounding box center [1221, 235] width 12 height 12
click at [887, 432] on span "Baixar operações + Baixar CaseLog" at bounding box center [822, 437] width 192 height 34
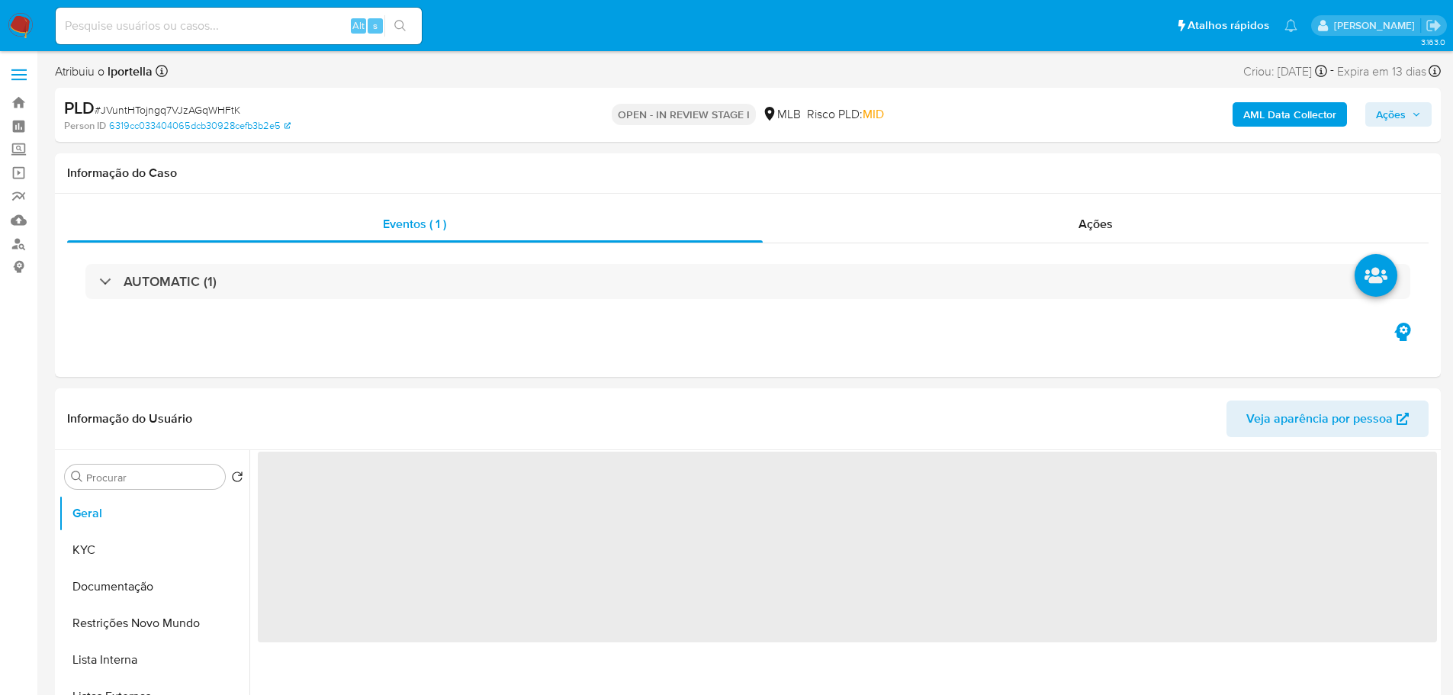
select select "10"
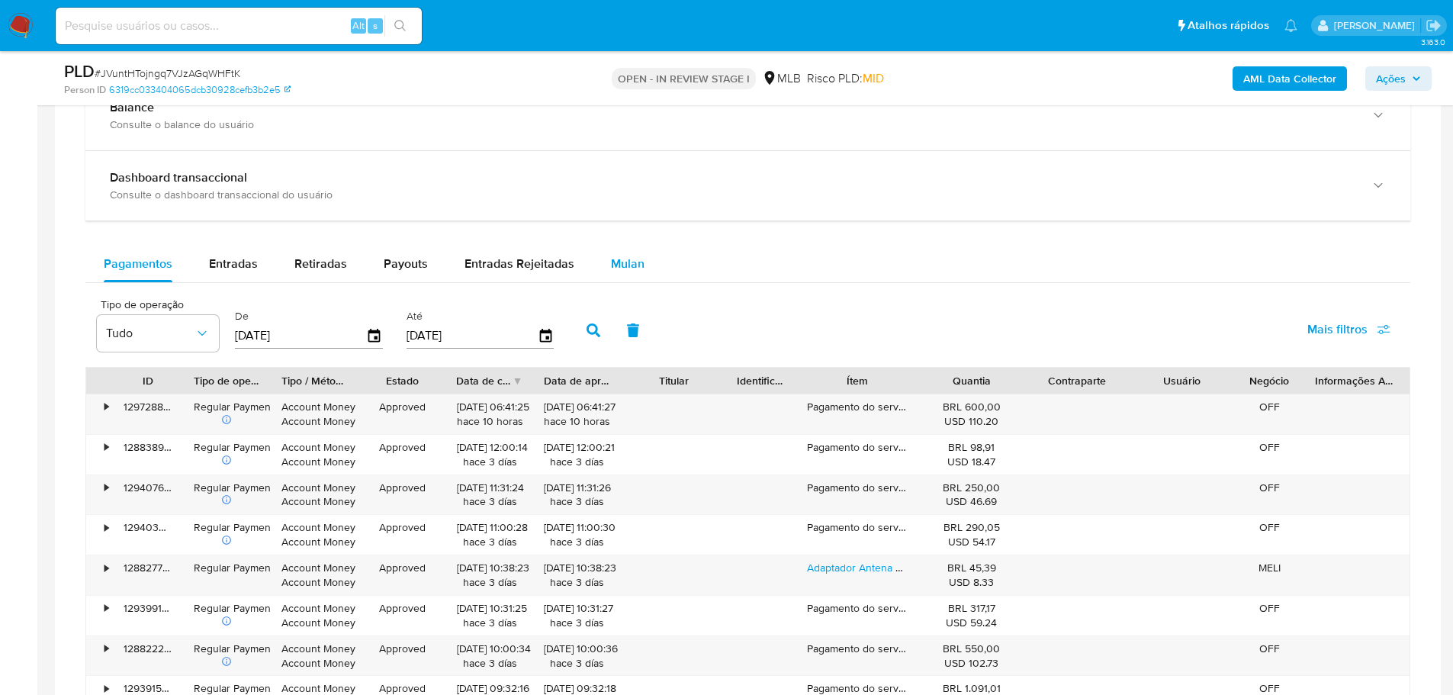
click at [620, 256] on span "Mulan" at bounding box center [628, 264] width 34 height 18
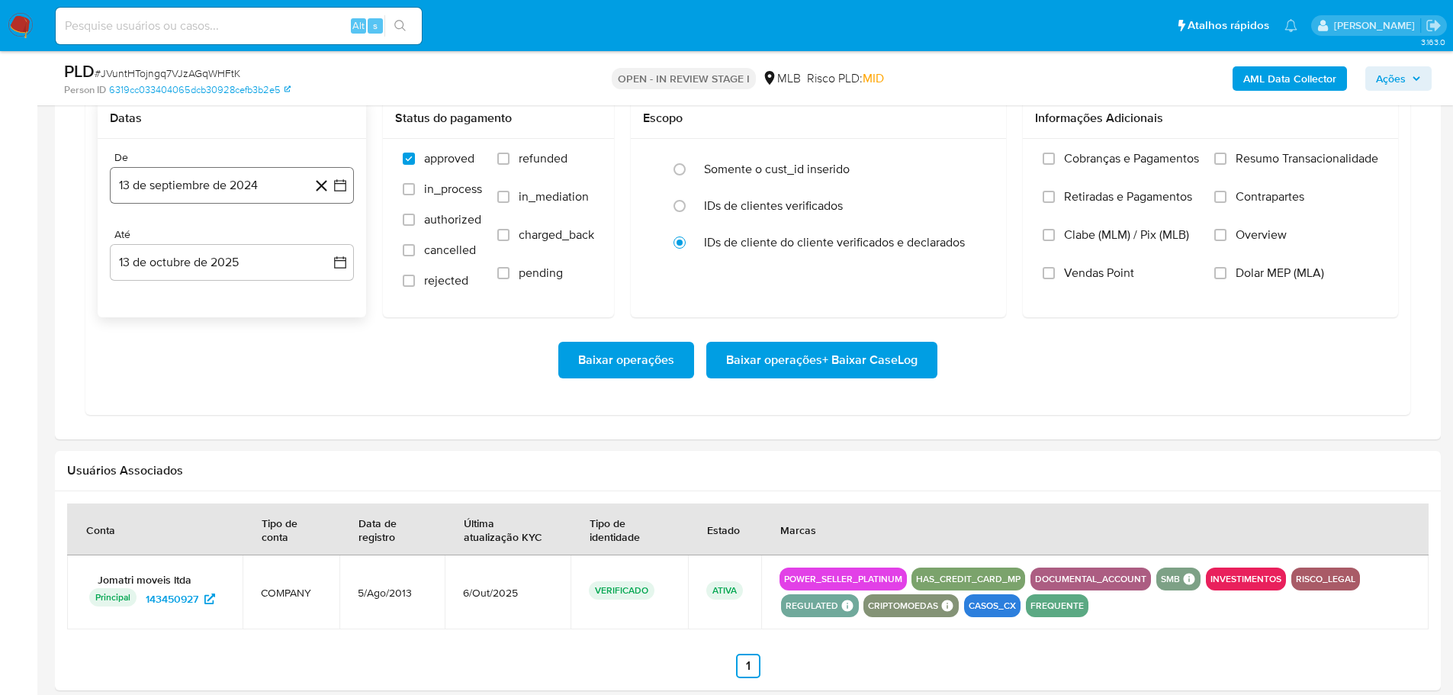
click at [185, 189] on button "13 de septiembre de 2024" at bounding box center [232, 185] width 244 height 37
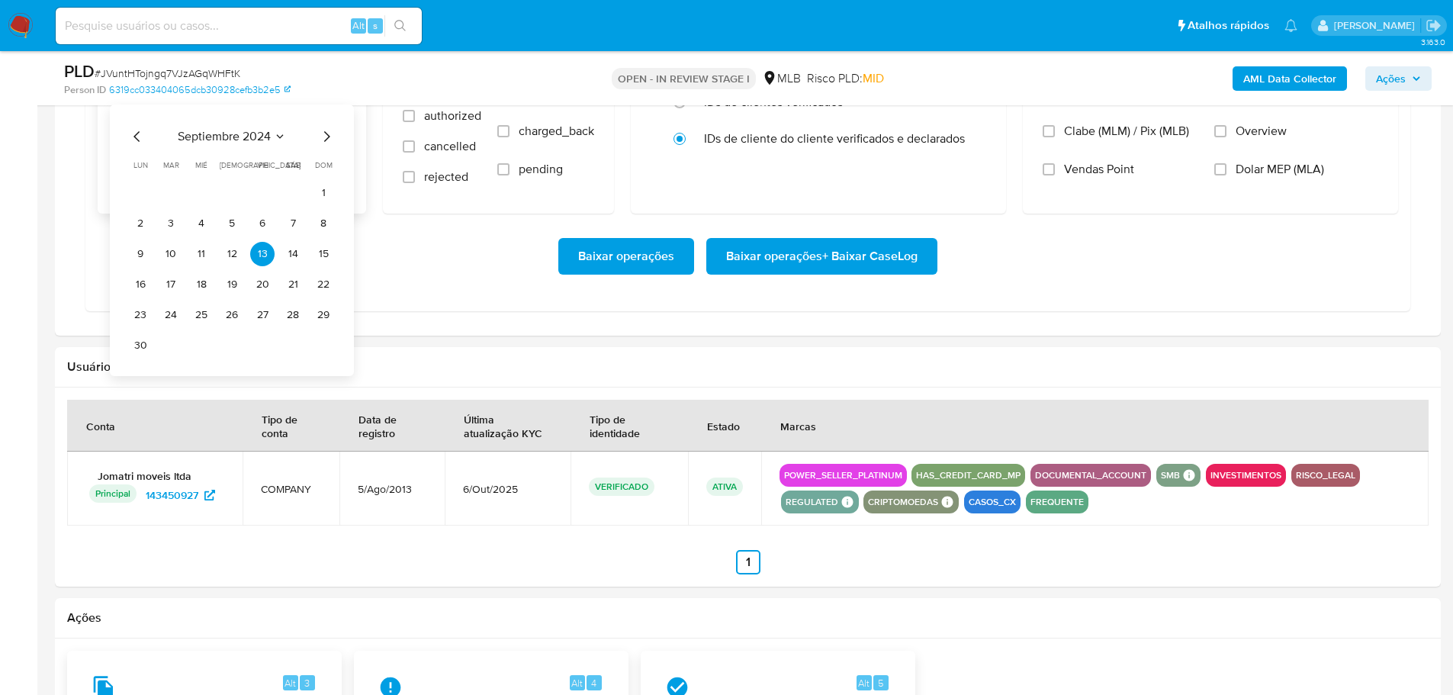
scroll to position [1450, 0]
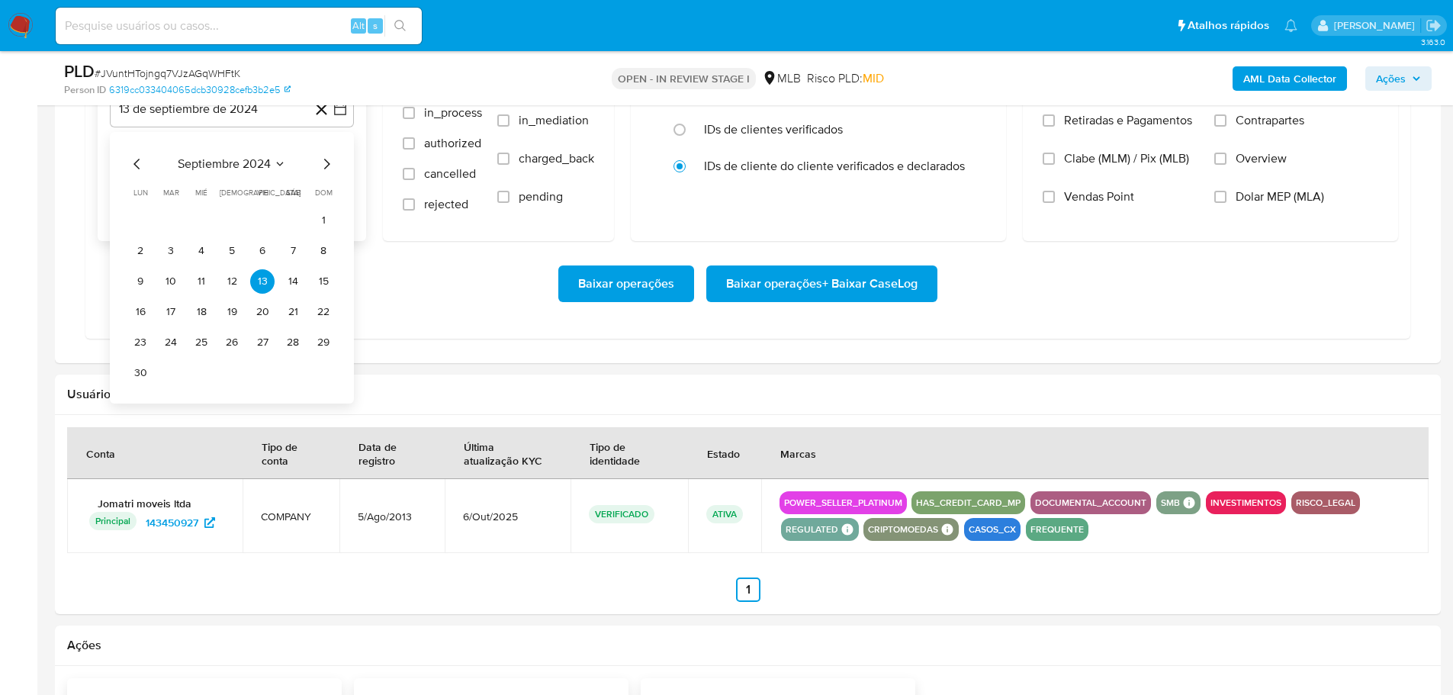
click at [336, 167] on div "septiembre 2024 septiembre 2024 lun lunes mar martes mié miércoles jue jueves v…" at bounding box center [232, 268] width 244 height 272
click at [333, 166] on icon "Mes siguiente" at bounding box center [326, 164] width 18 height 18
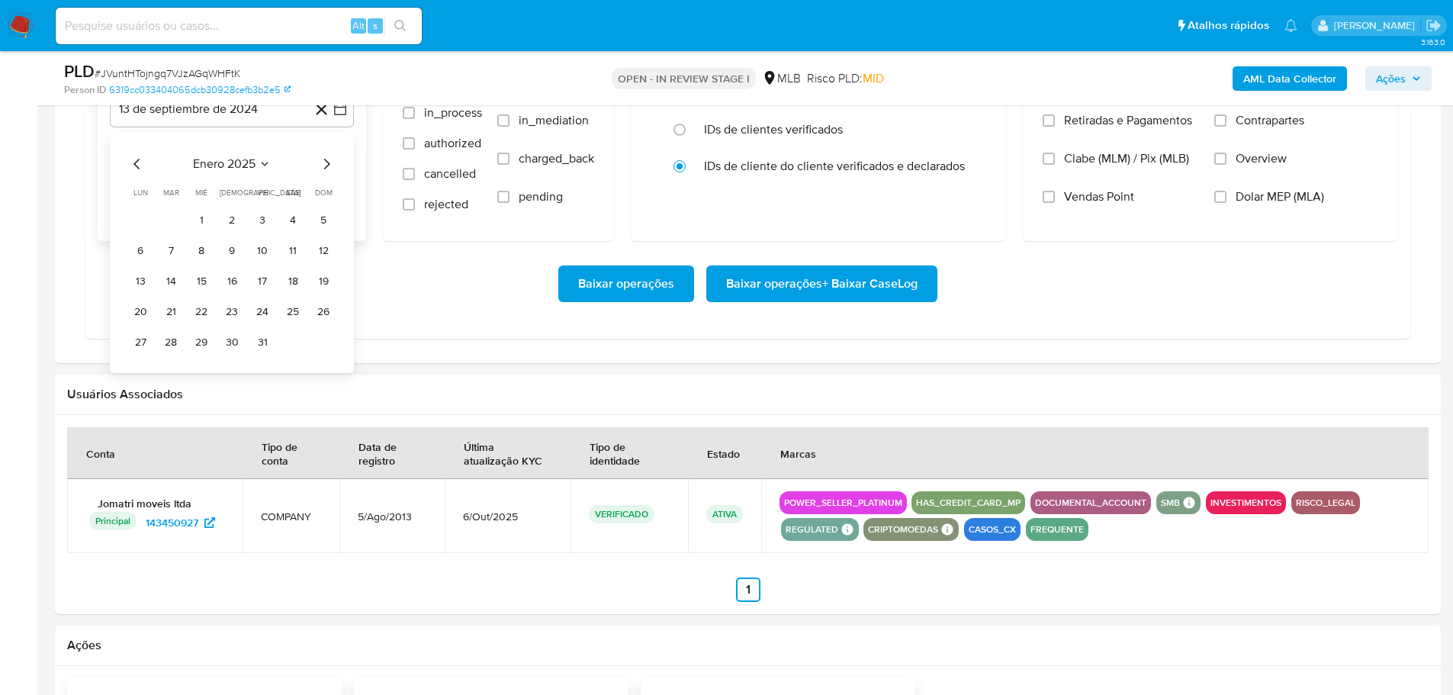
click at [333, 166] on icon "Mes siguiente" at bounding box center [326, 164] width 18 height 18
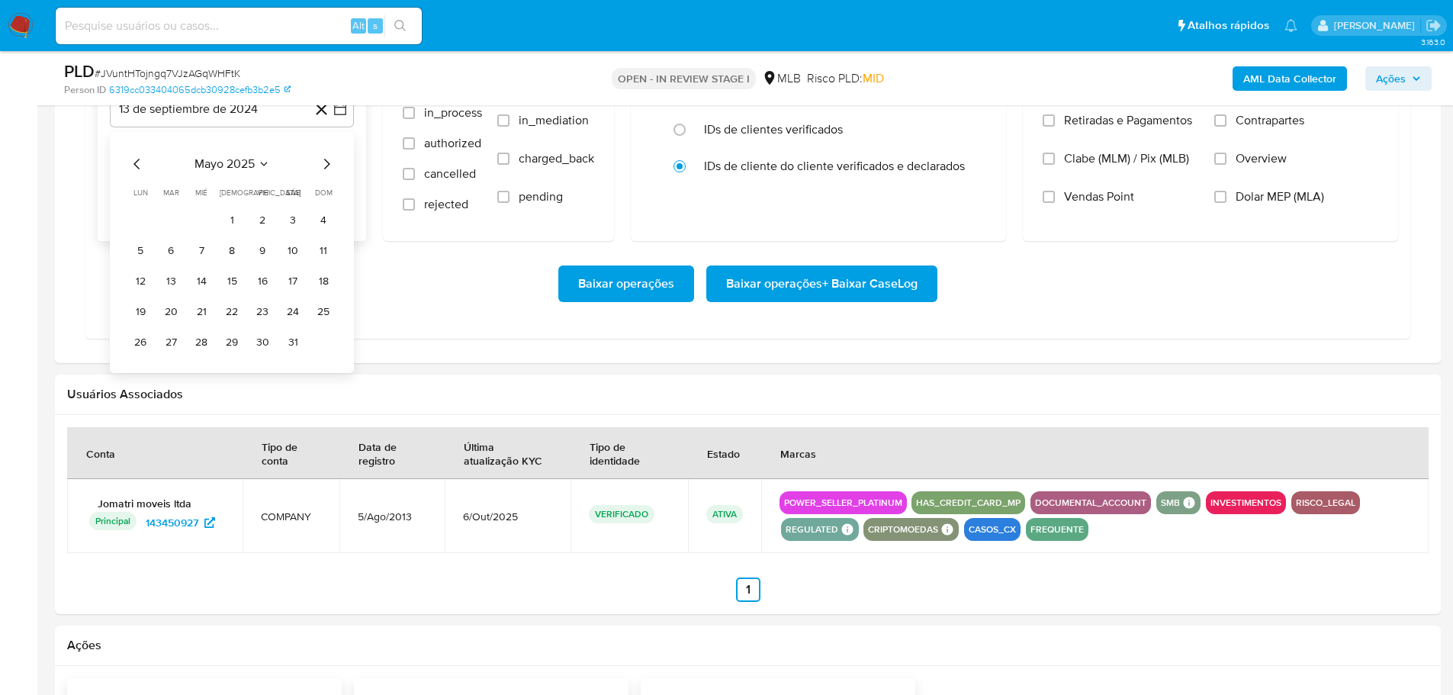
click at [333, 166] on icon "Mes siguiente" at bounding box center [326, 164] width 18 height 18
click at [261, 212] on button "1" at bounding box center [262, 220] width 24 height 24
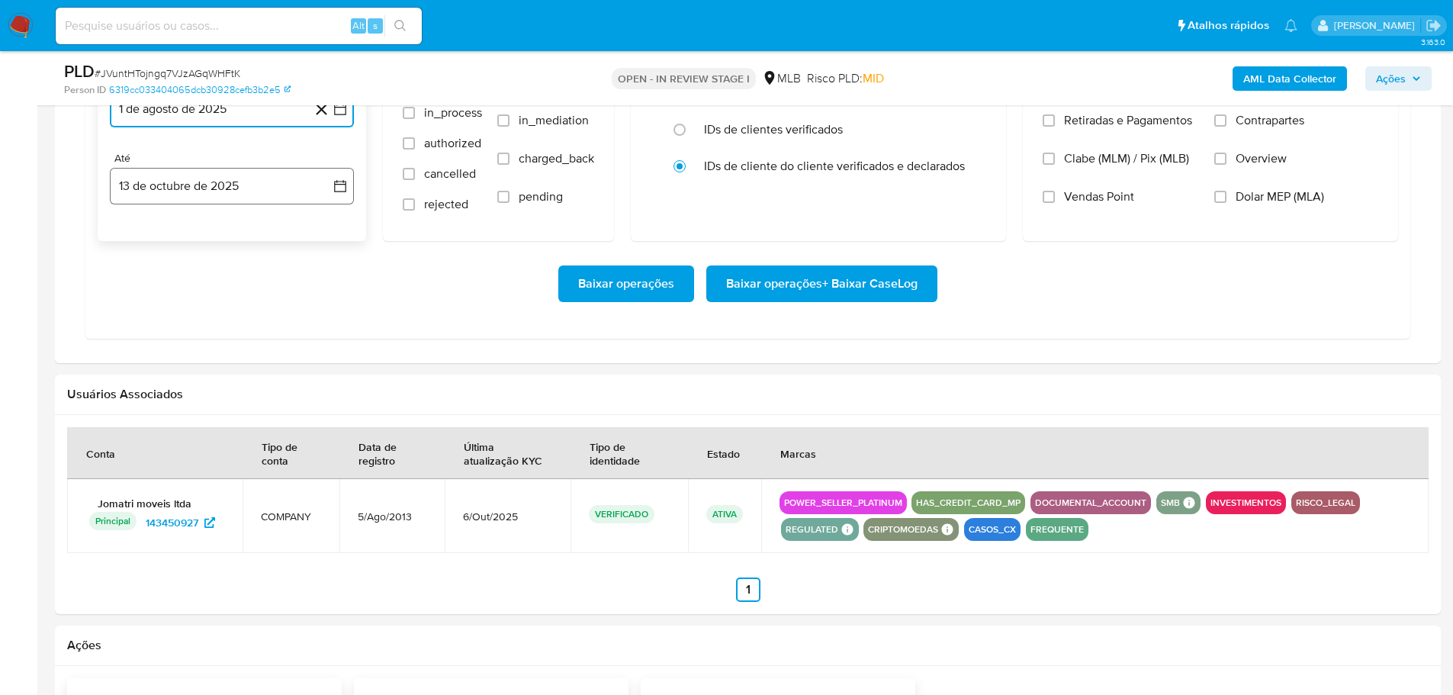
click at [264, 194] on button "13 de octubre de 2025" at bounding box center [232, 186] width 244 height 37
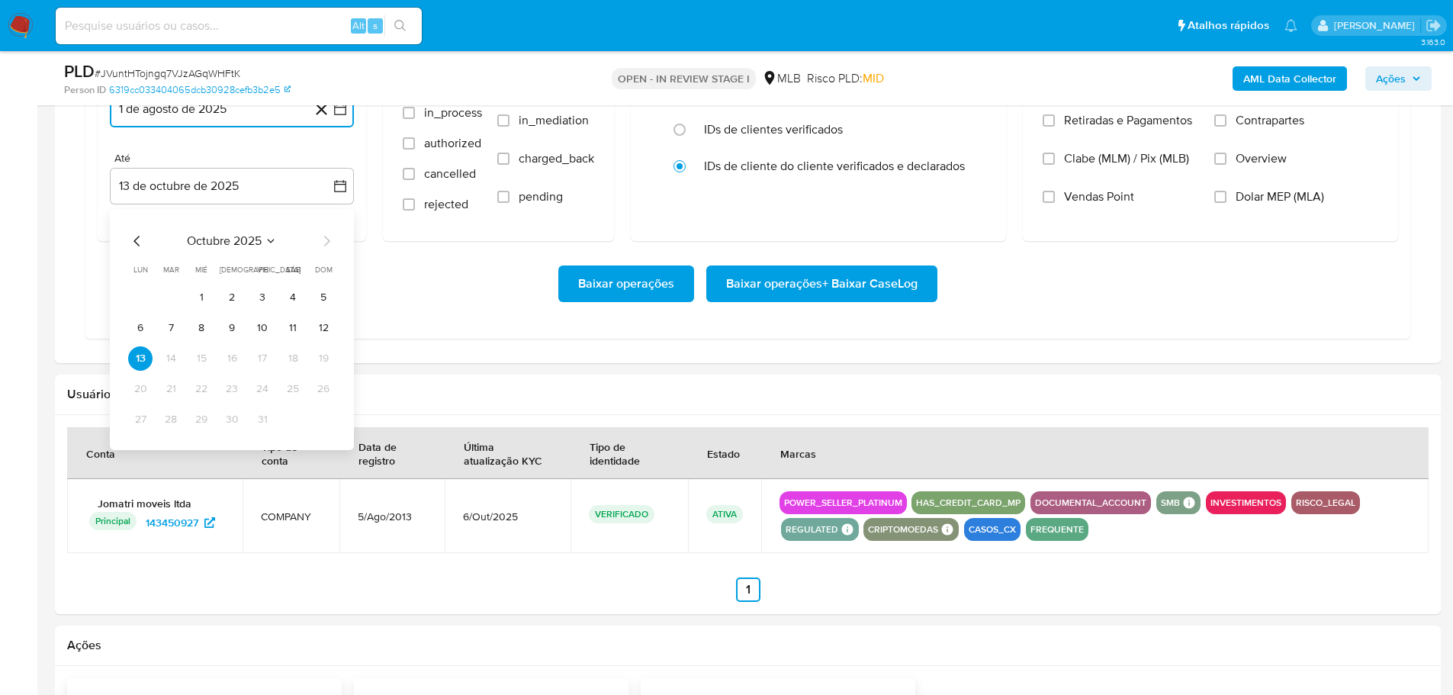
drag, startPoint x: 295, startPoint y: 331, endPoint x: 530, endPoint y: 335, distance: 235.0
click at [295, 331] on button "11" at bounding box center [293, 328] width 24 height 24
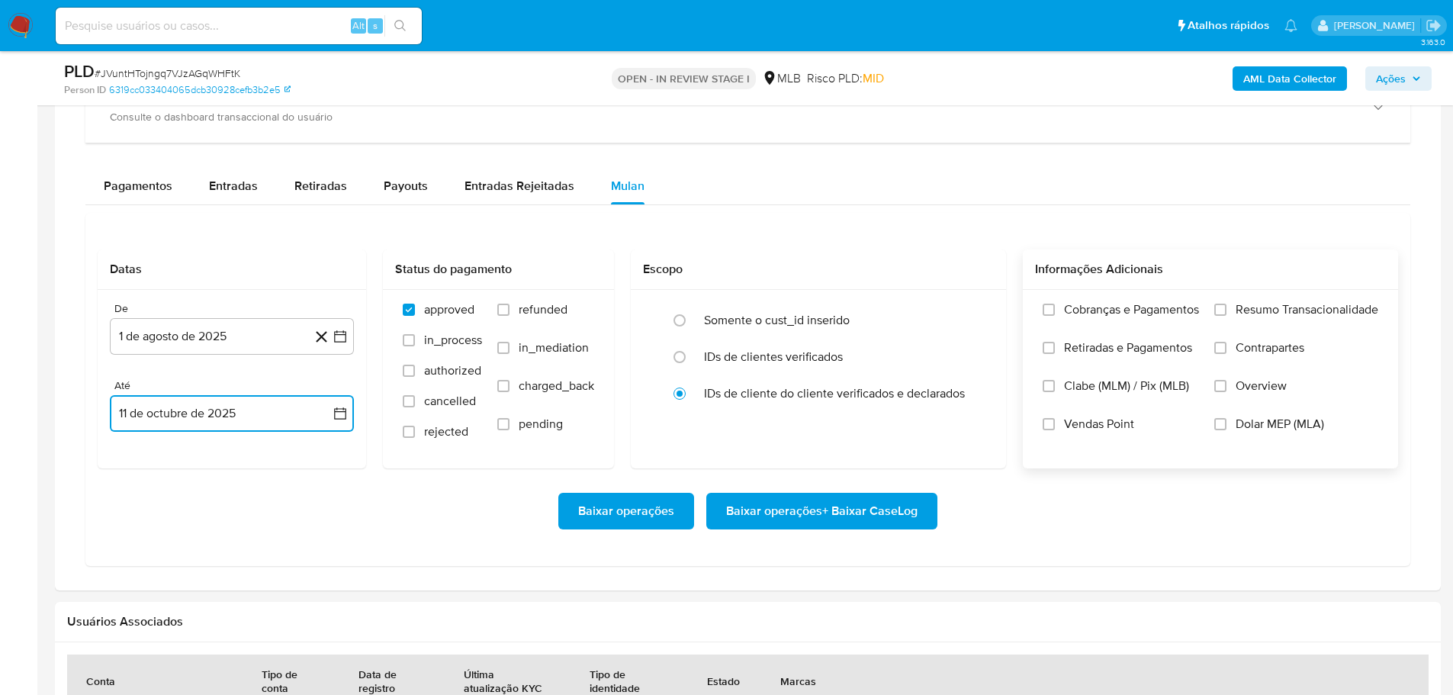
scroll to position [1221, 0]
click at [1217, 312] on input "Resumo Transacionalidade" at bounding box center [1221, 311] width 12 height 12
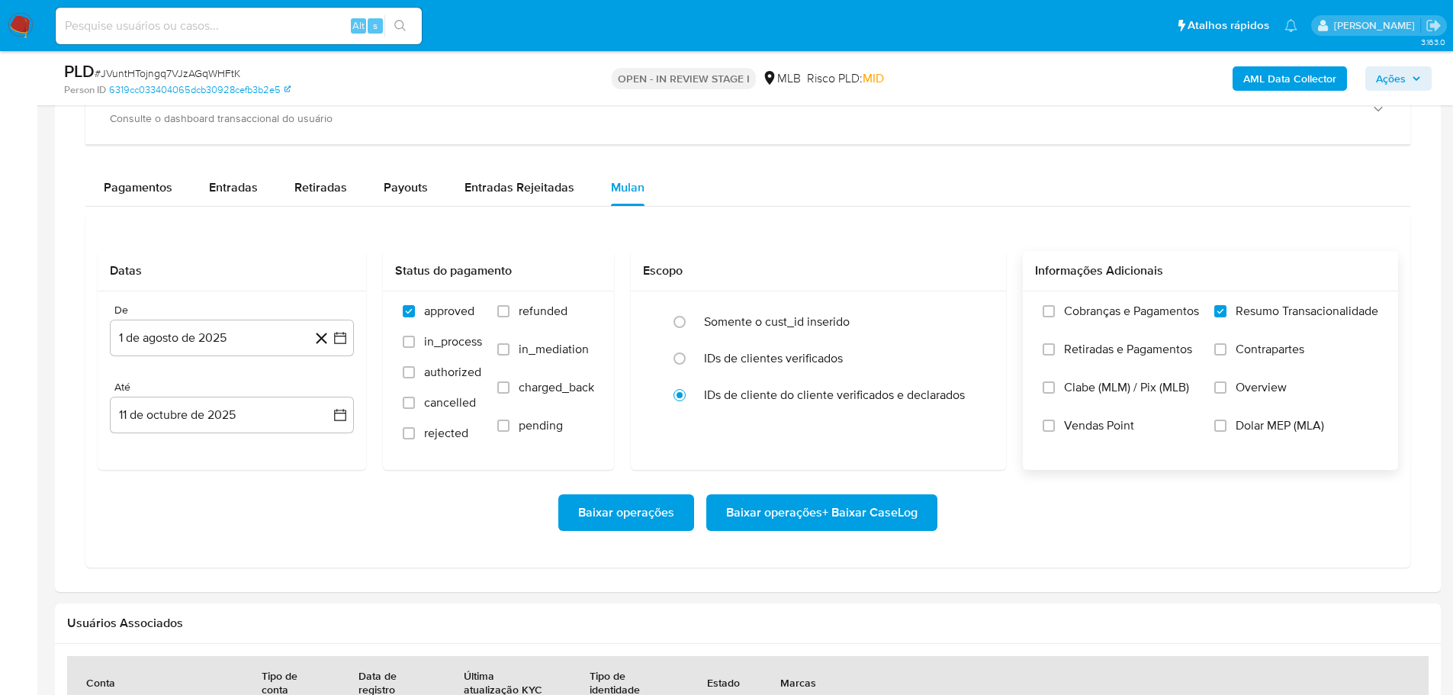
click at [877, 505] on span "Baixar operações + Baixar CaseLog" at bounding box center [822, 513] width 192 height 34
